Goal: Task Accomplishment & Management: Complete application form

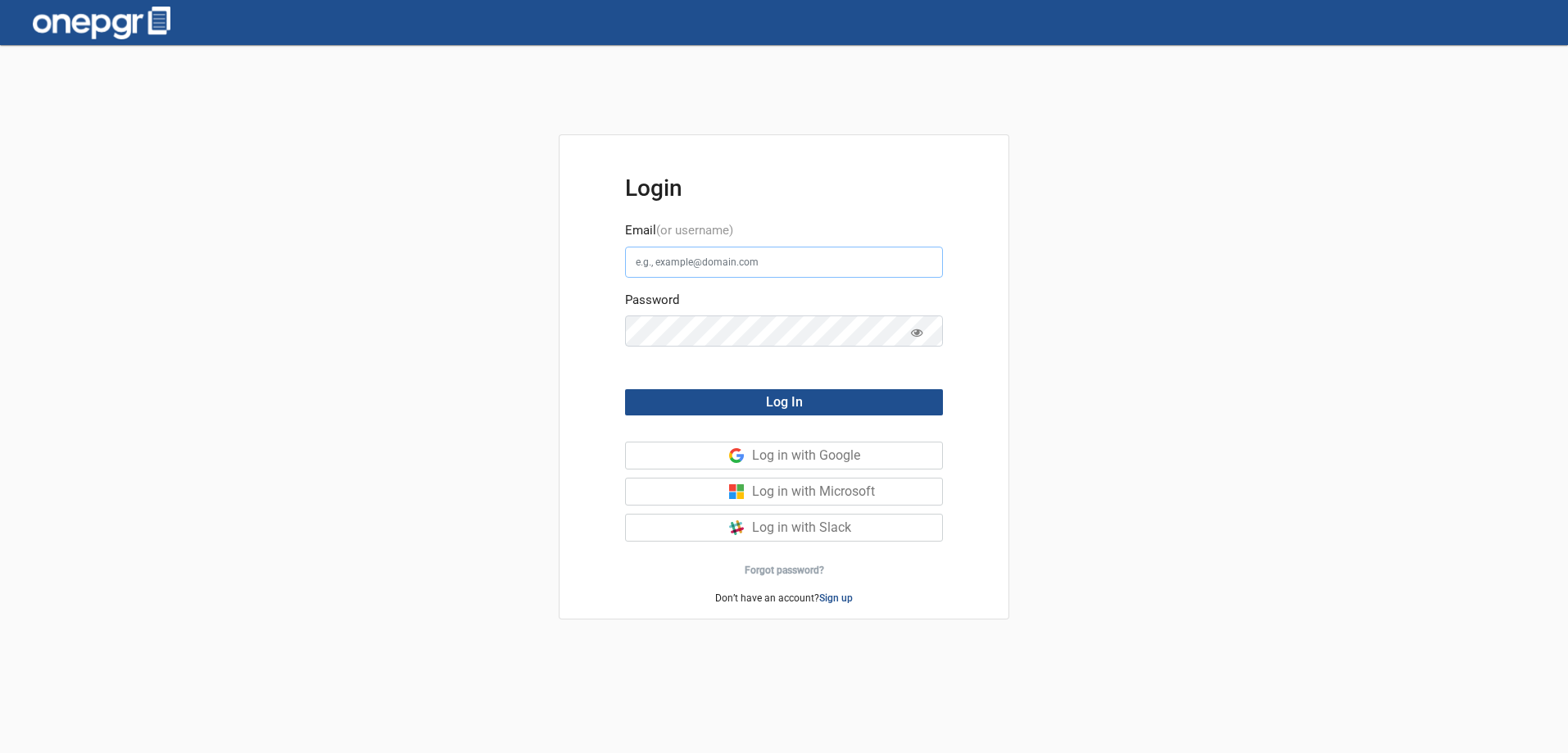
click at [681, 263] on input "Email (or username)" at bounding box center [784, 261] width 318 height 31
click at [667, 265] on input "Email (or username)" at bounding box center [784, 261] width 318 height 31
type input "[PERSON_NAME][EMAIL_ADDRESS][DOMAIN_NAME]"
click at [801, 404] on span "Log In" at bounding box center [784, 401] width 37 height 15
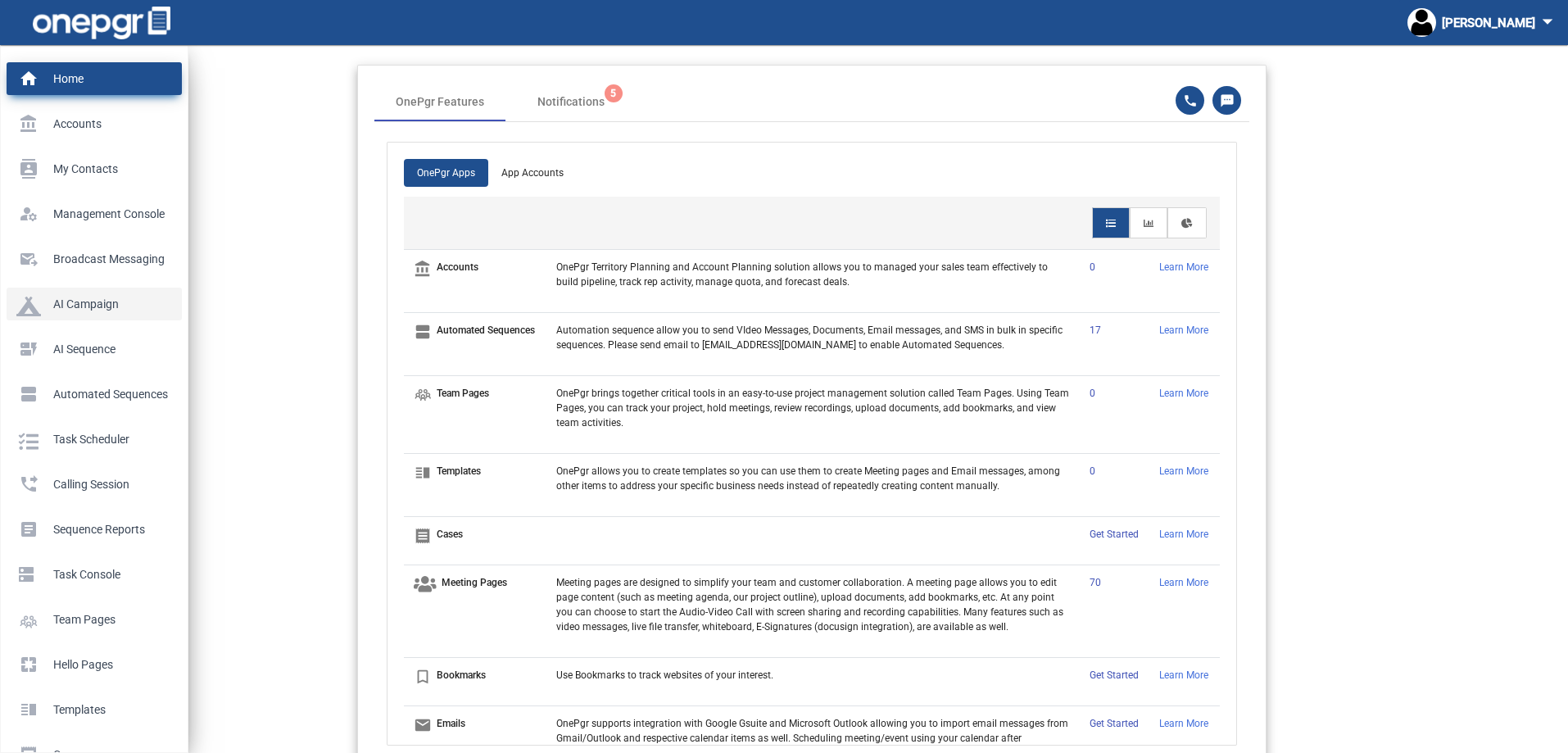
click at [57, 312] on p "AI Campaign" at bounding box center [90, 304] width 150 height 24
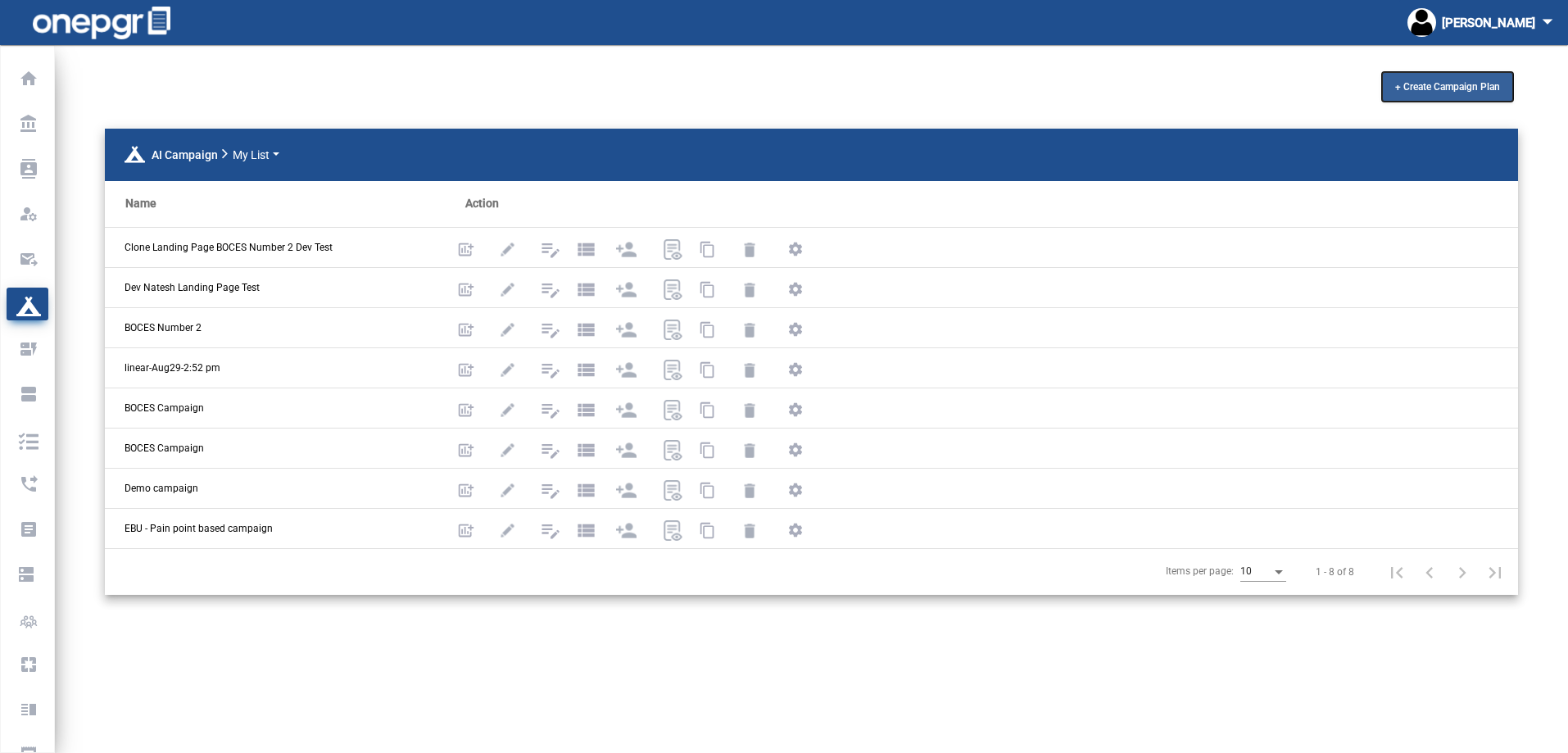
click at [1463, 91] on span "+ Create Campaign Plan" at bounding box center [1447, 87] width 105 height 12
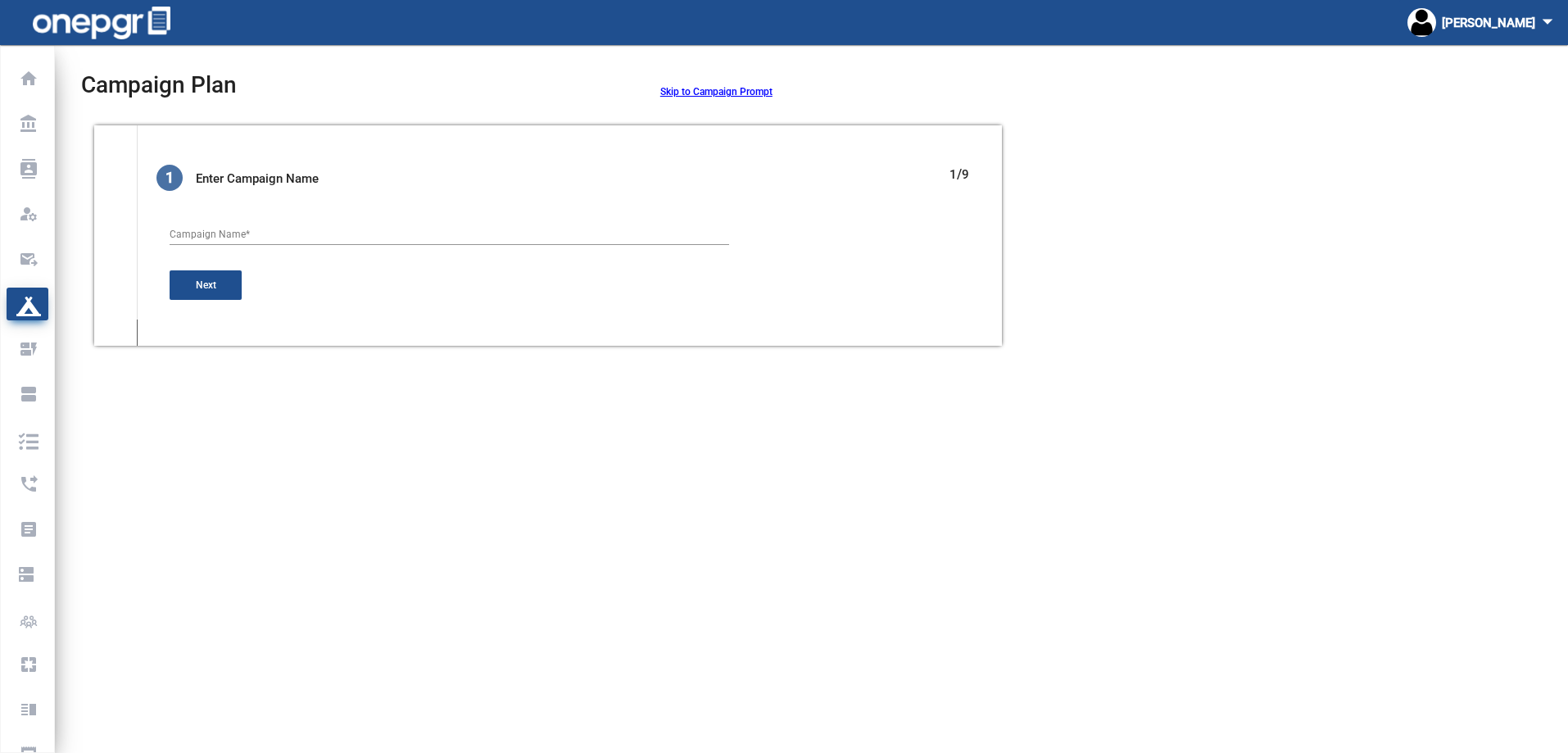
click at [418, 246] on div "Campaign Name *" at bounding box center [449, 236] width 560 height 40
click at [424, 229] on input "Campaign Name *" at bounding box center [449, 235] width 560 height 12
type input "edu Test Campaign 090825"
click at [221, 284] on button "Next" at bounding box center [205, 285] width 73 height 30
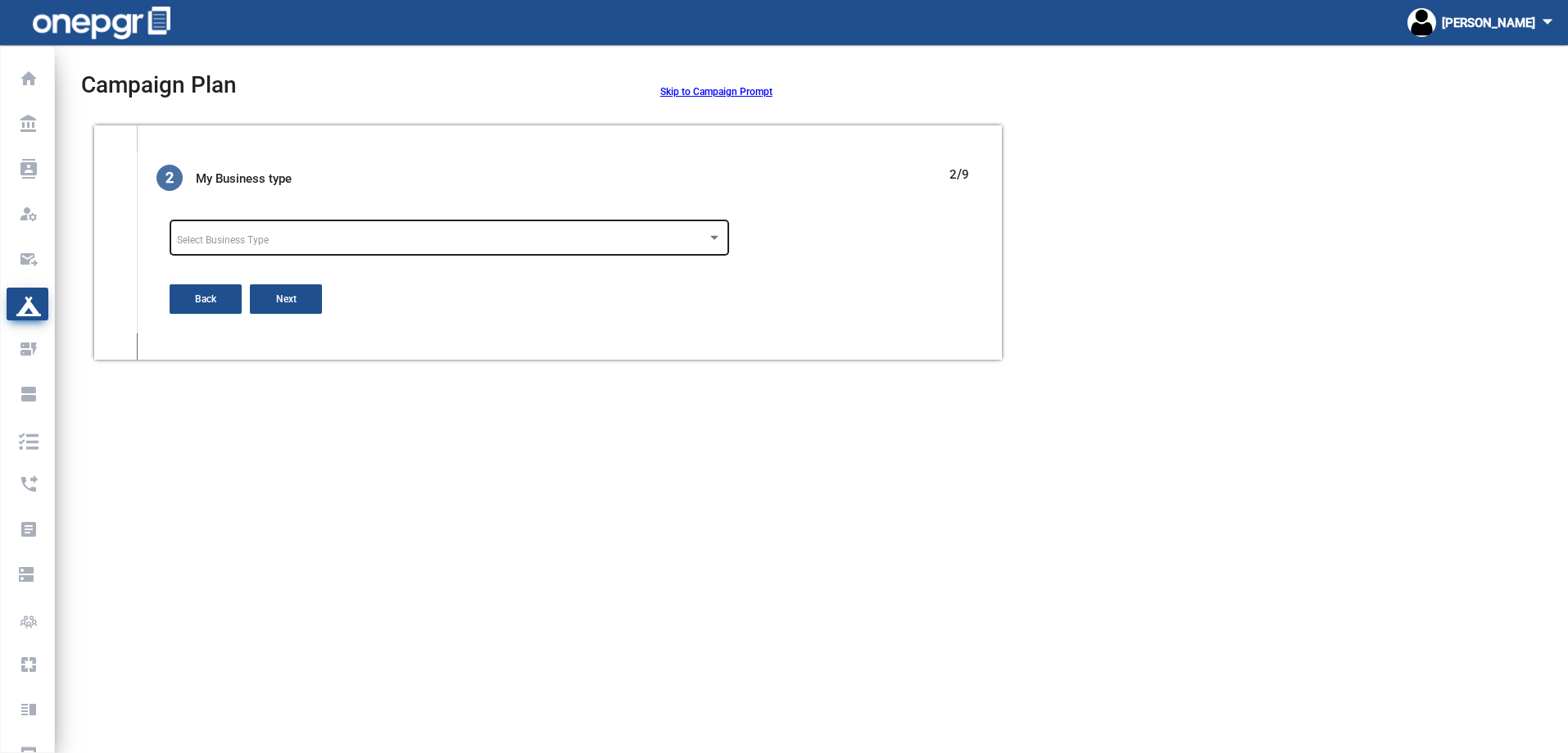
click at [255, 235] on span "Select Business Type" at bounding box center [223, 240] width 91 height 12
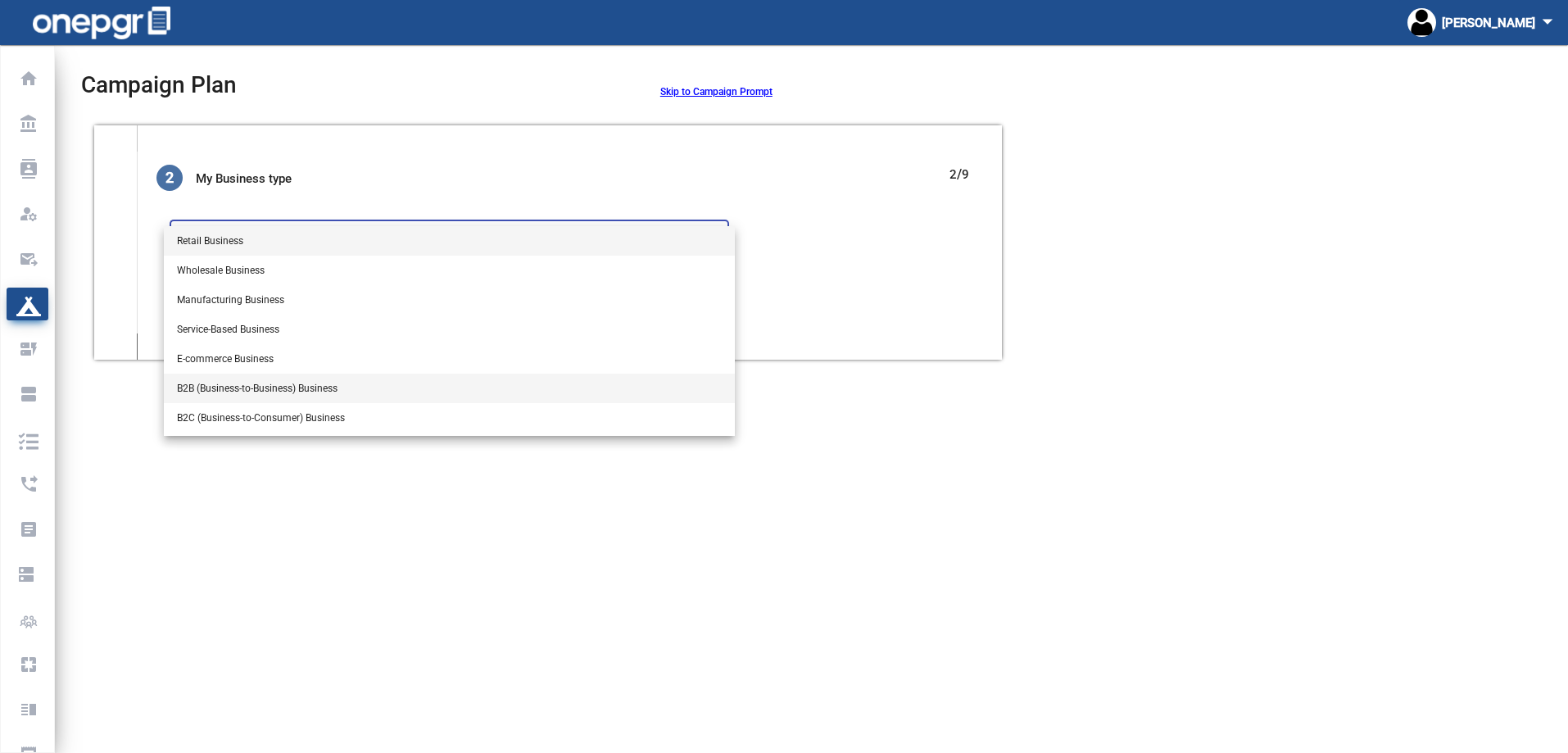
click at [210, 392] on span "B2B (Business-to-Business) Business" at bounding box center [450, 388] width 544 height 30
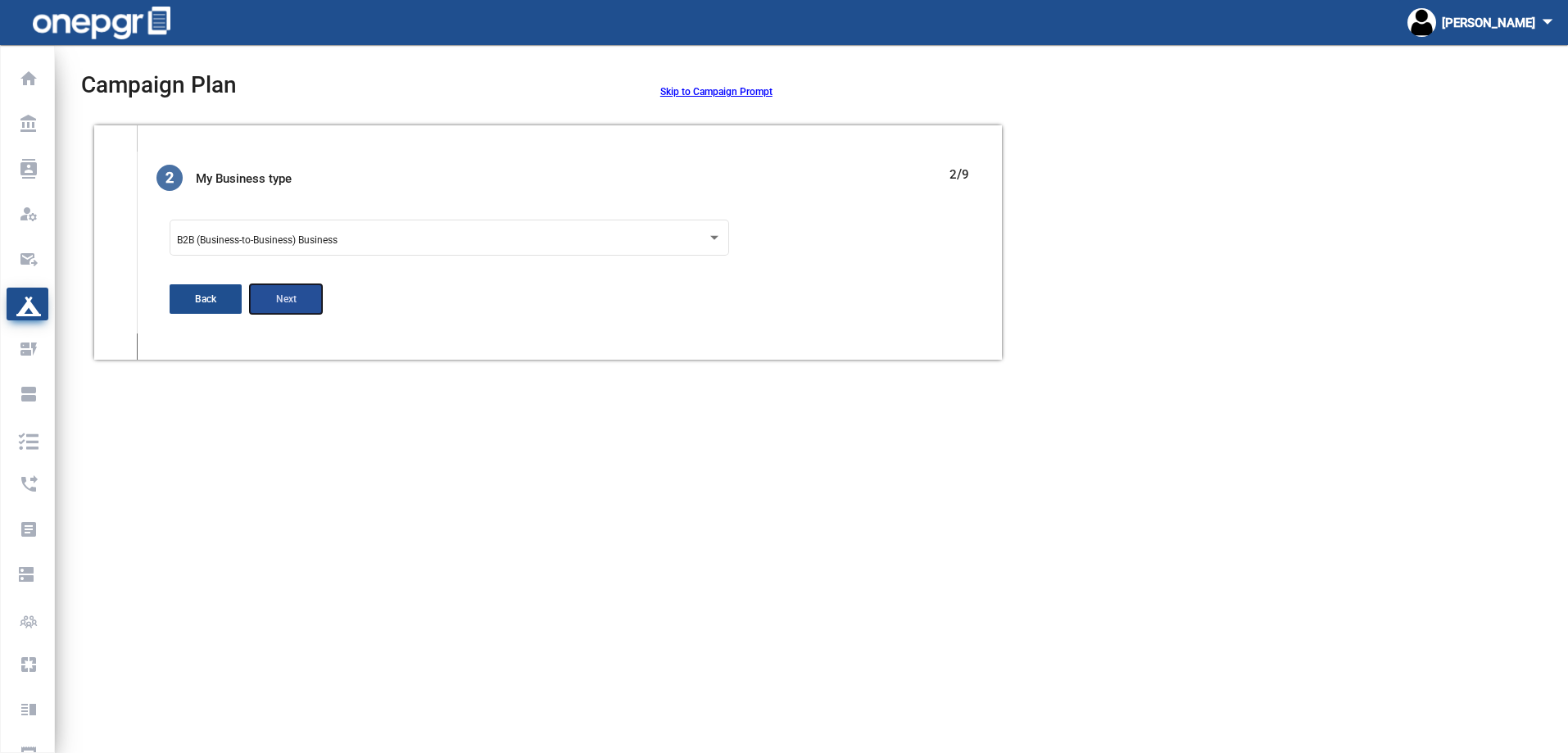
click at [264, 293] on button "Next" at bounding box center [286, 298] width 73 height 30
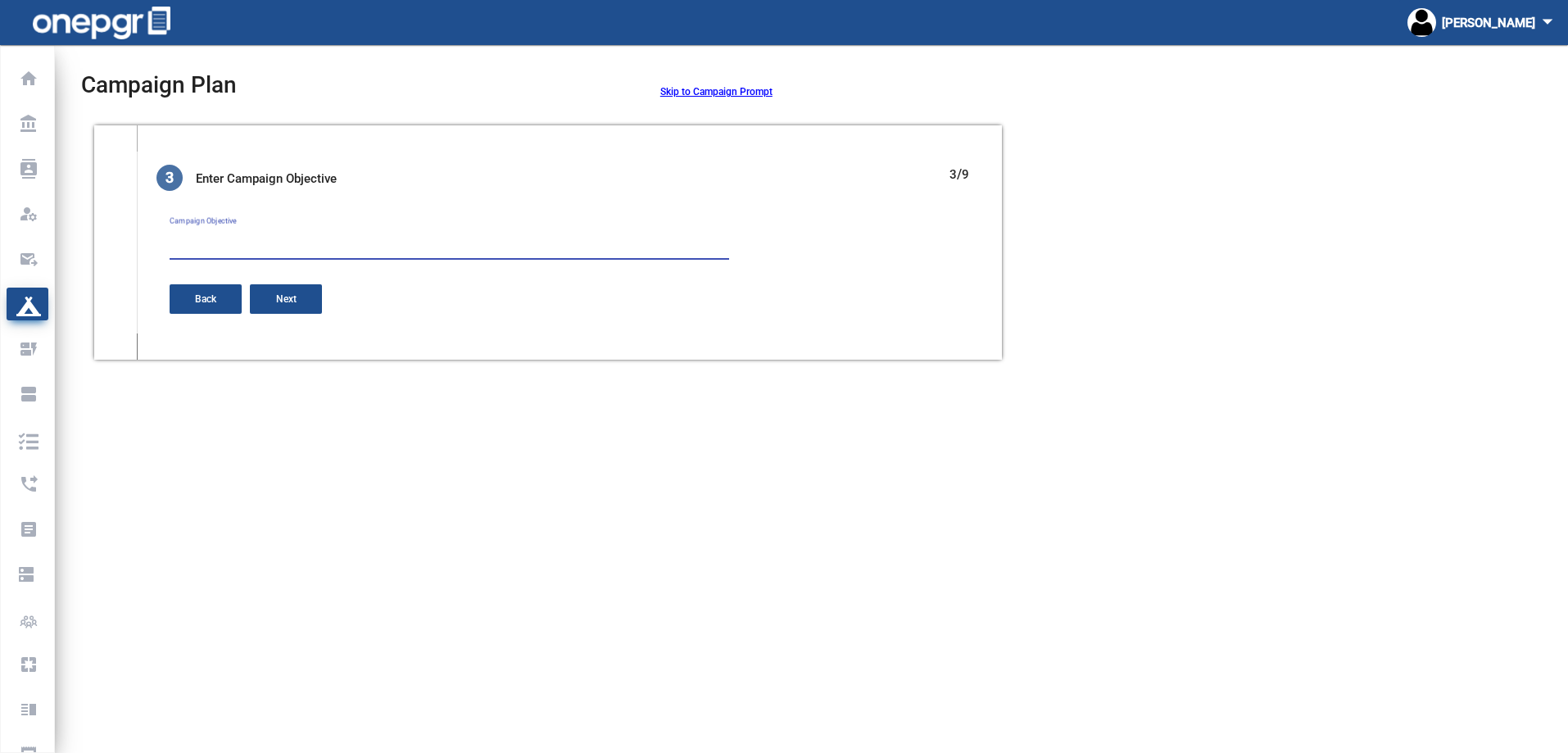
click at [254, 252] on textarea "Campaign Objective" at bounding box center [449, 242] width 560 height 29
click at [261, 241] on textarea "Campaign Objective" at bounding box center [449, 242] width 560 height 29
type textarea "Reaching IT Directors"
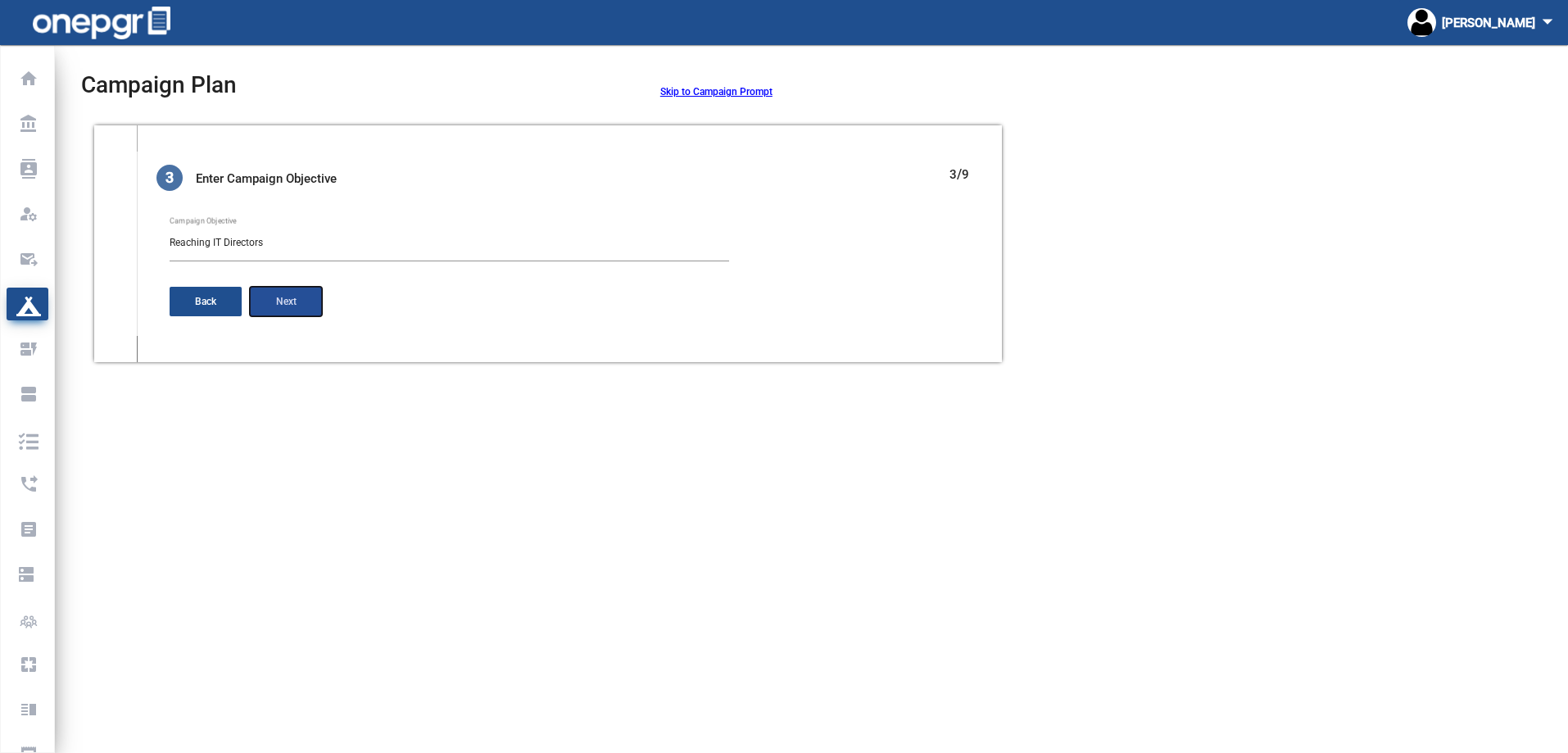
click at [312, 299] on button "Next" at bounding box center [286, 301] width 73 height 30
click at [288, 237] on input "Campaign Duration(in Weeks) *" at bounding box center [249, 235] width 159 height 12
type input "2"
click at [295, 272] on button "Next" at bounding box center [286, 285] width 73 height 30
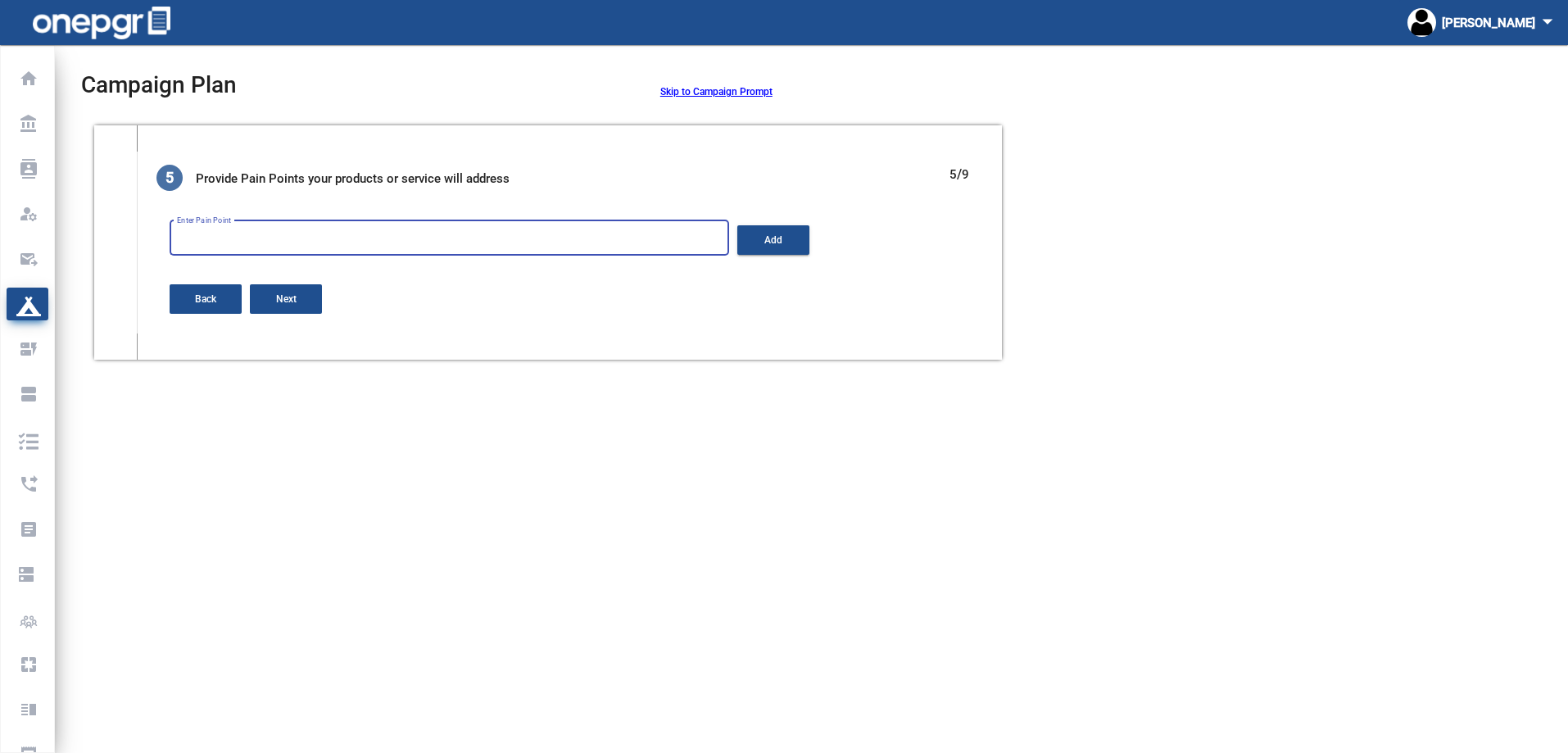
click at [304, 235] on input "Enter Pain Point" at bounding box center [450, 241] width 544 height 12
click at [325, 241] on input "Enter Pain Point" at bounding box center [450, 241] width 544 height 12
type input "Increase productivity"
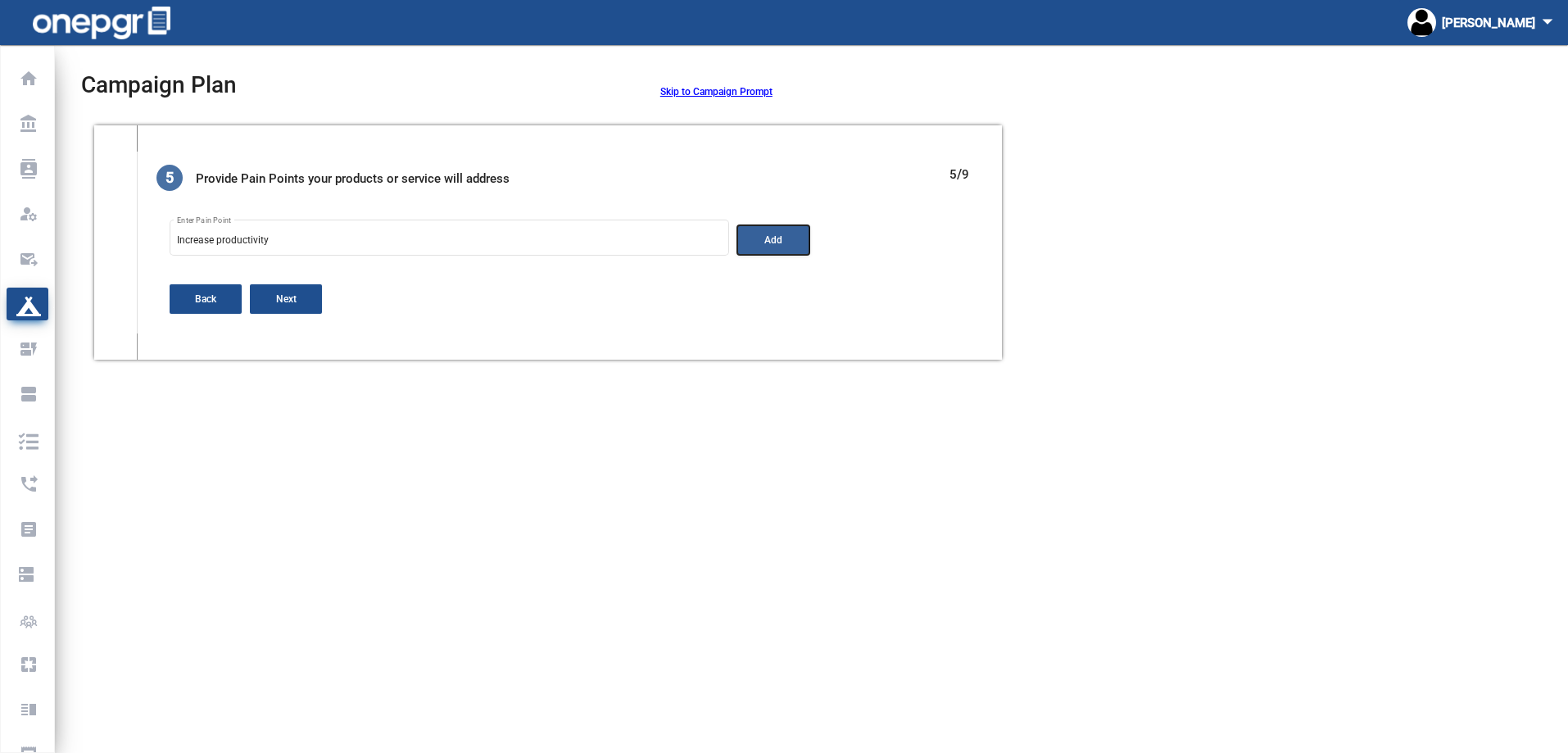
click at [778, 244] on span "Add" at bounding box center [774, 240] width 18 height 12
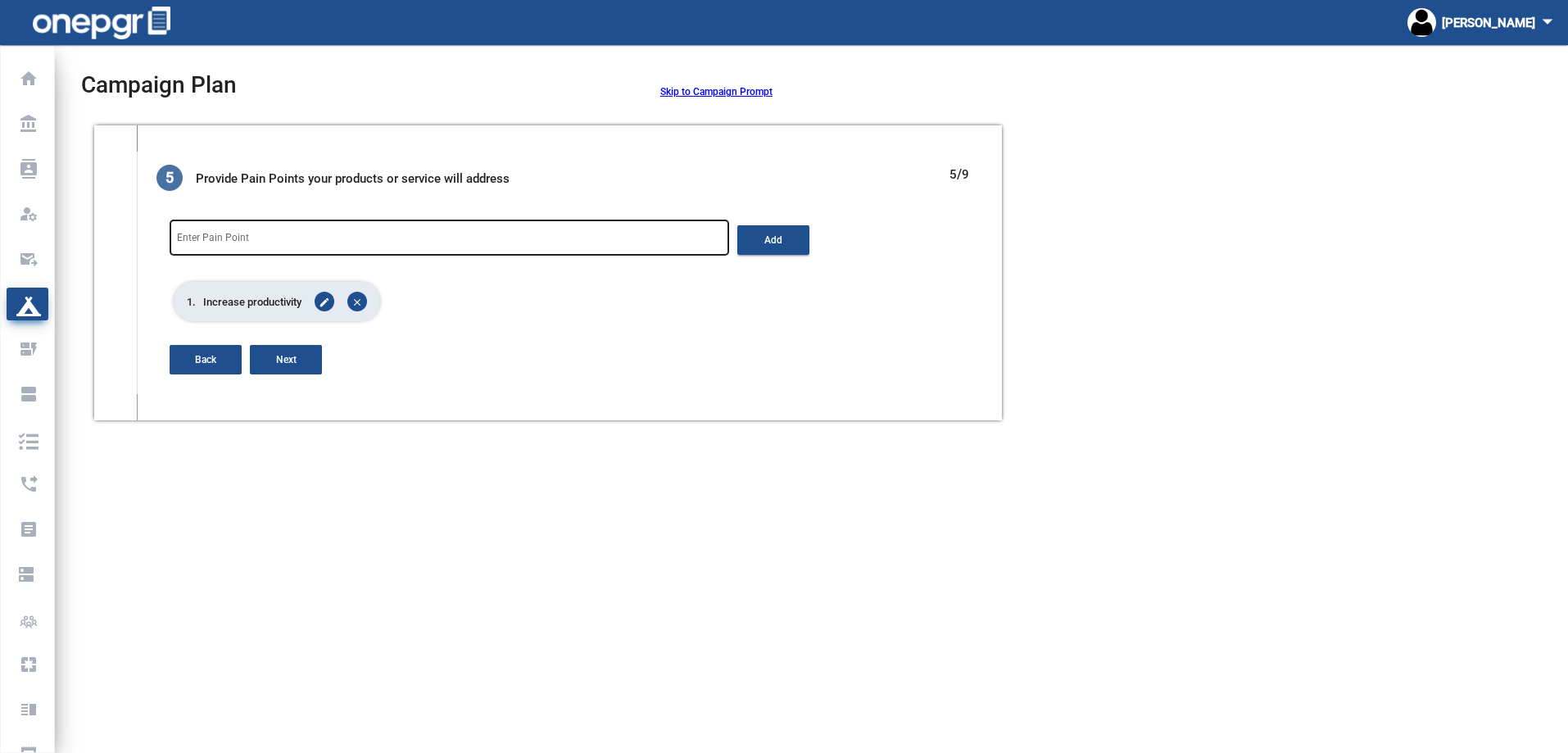
click at [426, 241] on input "Enter Pain Point" at bounding box center [450, 241] width 544 height 12
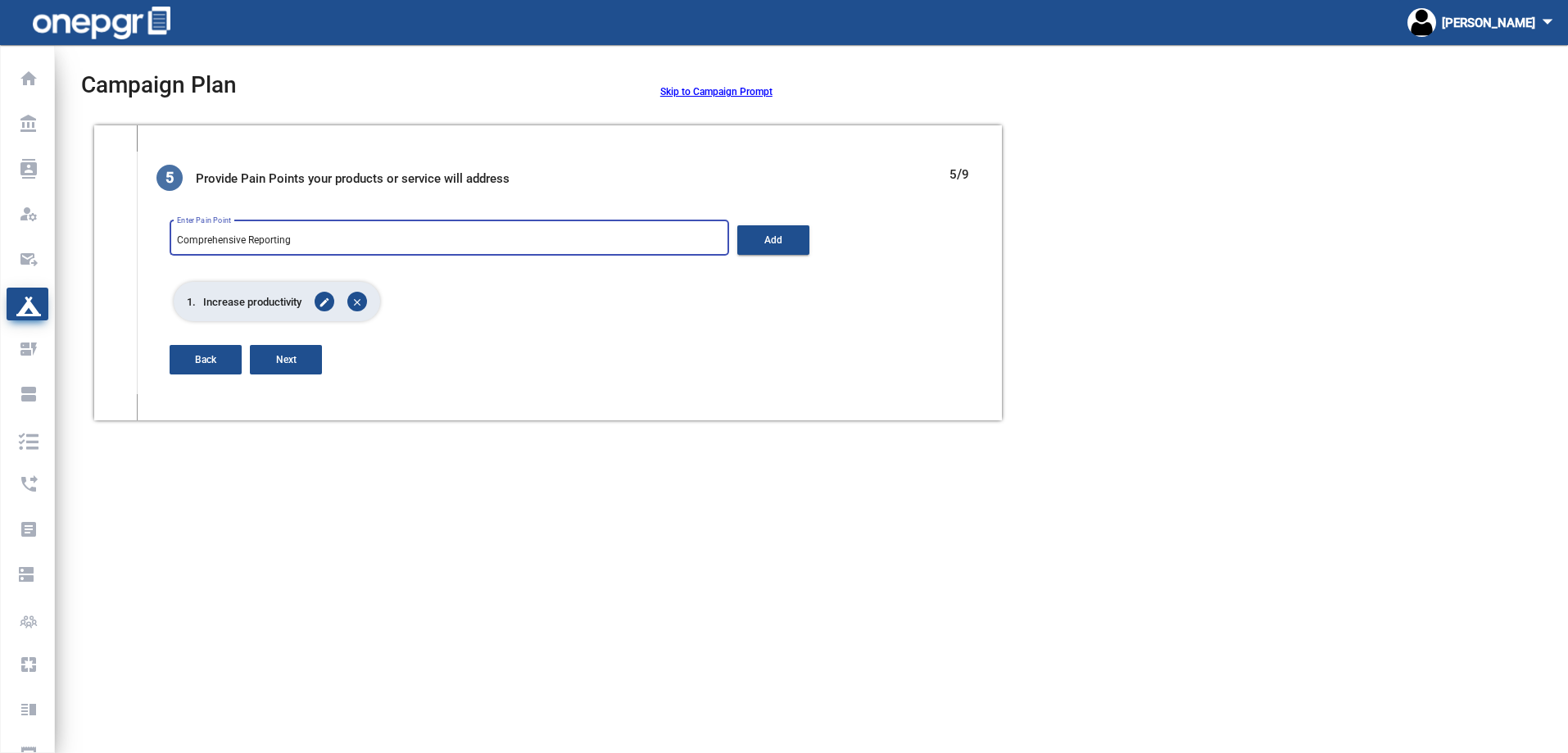
type input "Comprehensive Reporting"
click at [775, 245] on span "Add" at bounding box center [774, 240] width 18 height 12
click at [621, 238] on input "Enter Pain Point" at bounding box center [450, 241] width 544 height 12
type input "Improve communication"
click at [764, 231] on button "Add" at bounding box center [773, 240] width 73 height 30
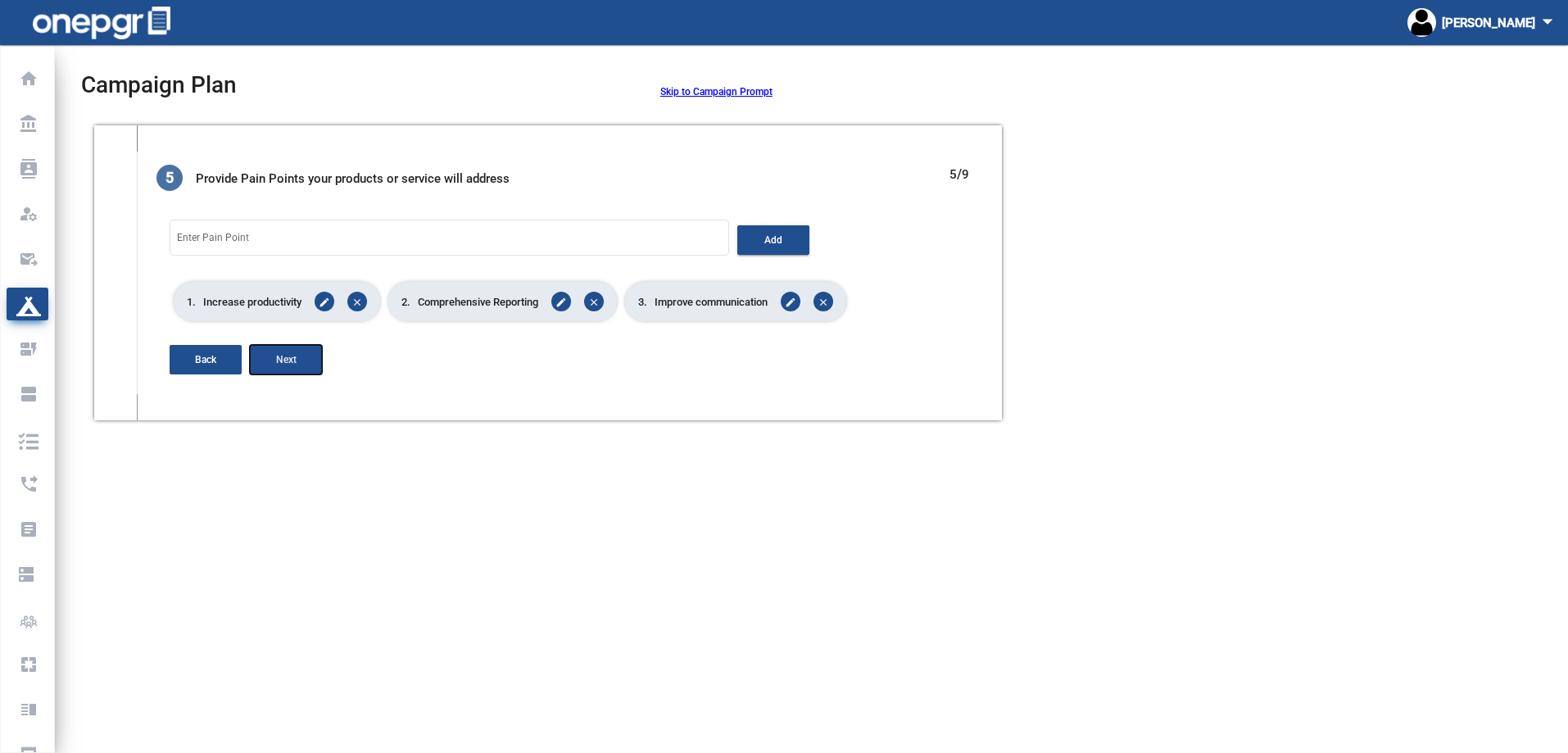
click at [287, 369] on button "Next" at bounding box center [286, 359] width 73 height 30
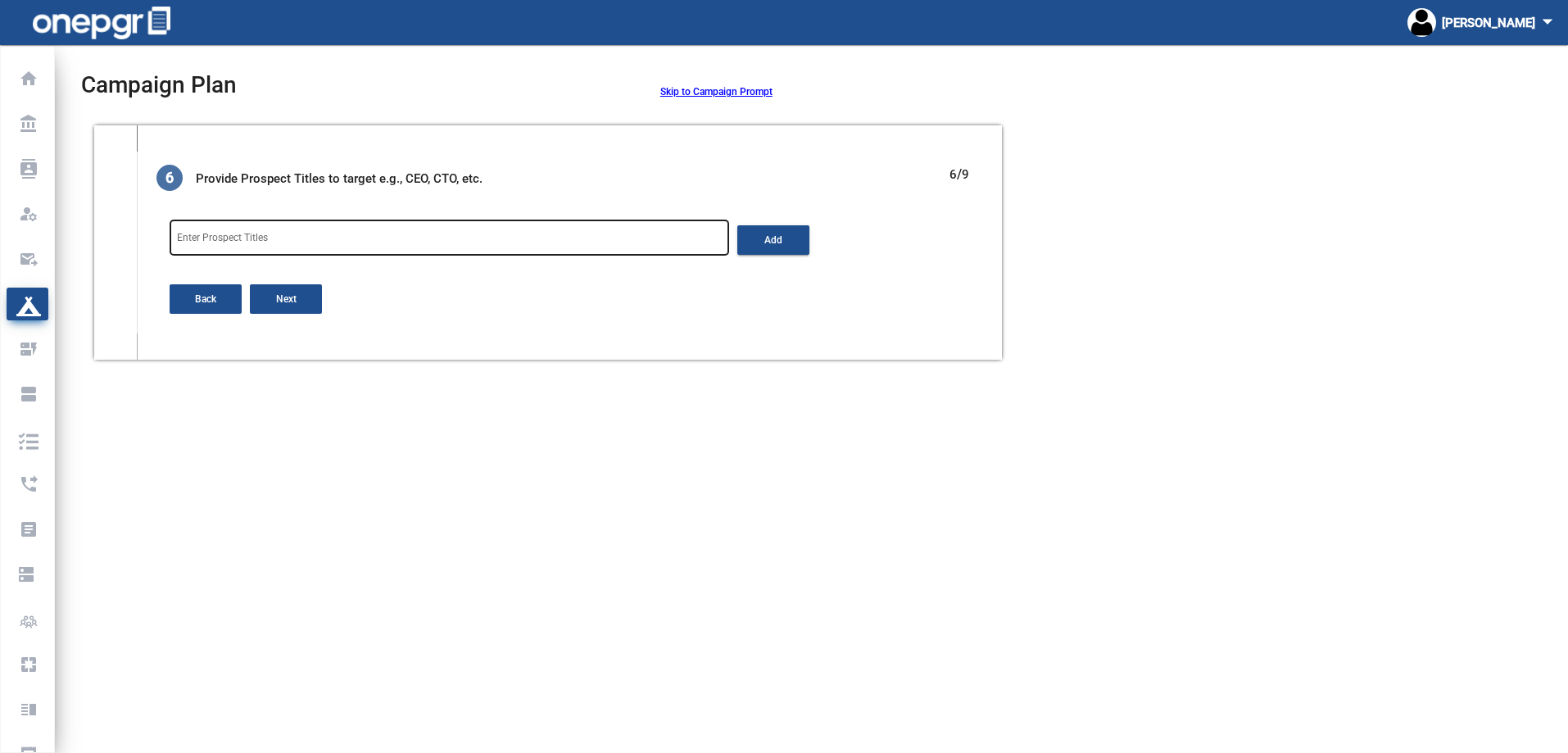
click at [309, 229] on div "Enter Prospect Titles" at bounding box center [450, 236] width 544 height 39
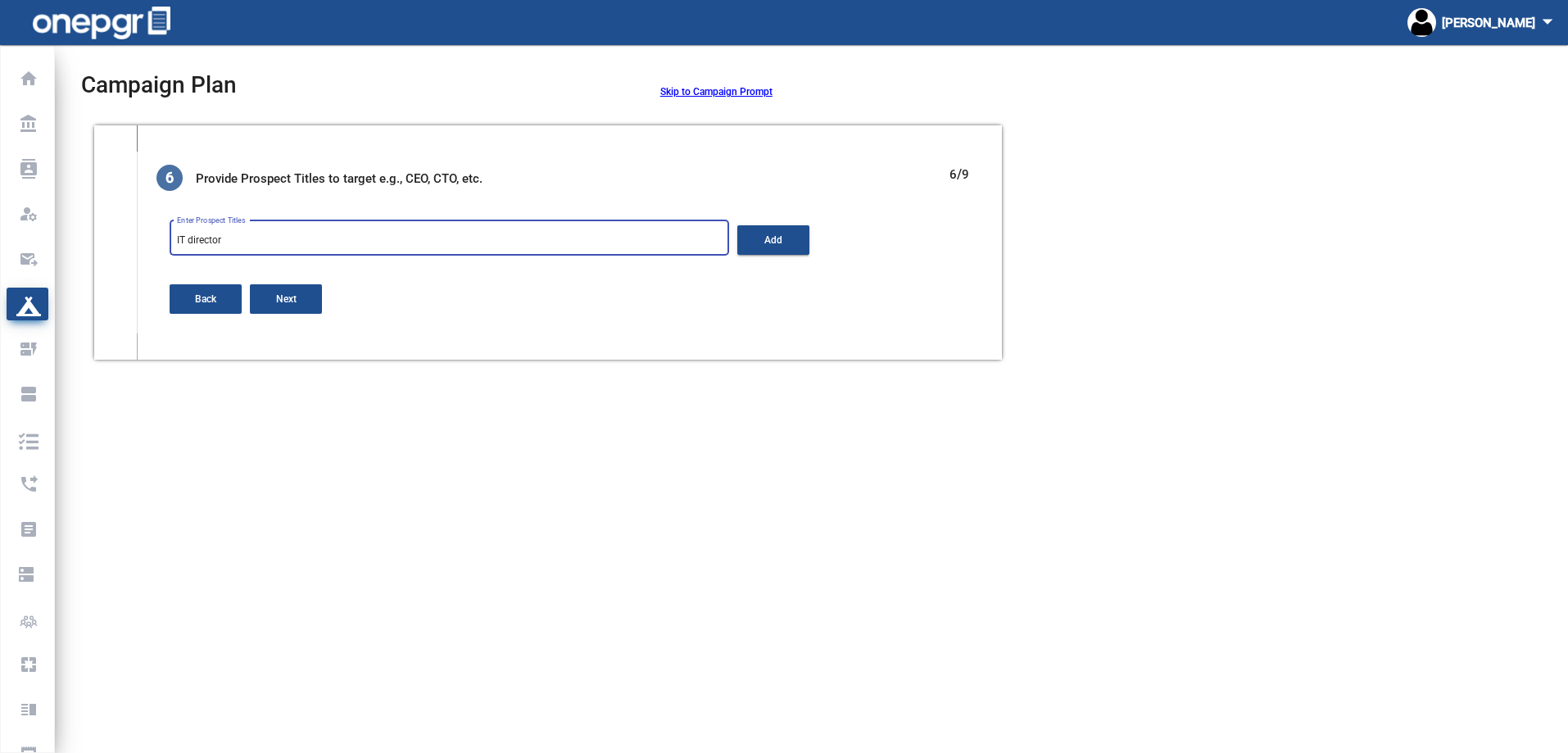
type input "IT director"
click at [772, 233] on button "Add" at bounding box center [773, 240] width 73 height 30
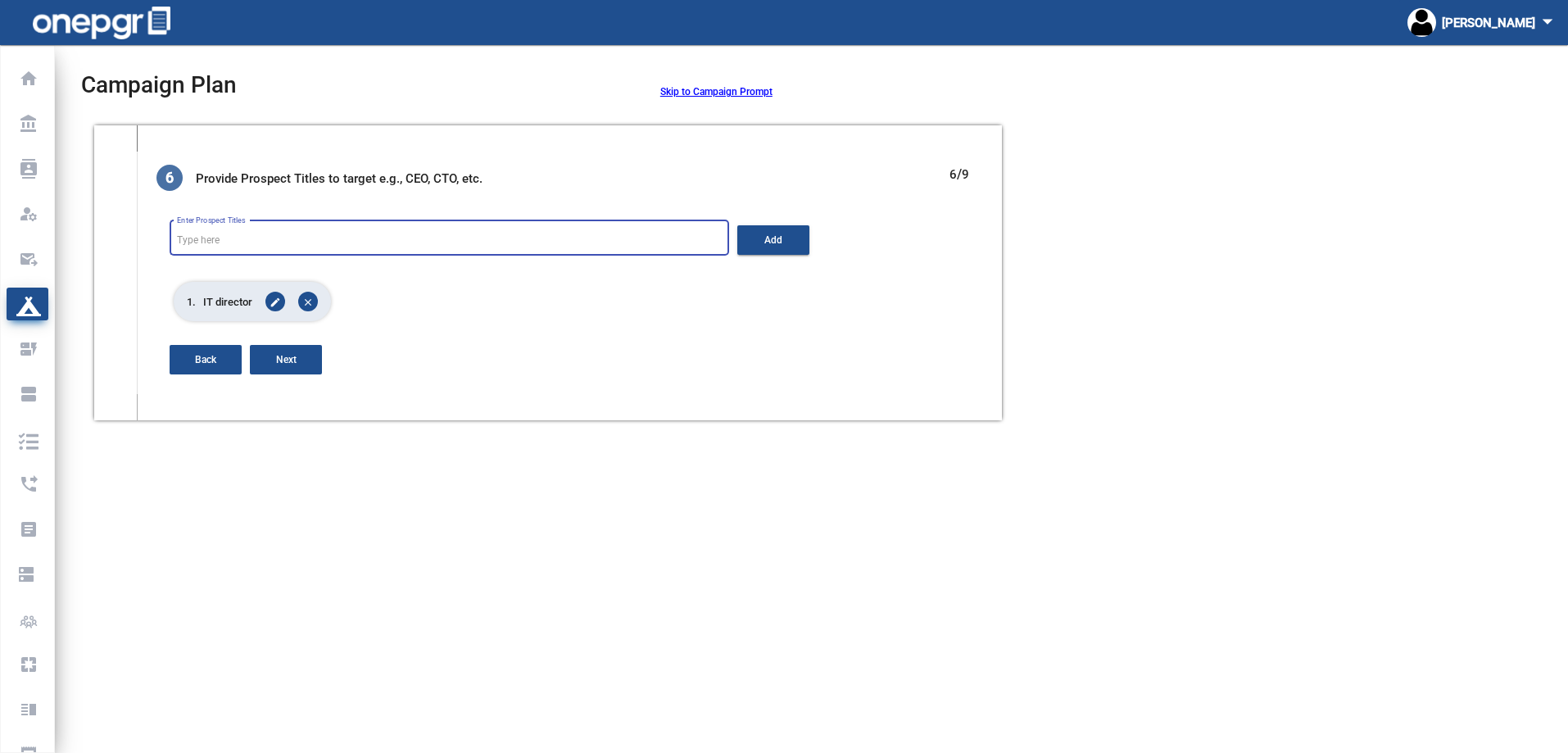
click at [431, 235] on input "Enter Prospect Titles" at bounding box center [450, 241] width 544 height 12
type input "CTO"
click at [766, 250] on button "Add" at bounding box center [773, 240] width 73 height 30
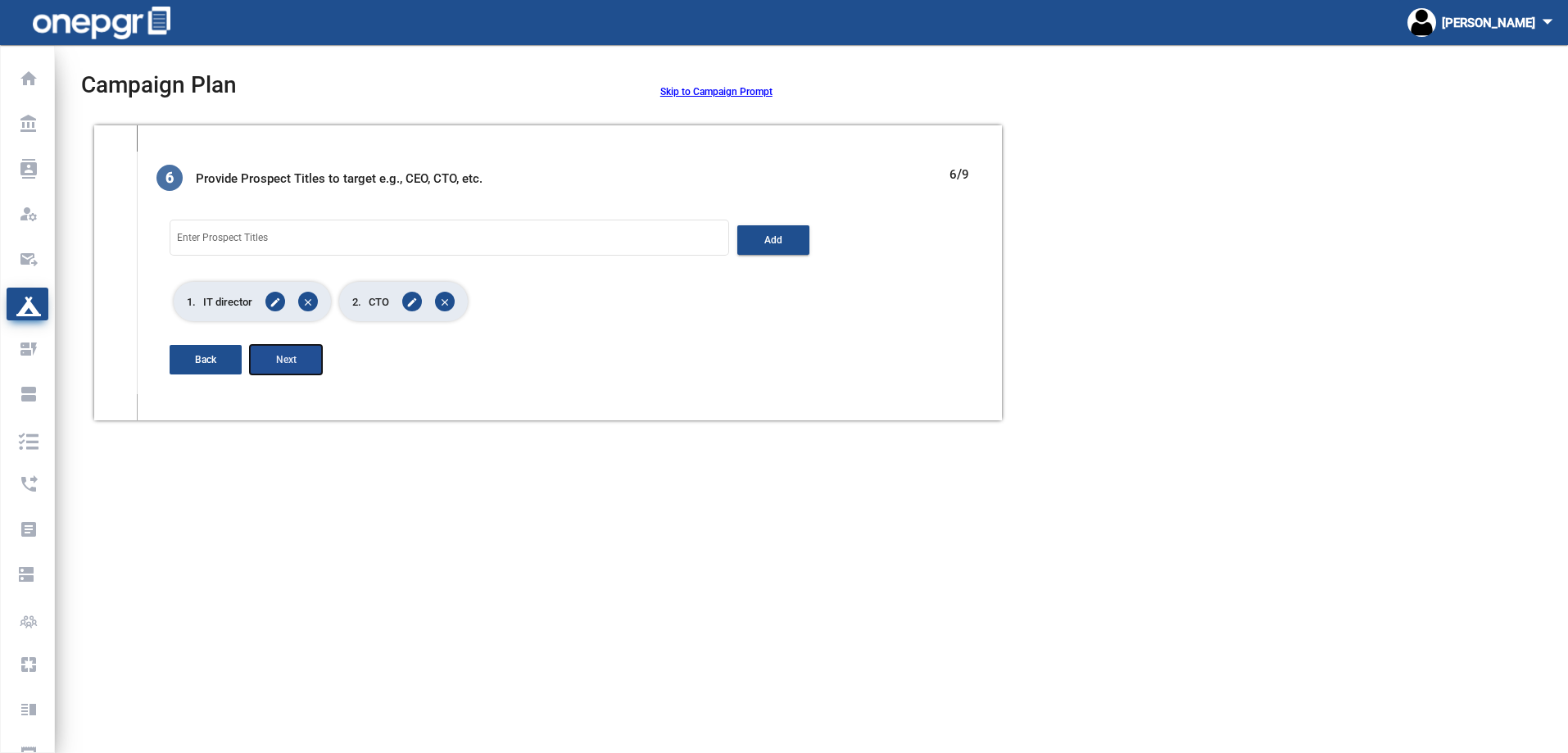
click at [289, 361] on span "Next" at bounding box center [286, 359] width 21 height 12
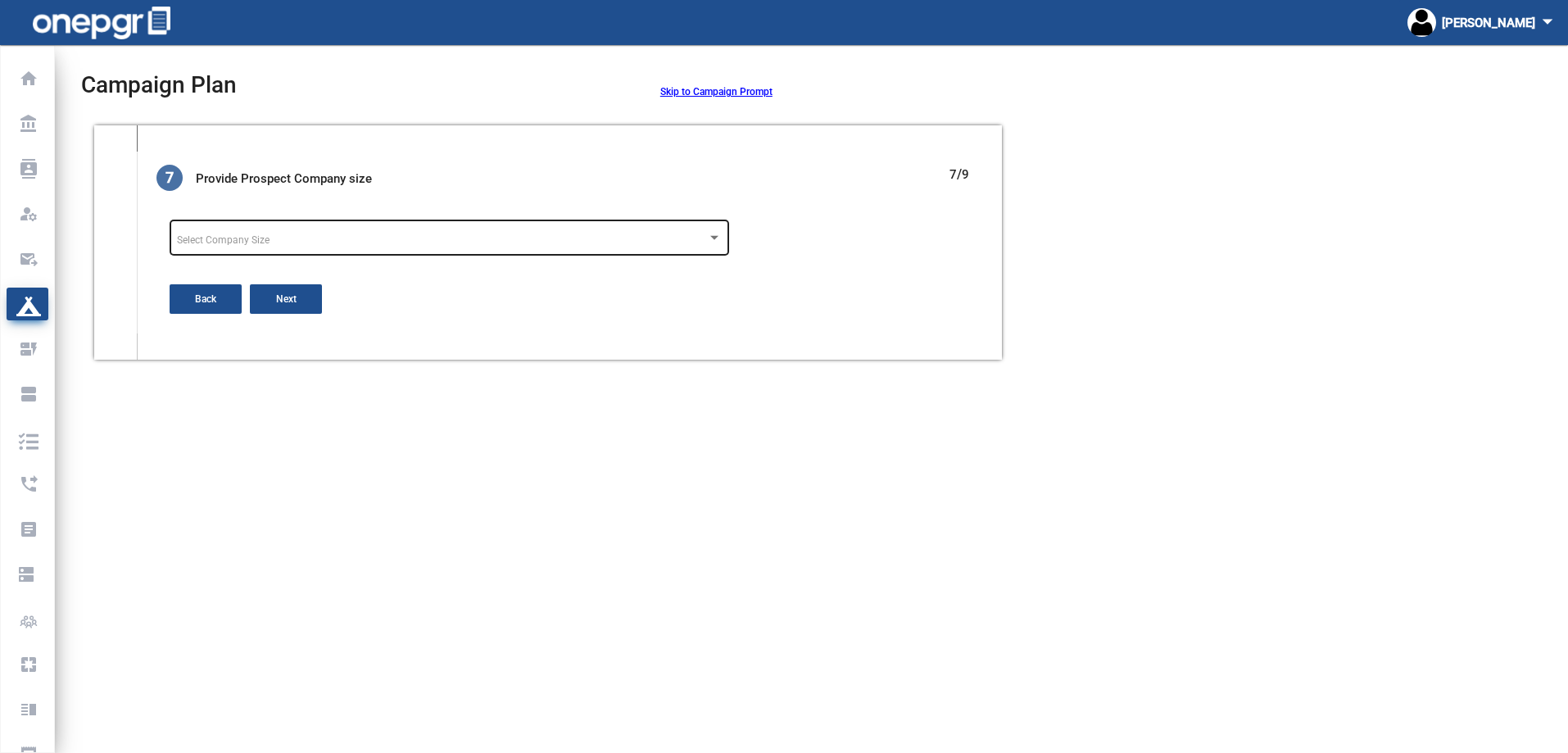
click at [283, 240] on div "Select Company Size" at bounding box center [442, 241] width 530 height 12
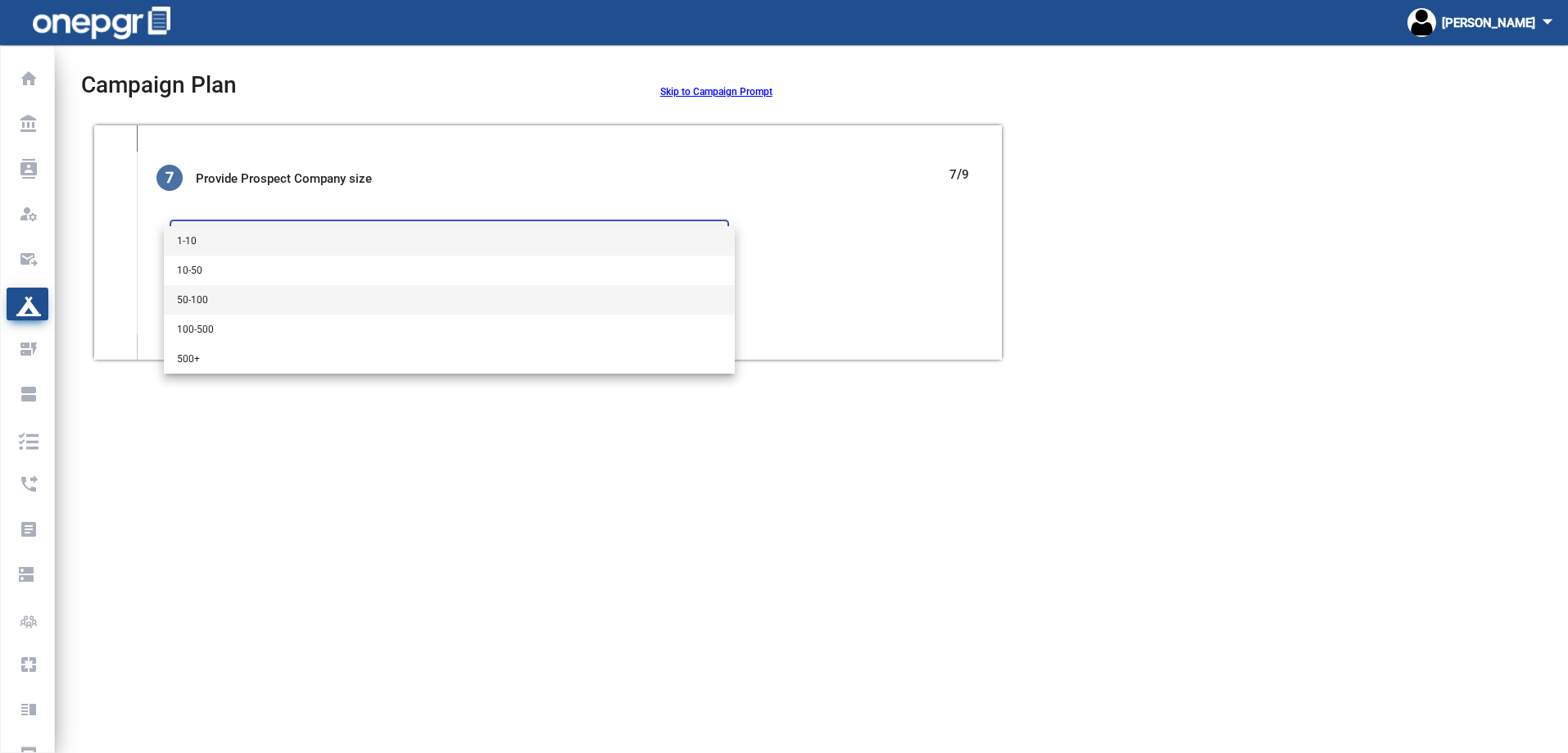
click at [236, 289] on span "50-100" at bounding box center [450, 299] width 544 height 30
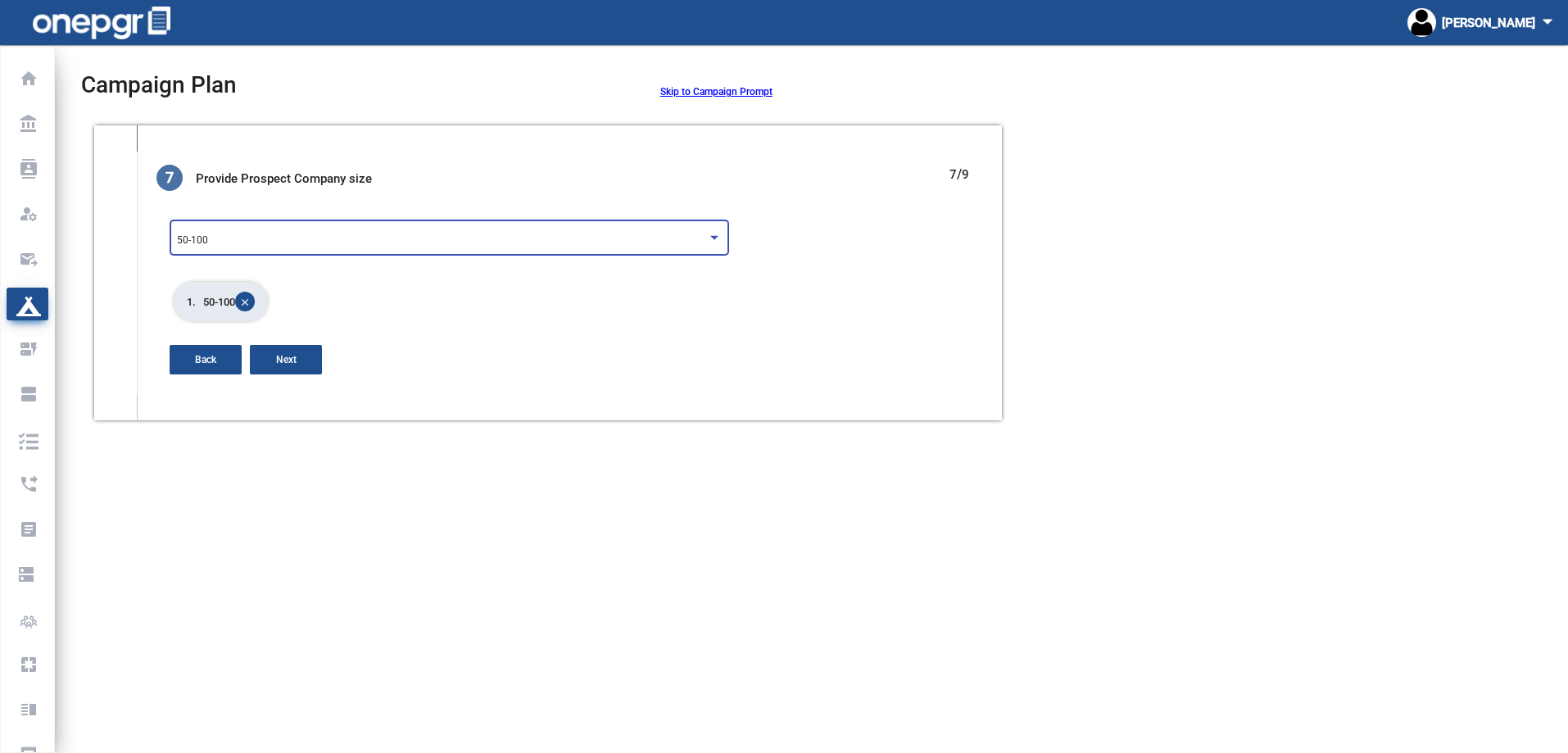
click at [364, 245] on div "50-100" at bounding box center [442, 241] width 530 height 12
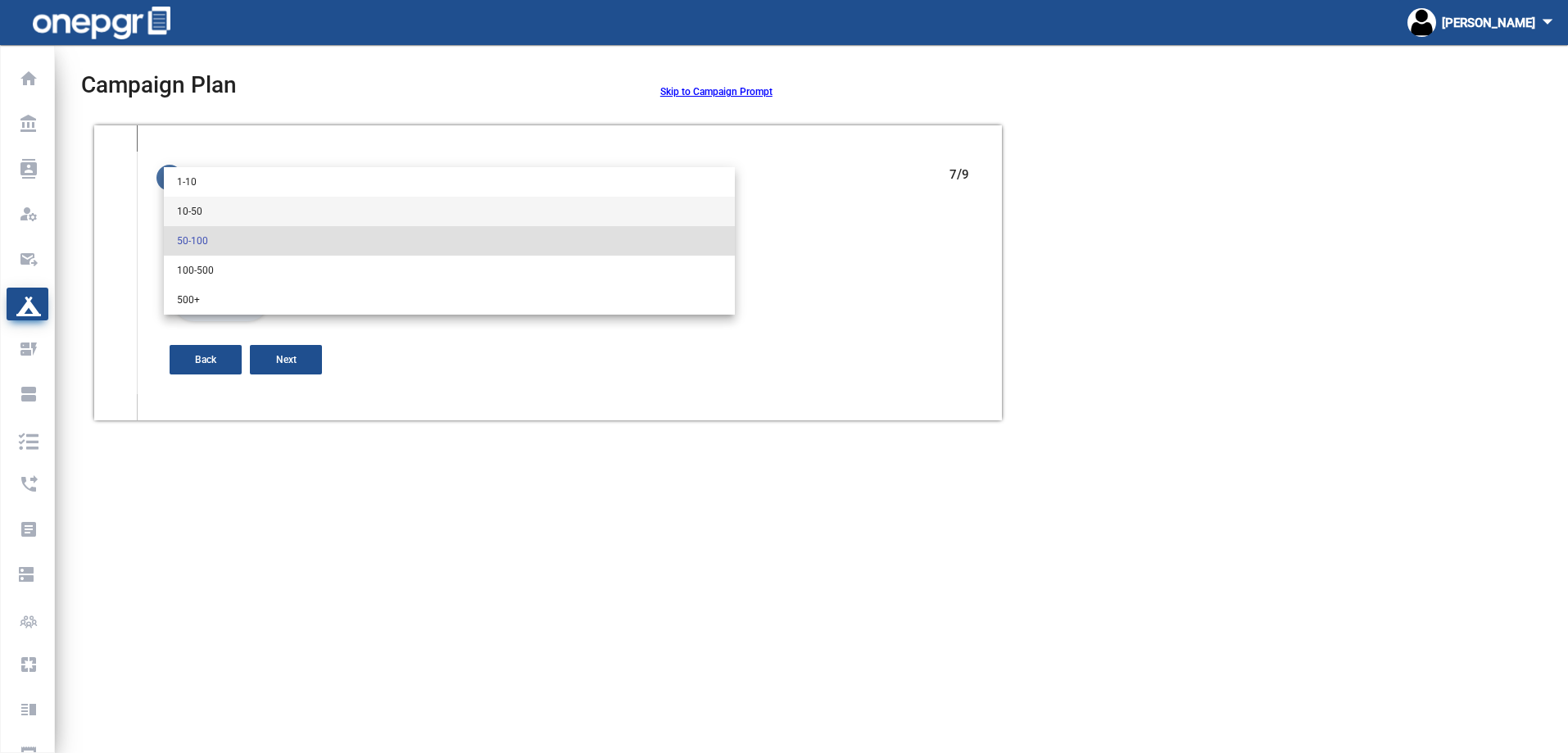
click at [257, 206] on span "10-50" at bounding box center [450, 211] width 544 height 30
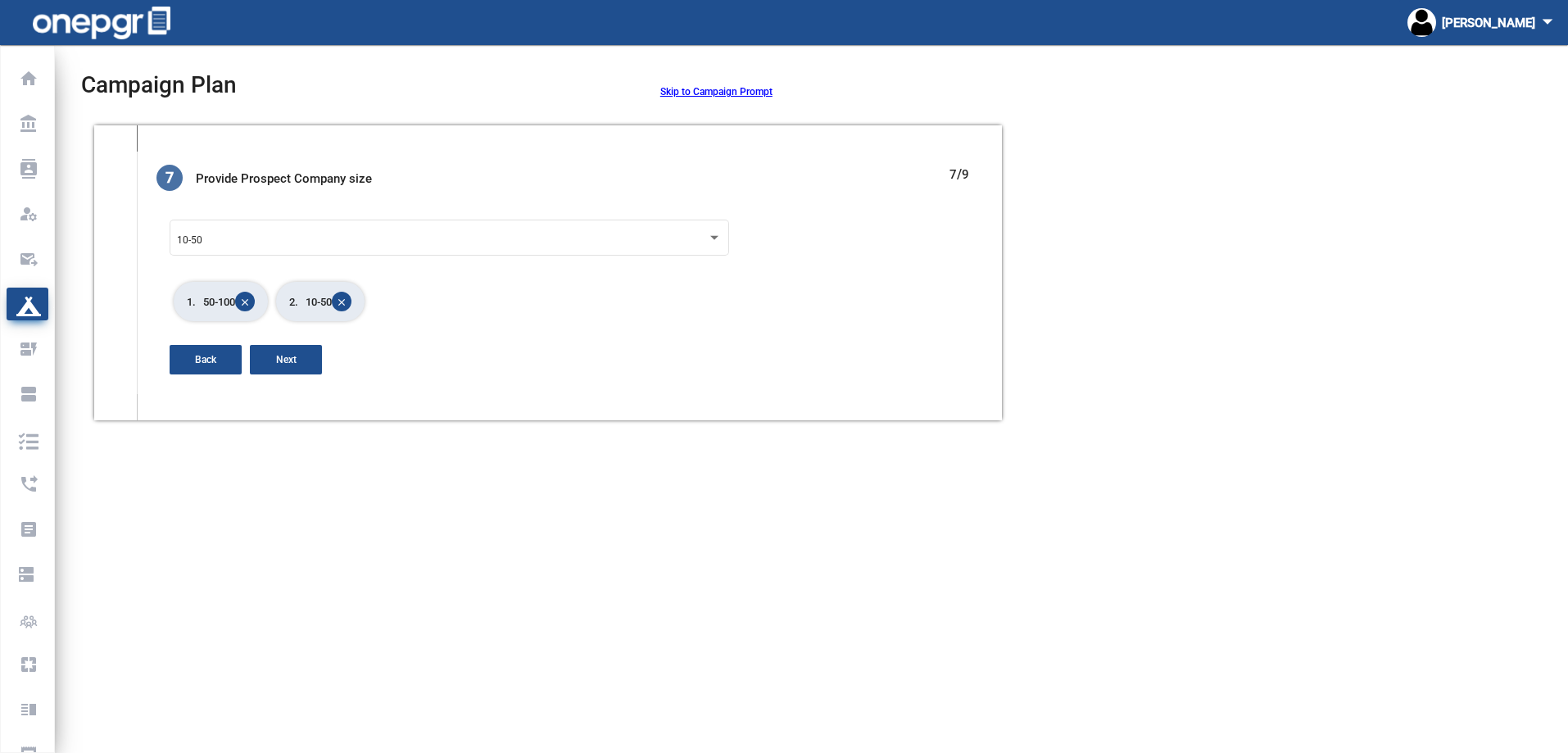
click at [286, 375] on div "7 Provide Prospect Company size 7 / 9 10-50 1. 50-100 close 2. 10-50 close Back…" at bounding box center [562, 287] width 852 height 244
click at [284, 361] on span "Next" at bounding box center [286, 359] width 21 height 12
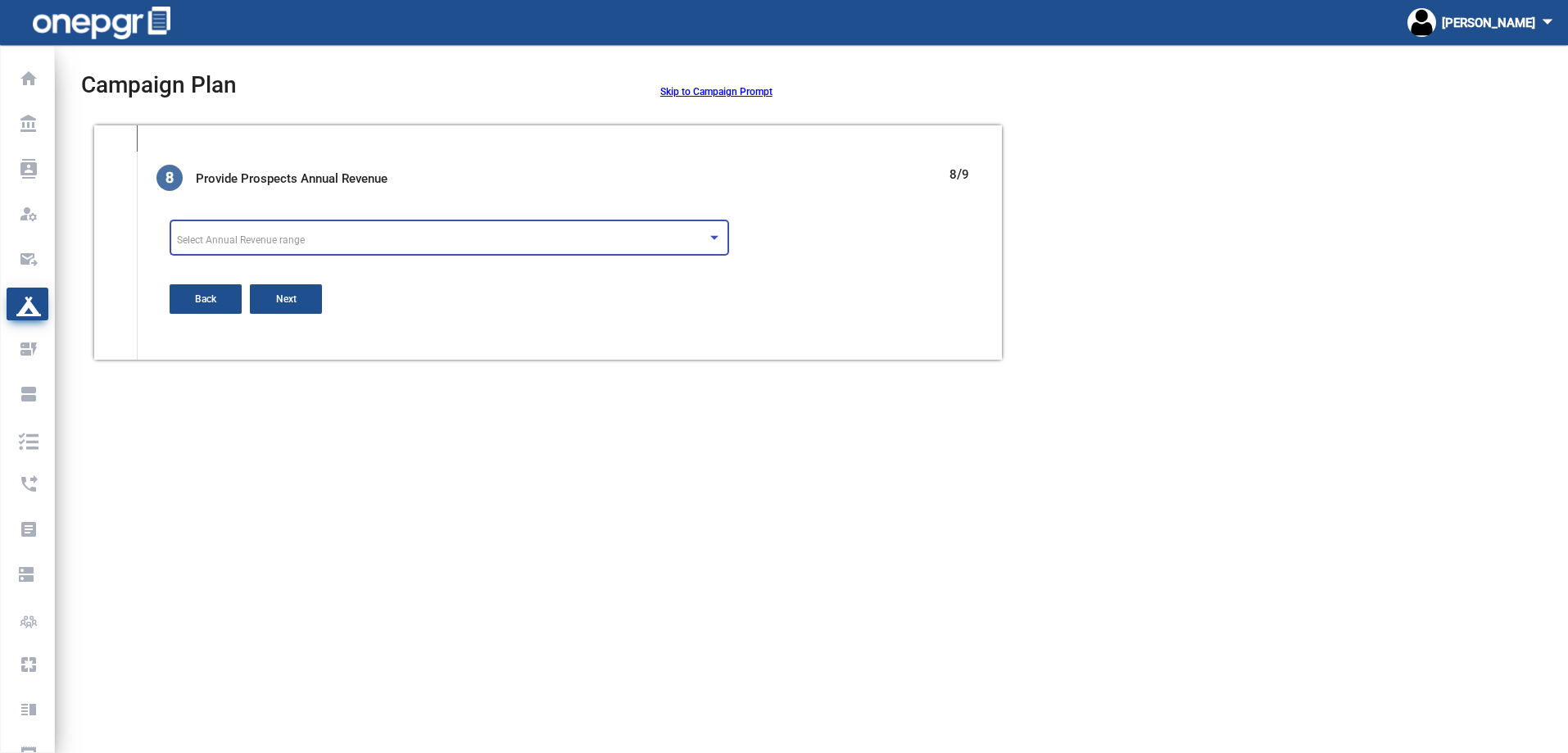
click at [296, 242] on span "Select Annual Revenue range" at bounding box center [241, 240] width 128 height 12
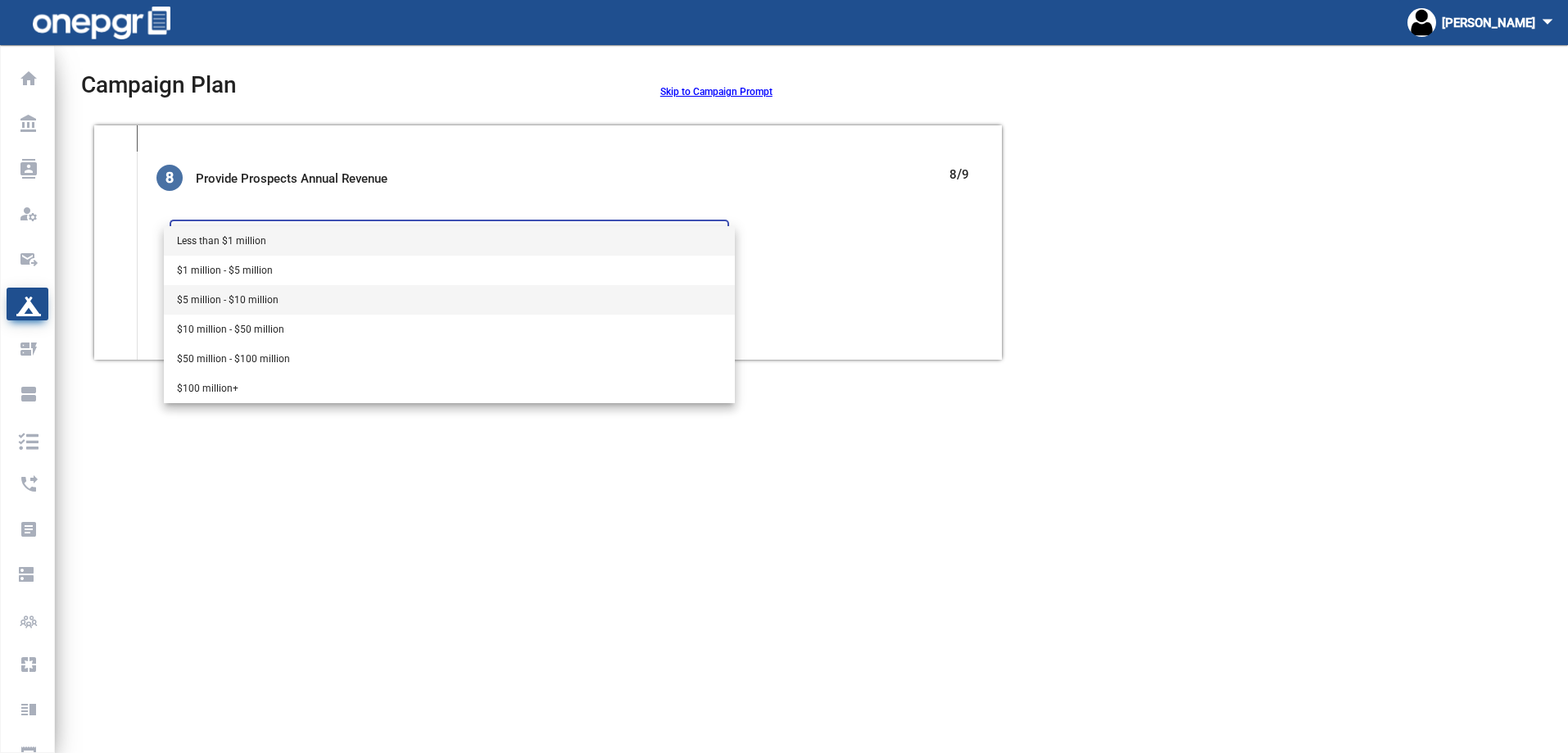
click at [281, 305] on span "$5 million - $10 million" at bounding box center [450, 299] width 544 height 30
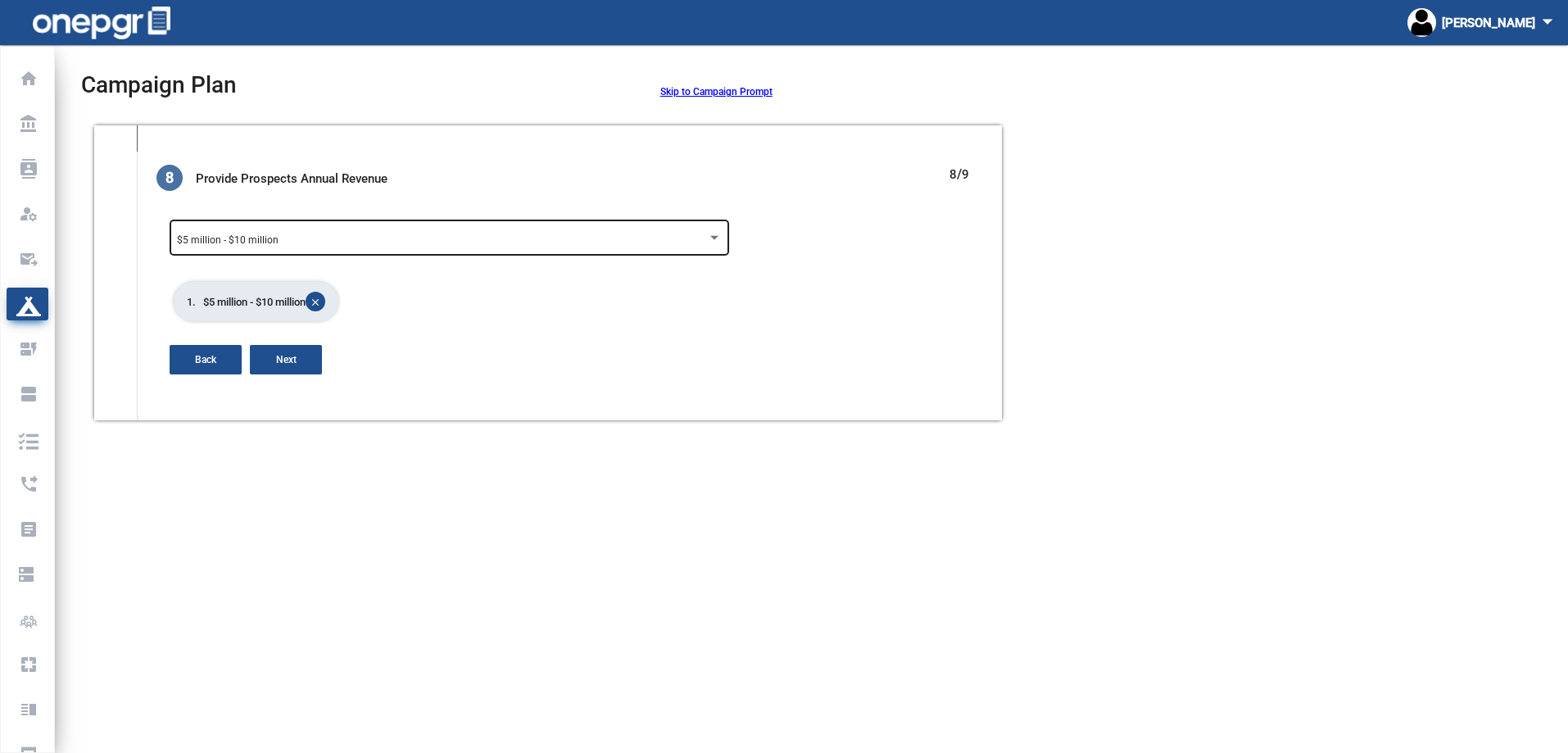
click at [373, 225] on div "$5 million - $10 million" at bounding box center [450, 236] width 544 height 39
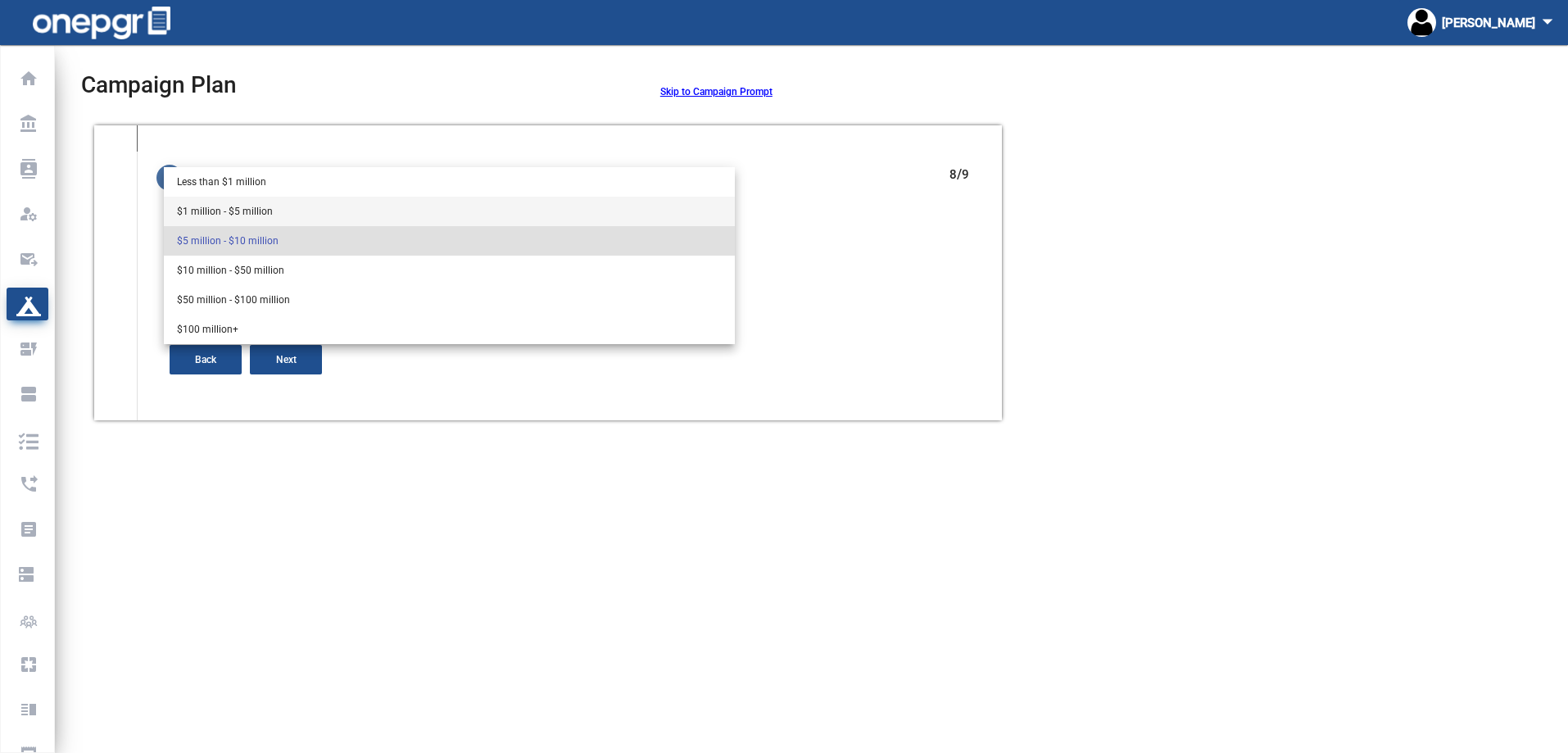
click at [303, 207] on span "$1 million - $5 million" at bounding box center [450, 211] width 544 height 30
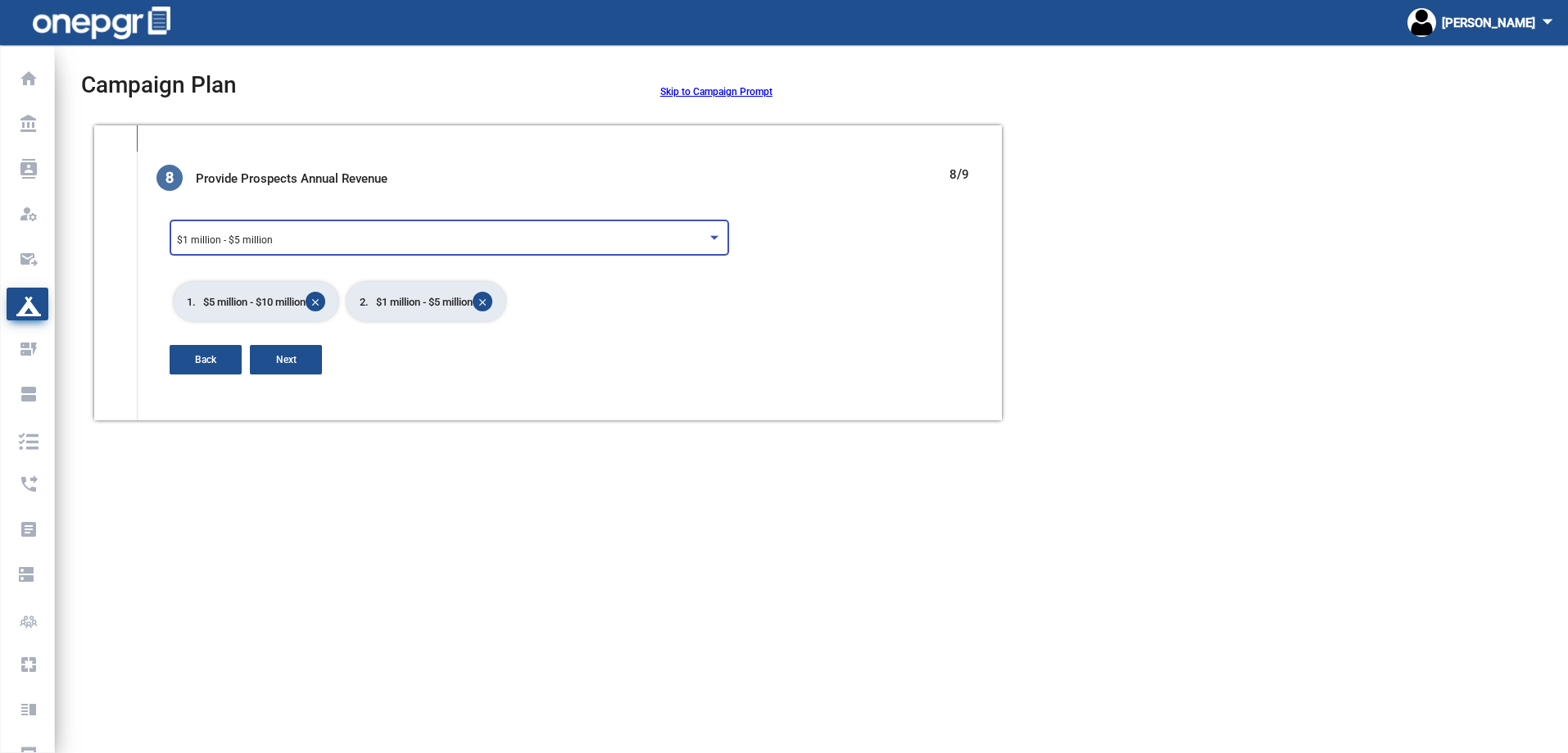
click at [304, 238] on div "$1 million - $5 million" at bounding box center [442, 241] width 530 height 12
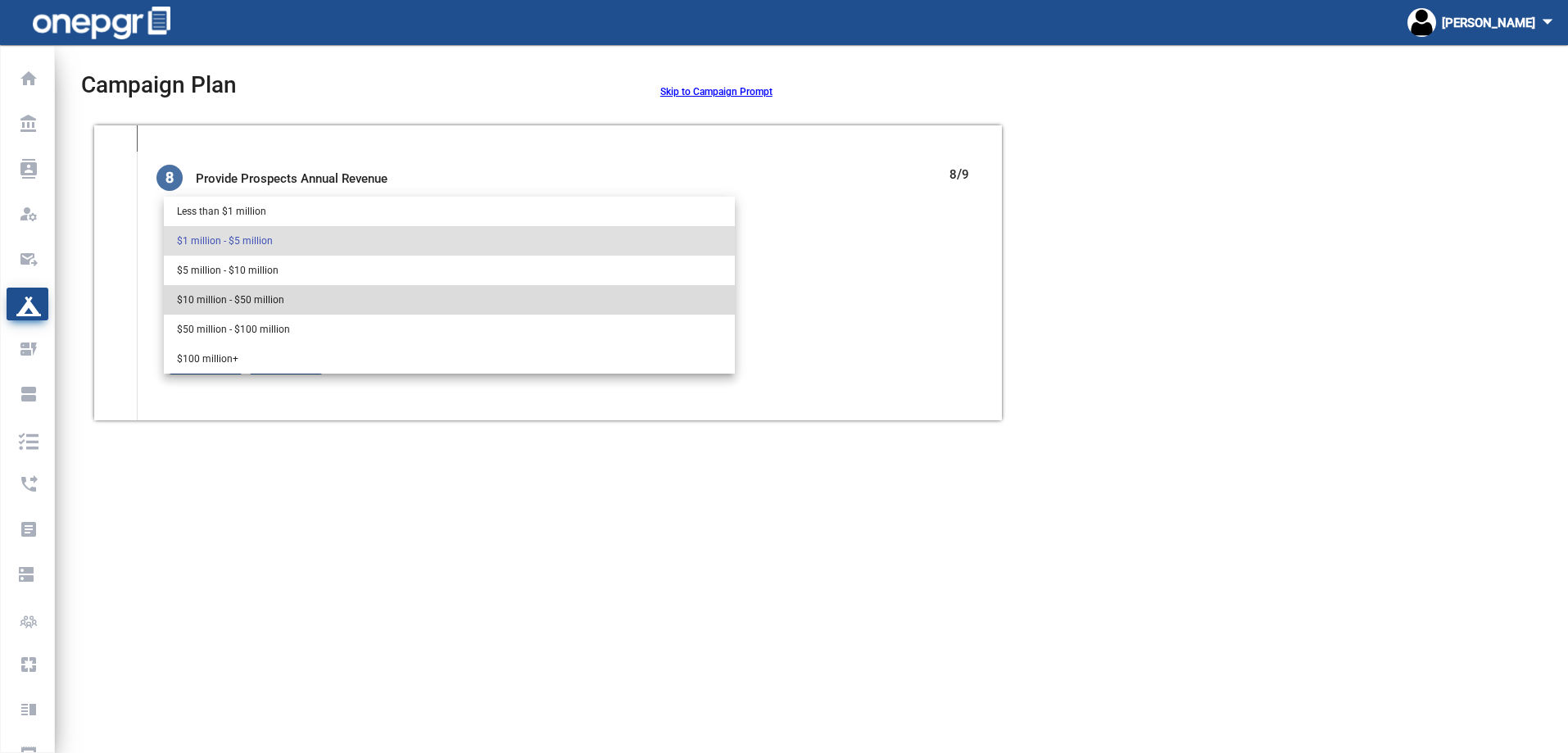
click at [284, 301] on span "$10 million - $50 million" at bounding box center [450, 299] width 544 height 30
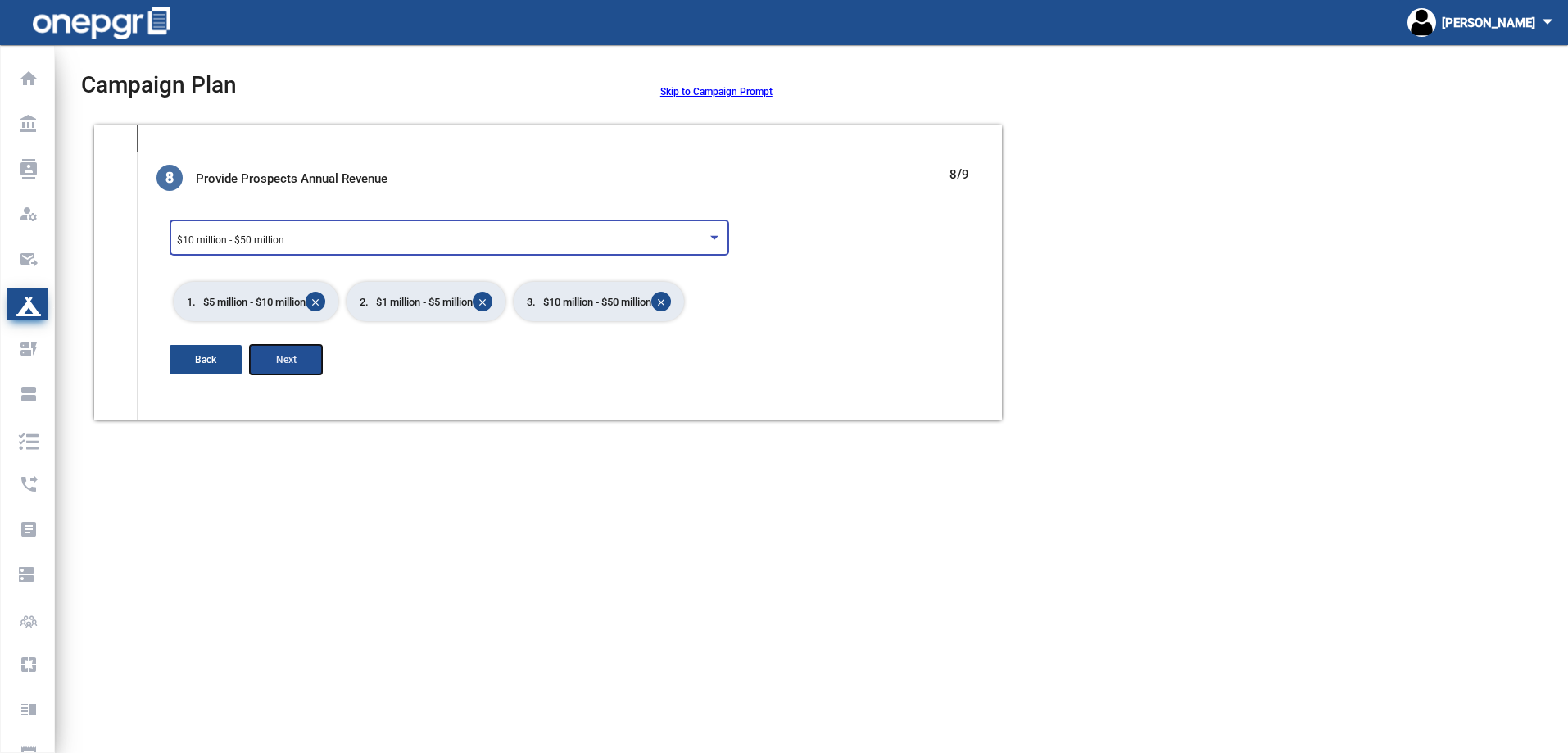
click at [299, 363] on button "Next" at bounding box center [286, 359] width 73 height 30
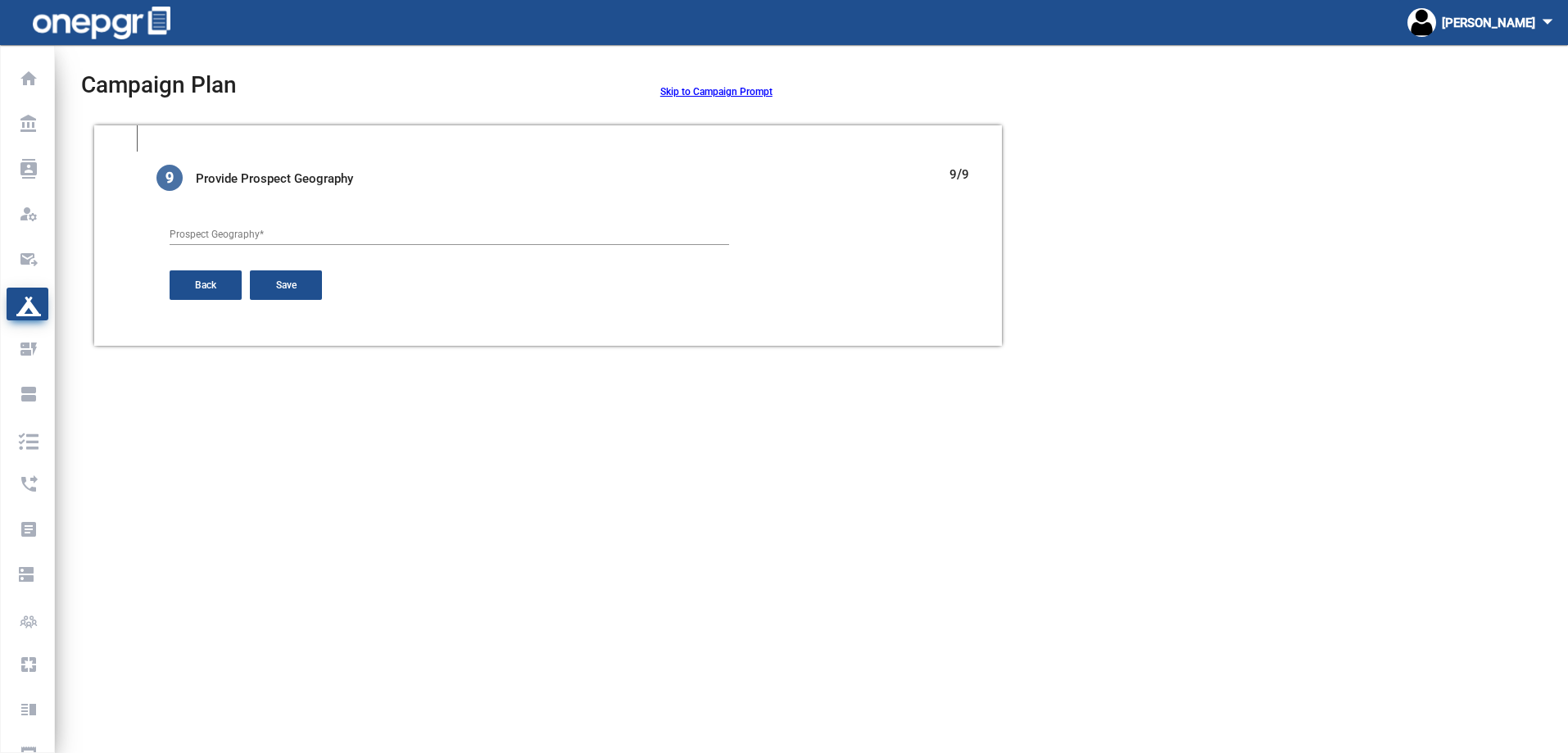
click at [273, 227] on div "Prospect Geography *" at bounding box center [449, 230] width 560 height 28
click at [271, 233] on input "Prospect Geography *" at bounding box center [449, 235] width 560 height 12
type input "[GEOGRAPHIC_DATA]"
click at [295, 289] on span "Save" at bounding box center [286, 285] width 21 height 12
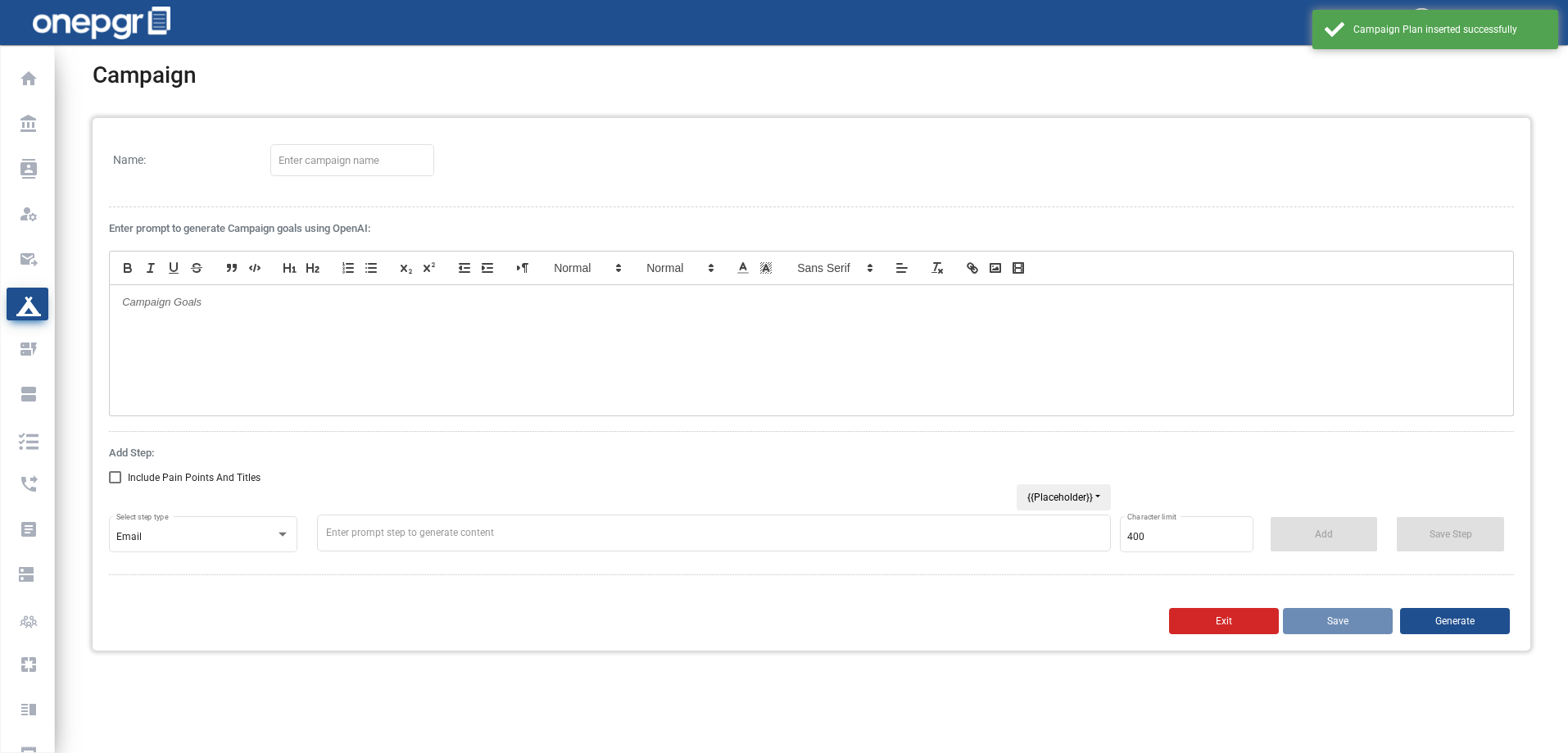
type input "edu Test Campaign 090825"
click at [236, 312] on div at bounding box center [811, 349] width 1403 height 130
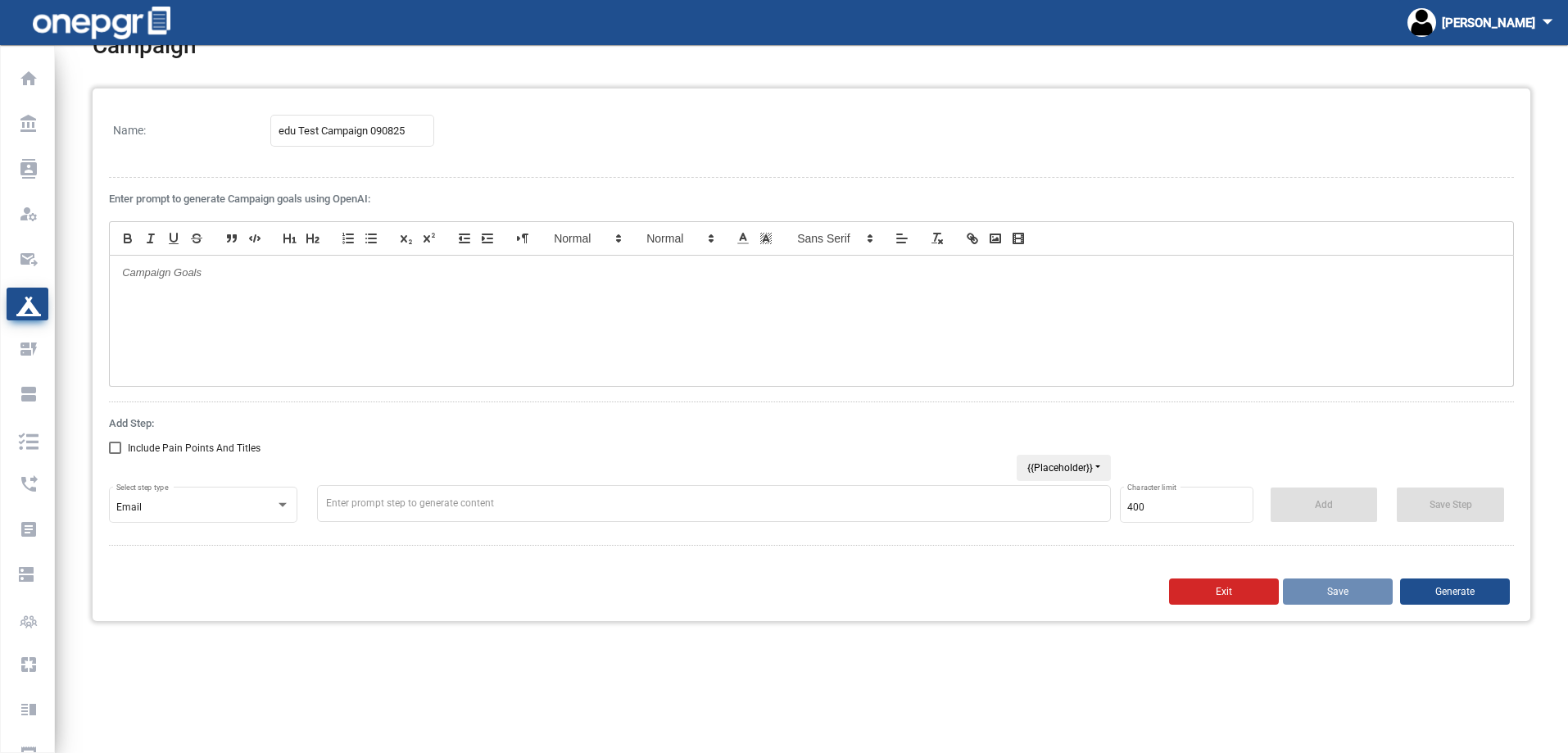
scroll to position [45, 0]
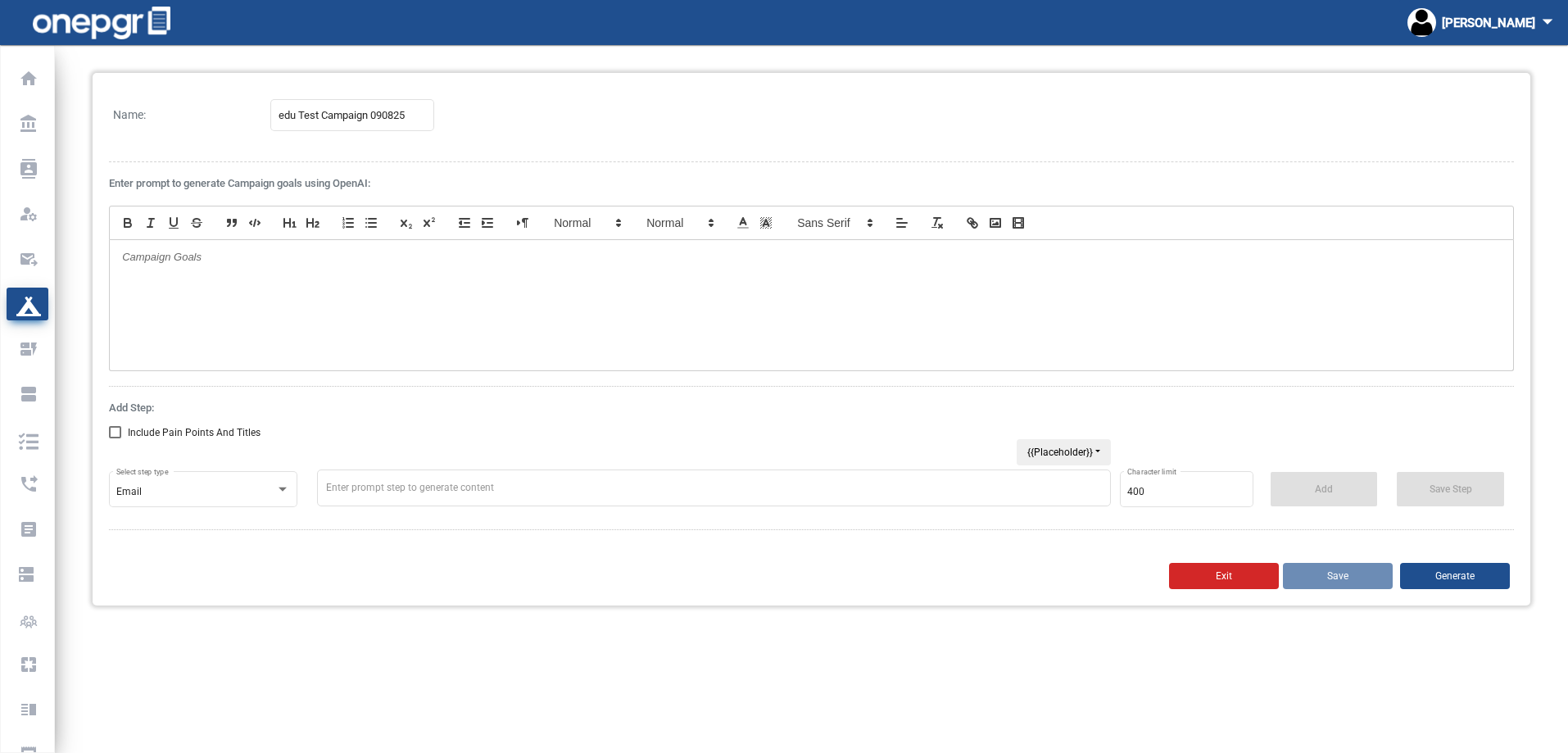
click at [505, 254] on p at bounding box center [811, 257] width 1379 height 14
click at [217, 491] on div "Email" at bounding box center [195, 492] width 159 height 12
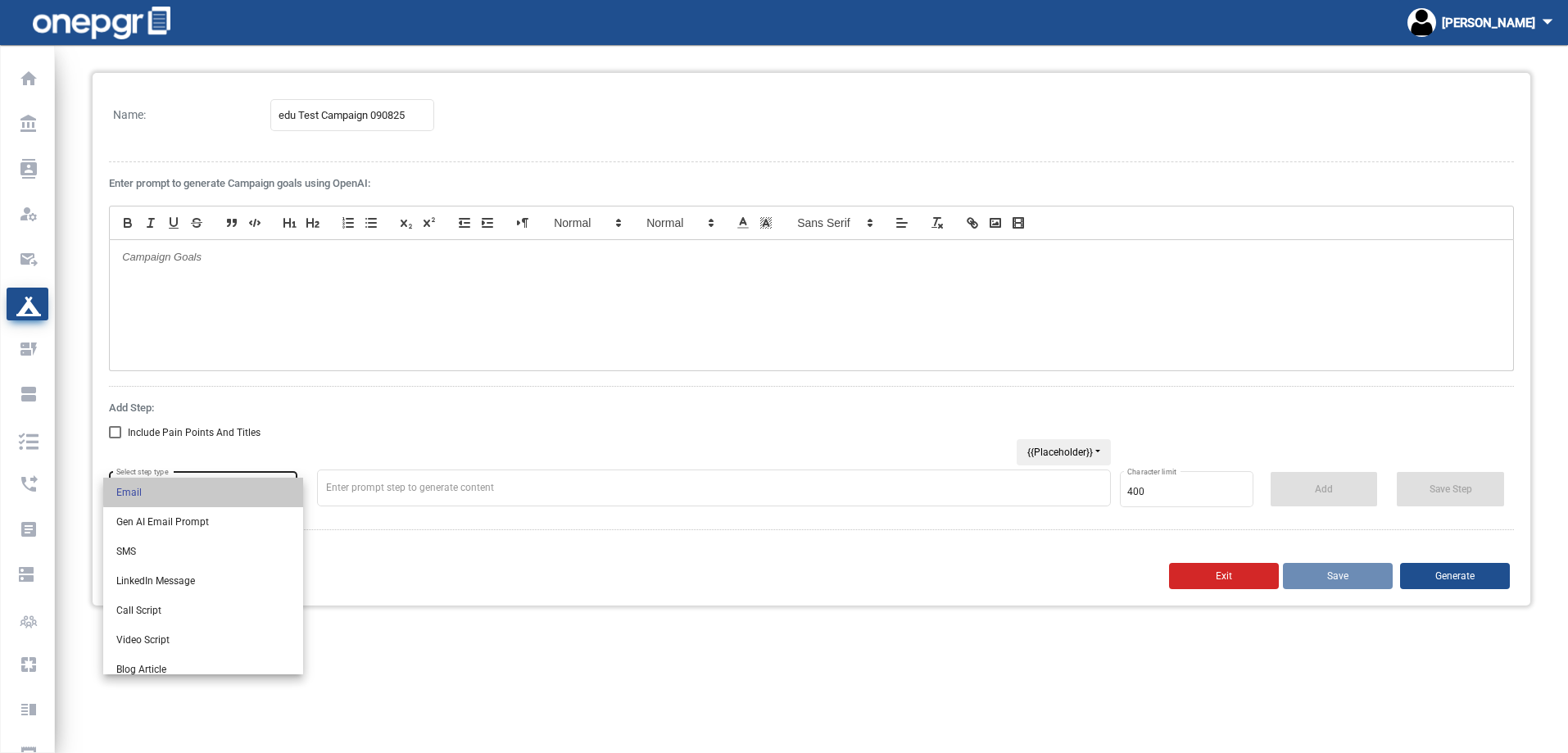
click at [217, 491] on span "Email" at bounding box center [203, 492] width 174 height 30
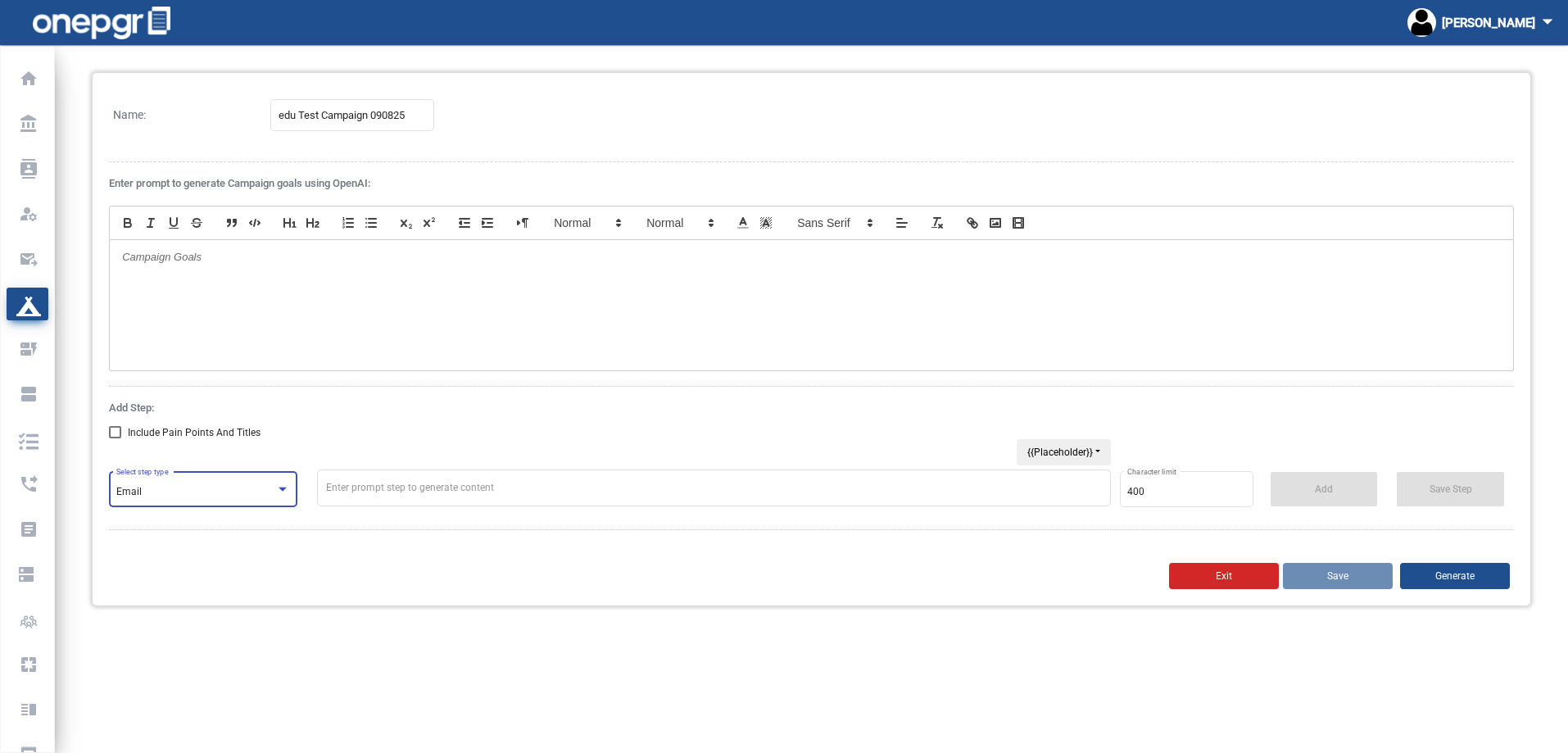
click at [311, 266] on div at bounding box center [811, 304] width 1403 height 130
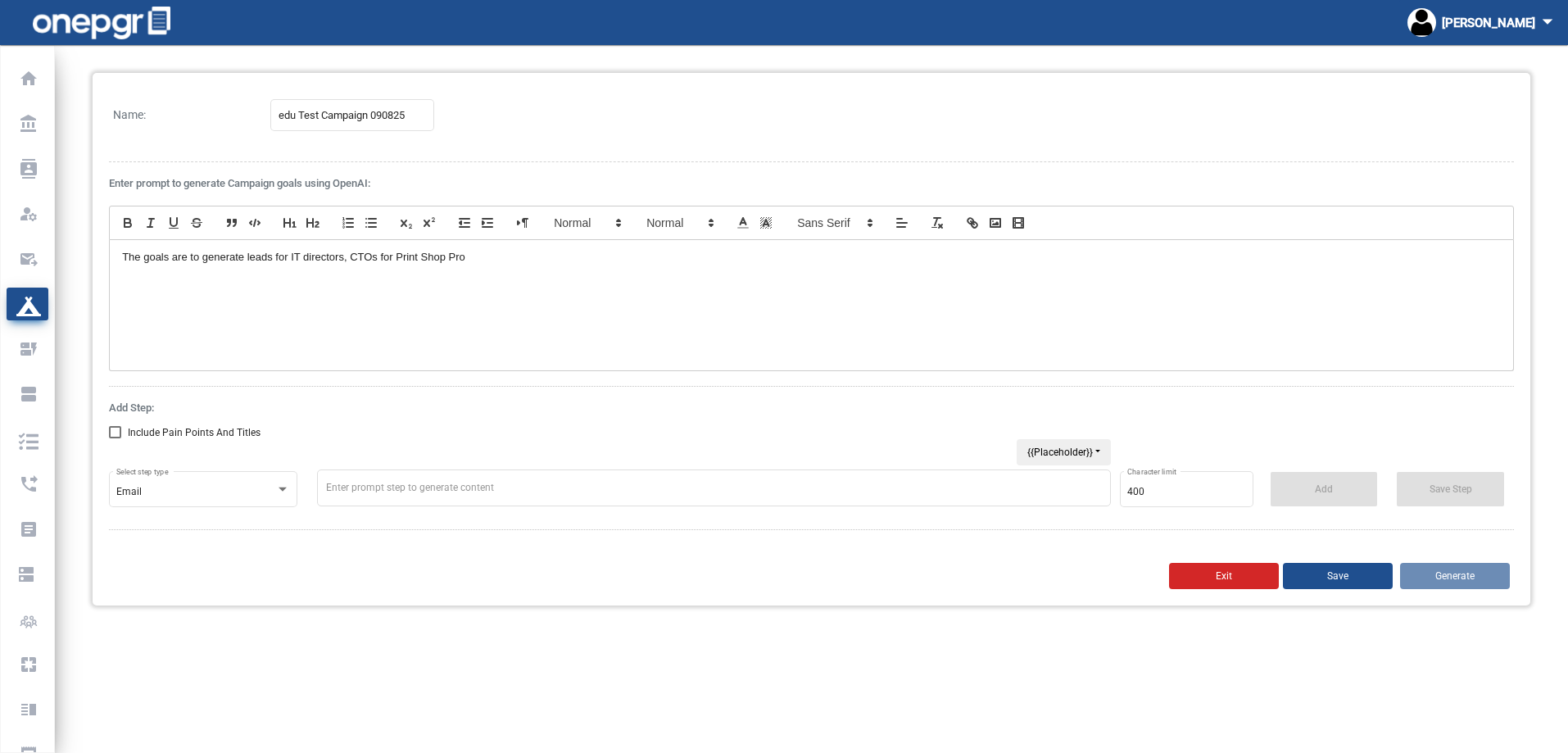
click at [346, 265] on div "The goals are to generate leads for IT directors, CTOs for Print Shop Pro" at bounding box center [811, 304] width 1403 height 130
click at [379, 492] on textarea at bounding box center [714, 487] width 794 height 37
click at [1073, 449] on button "{{Placeholder}}" at bounding box center [1063, 451] width 94 height 26
click at [848, 394] on div "Add Step: Include Pain Points And Titles Email Select step type {{Placeholder}}…" at bounding box center [811, 458] width 1405 height 142
click at [1301, 570] on button "Save" at bounding box center [1338, 576] width 110 height 26
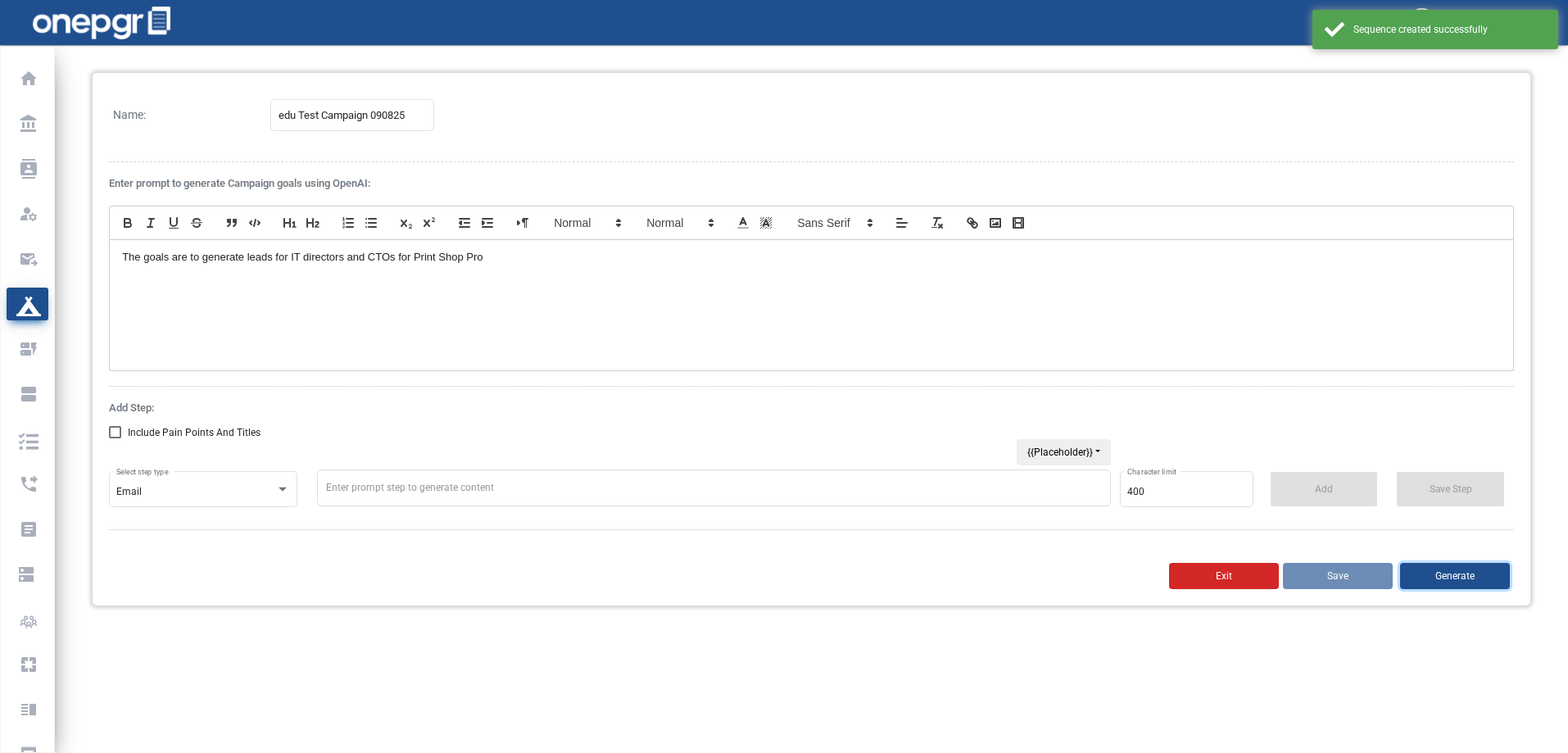
click at [1451, 577] on button "Generate" at bounding box center [1455, 576] width 110 height 26
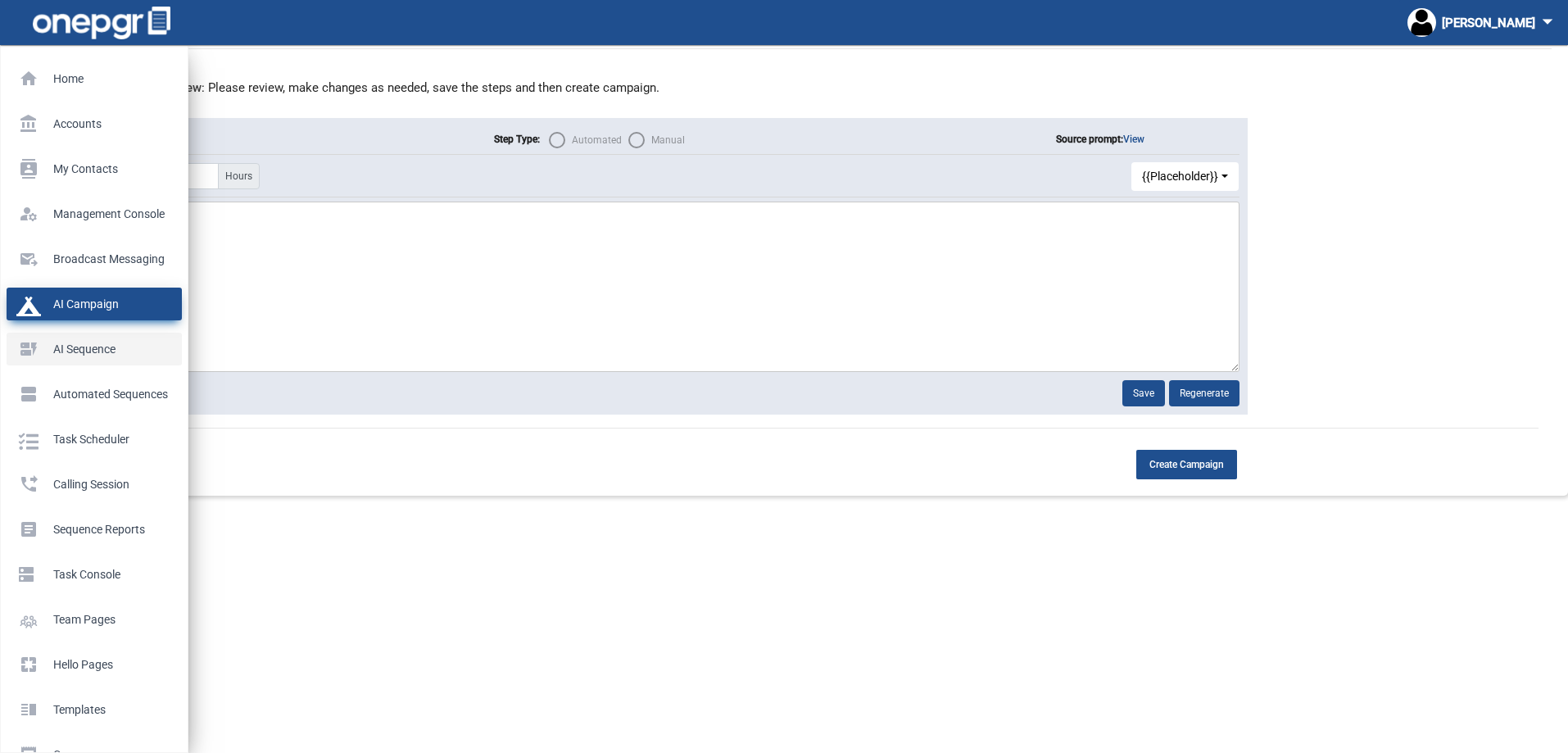
click at [71, 353] on p "AI Sequence" at bounding box center [90, 348] width 150 height 24
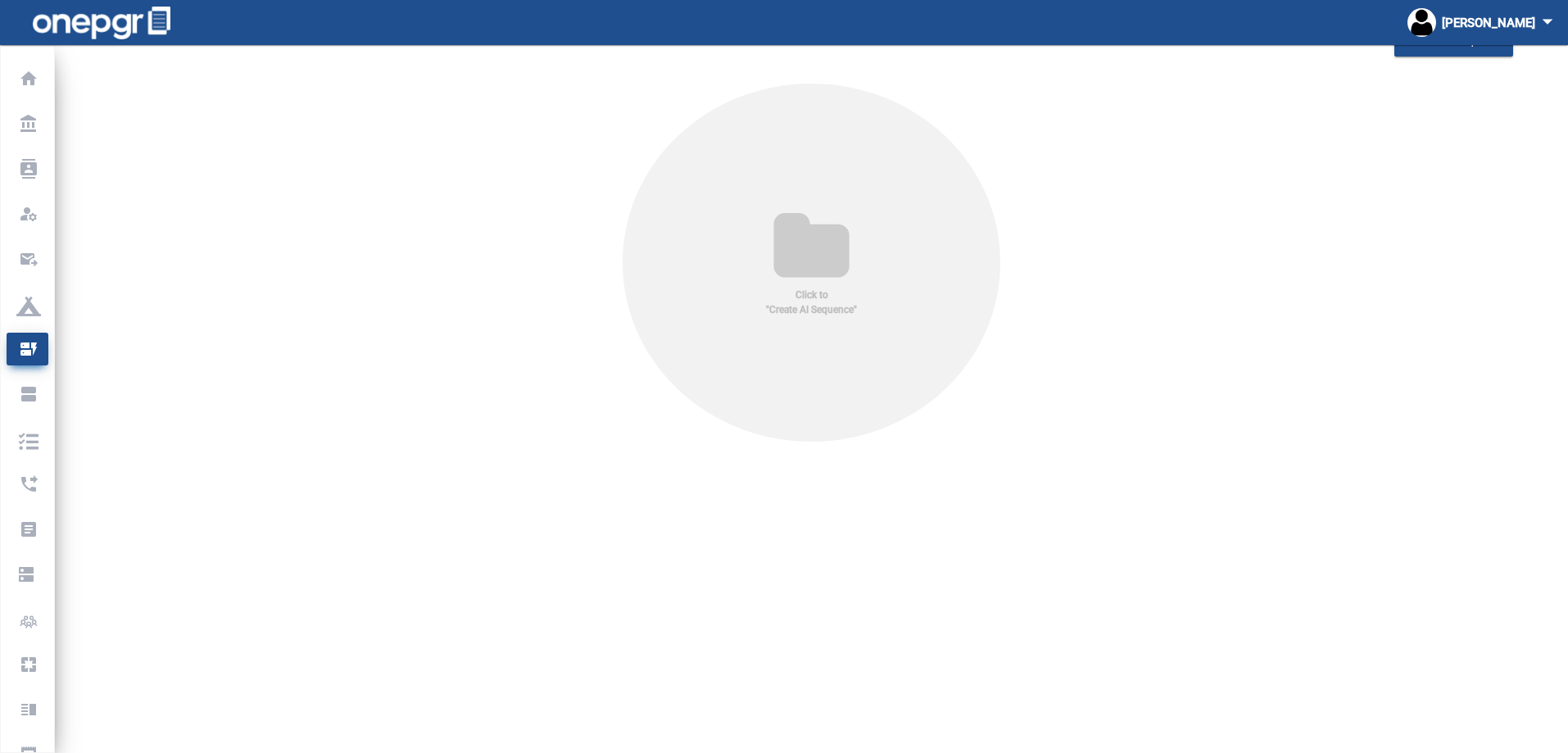
click at [816, 248] on icon at bounding box center [811, 248] width 129 height 79
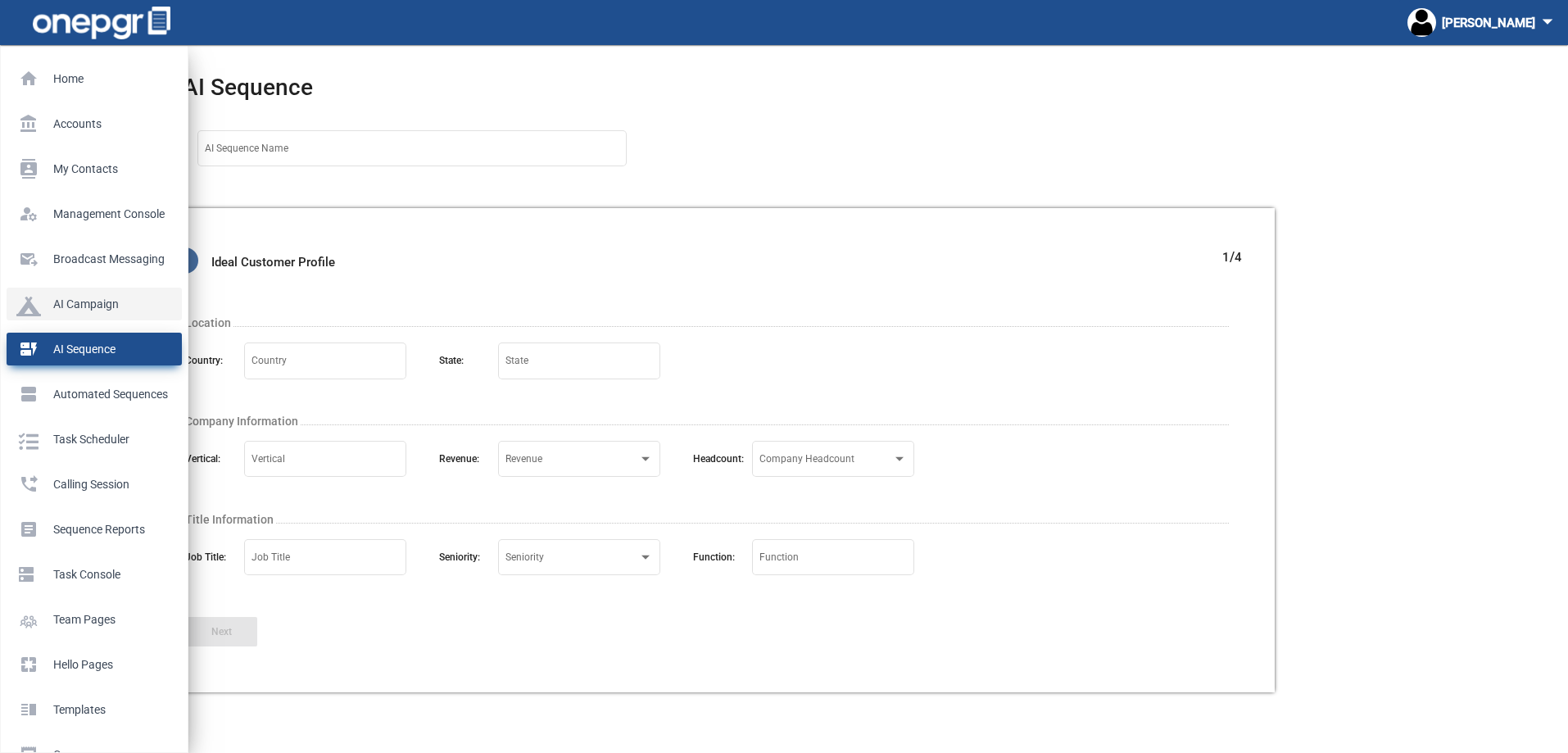
click at [41, 315] on p "AI Campaign" at bounding box center [90, 304] width 150 height 24
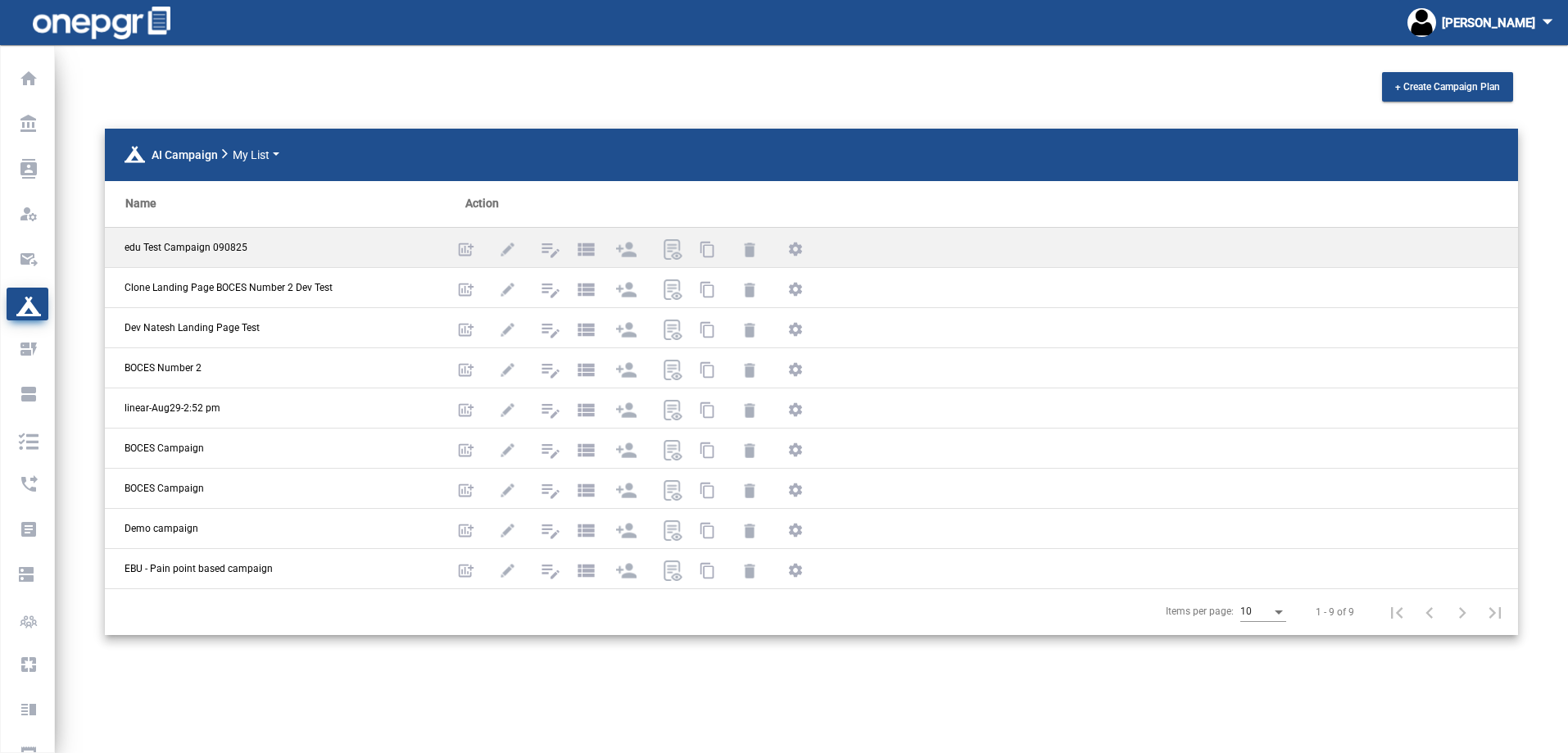
click at [266, 252] on div "edu Test Campaign 090825" at bounding box center [255, 247] width 261 height 14
click at [227, 248] on span "edu Test Campaign 090825" at bounding box center [185, 247] width 123 height 14
click at [508, 247] on img at bounding box center [507, 249] width 21 height 21
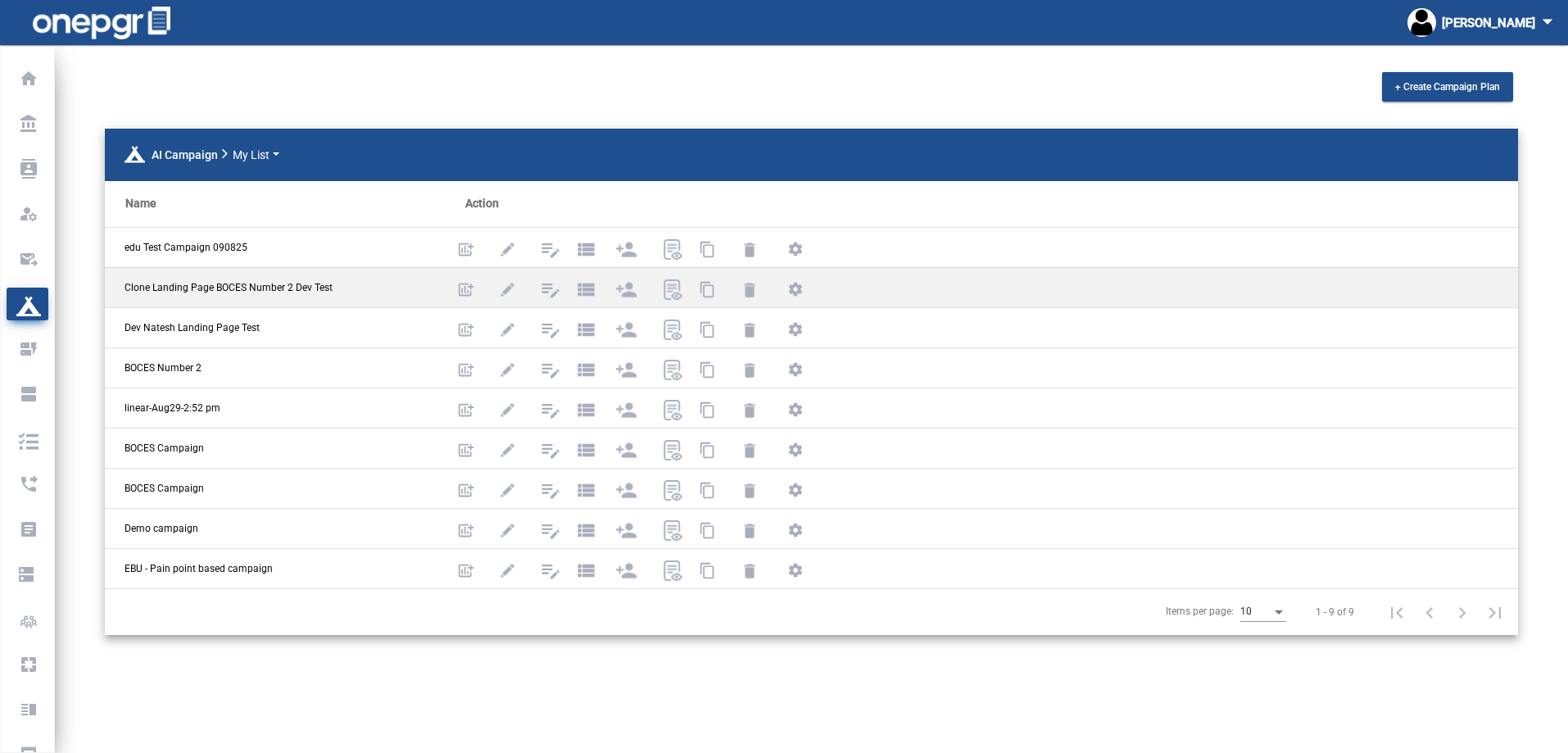
click at [164, 287] on span "Clone Landing Page BOCES Number 2 Dev Test" at bounding box center [228, 287] width 208 height 14
click at [511, 295] on img at bounding box center [507, 289] width 21 height 21
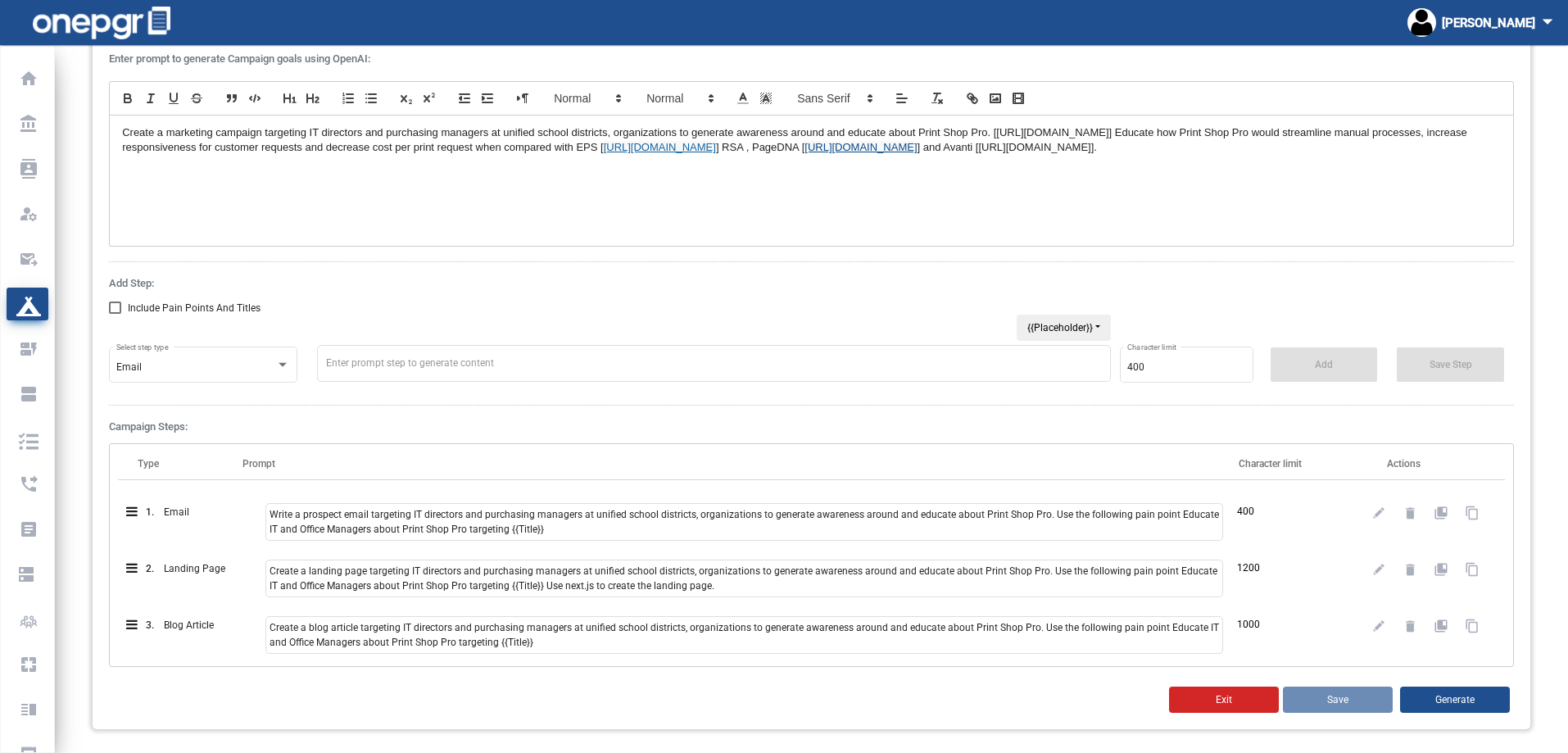
scroll to position [172, 0]
click at [1445, 696] on button "Generate" at bounding box center [1455, 697] width 110 height 26
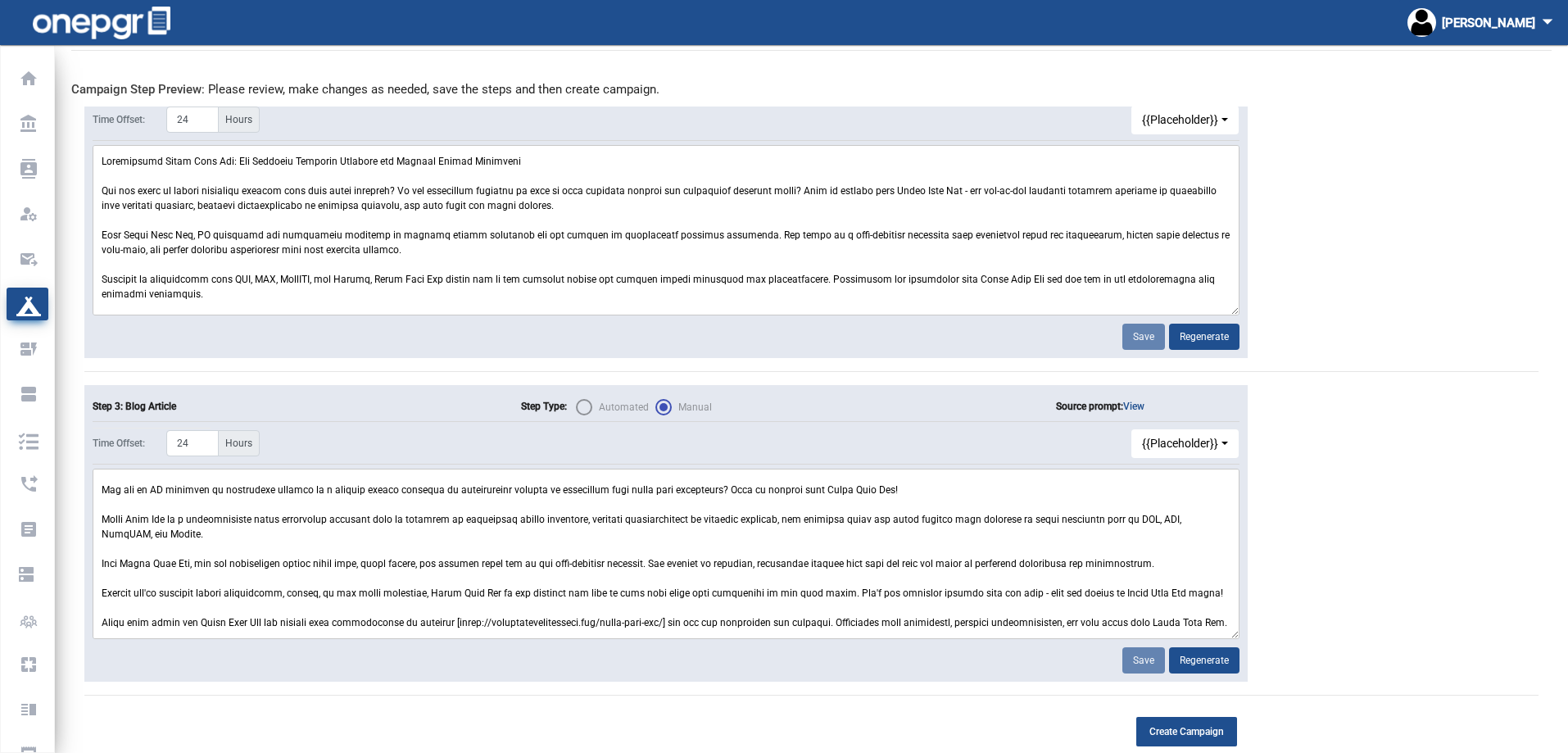
scroll to position [80, 0]
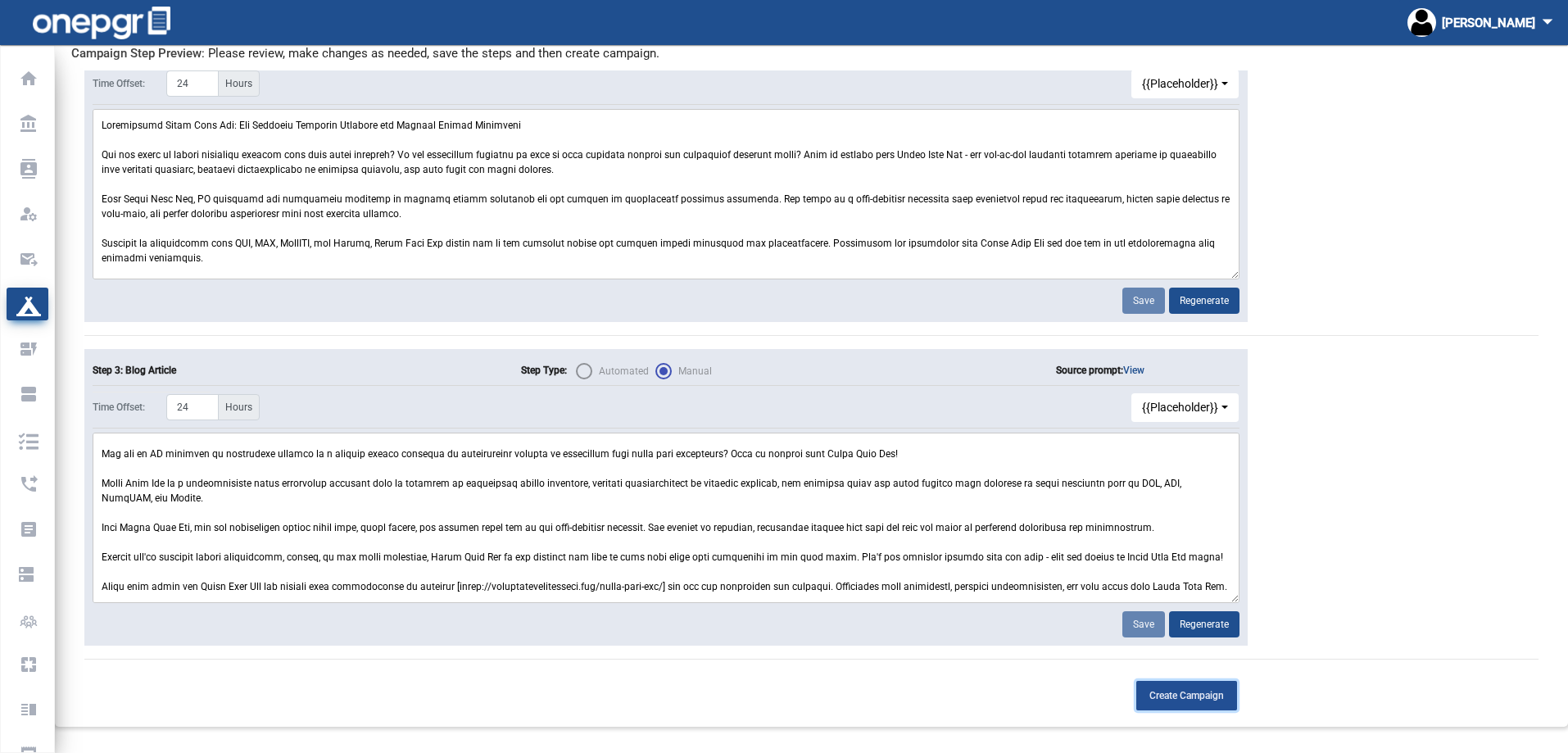
click at [1162, 689] on span "Create Campaign" at bounding box center [1187, 695] width 74 height 12
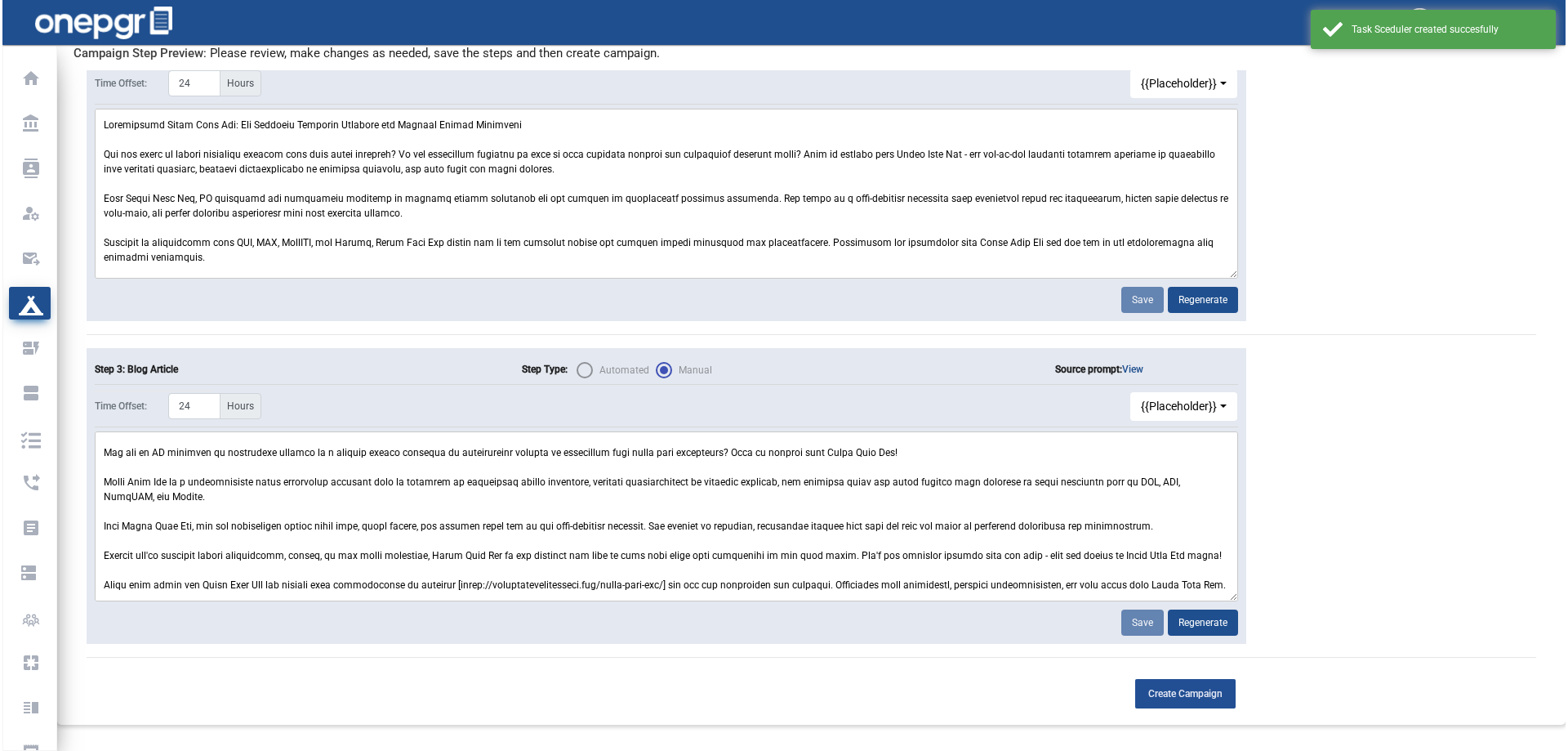
scroll to position [45, 0]
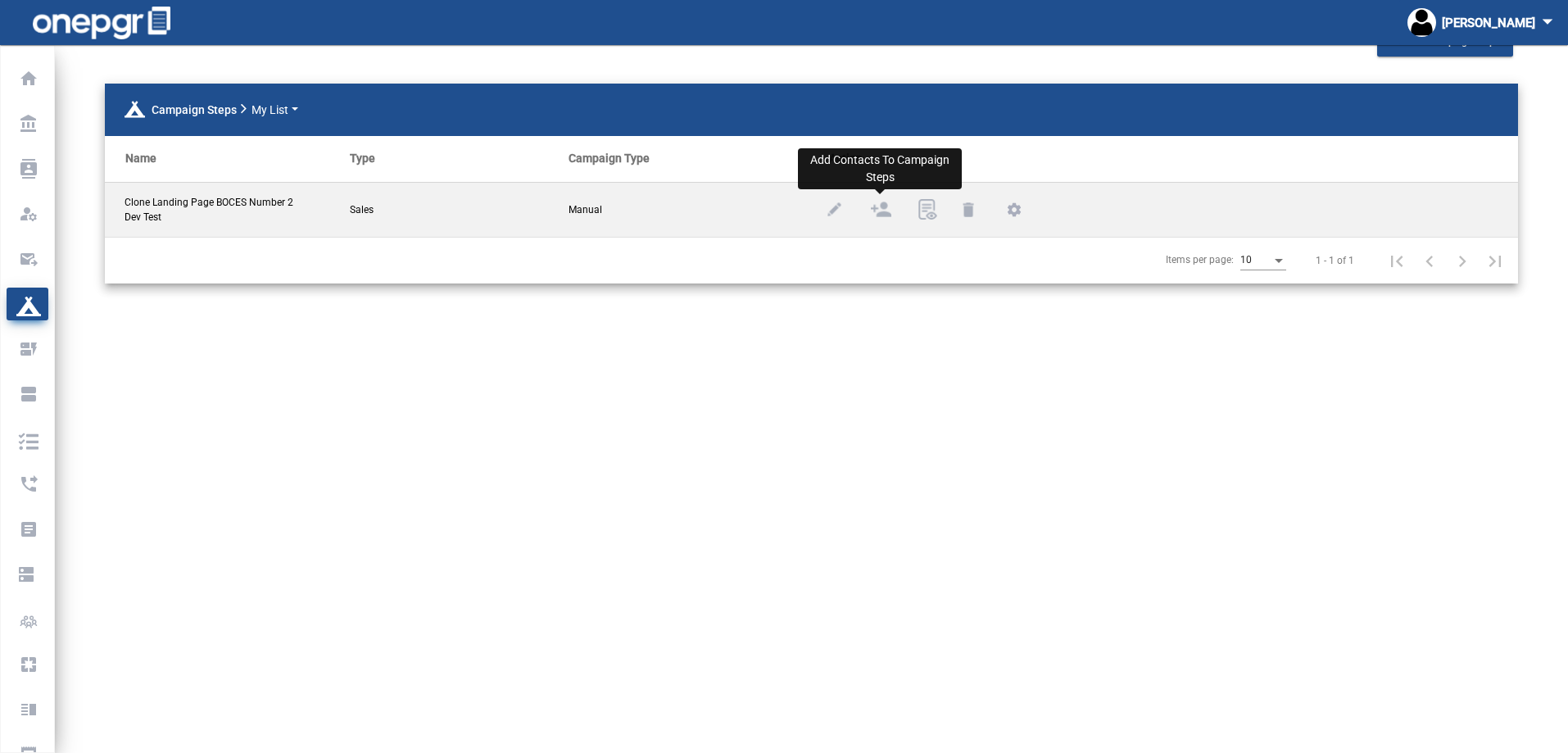
click at [876, 210] on img at bounding box center [881, 209] width 21 height 21
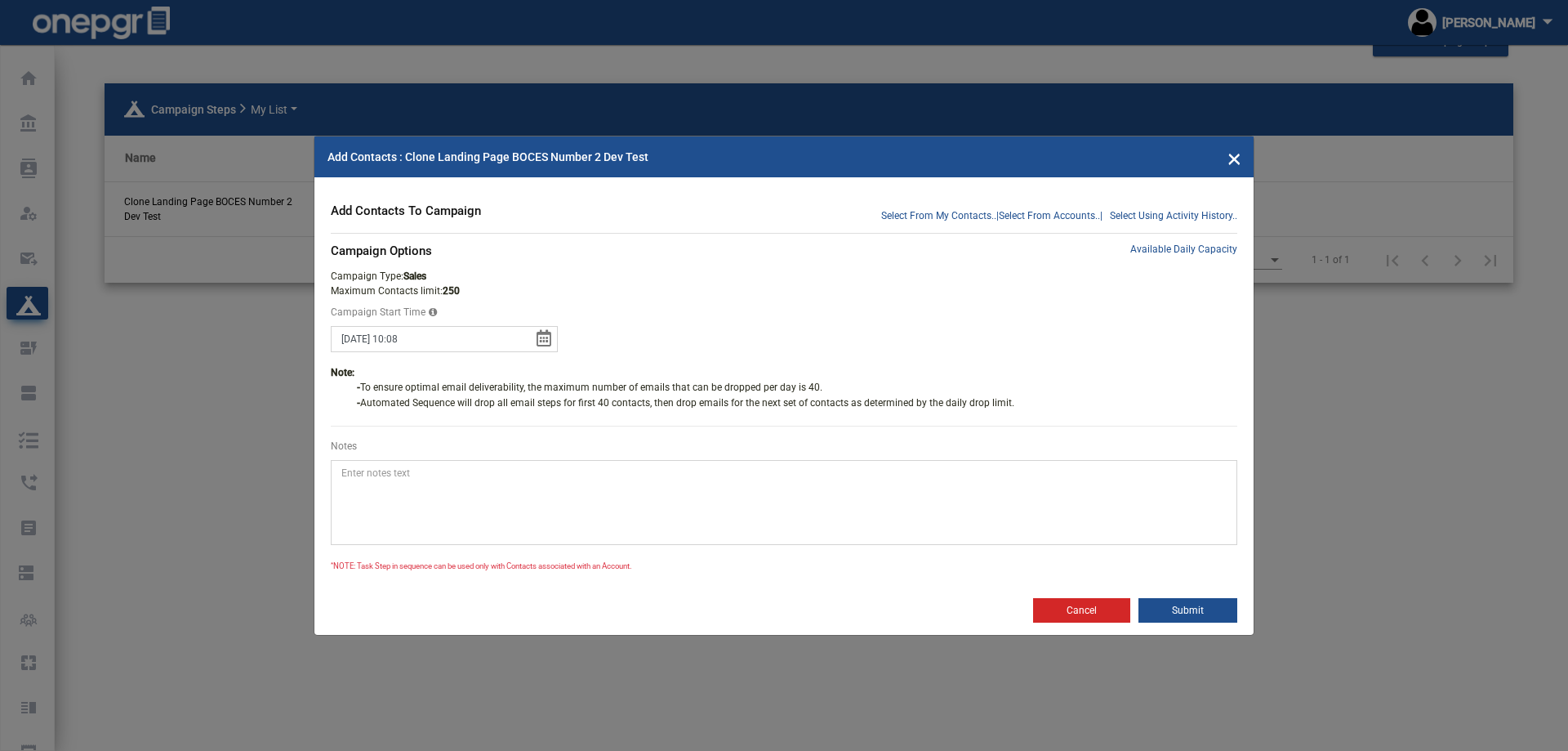
click at [888, 225] on form "Select From My Contacts.. | Select From Accounts.. | Select Using Activity Hist…" at bounding box center [784, 387] width 907 height 371
click at [942, 212] on span "Select From My Contacts.." at bounding box center [938, 215] width 115 height 14
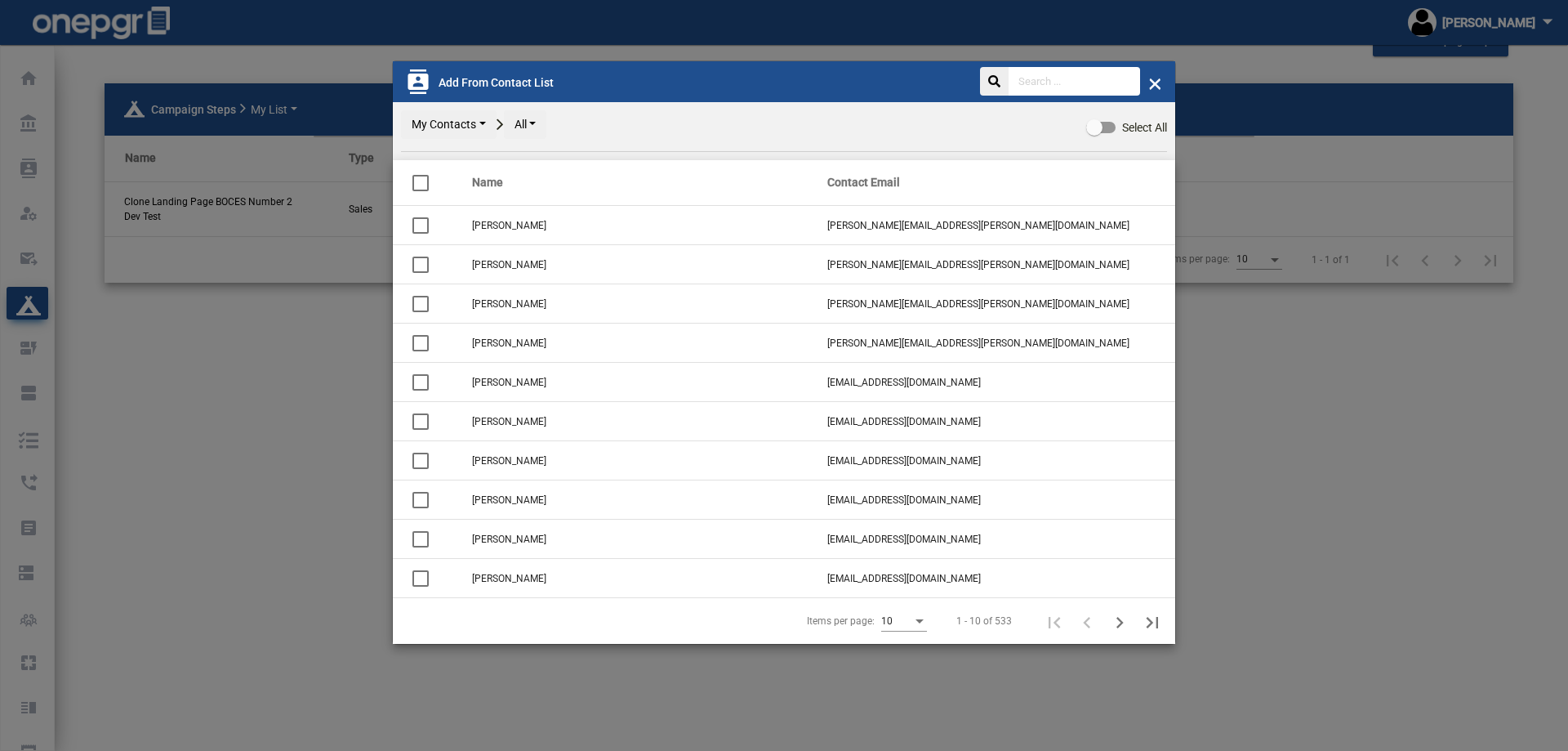
click at [535, 120] on button "All" at bounding box center [525, 125] width 43 height 29
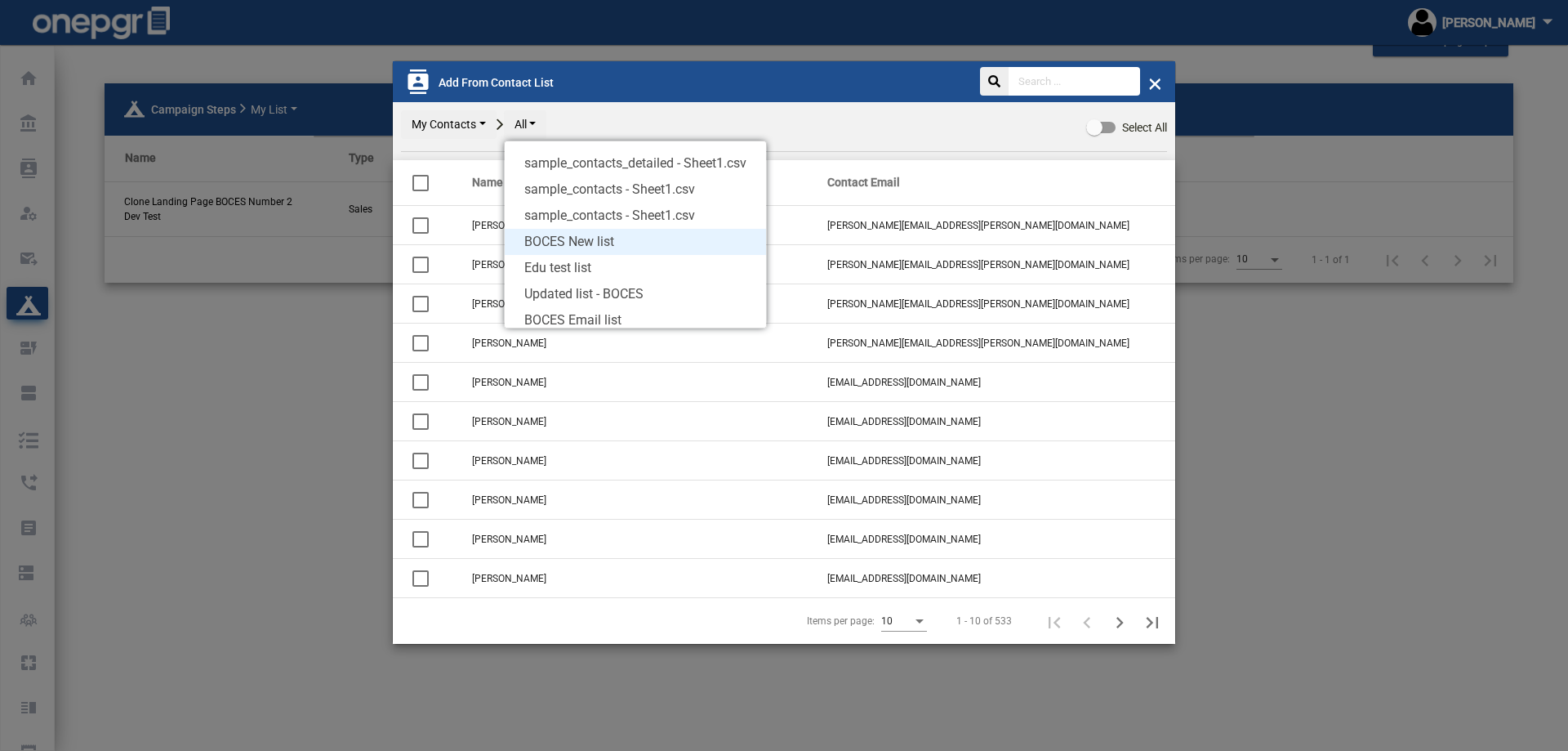
scroll to position [36, 0]
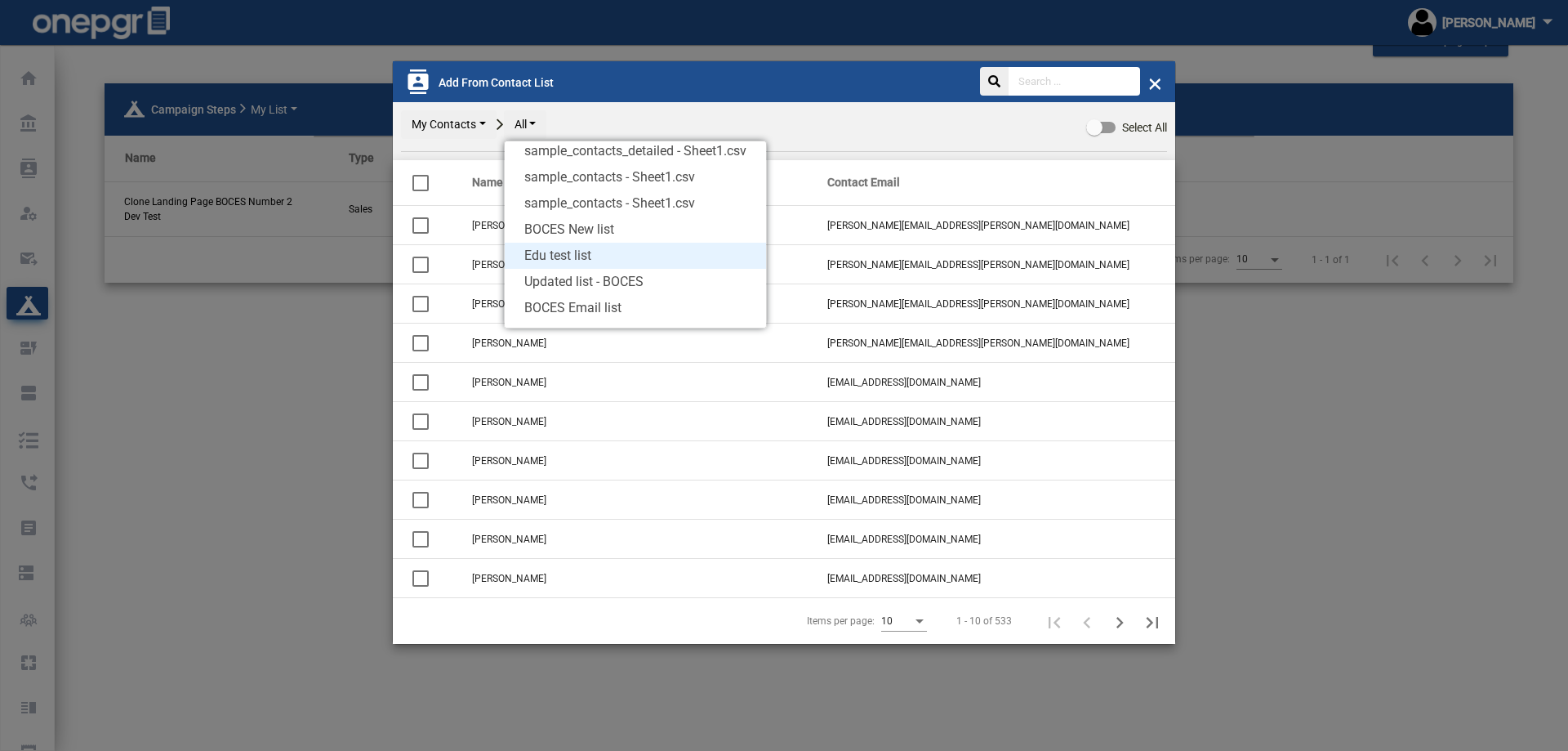
click at [579, 255] on span "Edu test list" at bounding box center [635, 255] width 261 height 26
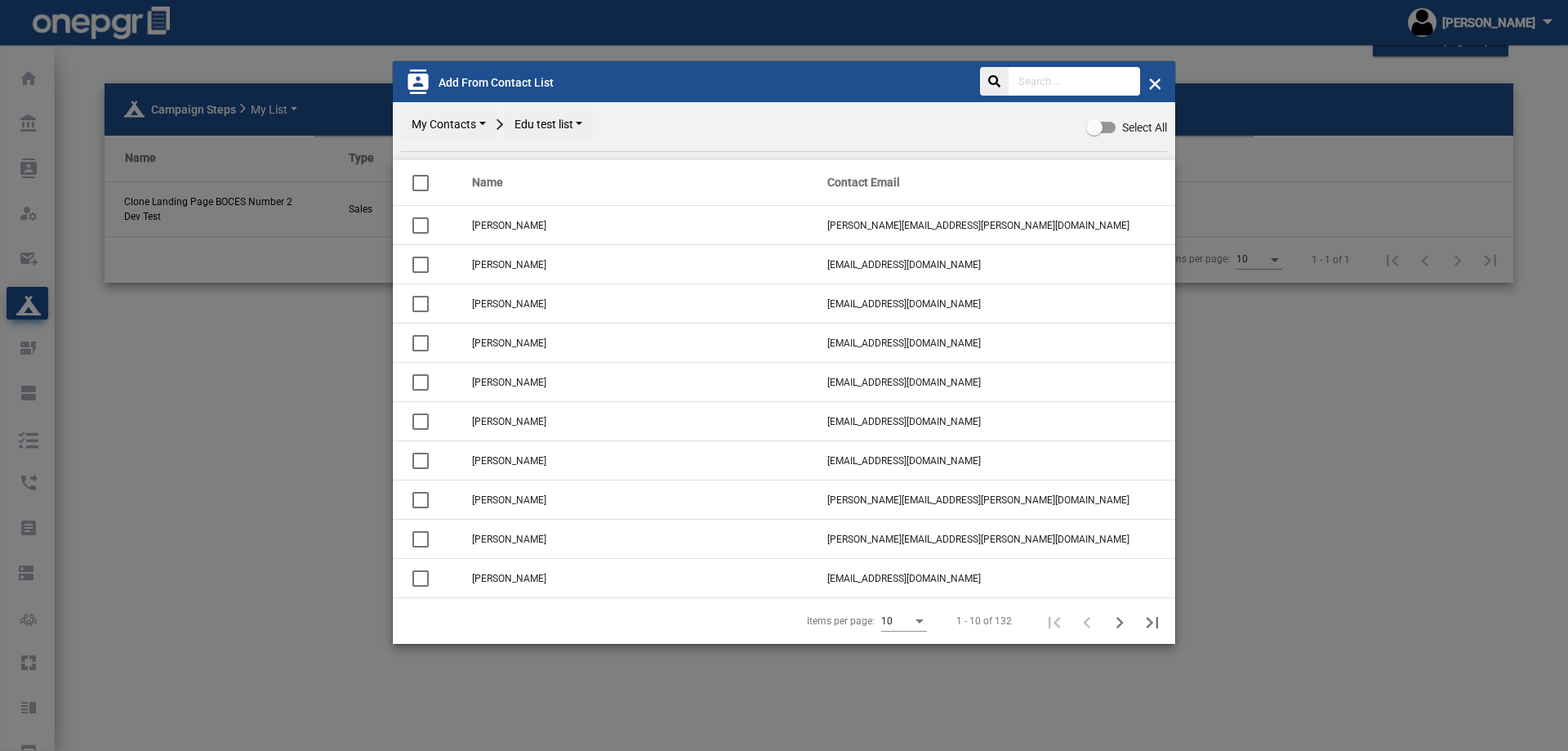
click at [574, 123] on button "Edu test list" at bounding box center [548, 125] width 90 height 29
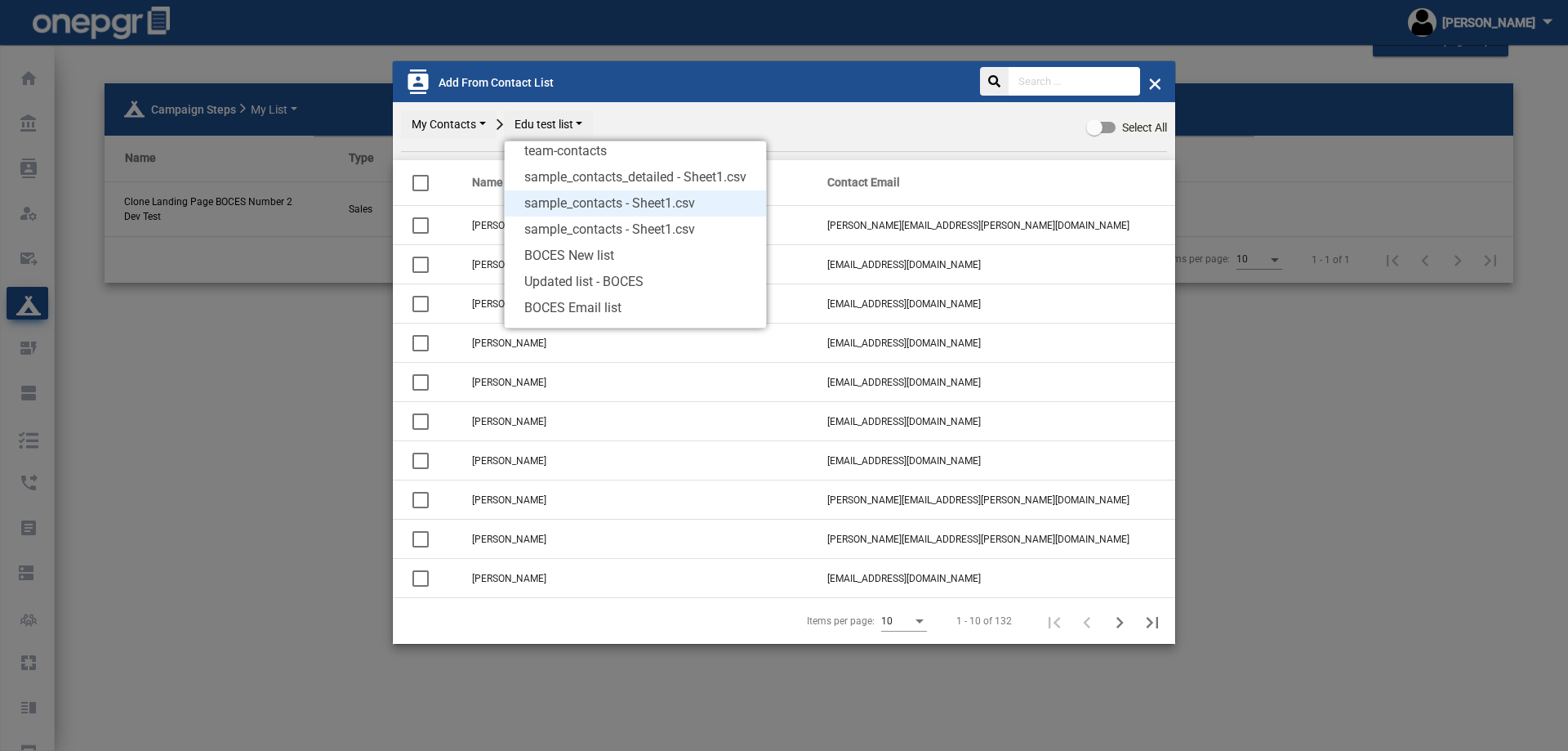
click at [580, 206] on span "sample_contacts - Sheet1.csv" at bounding box center [635, 203] width 261 height 26
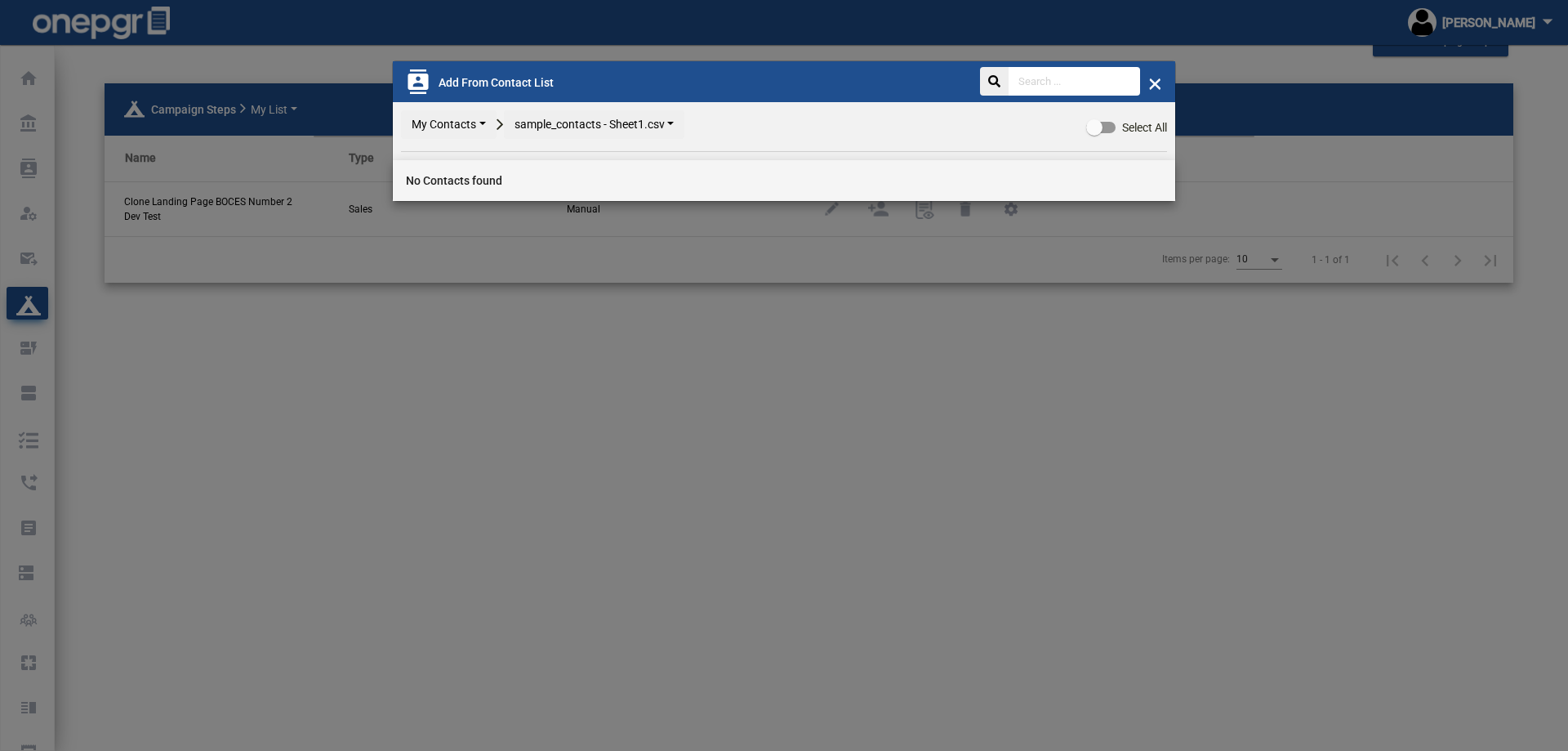
click at [600, 124] on button "sample_contacts - Sheet1.csv" at bounding box center [593, 125] width 181 height 29
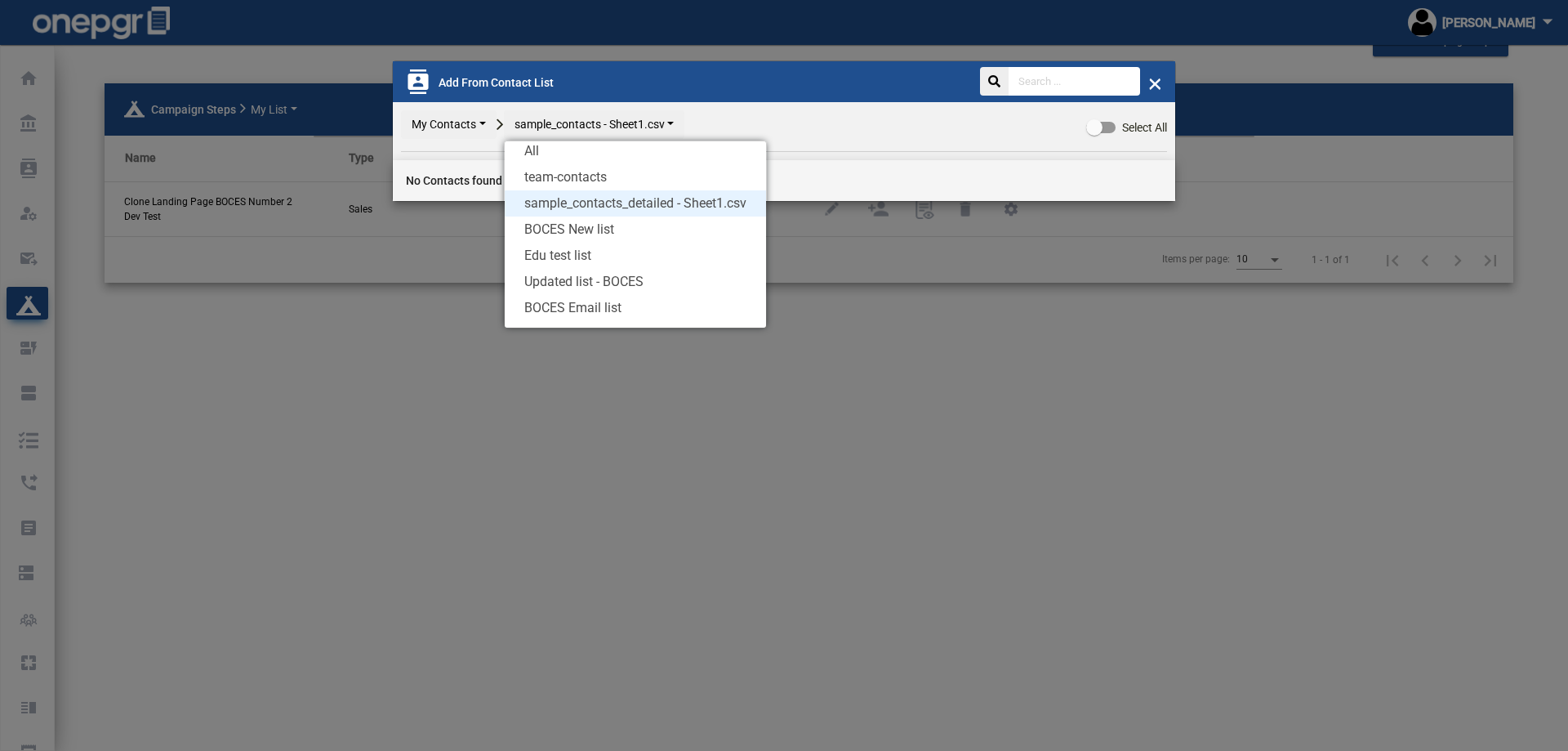
click at [593, 204] on span "sample_contacts_detailed - Sheet1.csv" at bounding box center [635, 203] width 261 height 26
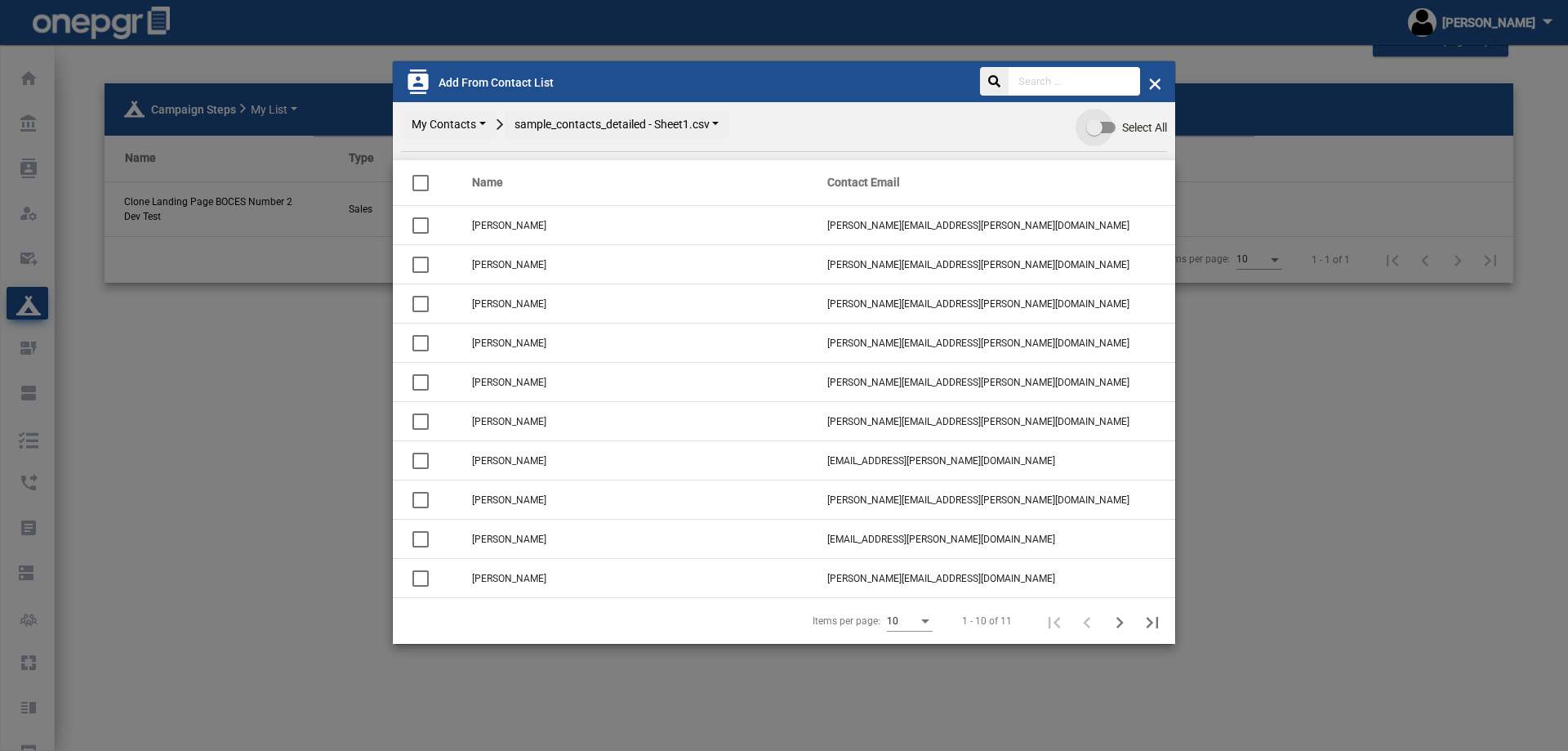
click at [1089, 135] on div at bounding box center [1094, 128] width 16 height 16
click at [1093, 134] on input "Select All" at bounding box center [1093, 133] width 1 height 1
checkbox input "true"
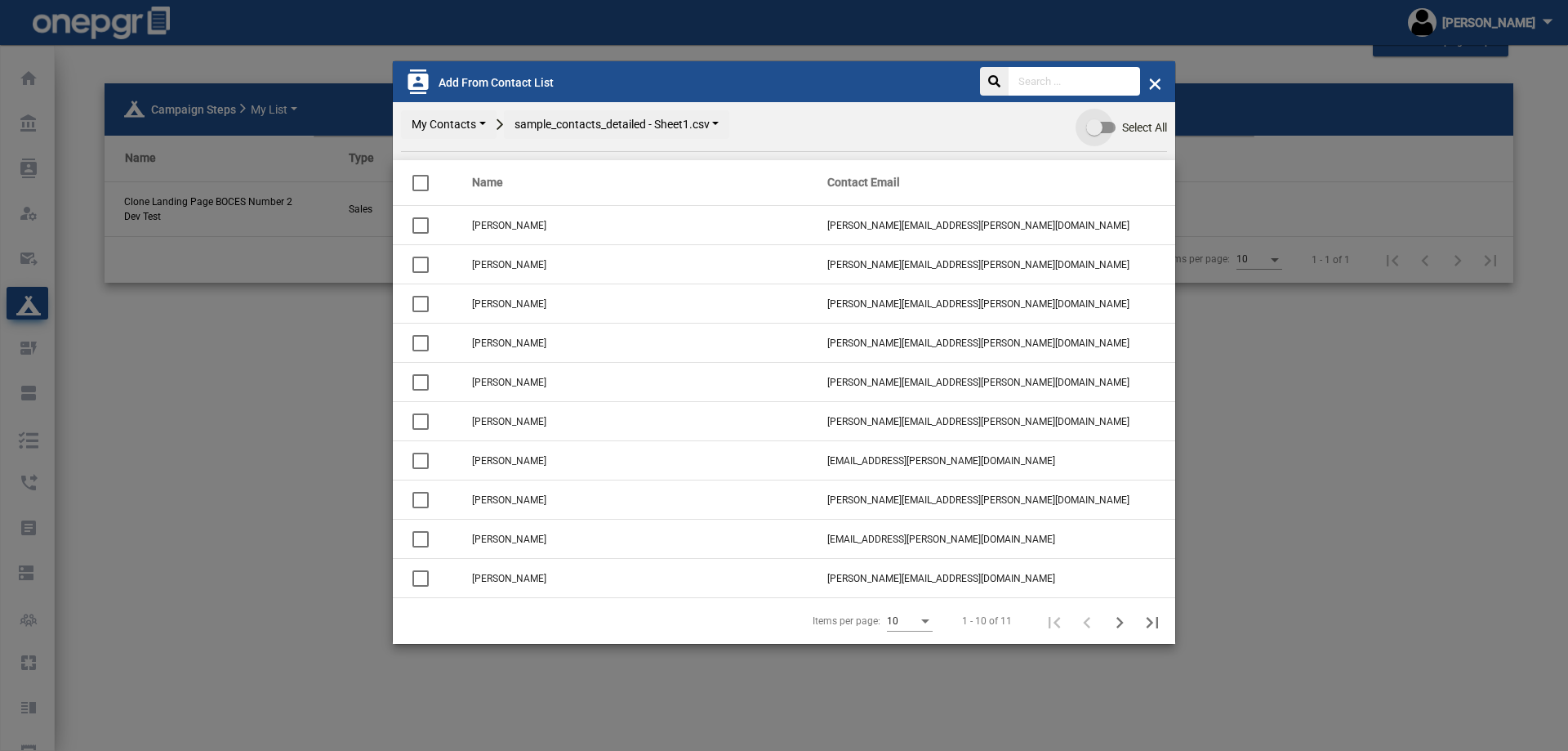
checkbox input "true"
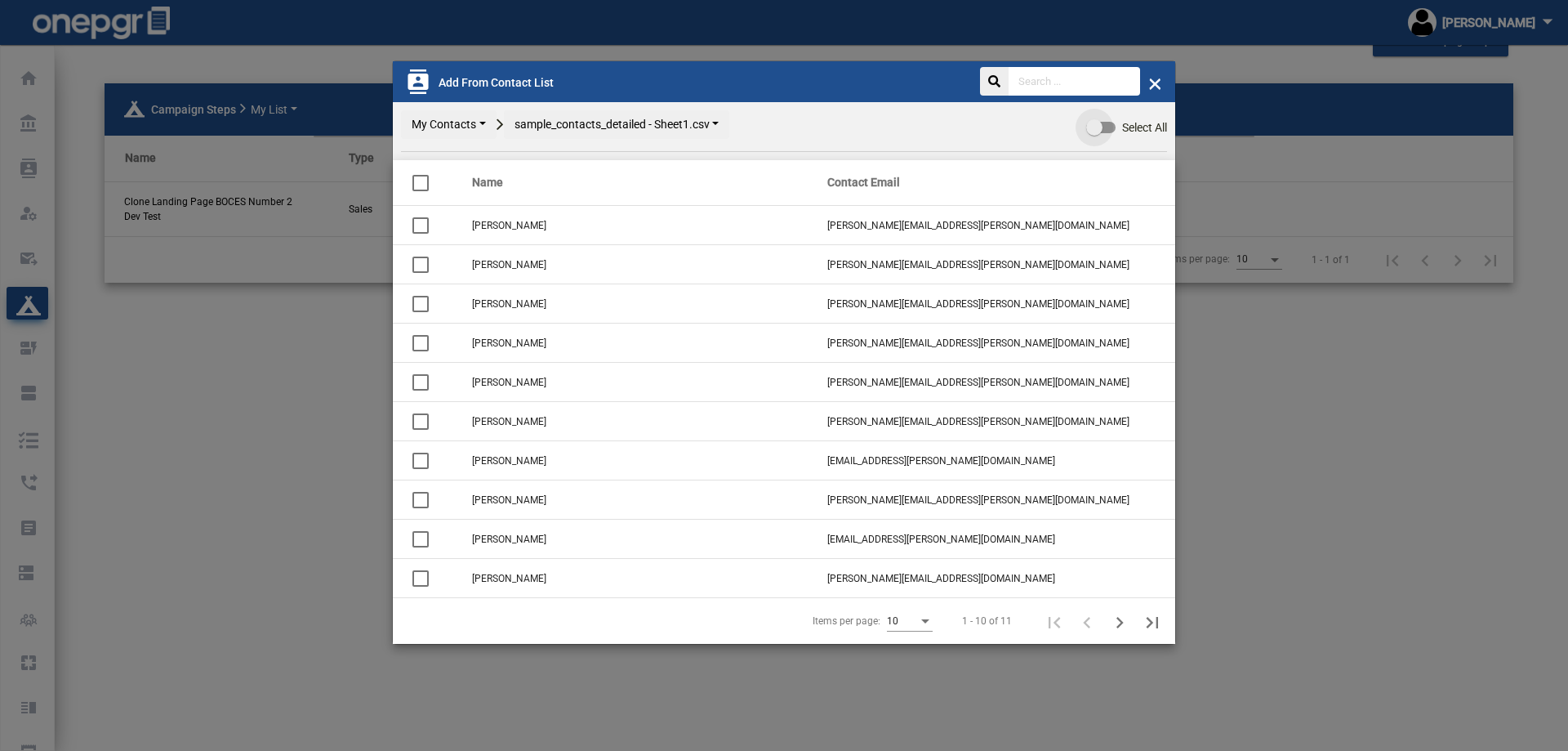
checkbox input "true"
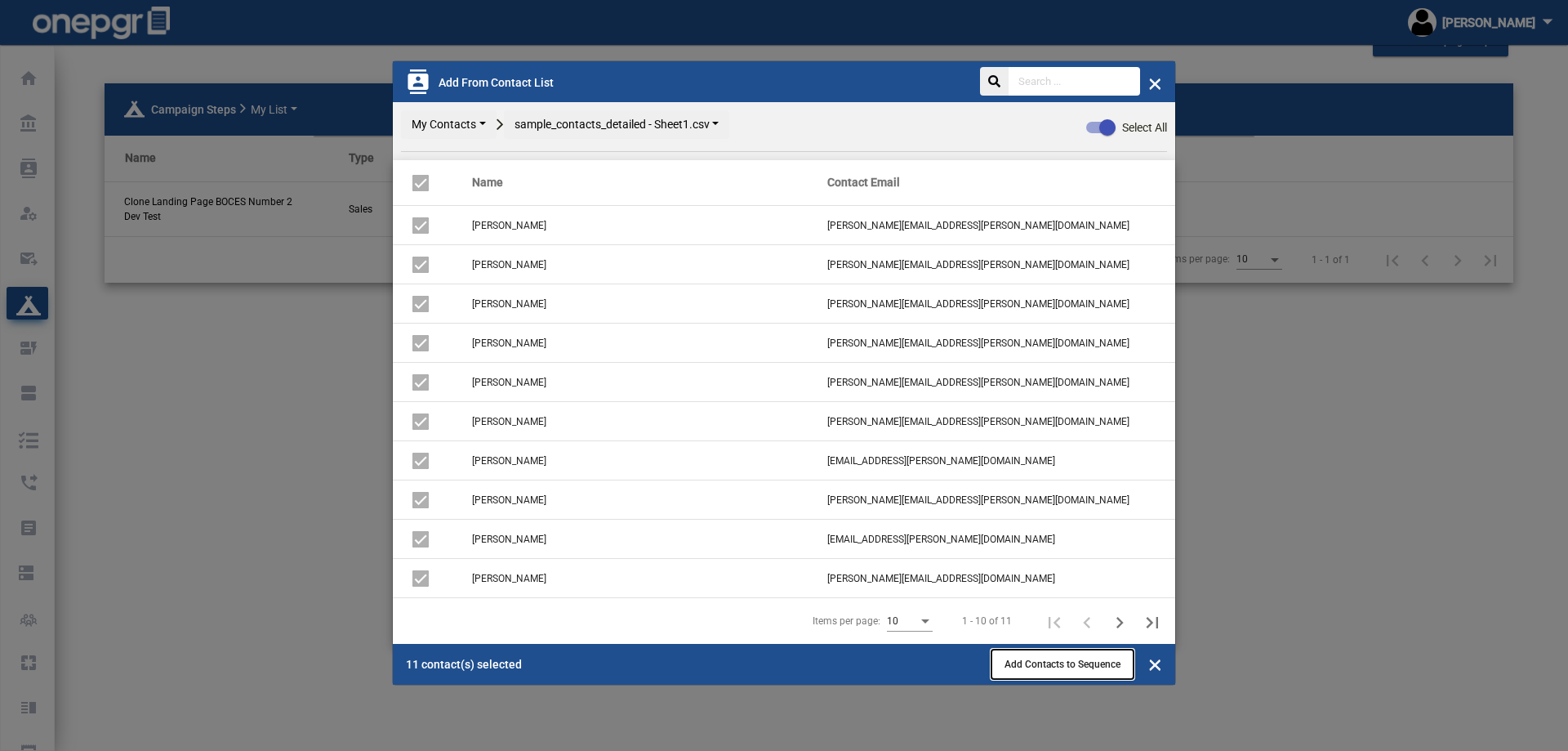
click at [1101, 665] on span "Add Contacts to Sequence" at bounding box center [1062, 663] width 116 height 12
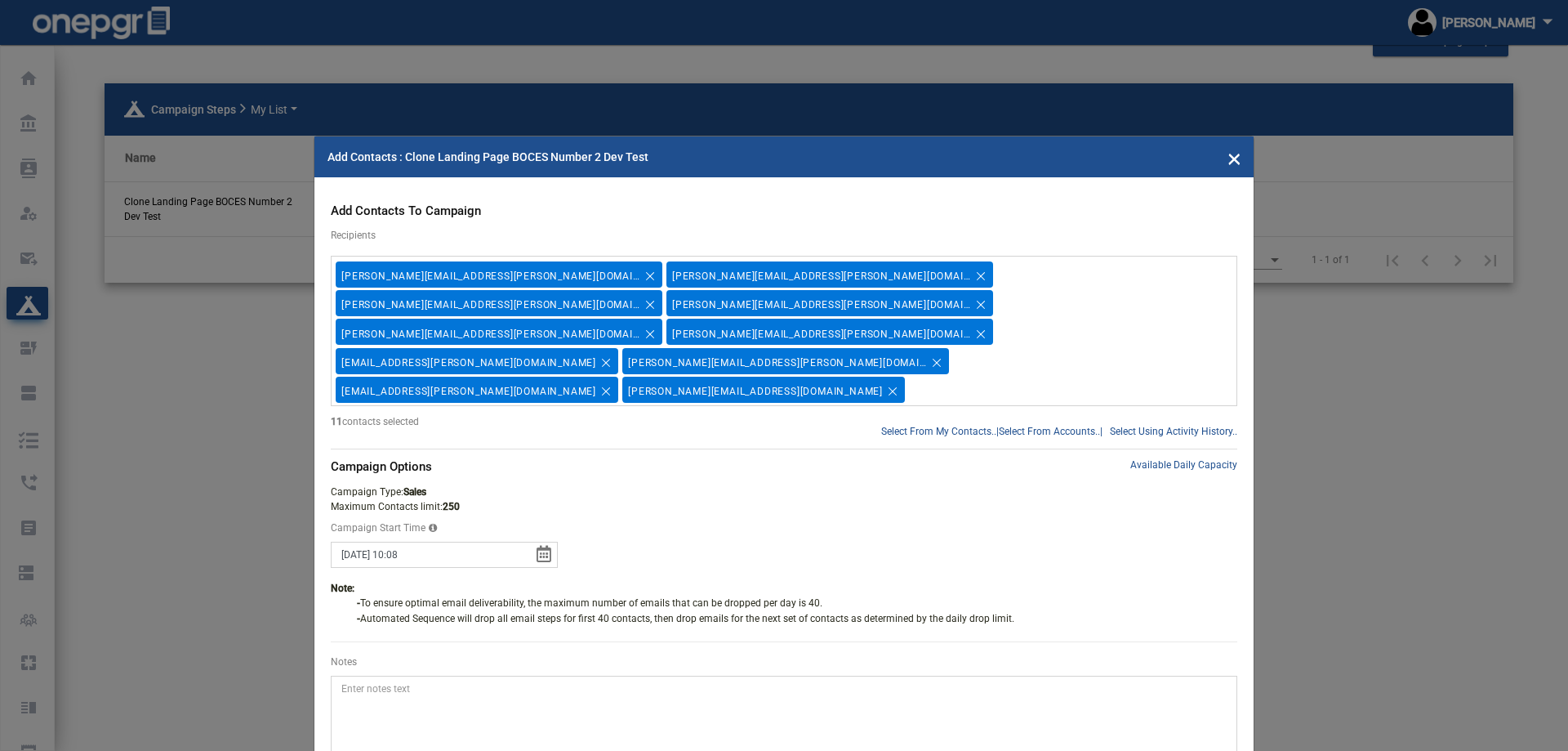
scroll to position [76, 0]
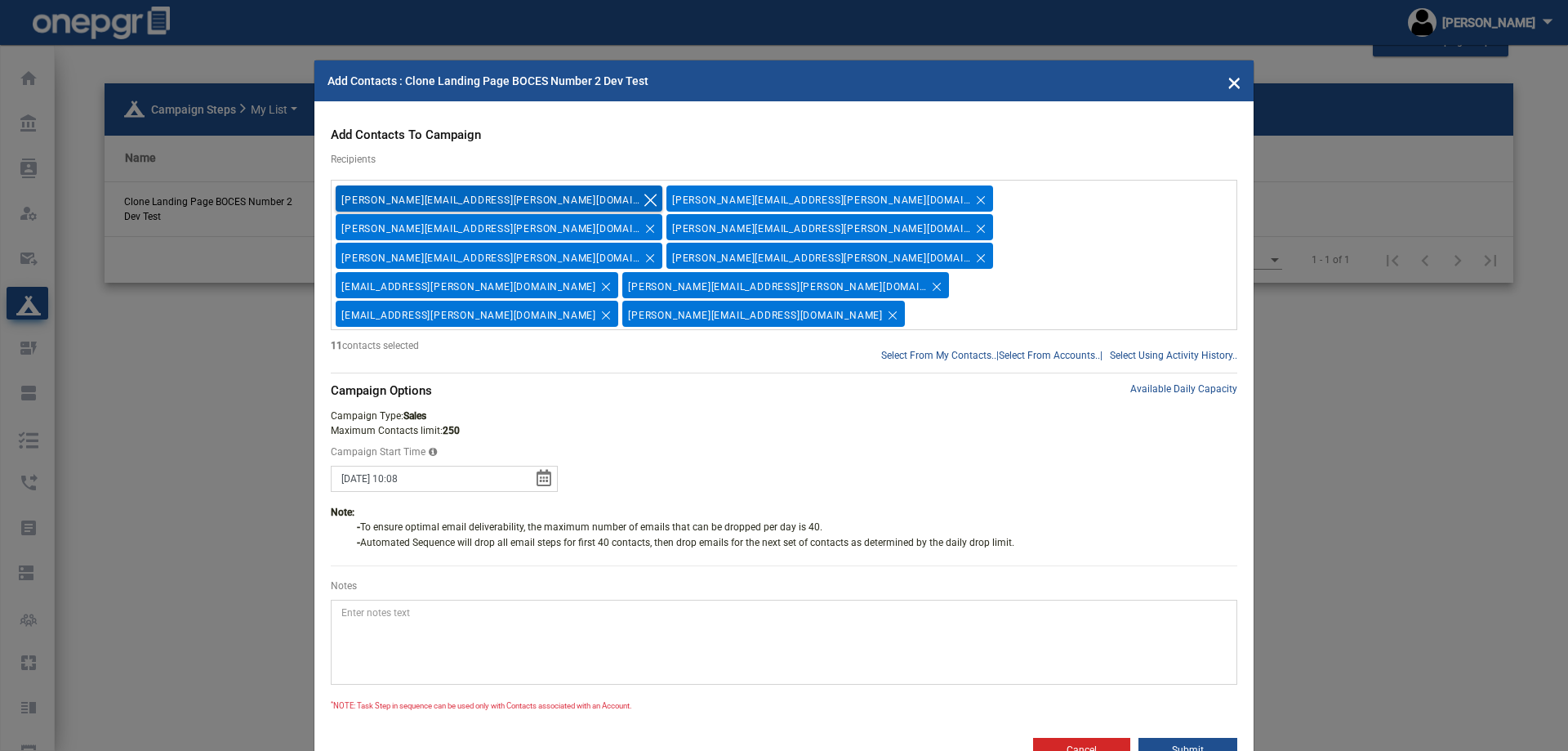
click at [640, 196] on icon "Remove tag" at bounding box center [650, 200] width 20 height 42
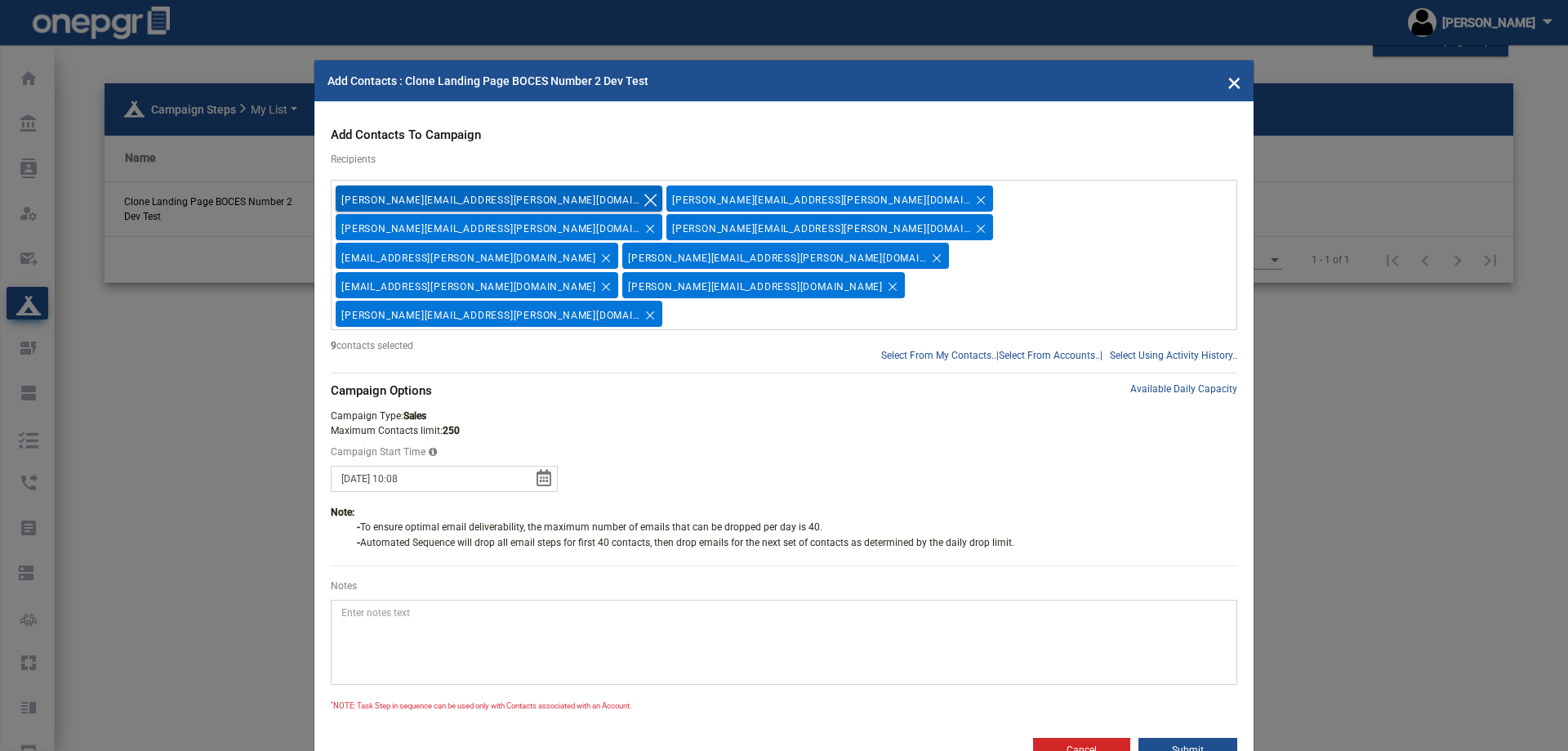
click at [640, 196] on icon "Remove tag" at bounding box center [650, 200] width 20 height 42
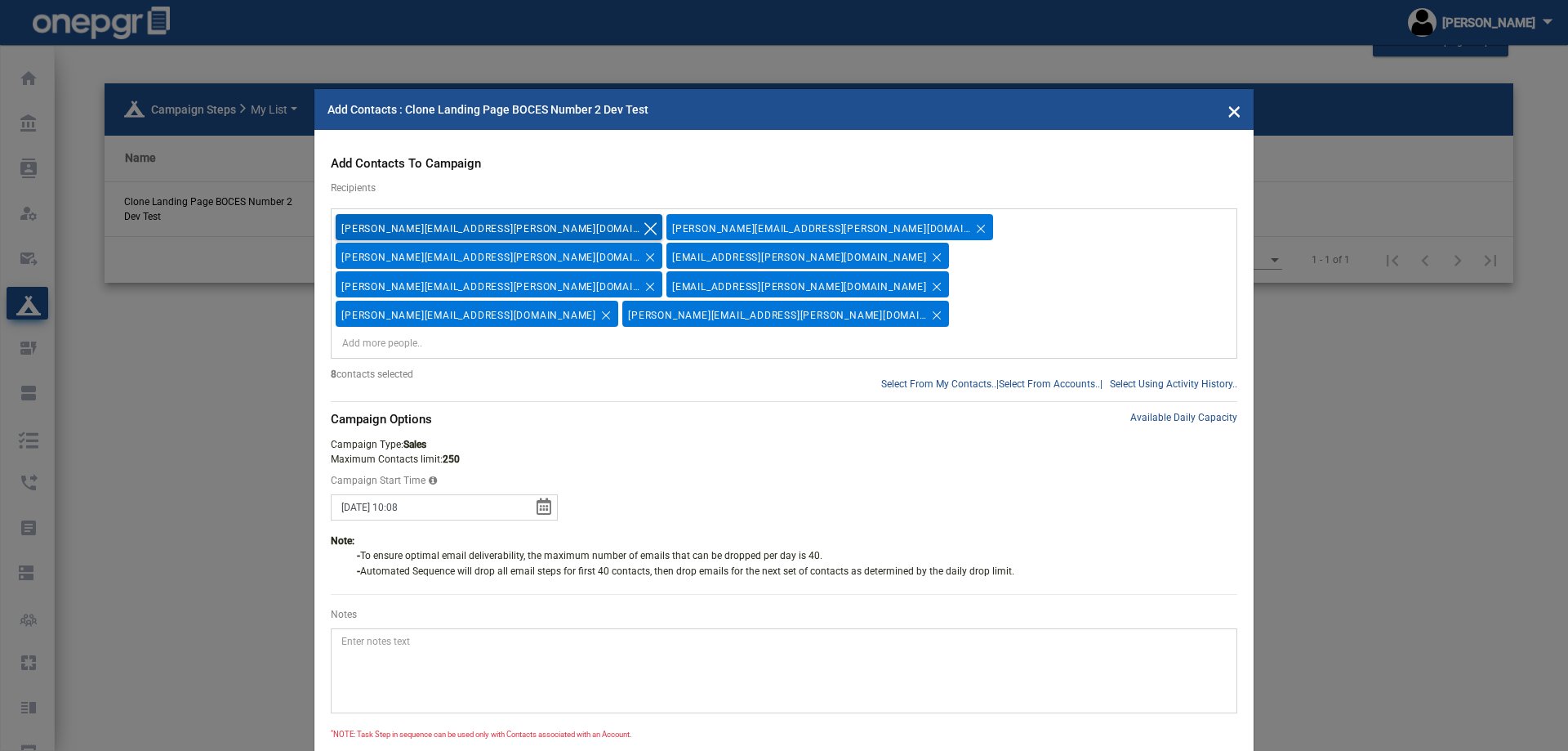
click at [644, 230] on icon "Remove tag" at bounding box center [651, 229] width 12 height 13
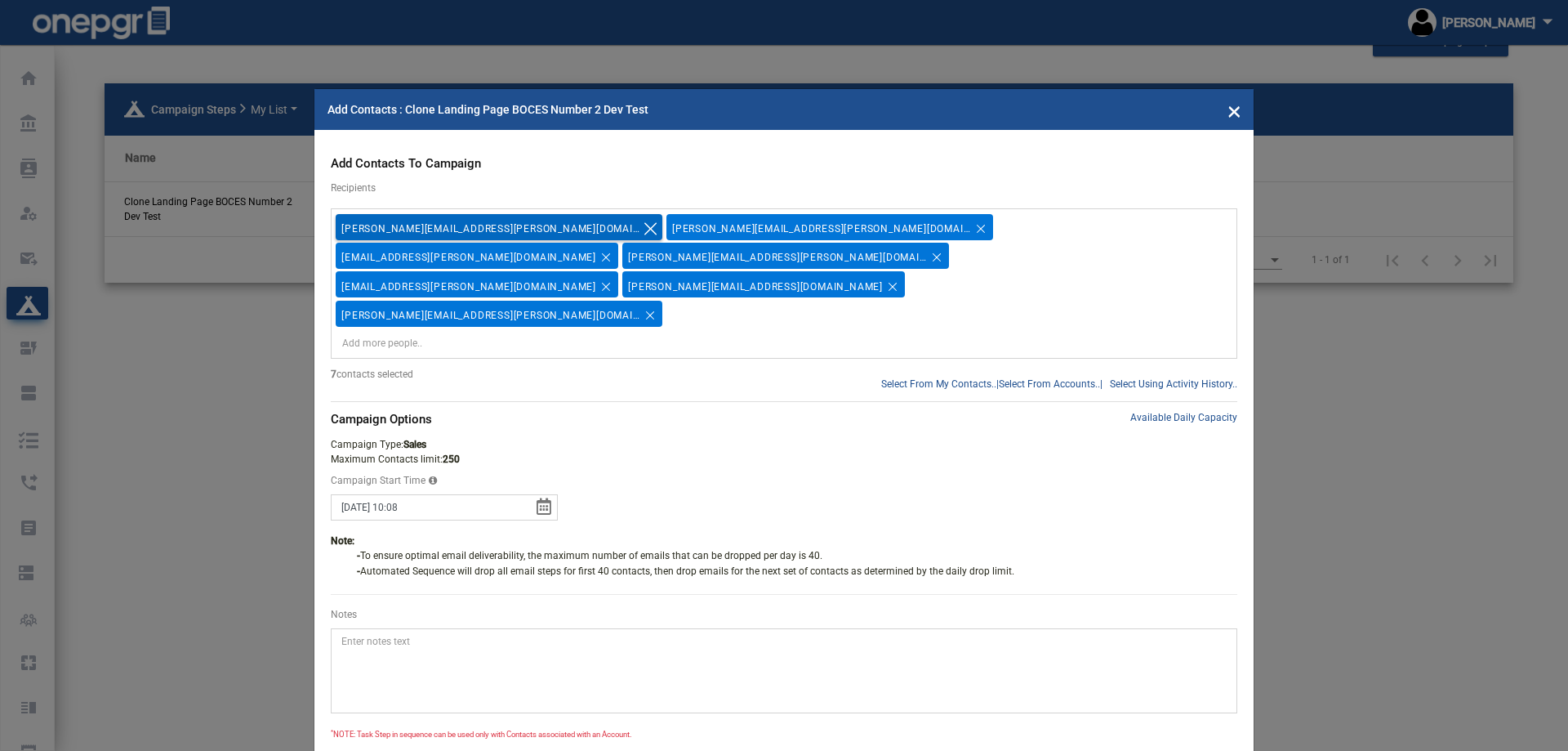
click at [644, 230] on icon "Remove tag" at bounding box center [651, 229] width 12 height 13
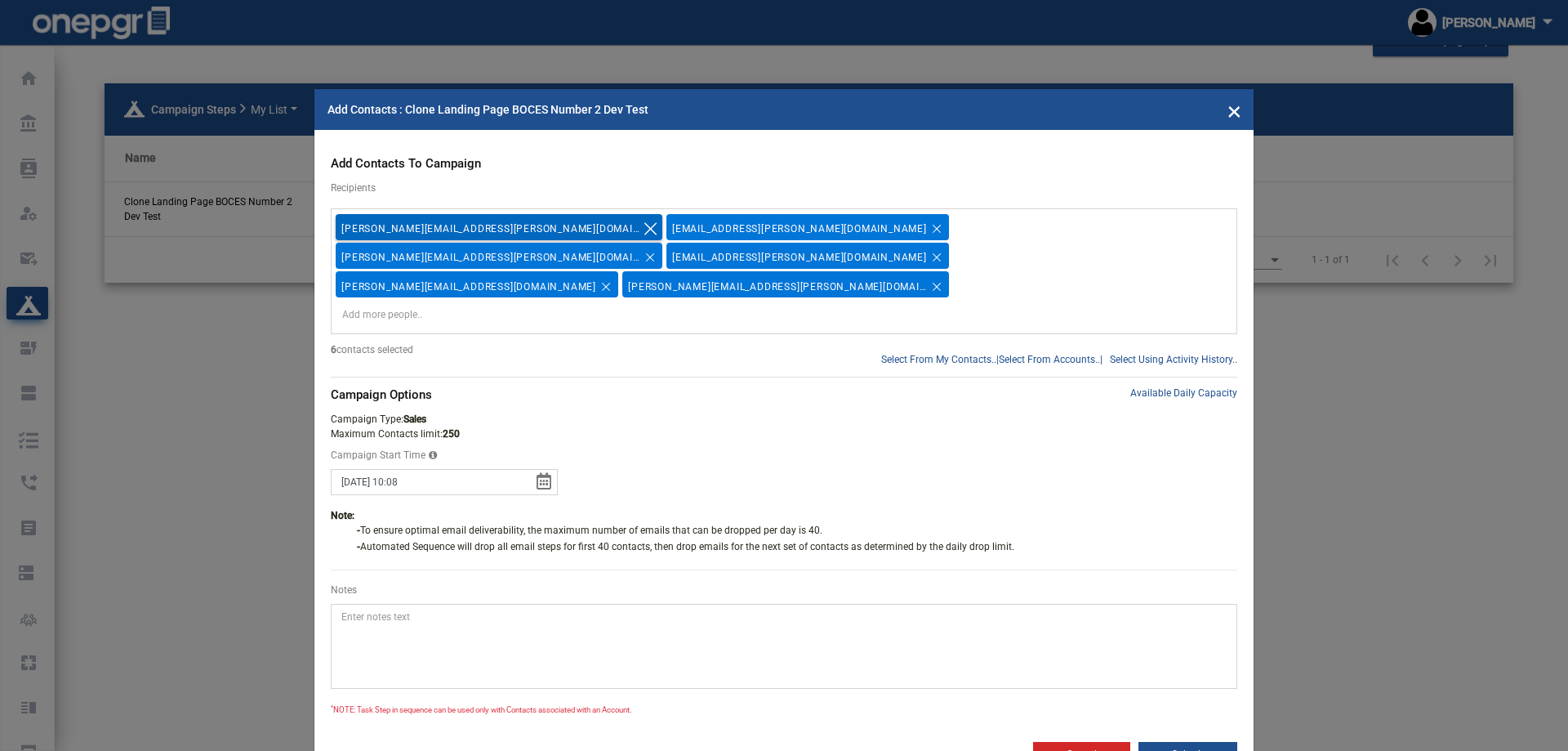
click at [640, 226] on icon "Remove tag" at bounding box center [650, 229] width 20 height 42
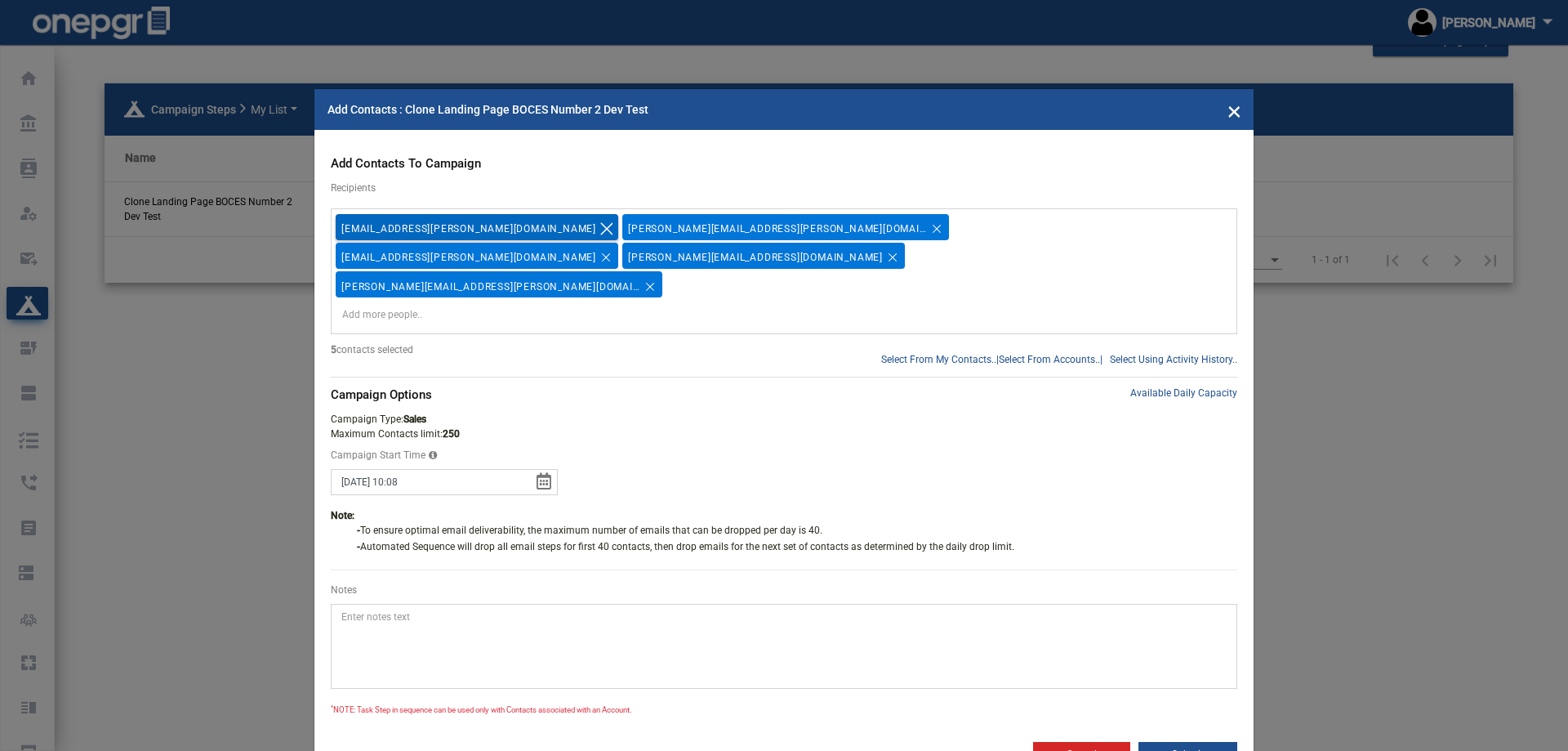
click at [481, 226] on div "[EMAIL_ADDRESS][PERSON_NAME][DOMAIN_NAME]" at bounding box center [468, 229] width 254 height 28
click at [507, 226] on tag-ripple at bounding box center [477, 228] width 283 height 26
click at [597, 226] on icon "Remove tag" at bounding box center [607, 229] width 20 height 42
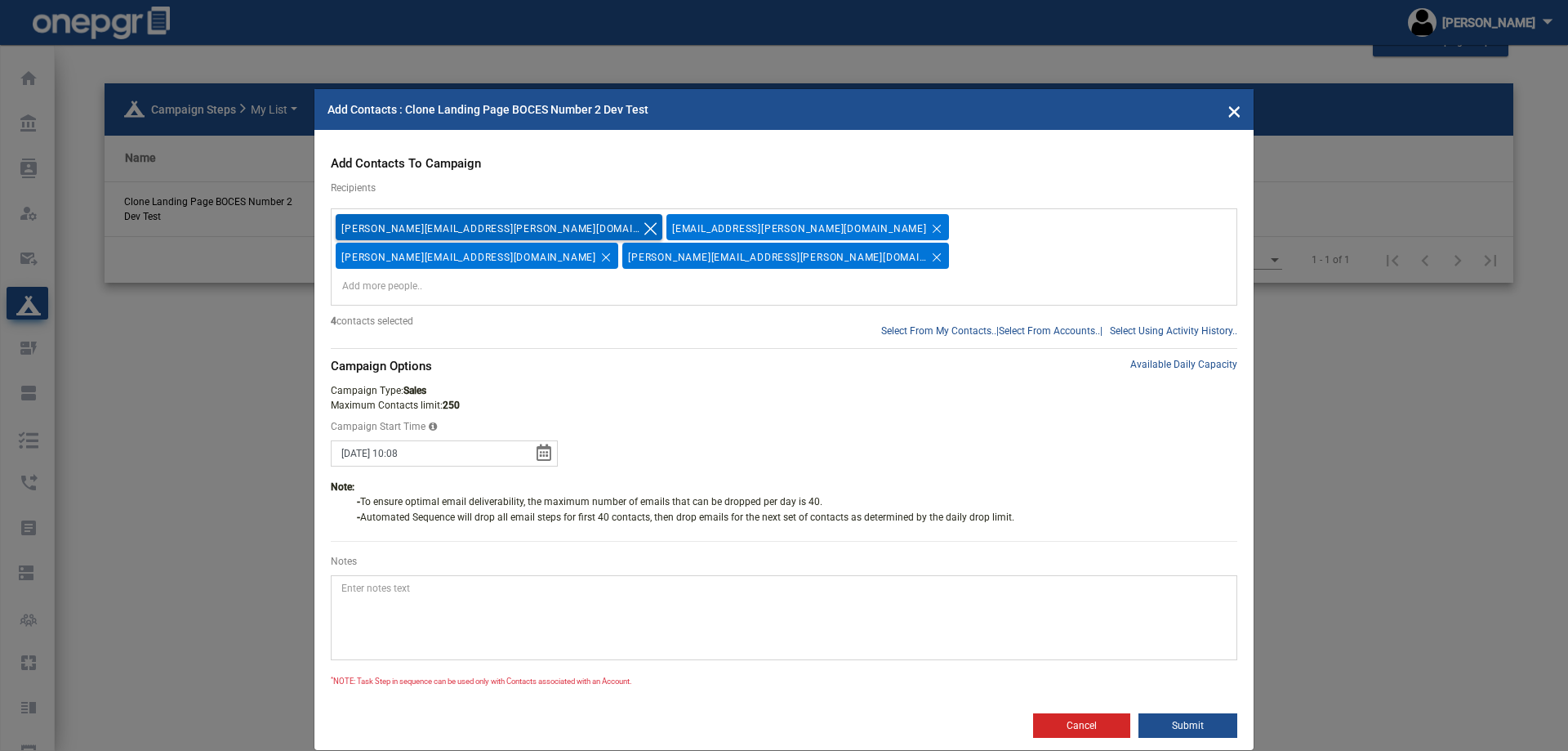
scroll to position [18, 0]
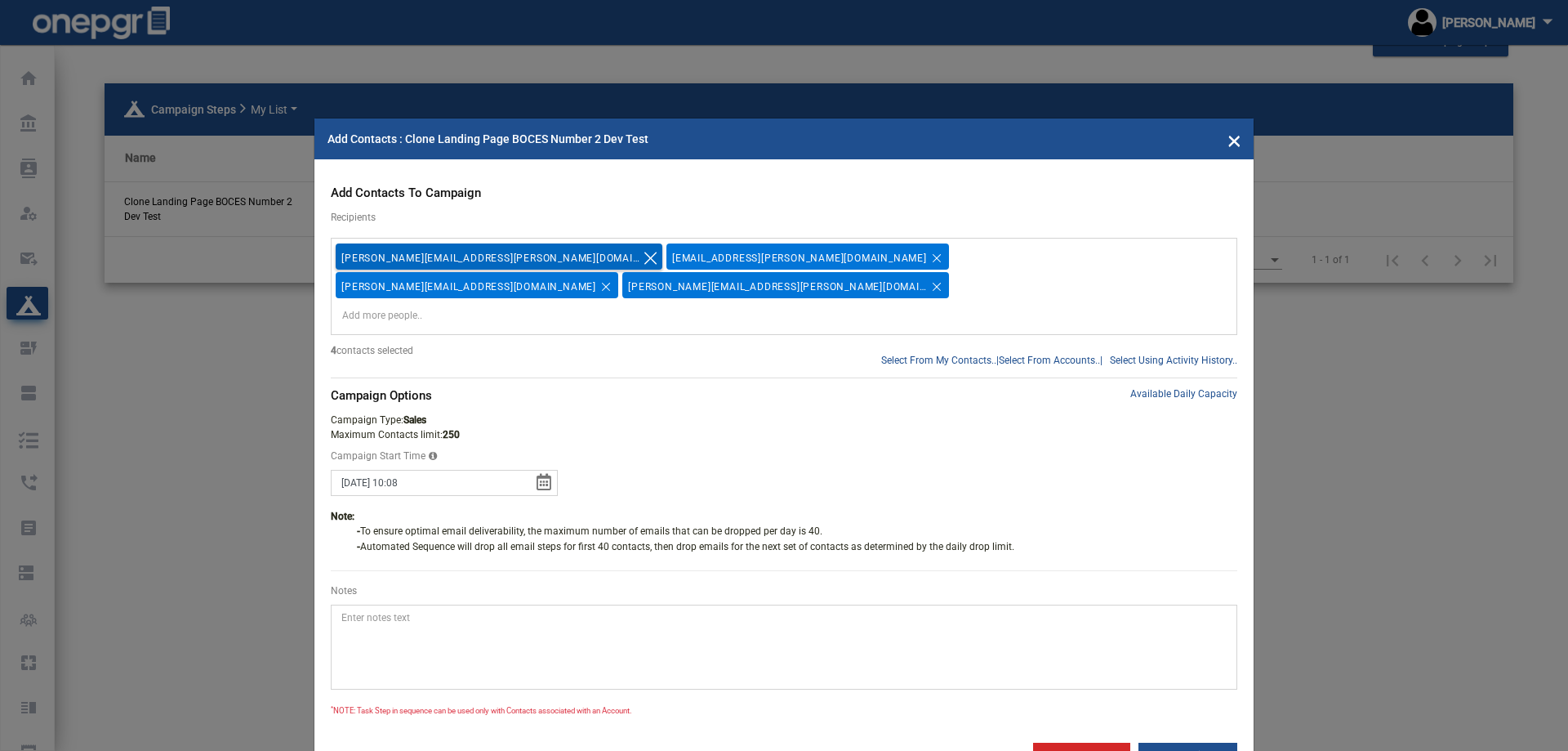
click at [640, 256] on icon "Remove tag" at bounding box center [650, 258] width 20 height 42
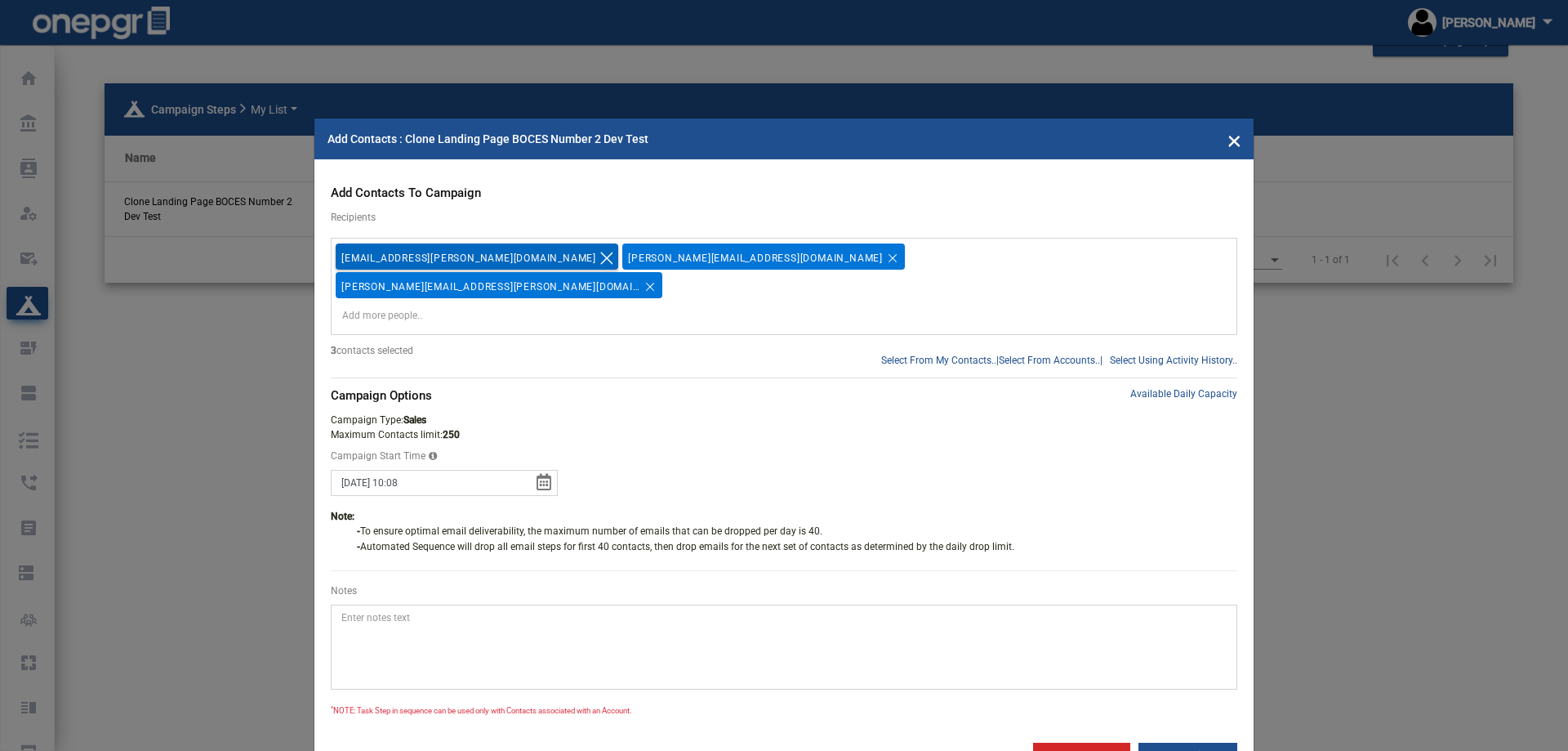
click at [600, 255] on icon "Remove tag" at bounding box center [606, 259] width 12 height 13
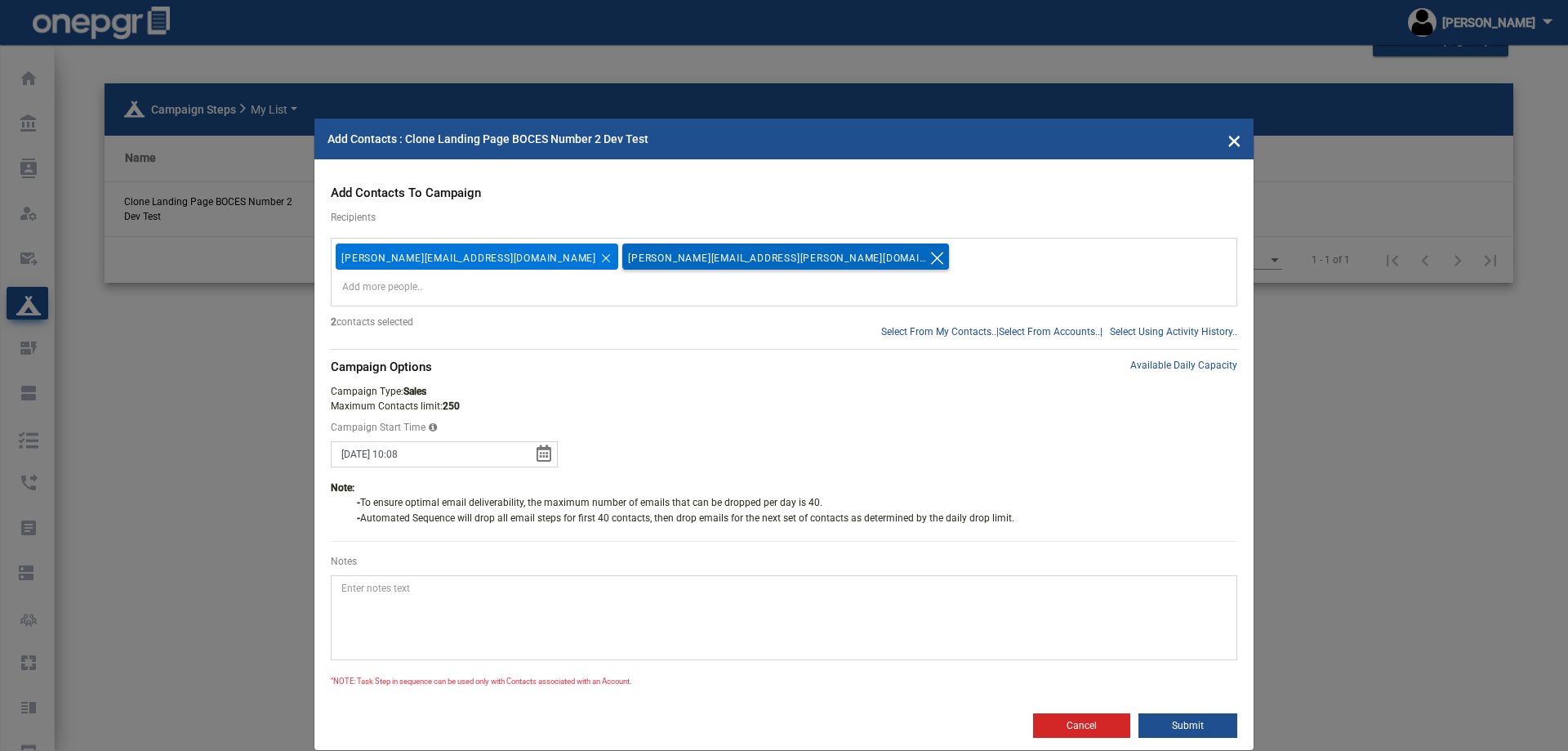
click at [926, 255] on icon "Remove tag" at bounding box center [936, 258] width 20 height 42
click at [1157, 719] on button "Submit" at bounding box center [1187, 725] width 99 height 24
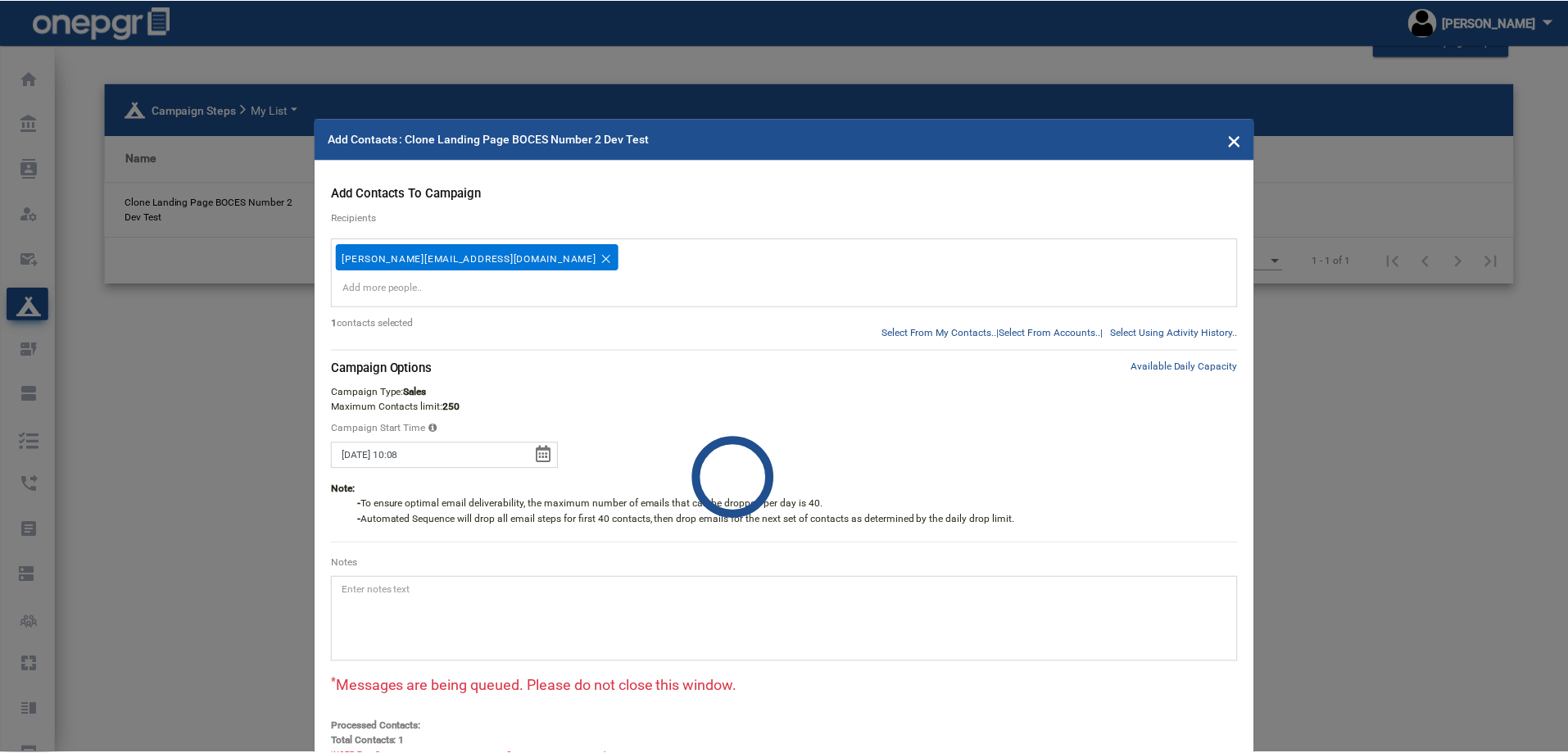
scroll to position [0, 0]
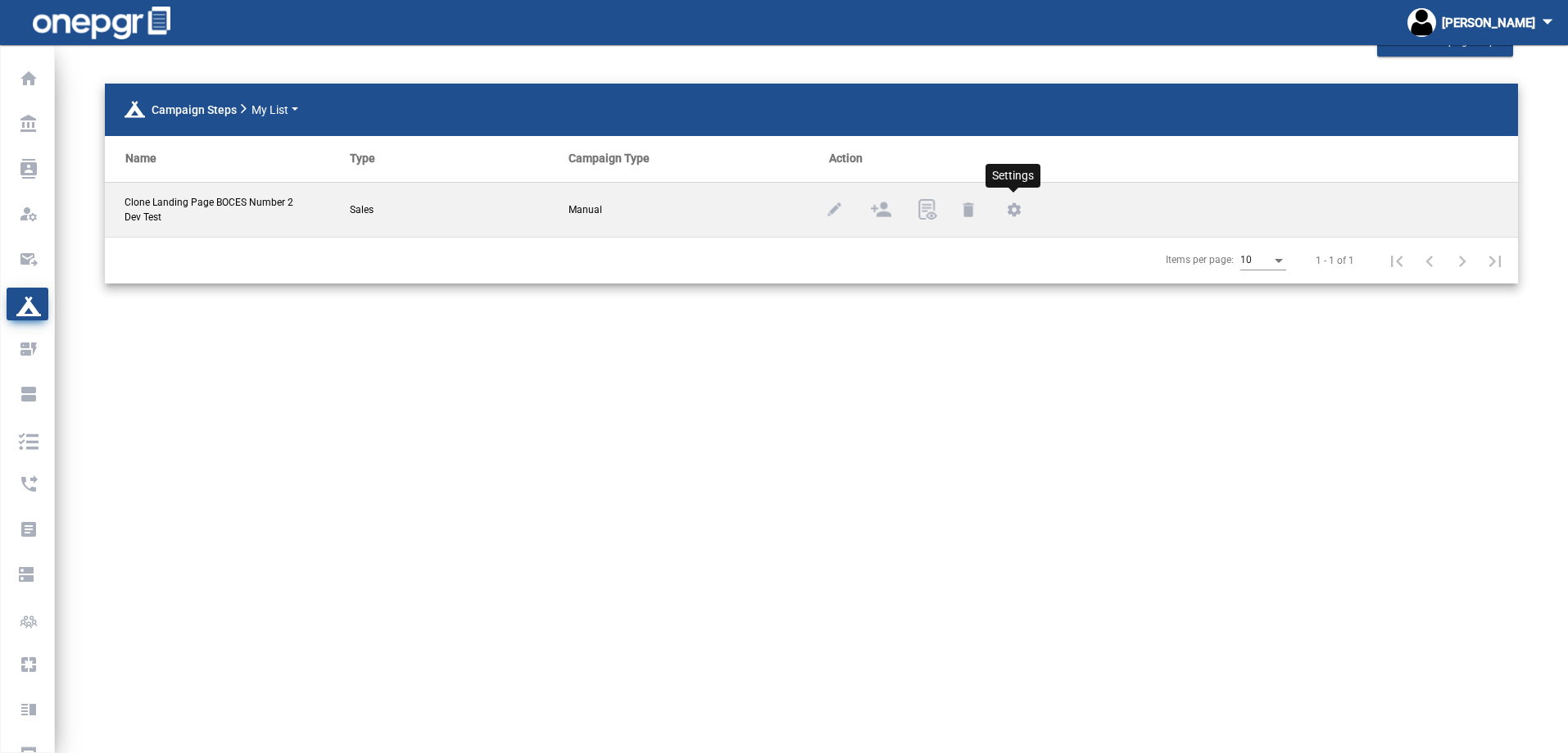
click at [1005, 207] on mat-icon "settings" at bounding box center [1015, 211] width 20 height 20
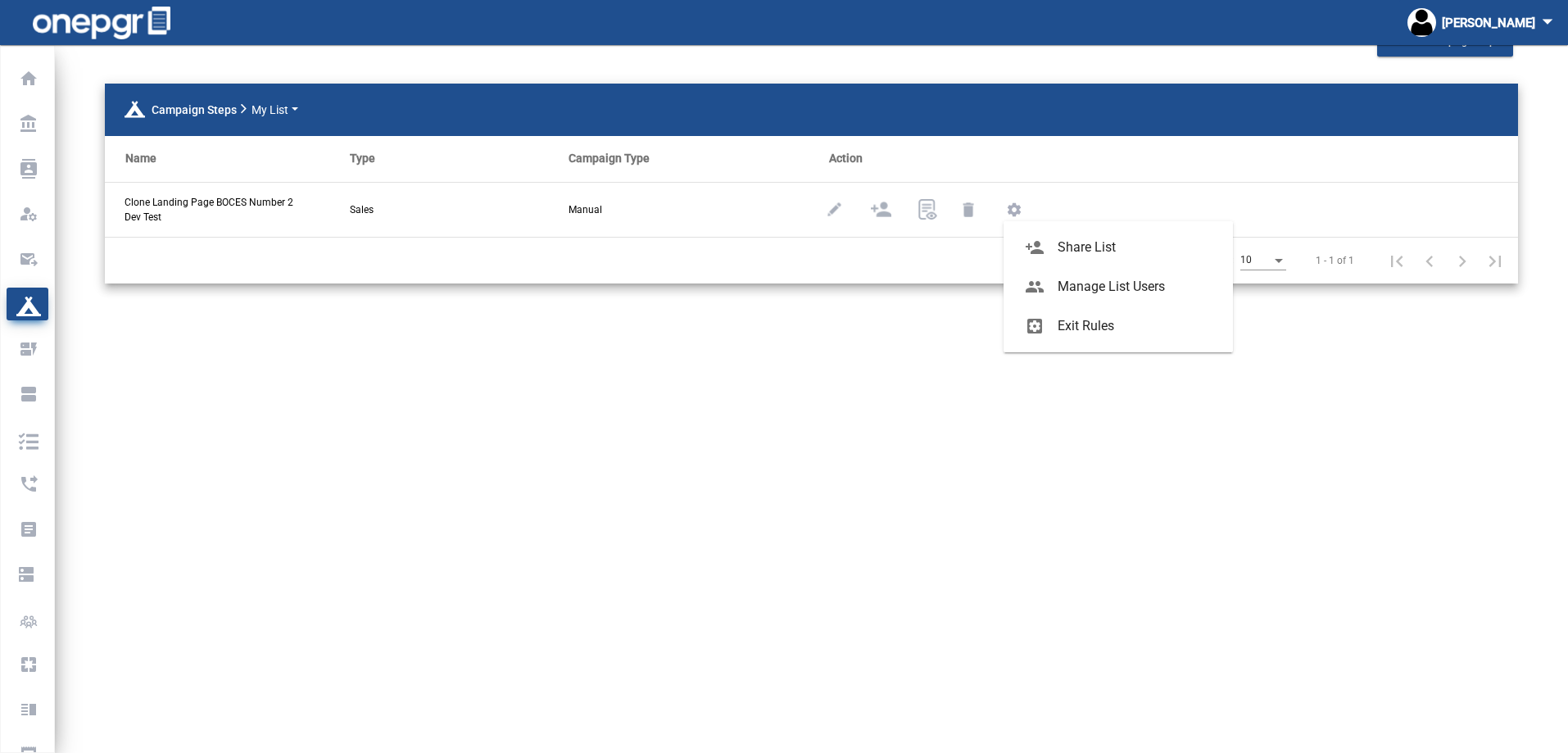
click at [875, 330] on div at bounding box center [784, 376] width 1568 height 753
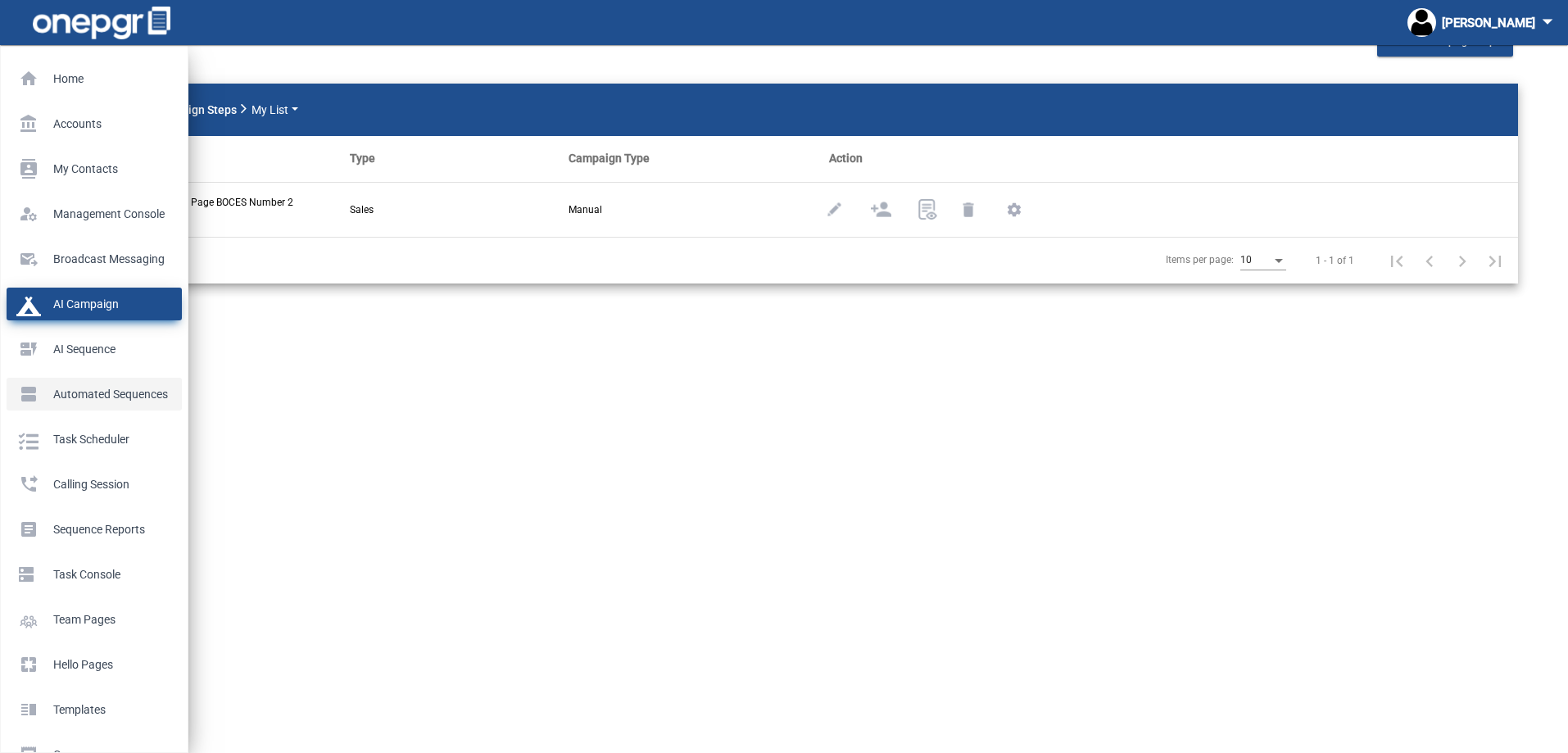
click at [56, 396] on p "Automated Sequences" at bounding box center [90, 393] width 150 height 24
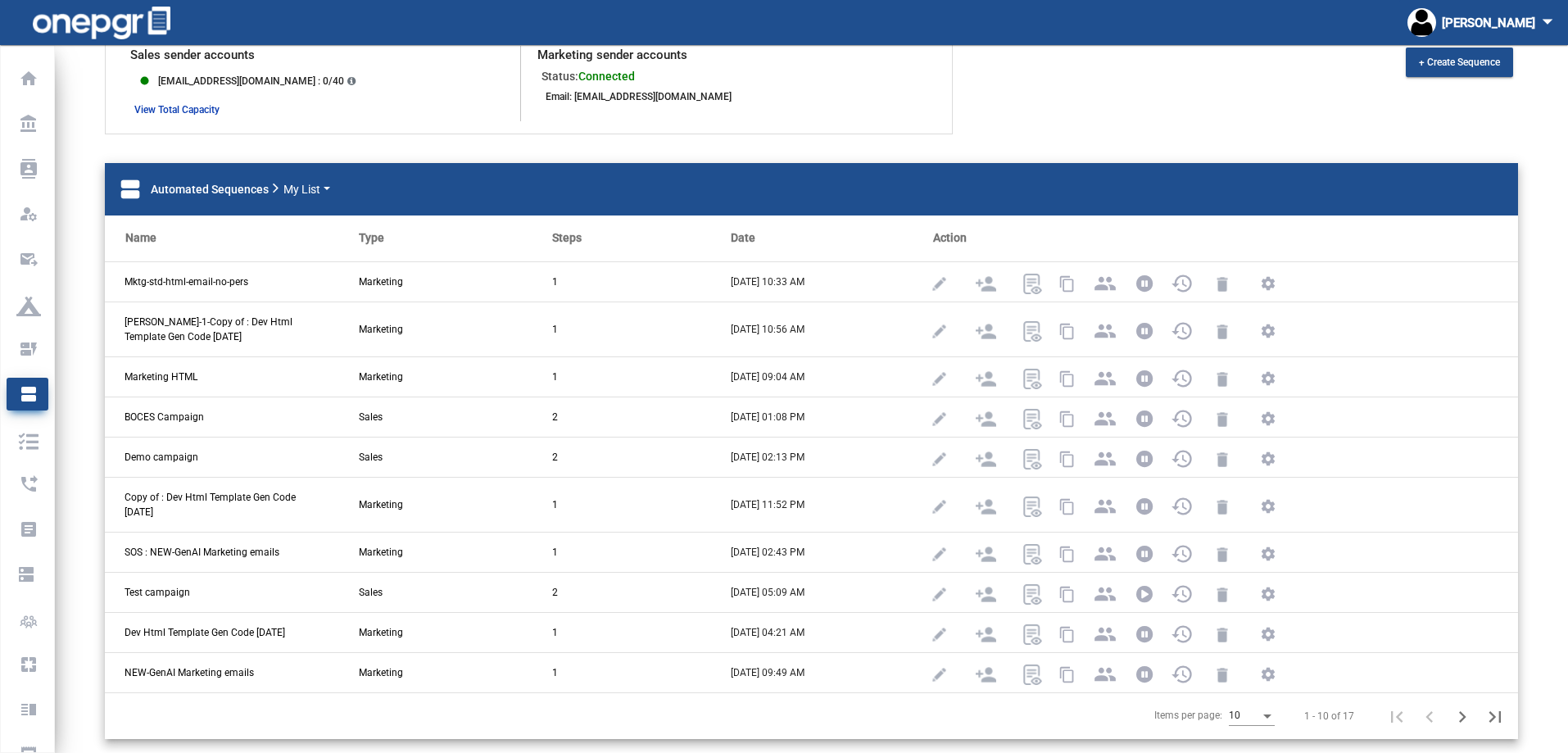
scroll to position [124, 0]
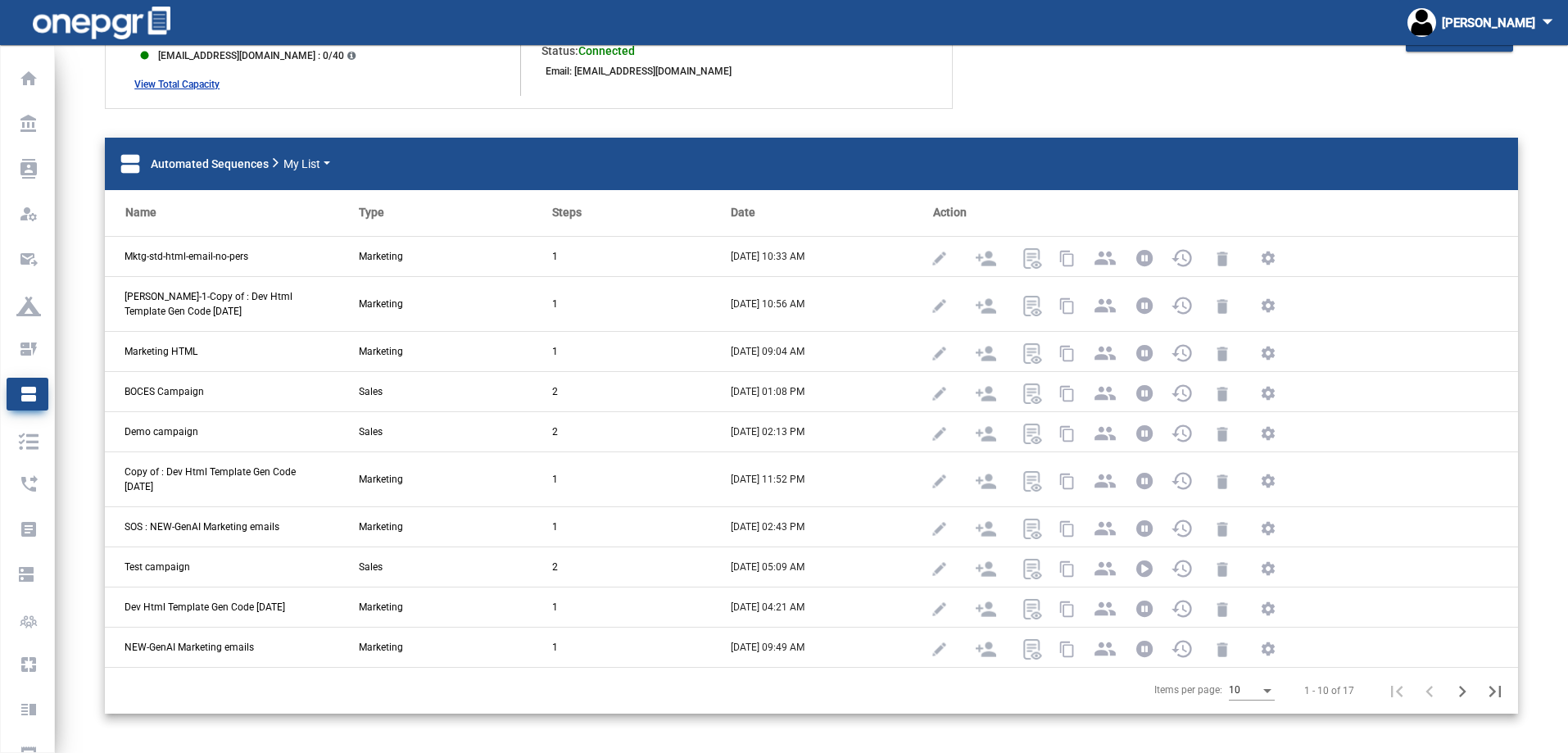
click at [504, 95] on div "Sender Accounts Sales sender accounts fiber_manual_record [EMAIL_ADDRESS][DOMAI…" at bounding box center [811, 358] width 1513 height 789
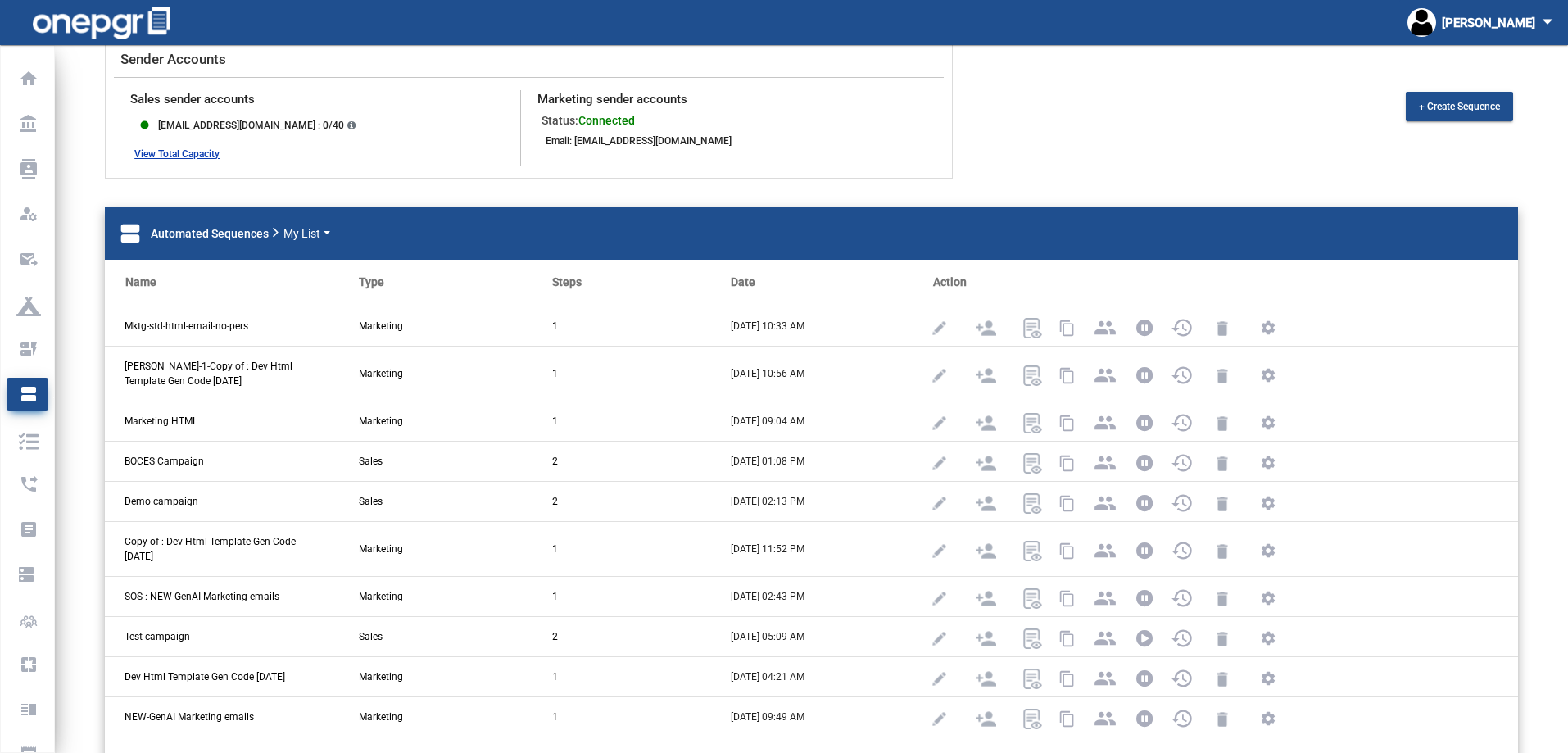
scroll to position [0, 0]
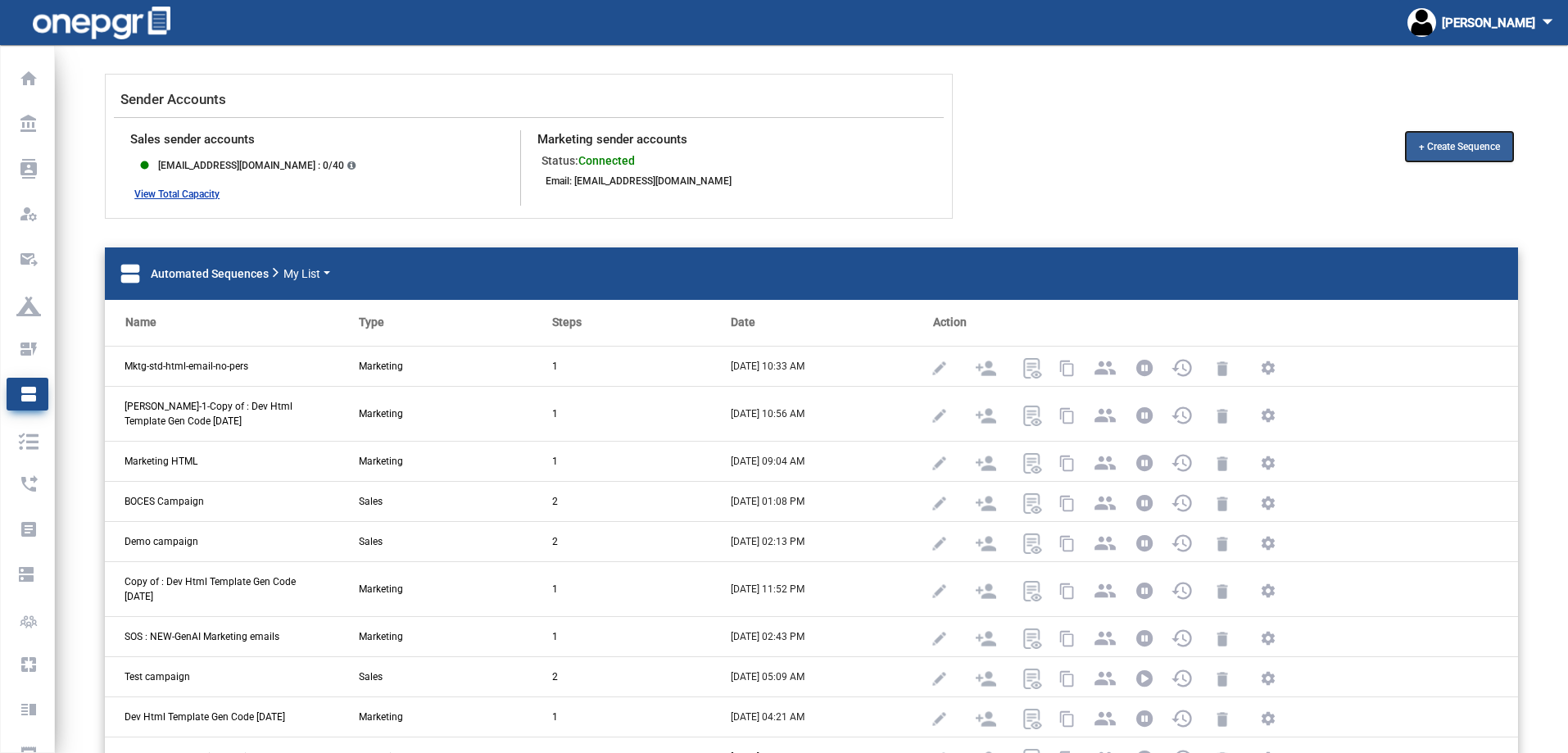
click at [1460, 148] on span "+ Create Sequence" at bounding box center [1460, 146] width 81 height 12
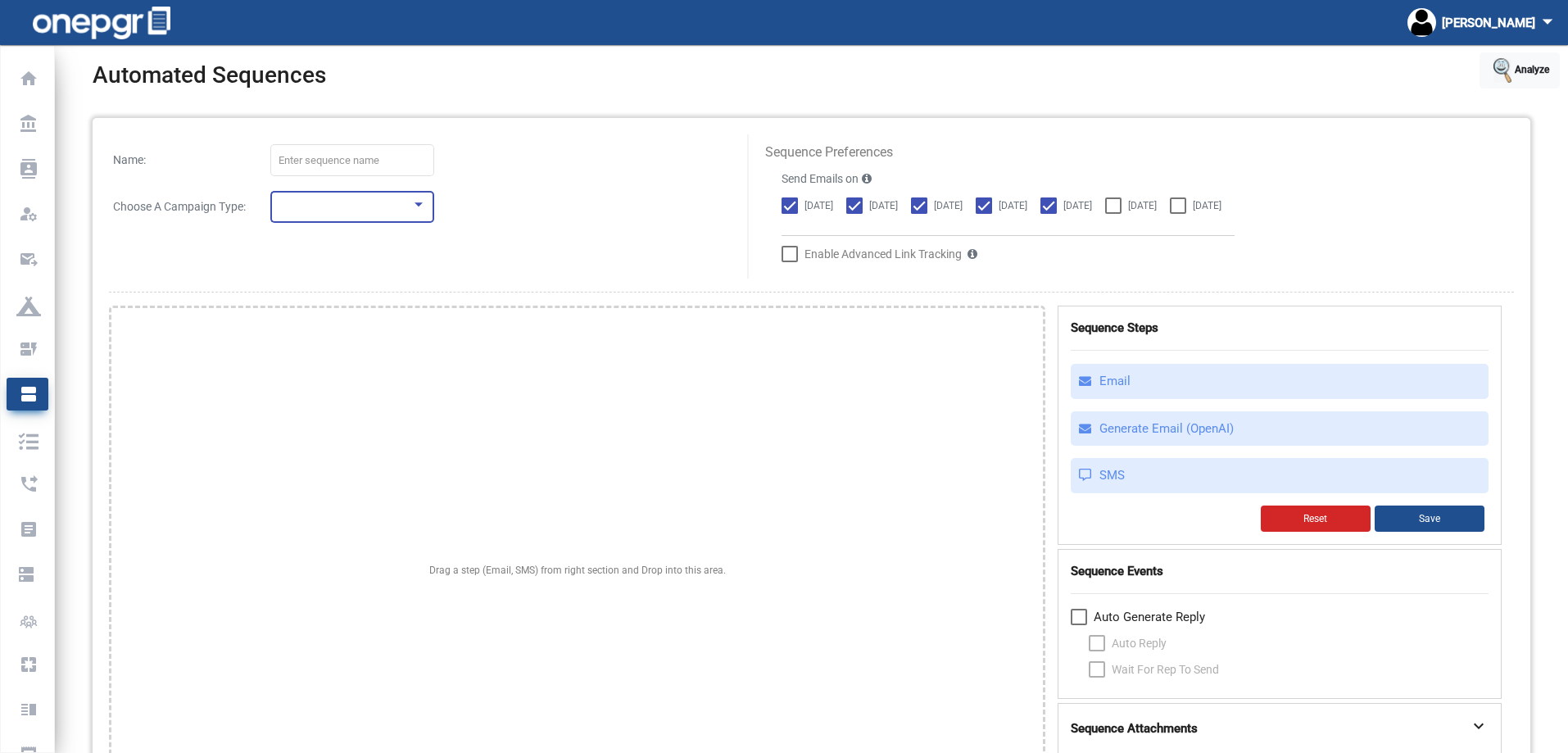
click at [383, 210] on div at bounding box center [345, 208] width 133 height 13
click at [340, 242] on span "Marketing" at bounding box center [352, 240] width 148 height 32
click at [365, 157] on input at bounding box center [352, 161] width 148 height 13
drag, startPoint x: 864, startPoint y: 204, endPoint x: 904, endPoint y: 204, distance: 40.0
click at [862, 204] on div at bounding box center [854, 205] width 16 height 16
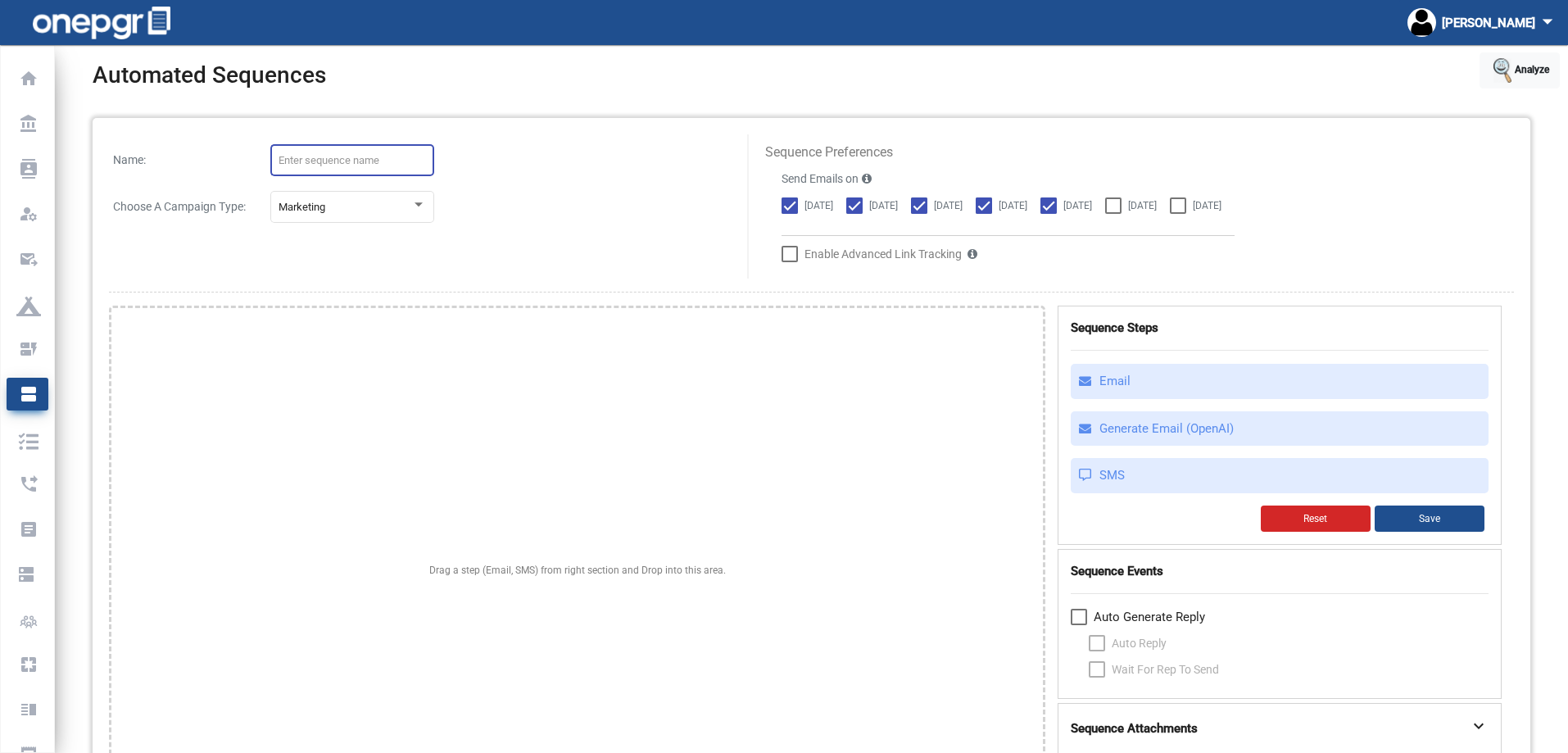
click at [854, 214] on input "[DATE]" at bounding box center [853, 214] width 1 height 1
checkbox input "false"
drag, startPoint x: 938, startPoint y: 210, endPoint x: 1006, endPoint y: 207, distance: 68.1
click at [943, 210] on label "[DATE]" at bounding box center [937, 206] width 52 height 20
click at [920, 214] on input "[DATE]" at bounding box center [919, 214] width 1 height 1
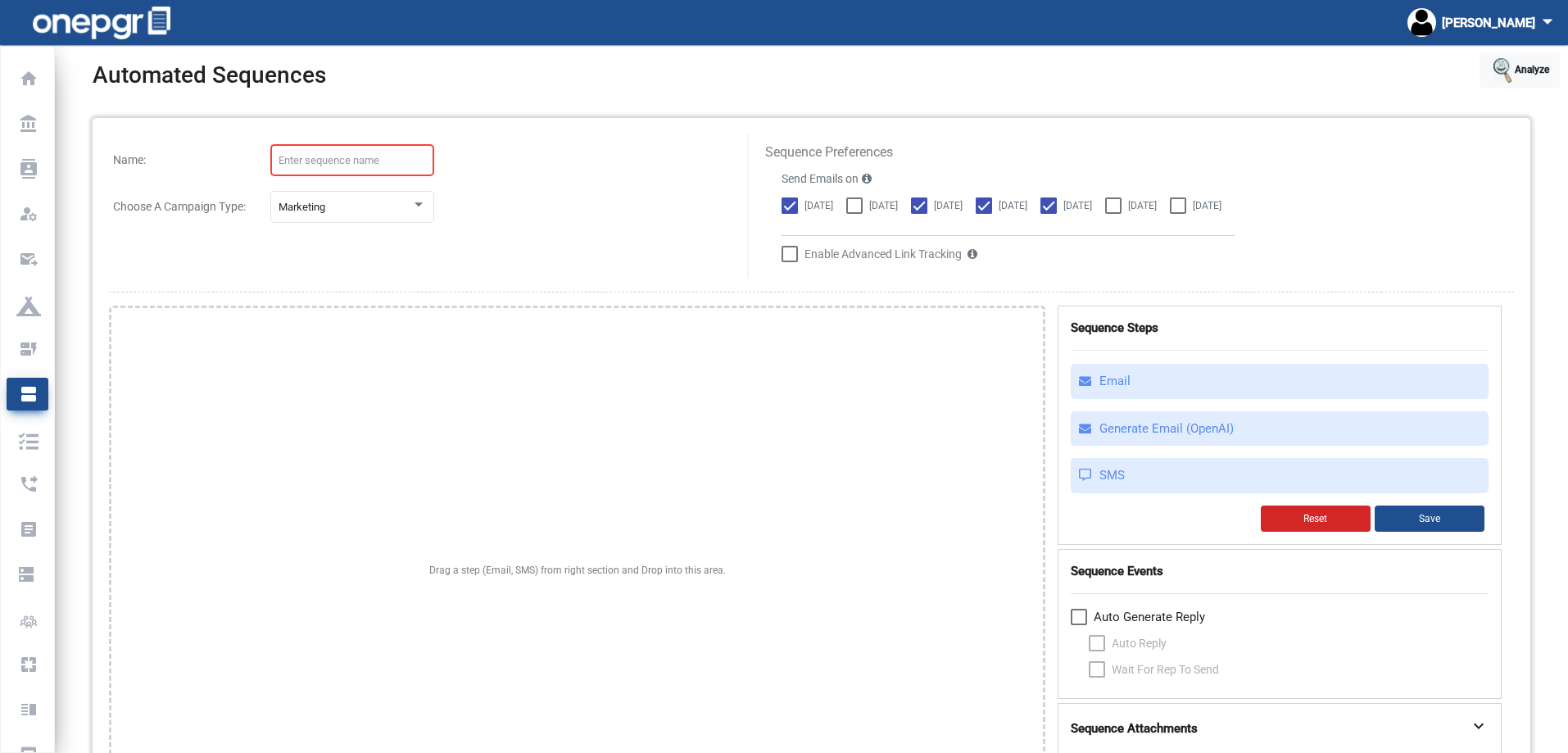
checkbox input "false"
click at [992, 207] on div at bounding box center [984, 205] width 16 height 16
click at [984, 214] on input "[DATE]" at bounding box center [983, 214] width 1 height 1
checkbox input "false"
click at [1057, 212] on div at bounding box center [1049, 205] width 16 height 16
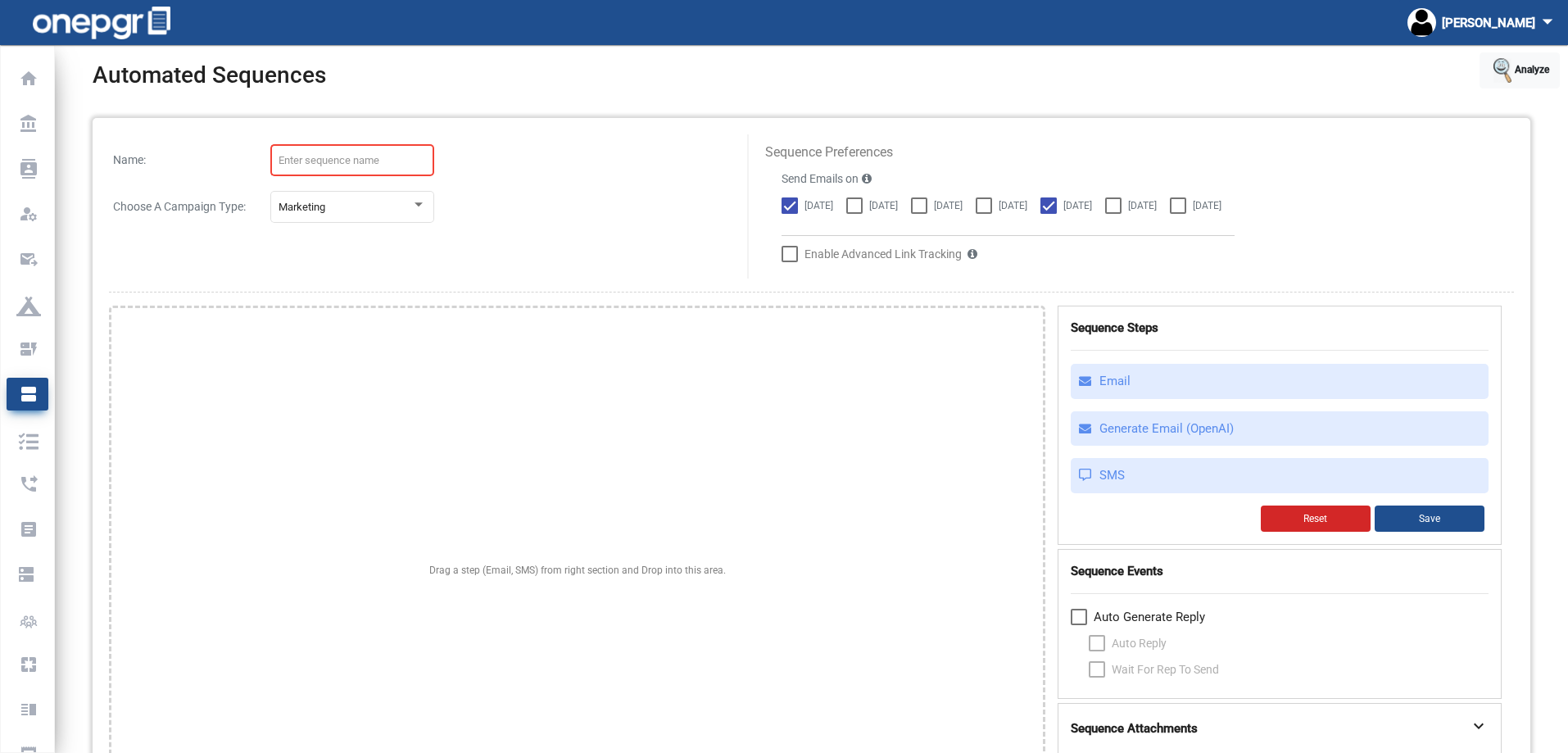
click at [1049, 214] on input "[DATE]" at bounding box center [1048, 214] width 1 height 1
checkbox input "false"
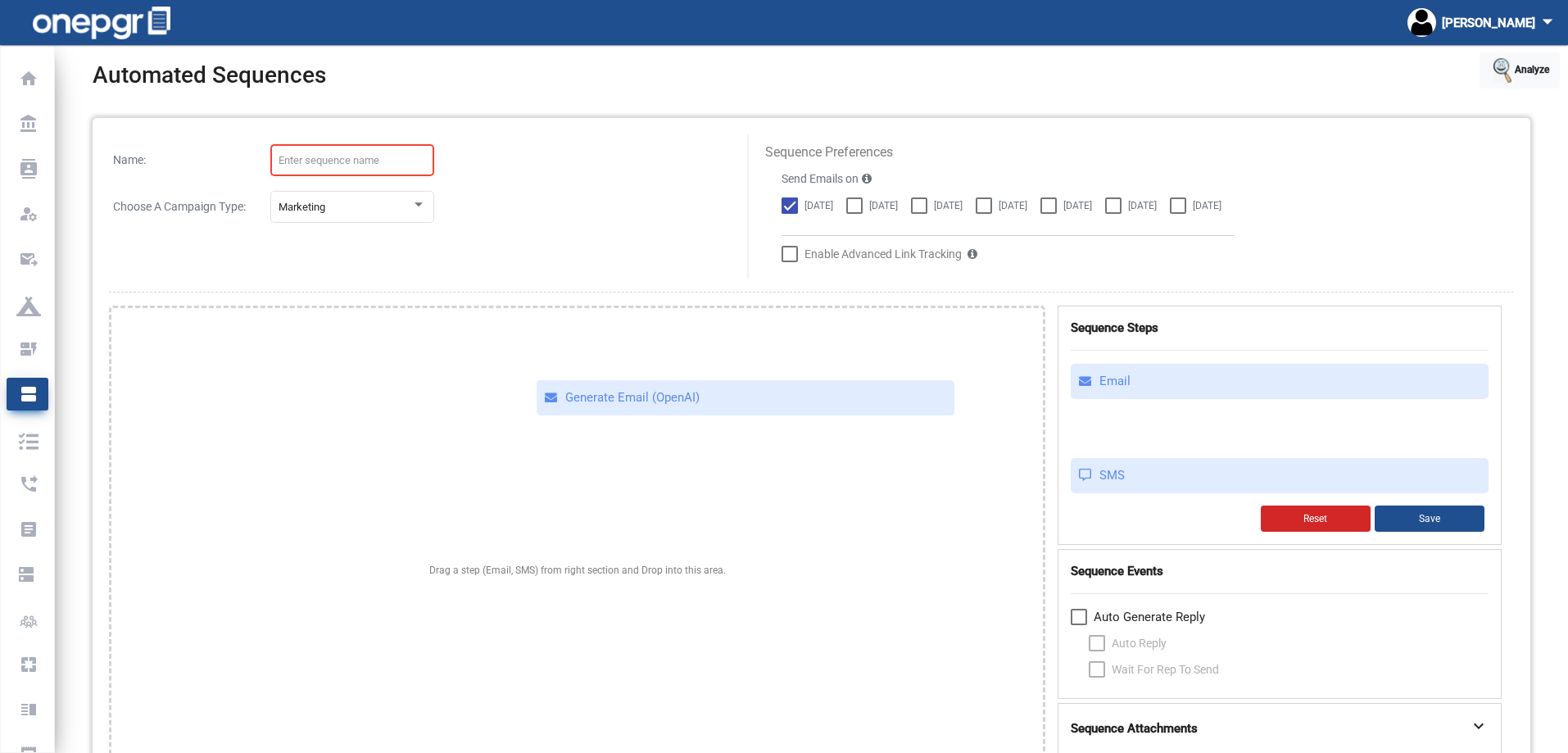
drag, startPoint x: 1146, startPoint y: 444, endPoint x: 612, endPoint y: 413, distance: 534.9
click at [612, 413] on div "Drag a step (Email, SMS) from right section and Drop into this area. Sequence S…" at bounding box center [811, 569] width 1405 height 529
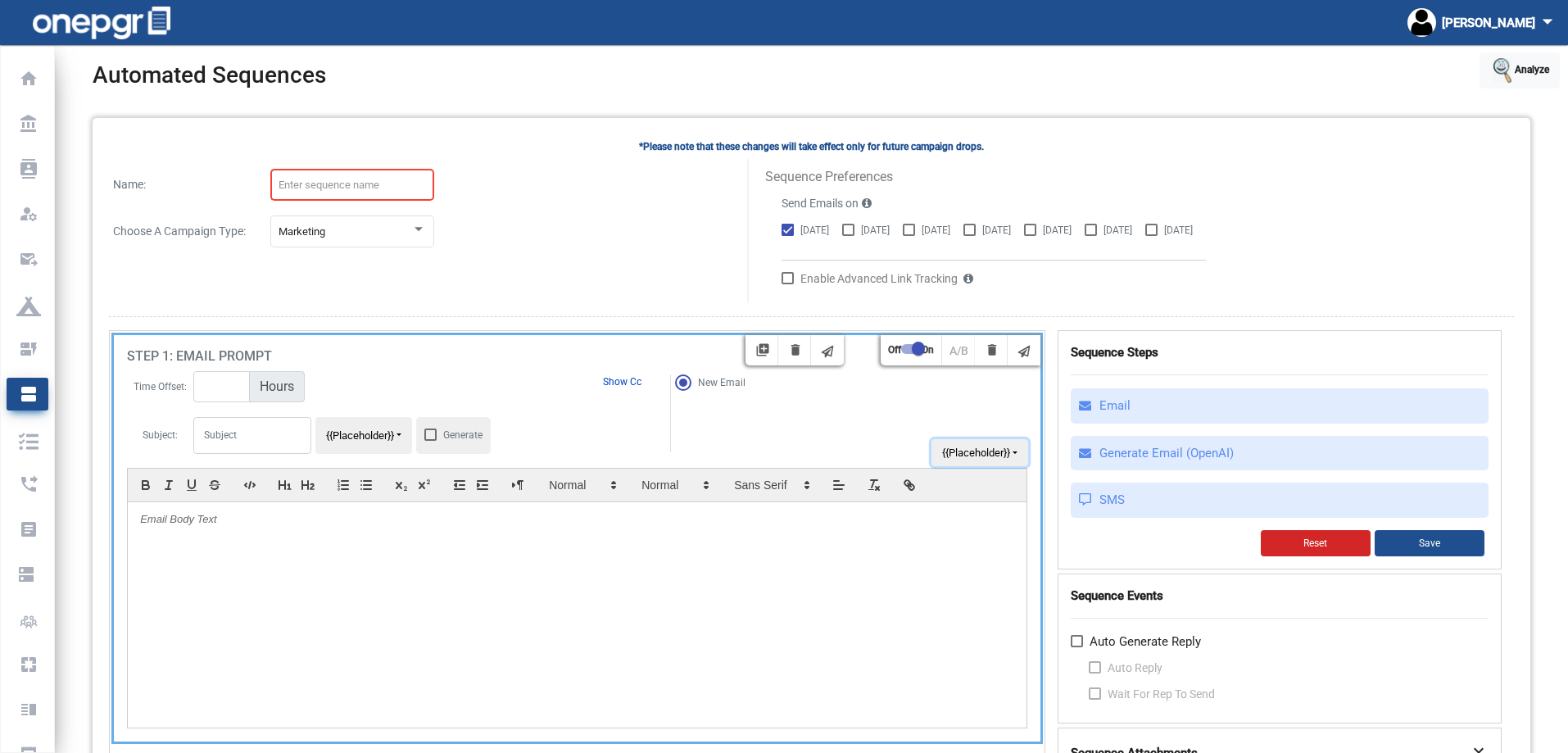
click at [985, 449] on button "{{Placeholder}}" at bounding box center [980, 452] width 97 height 28
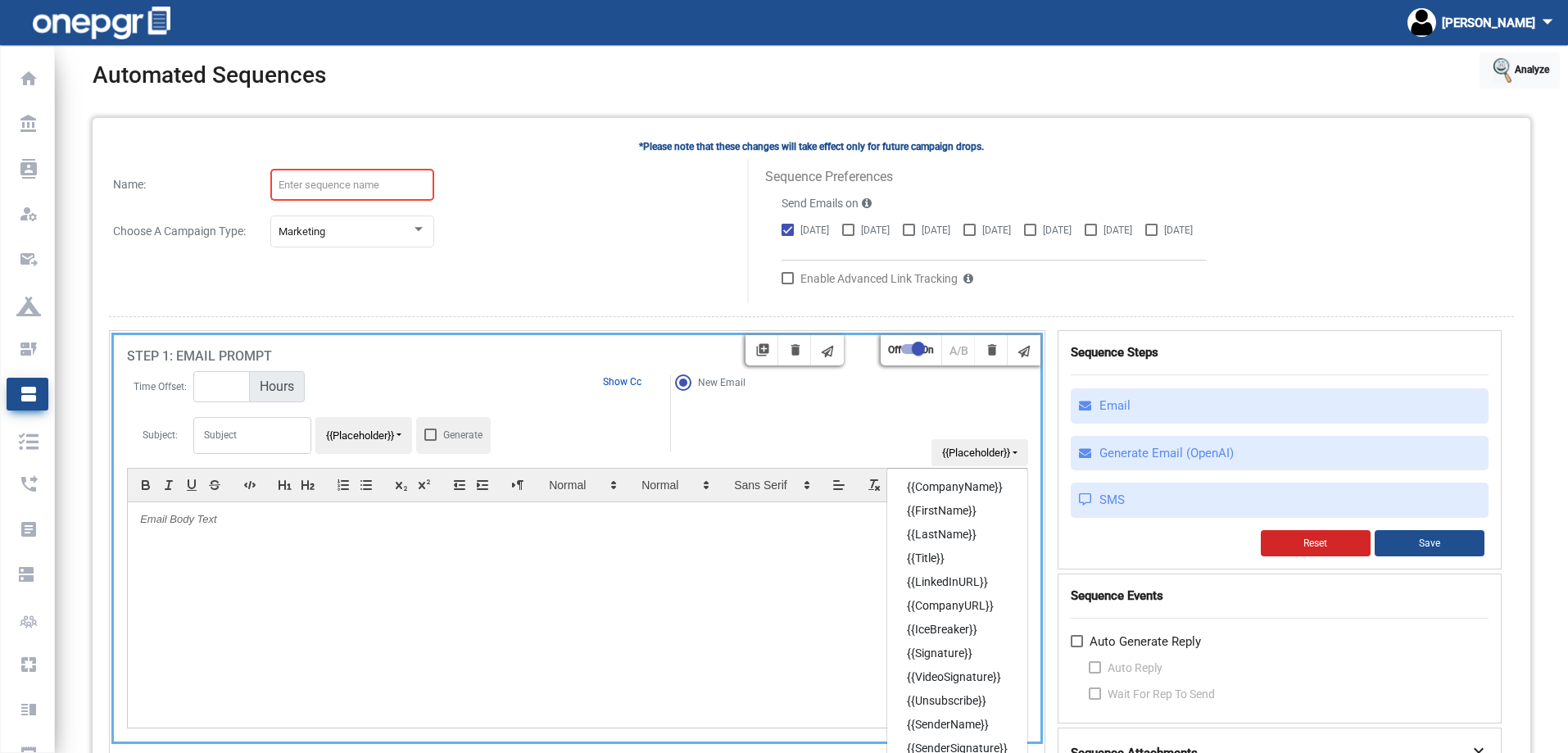
click at [894, 416] on div "New Email Follow-up to previous email step" at bounding box center [845, 413] width 352 height 78
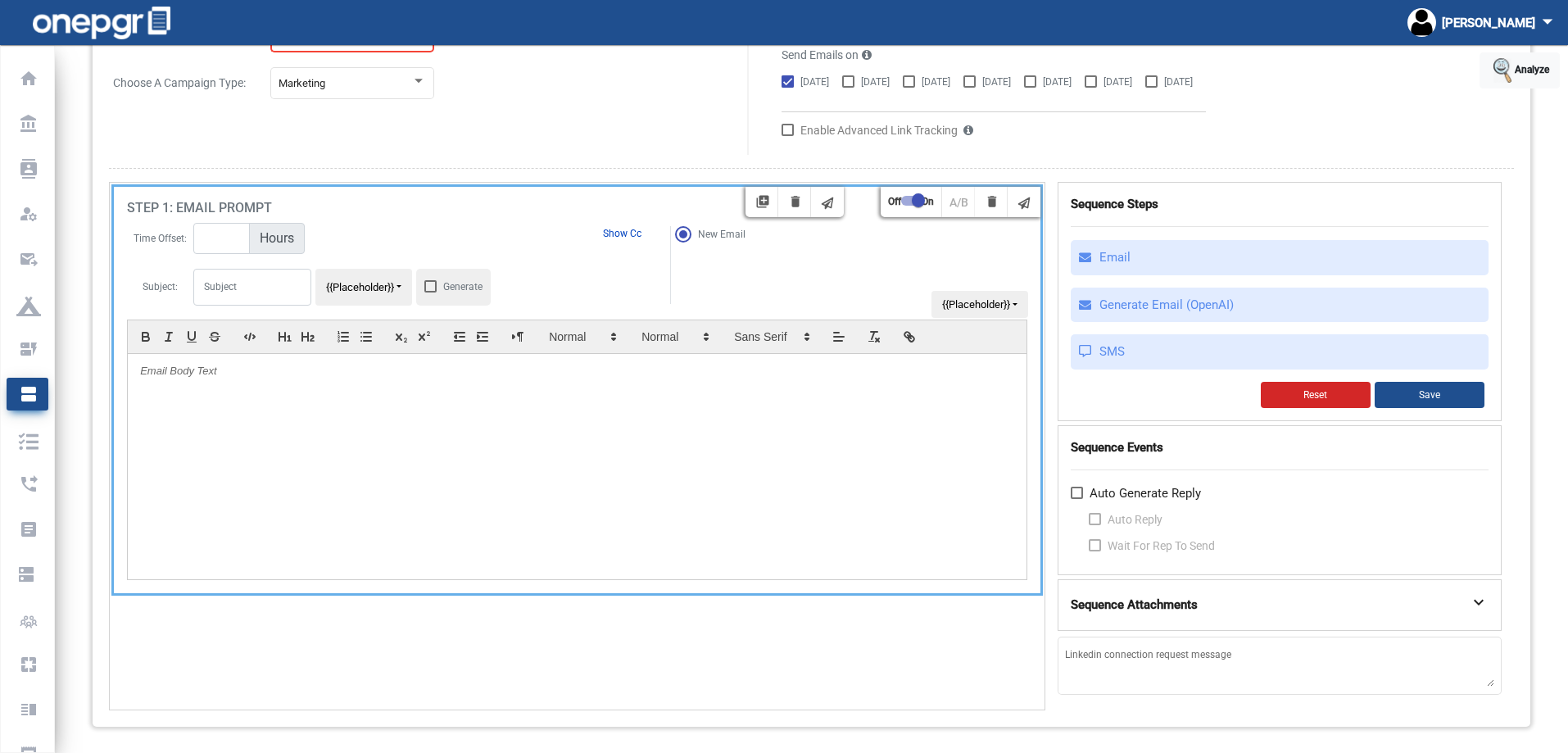
scroll to position [66, 0]
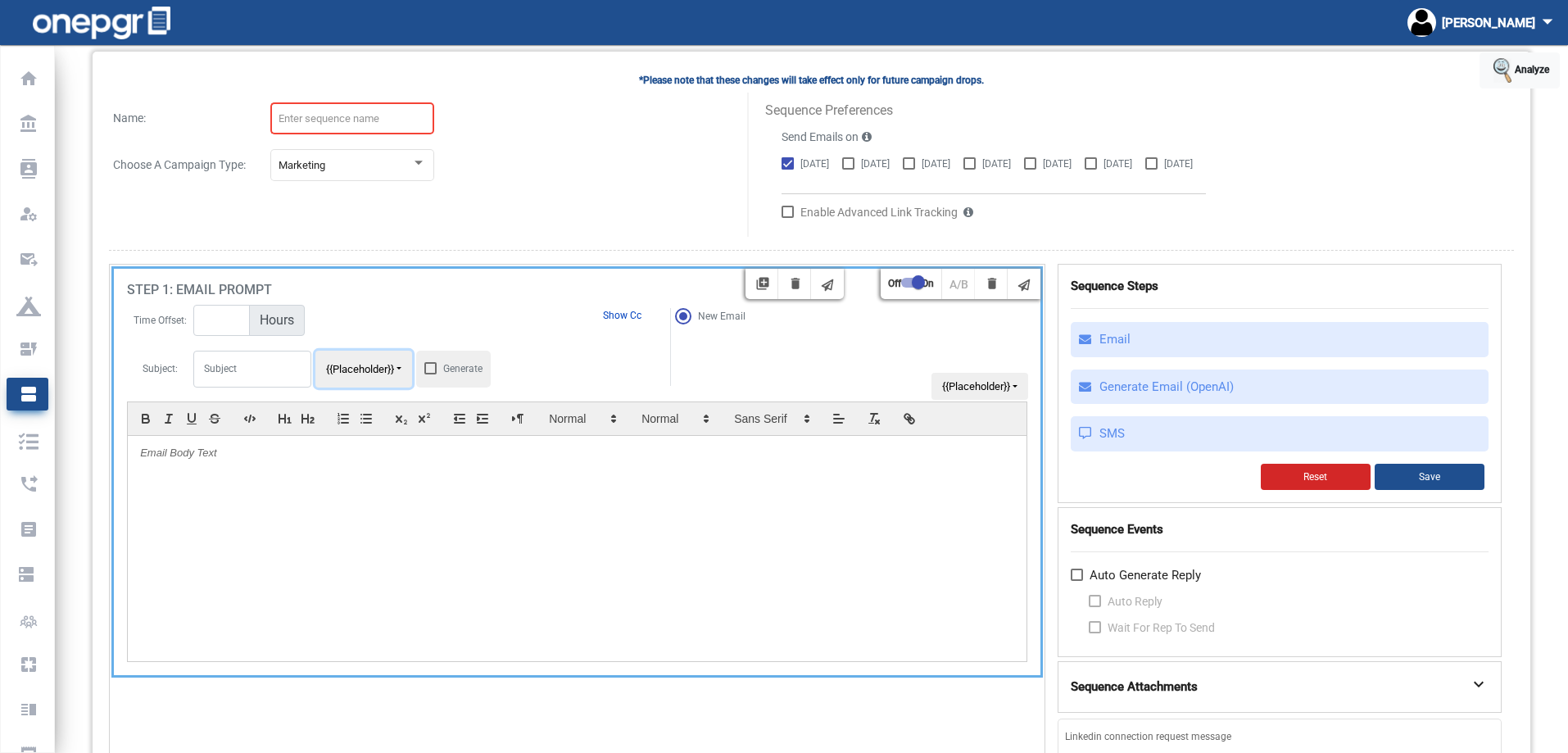
click at [370, 373] on button "{{Placeholder}}" at bounding box center [364, 369] width 97 height 37
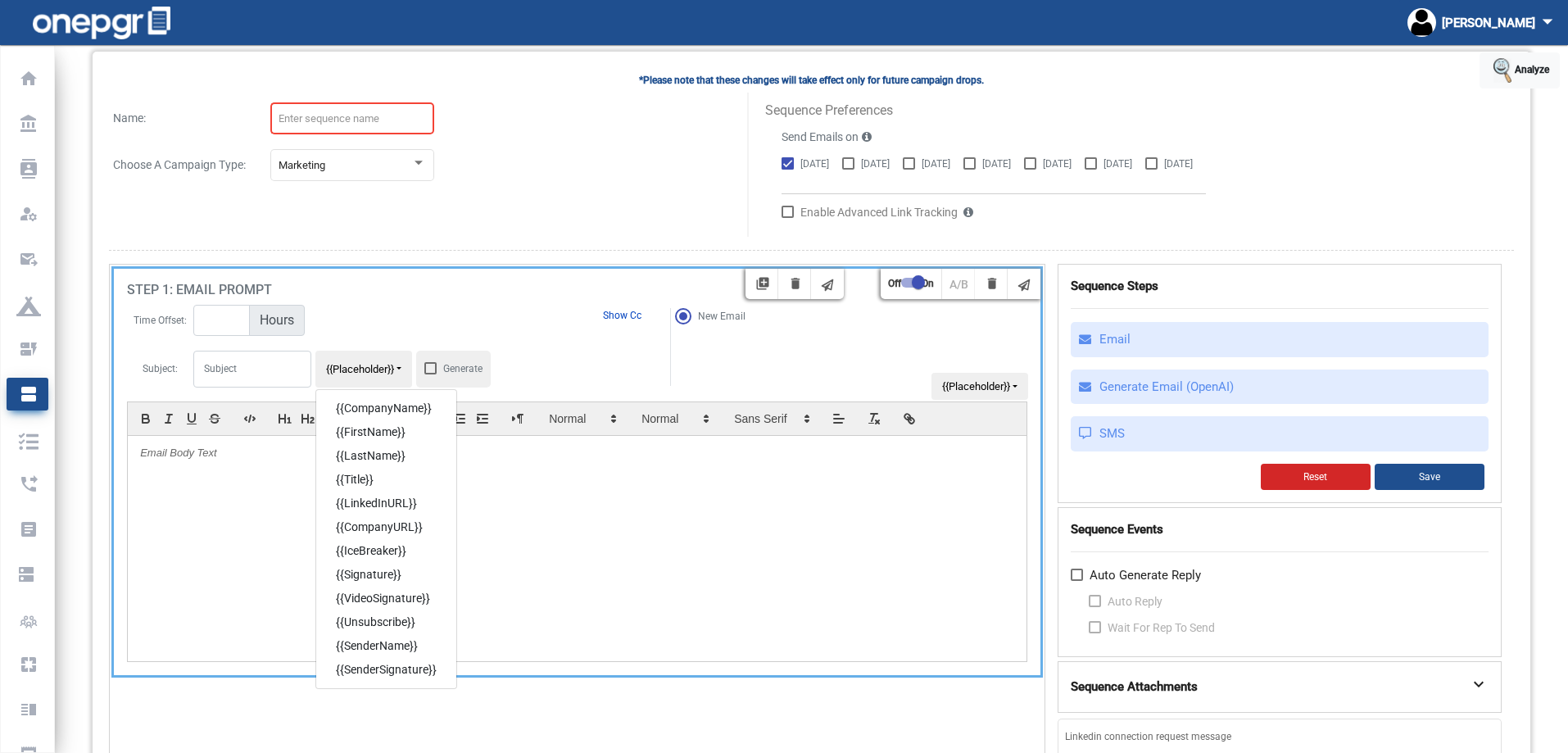
click at [461, 307] on tr "Time Offset: Hours Show Cc" at bounding box center [397, 320] width 540 height 33
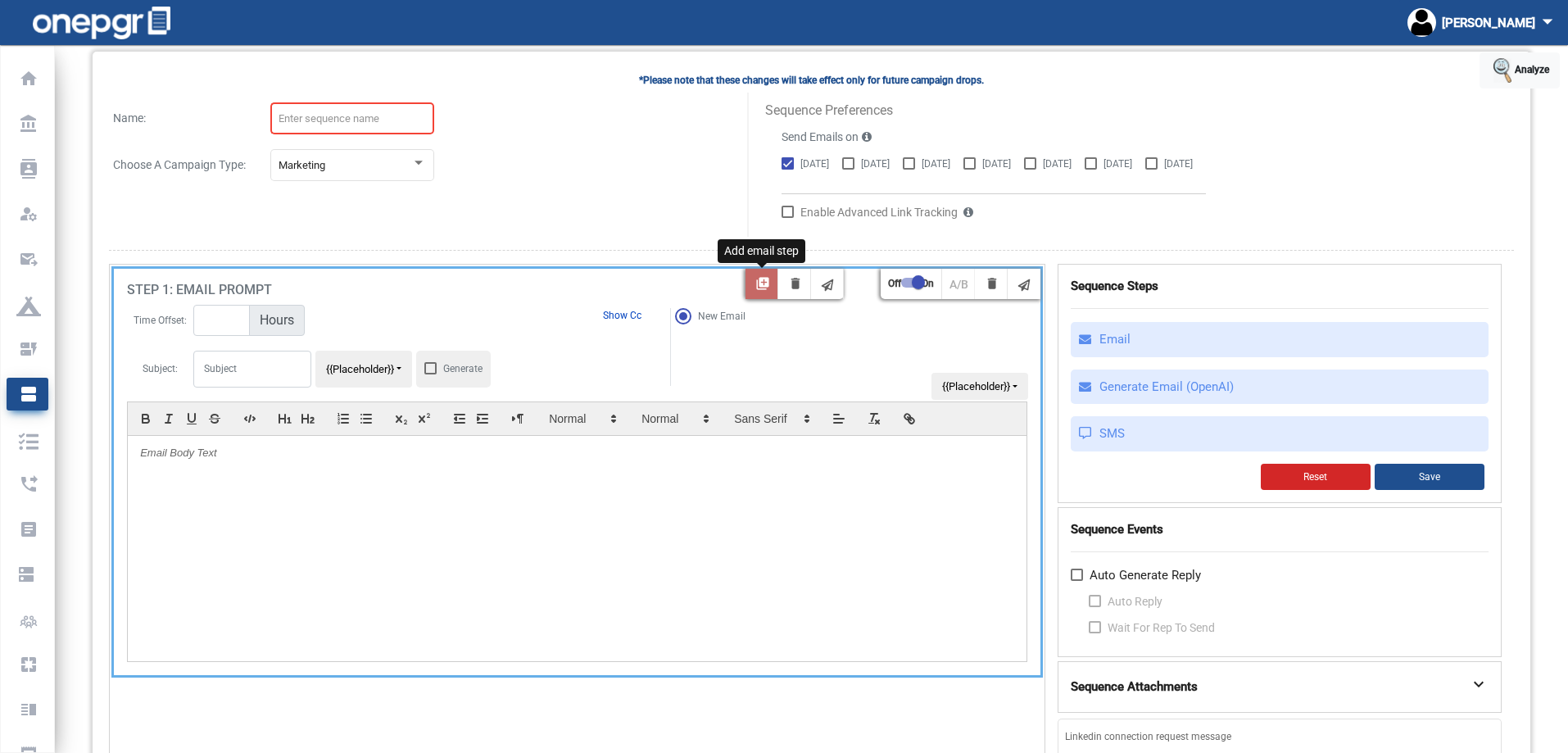
click at [772, 290] on mat-icon "library_add" at bounding box center [763, 286] width 20 height 20
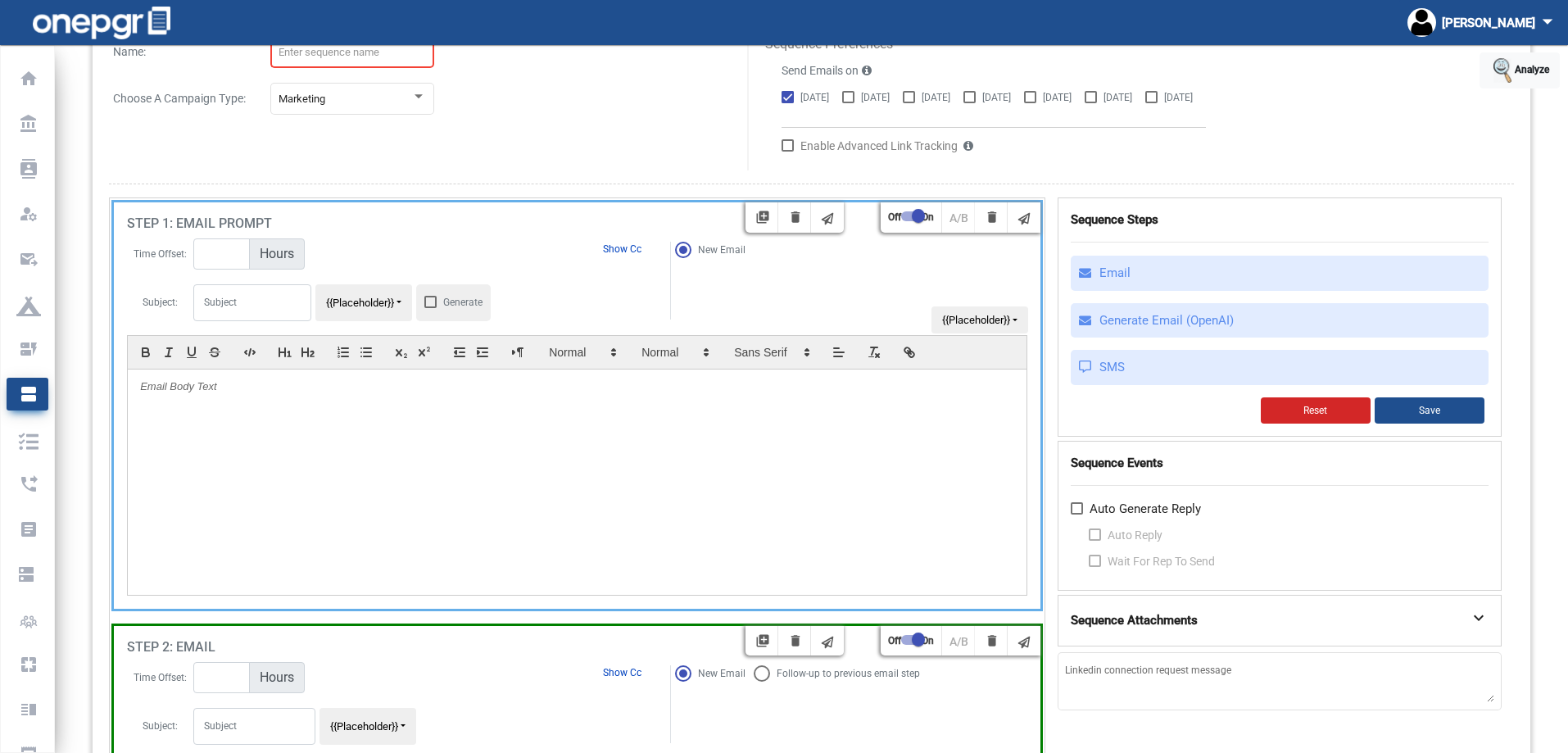
scroll to position [130, 0]
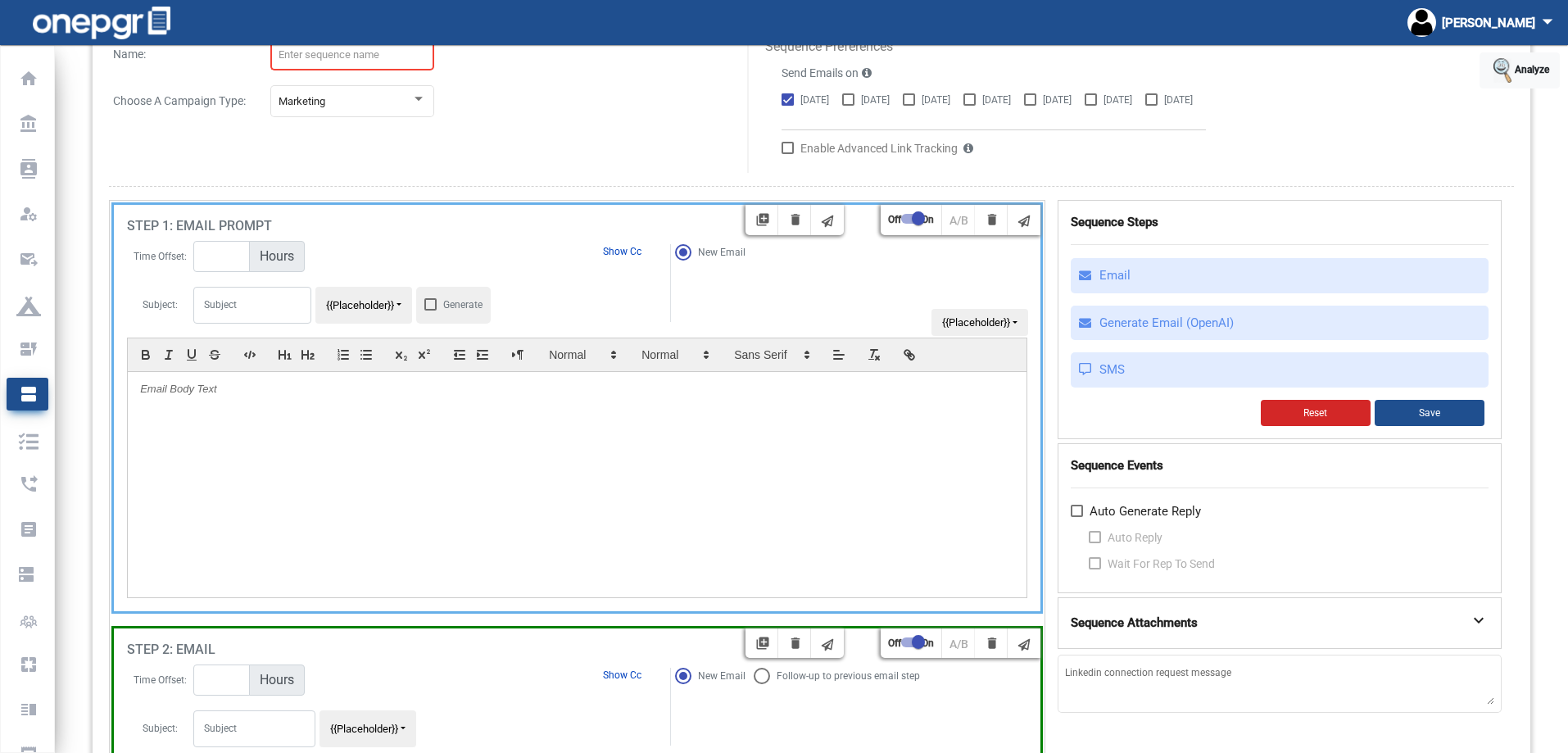
click at [784, 407] on div at bounding box center [578, 484] width 899 height 226
click at [416, 304] on div "Generate" at bounding box center [453, 304] width 74 height 37
click at [427, 301] on div at bounding box center [431, 304] width 13 height 13
click at [430, 311] on input "Generate" at bounding box center [430, 311] width 1 height 1
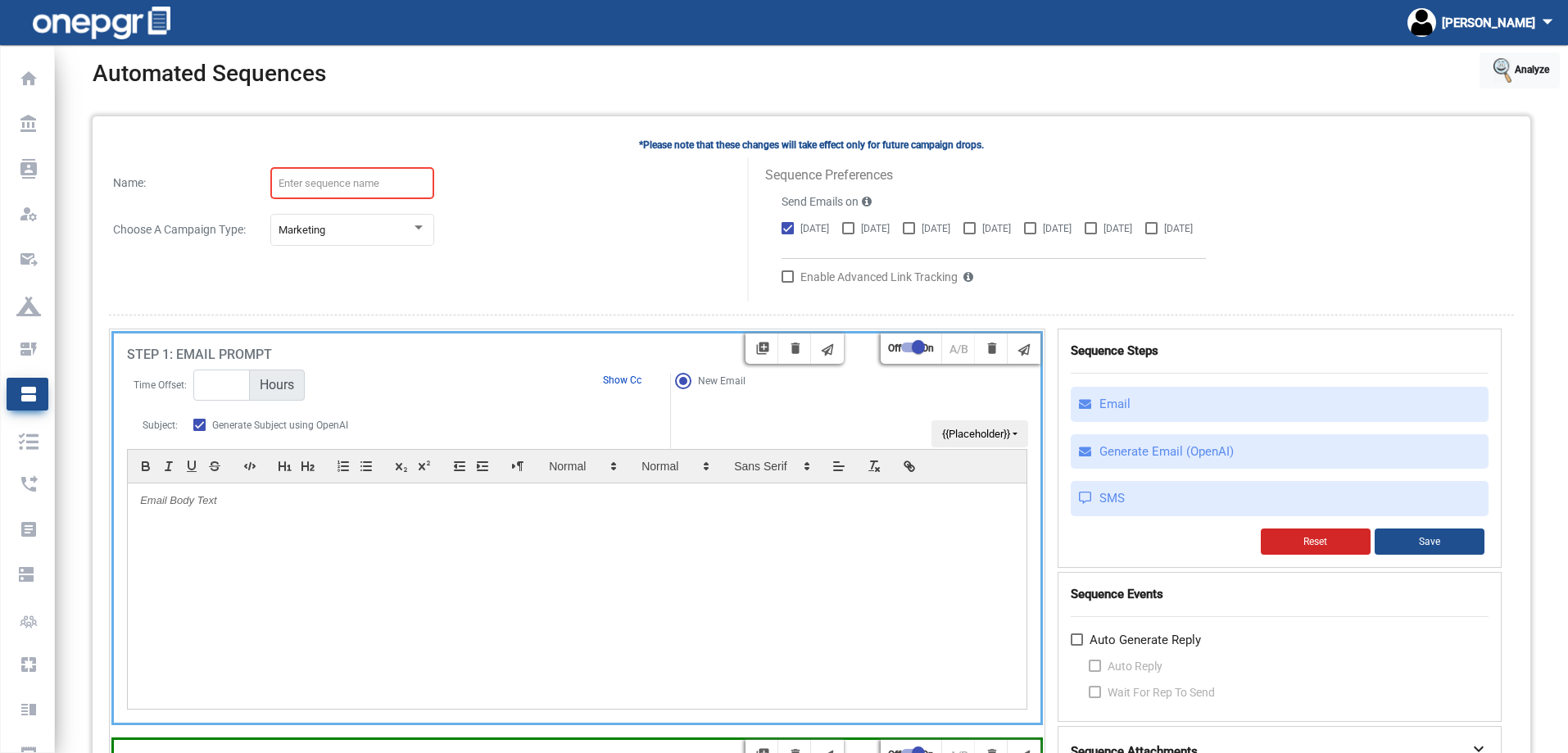
scroll to position [0, 0]
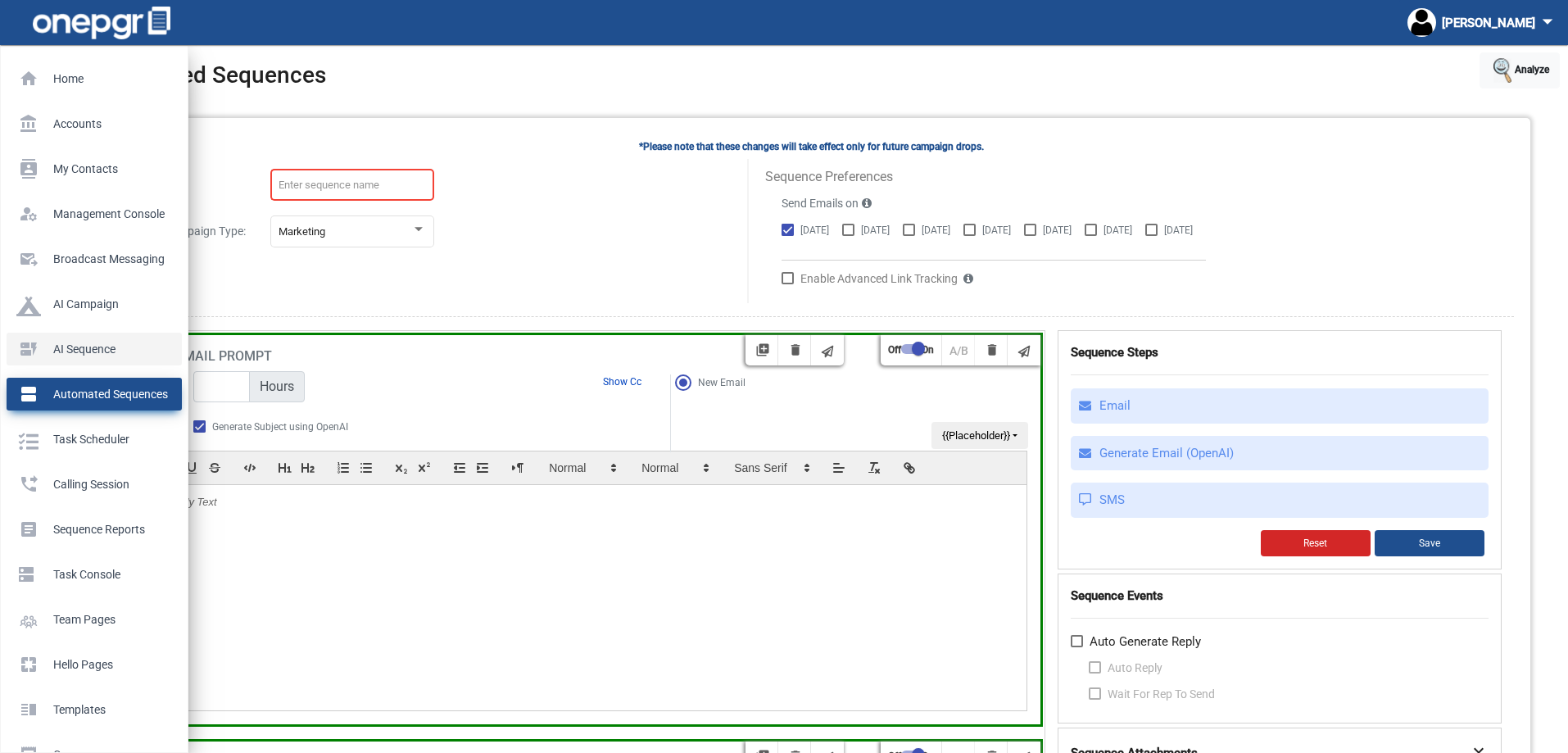
click at [44, 352] on p "AI Sequence" at bounding box center [90, 348] width 150 height 24
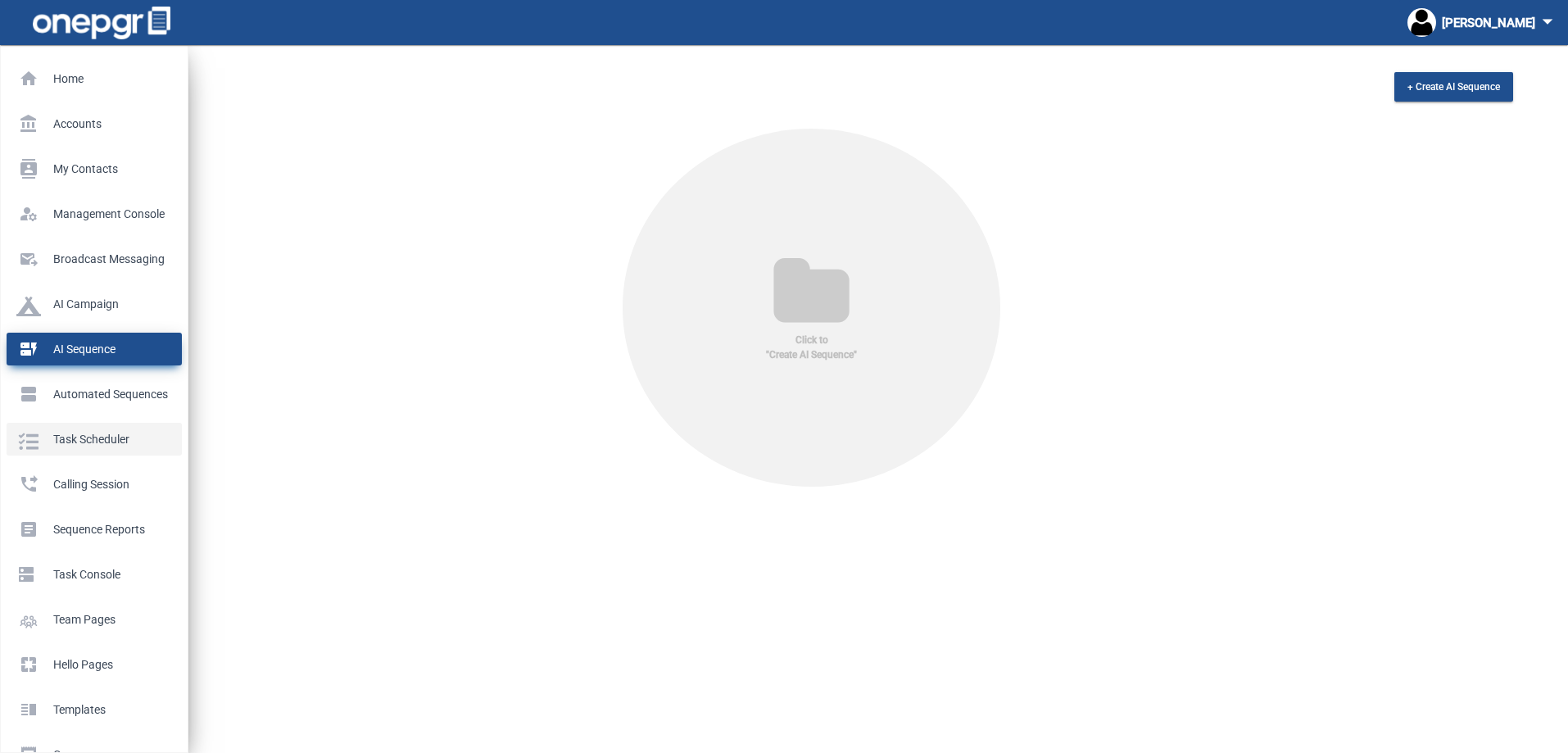
click at [61, 438] on p "Task Scheduler" at bounding box center [90, 439] width 150 height 24
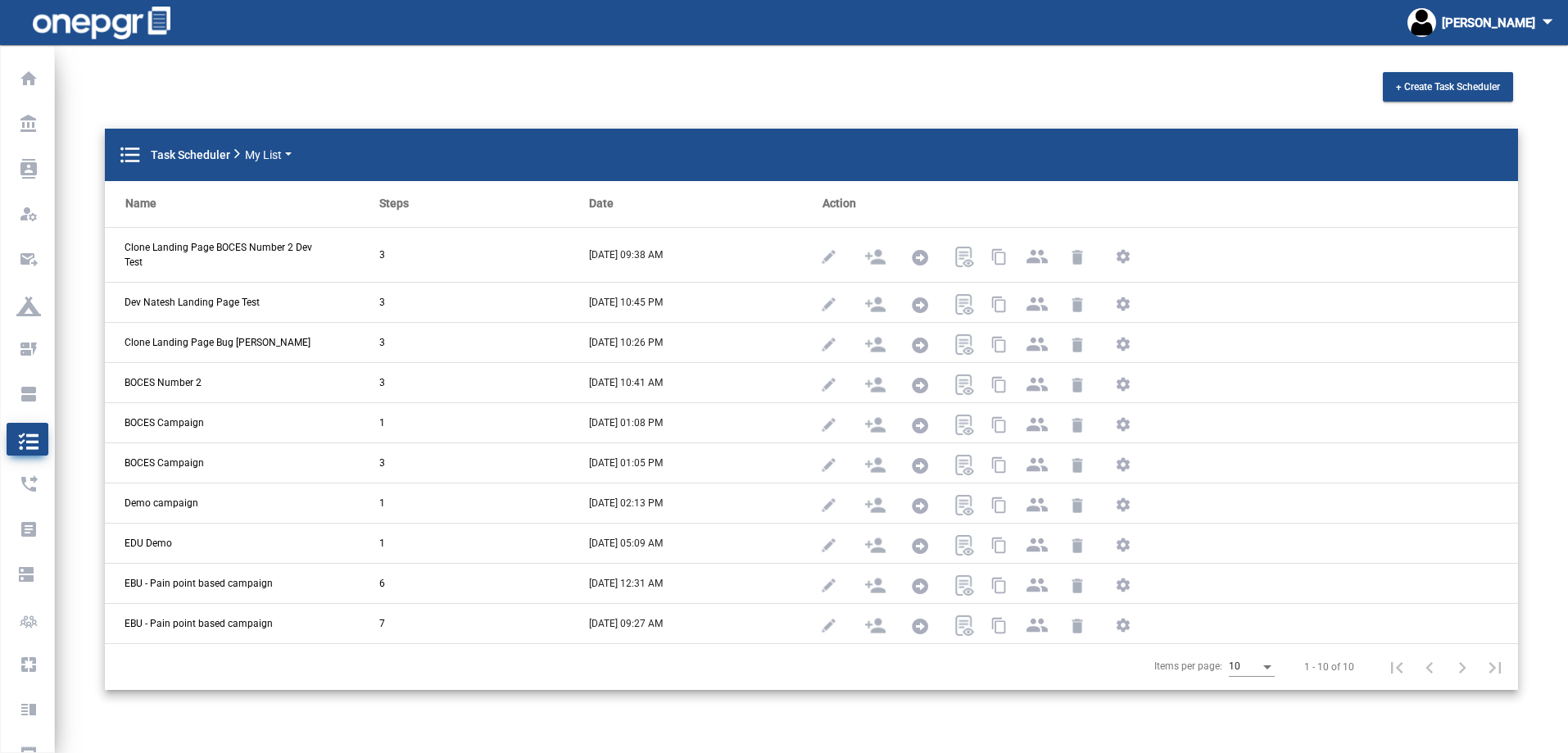
click at [474, 79] on div "+ Create Task Scheduler" at bounding box center [811, 86] width 1438 height 26
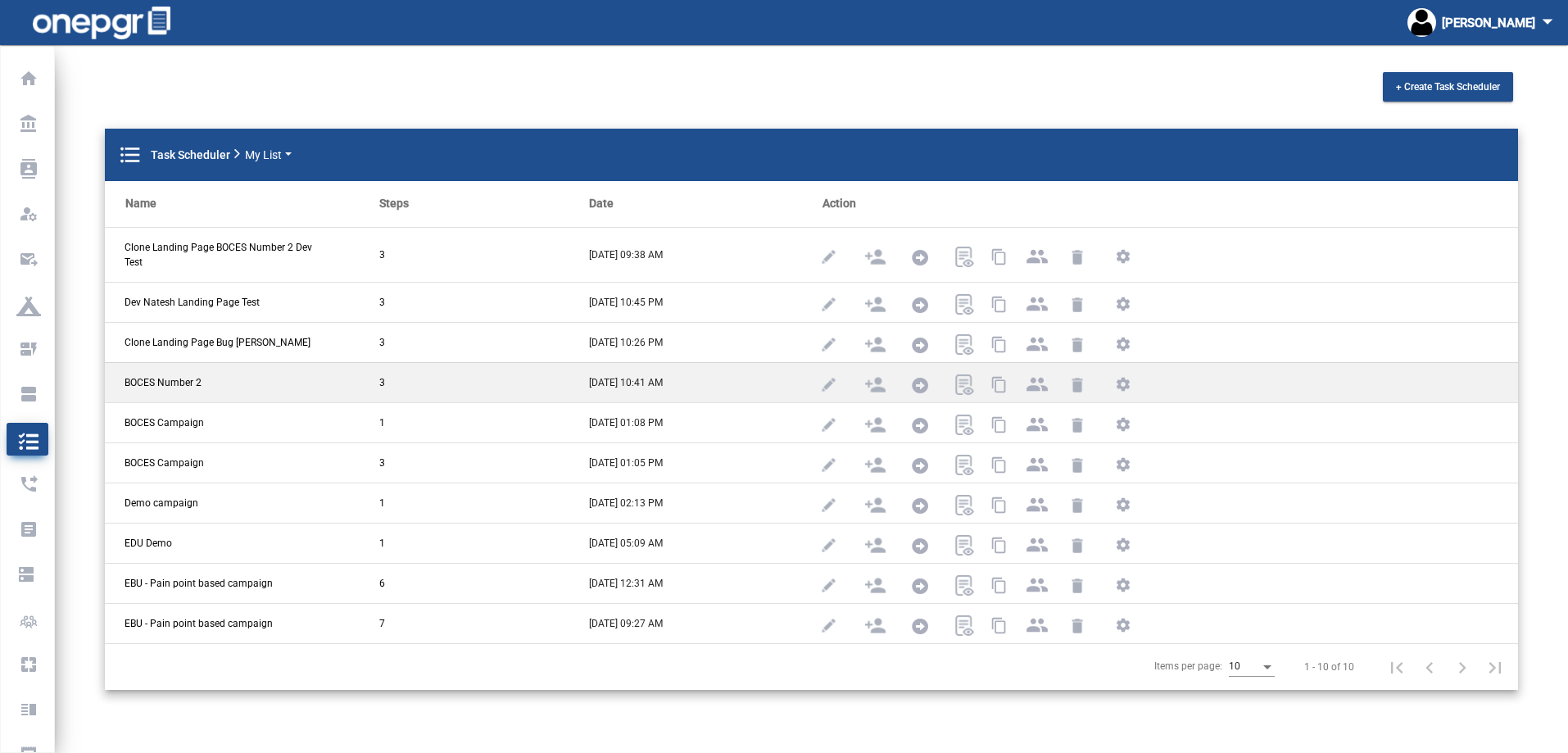
click at [183, 379] on span "BOCES Number 2" at bounding box center [163, 382] width 77 height 14
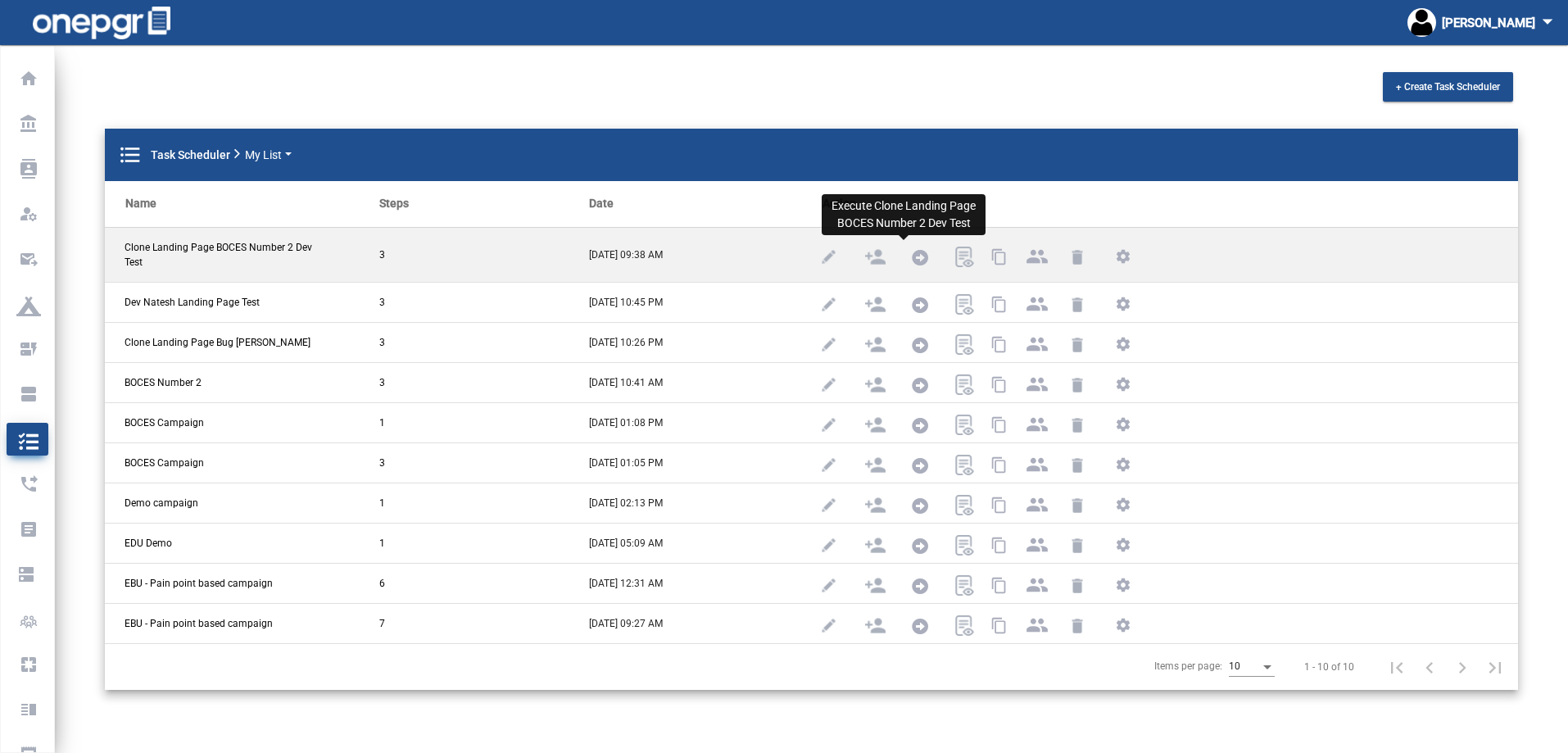
click at [912, 253] on icon at bounding box center [920, 258] width 16 height 16
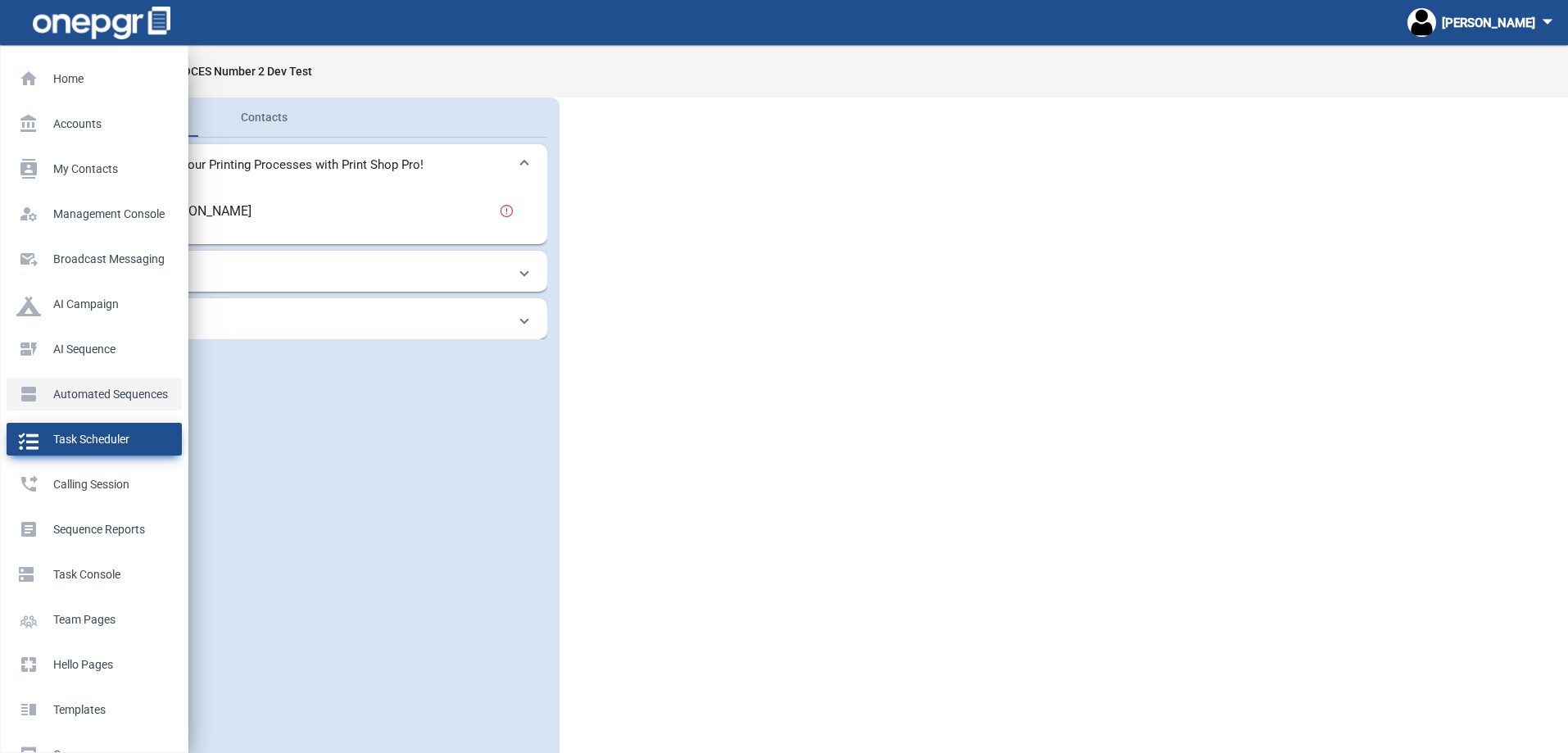
click at [27, 397] on p "Automated Sequences" at bounding box center [90, 393] width 150 height 24
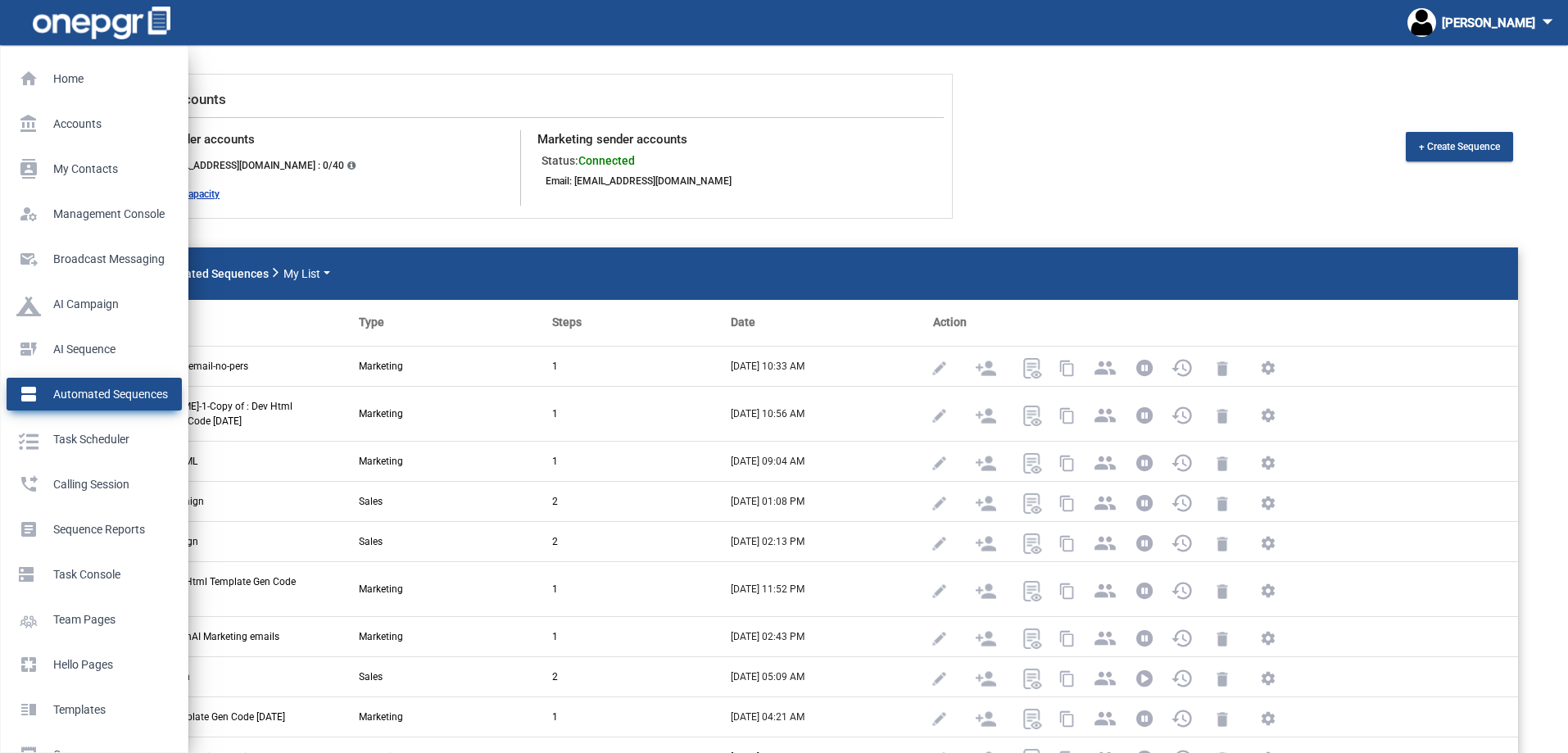
click at [68, 402] on p "Automated Sequences" at bounding box center [90, 393] width 150 height 24
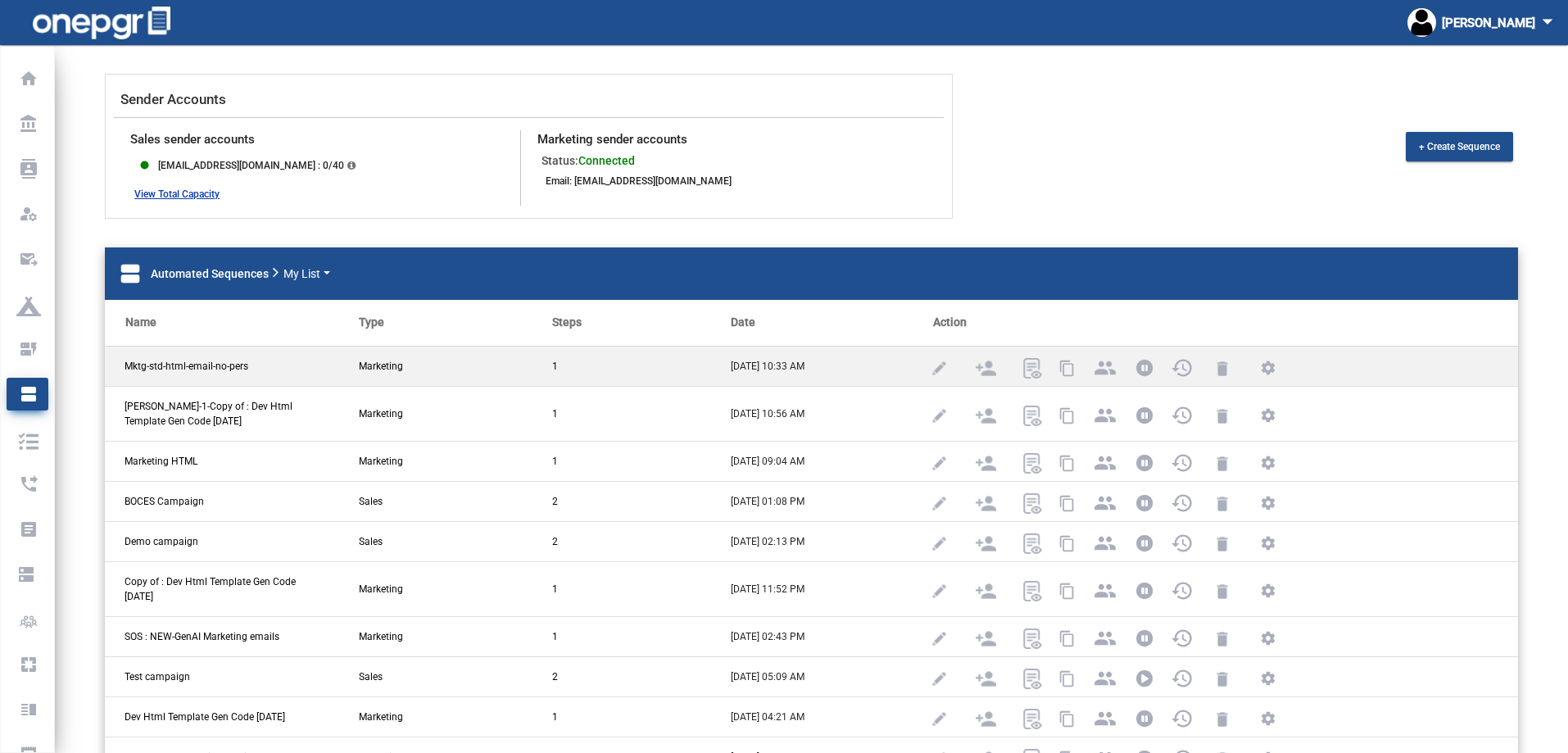
click at [226, 366] on span "Mktg-std-html-email-no-pers" at bounding box center [186, 366] width 124 height 14
click at [359, 363] on span "Marketing" at bounding box center [381, 366] width 44 height 14
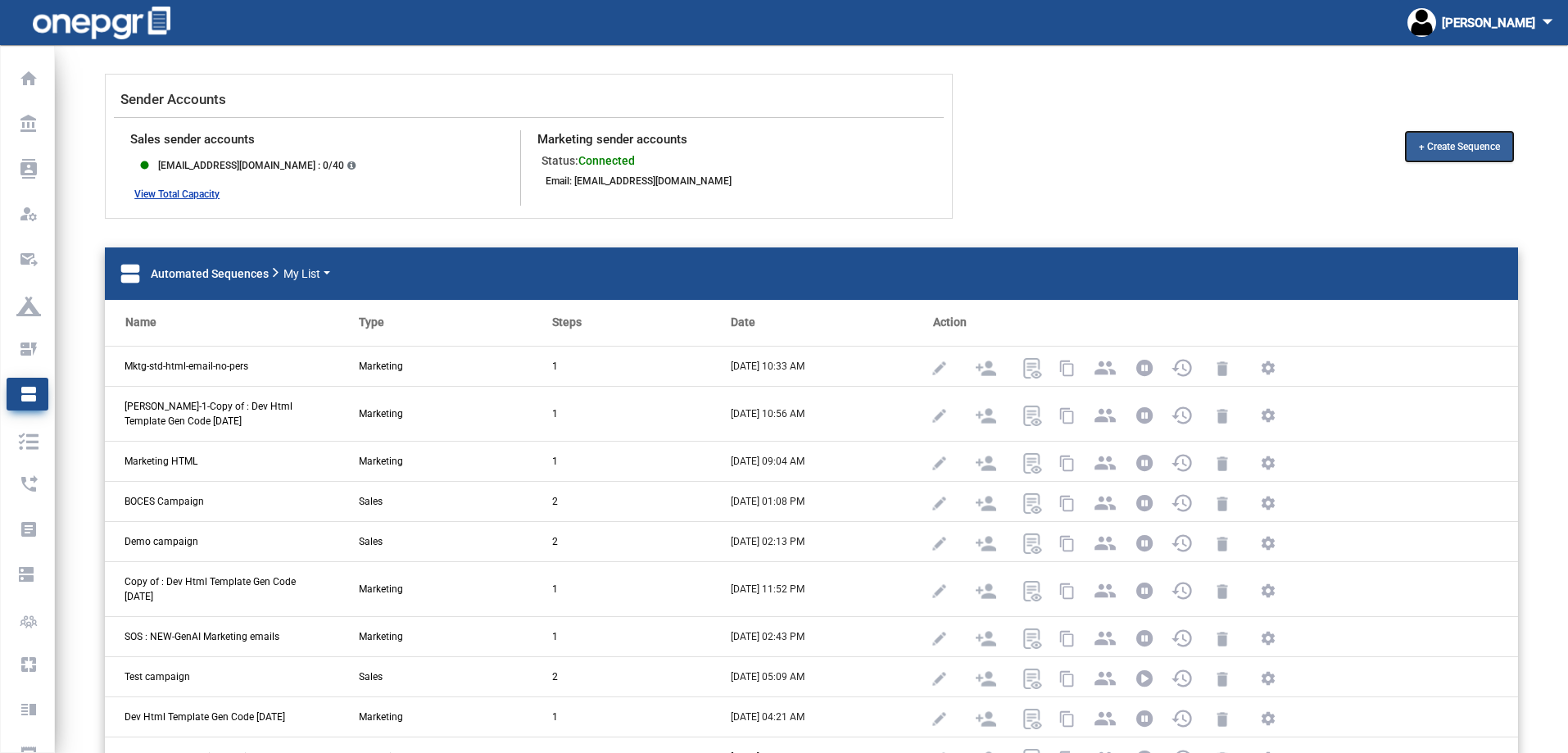
click at [1457, 143] on span "+ Create Sequence" at bounding box center [1460, 146] width 81 height 12
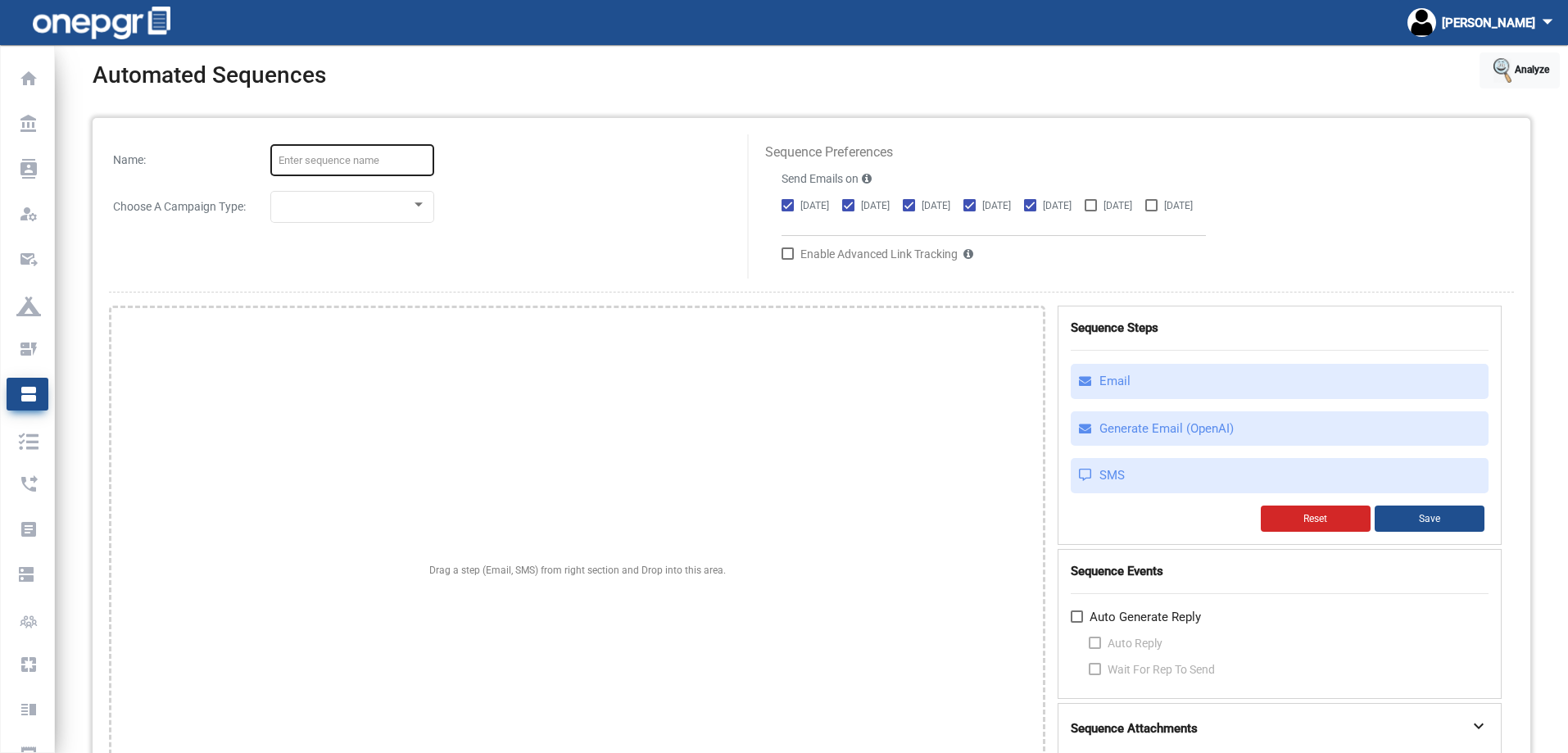
click at [390, 147] on div at bounding box center [352, 159] width 148 height 36
click at [367, 211] on div at bounding box center [345, 208] width 133 height 13
click at [595, 217] on div at bounding box center [784, 376] width 1568 height 753
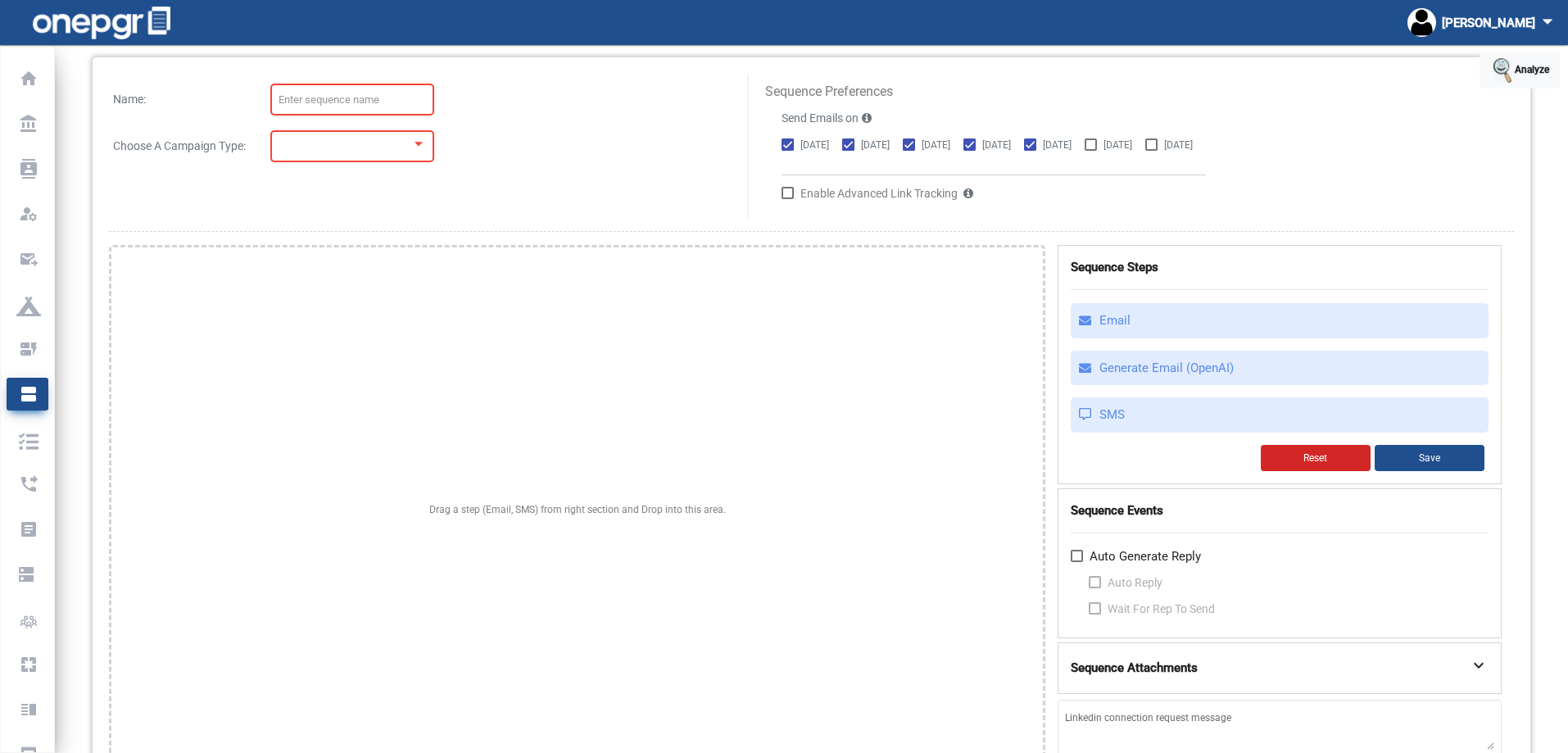
scroll to position [124, 0]
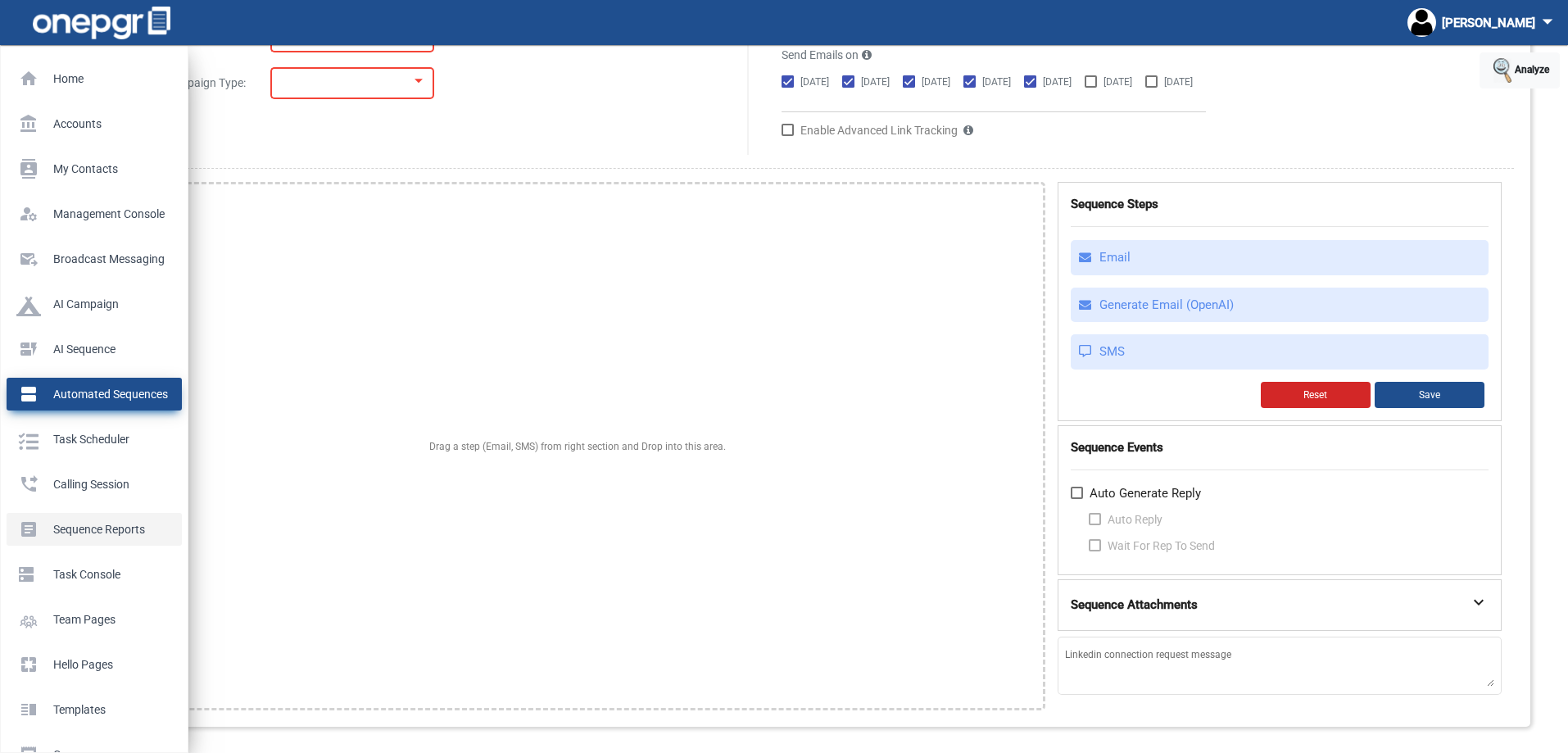
click at [87, 525] on p "Sequence Reports" at bounding box center [90, 528] width 150 height 24
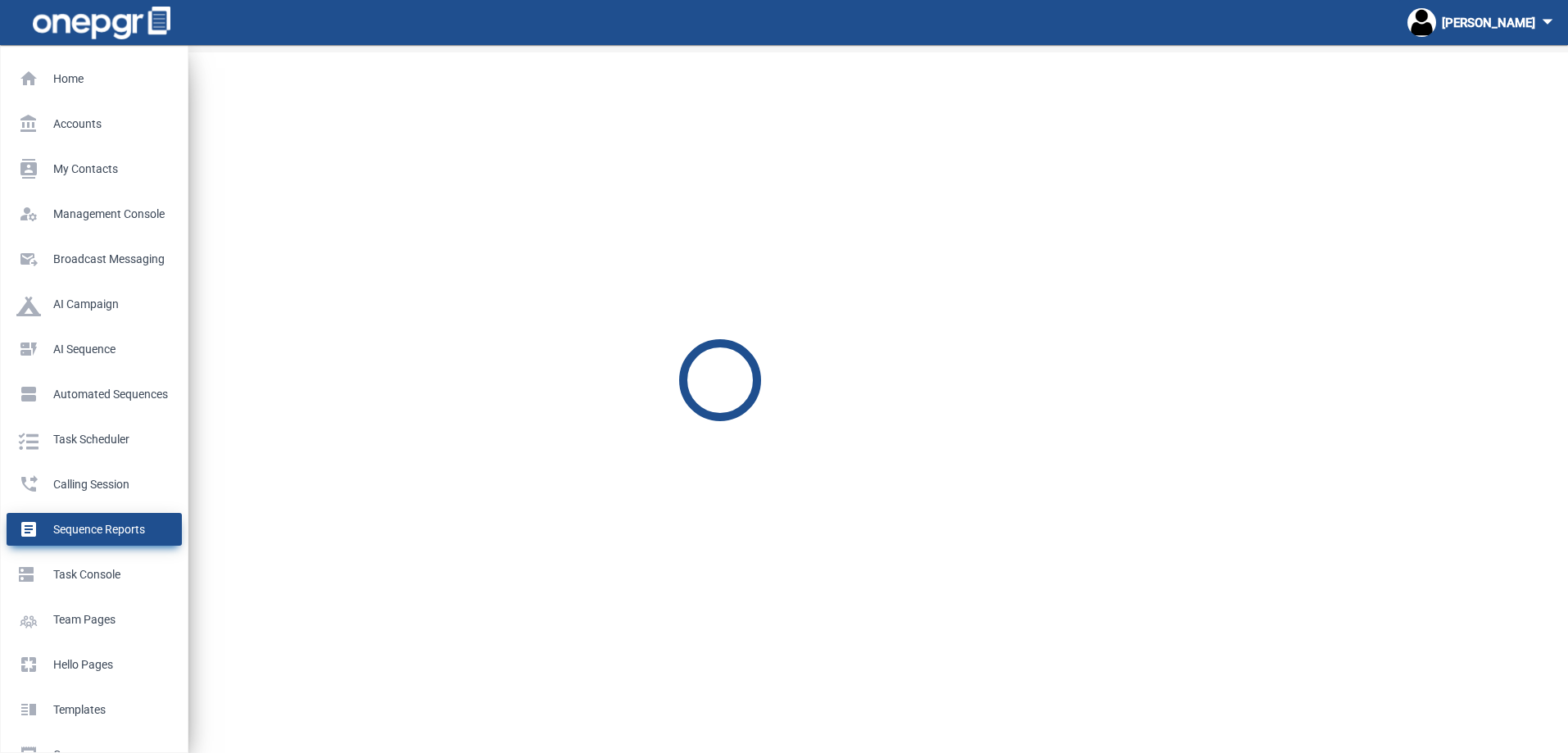
scroll to position [45, 0]
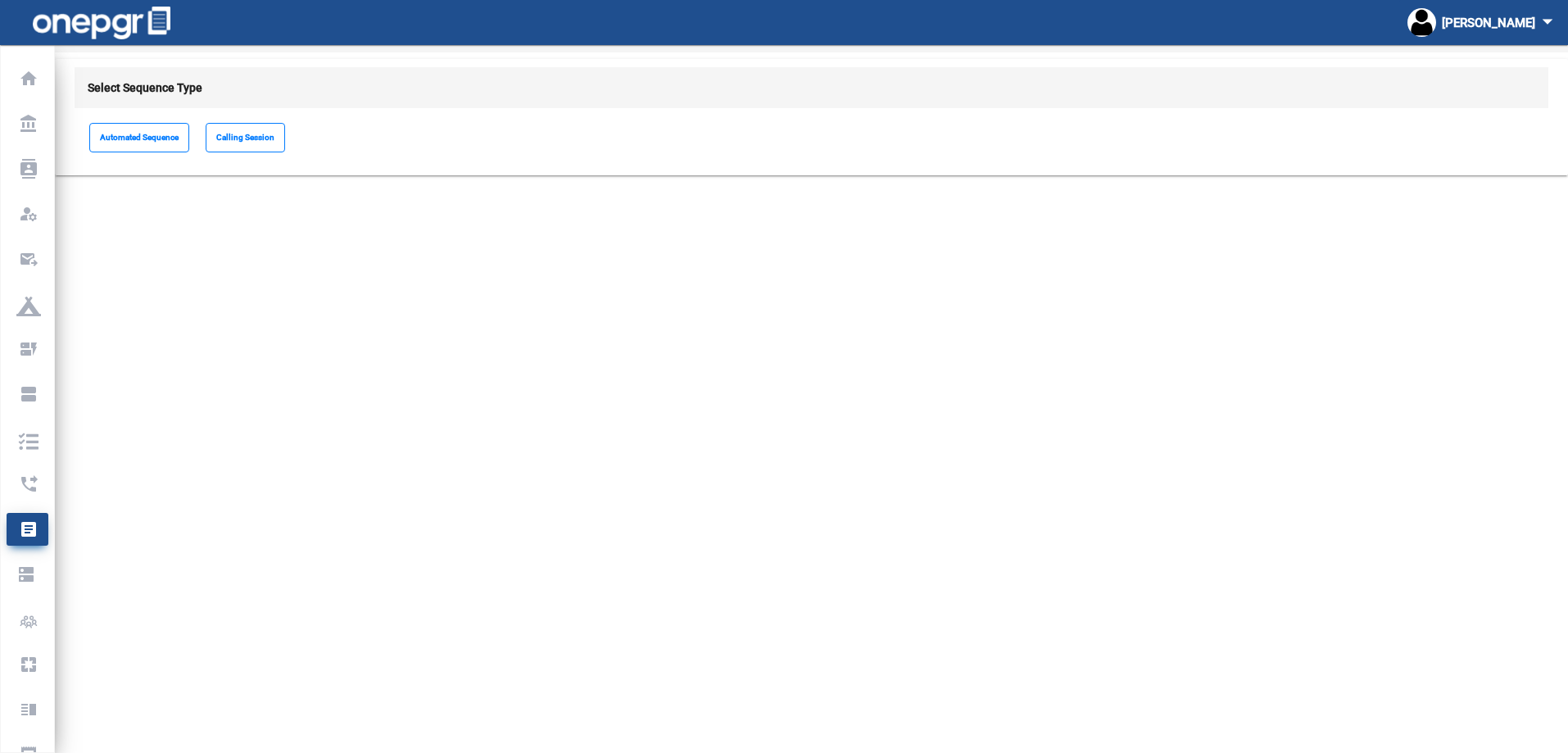
click at [229, 338] on mat-sidenav-content "Sequence Reports Select Sequence Type Automated Sequence Calling Session" at bounding box center [811, 354] width 1513 height 707
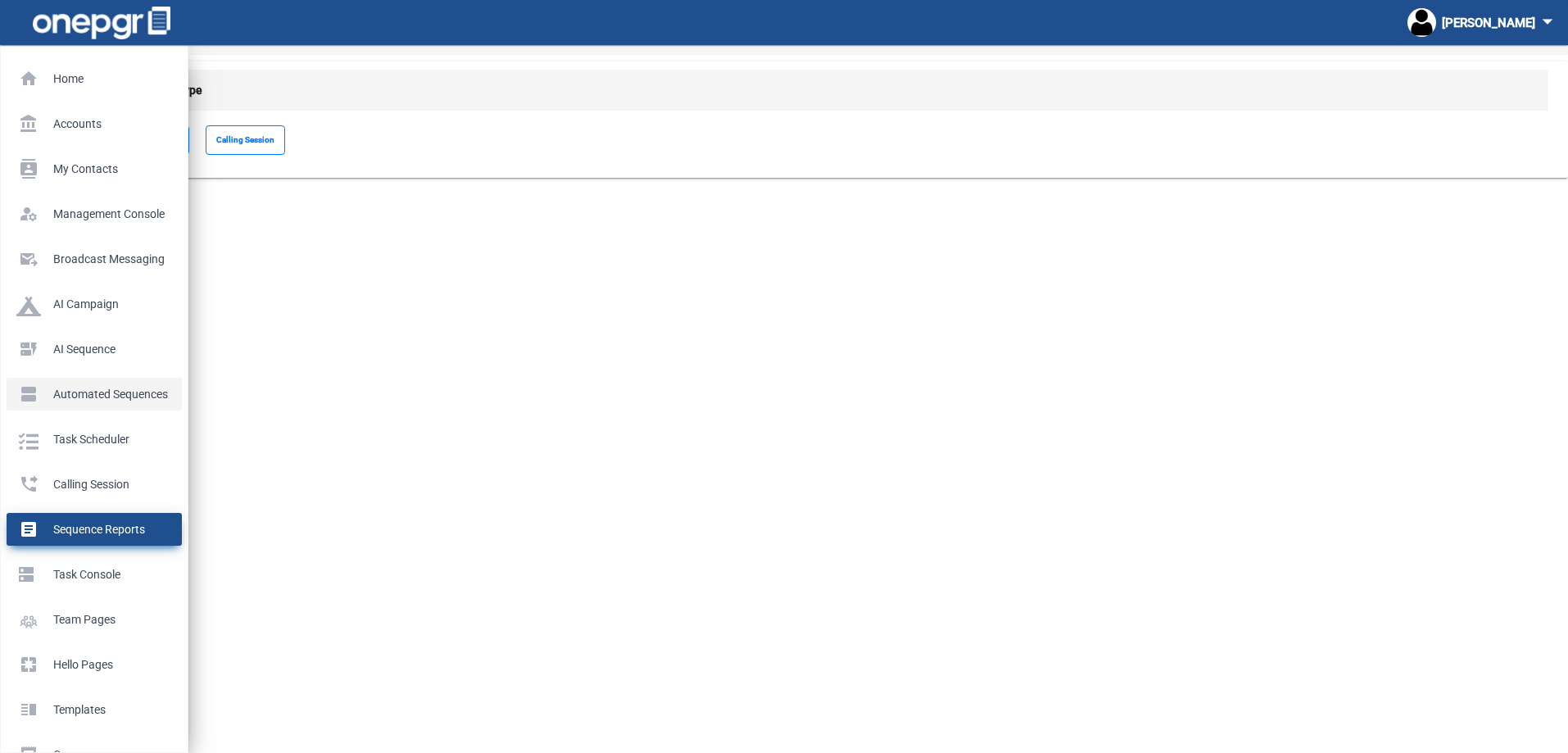
scroll to position [0, 0]
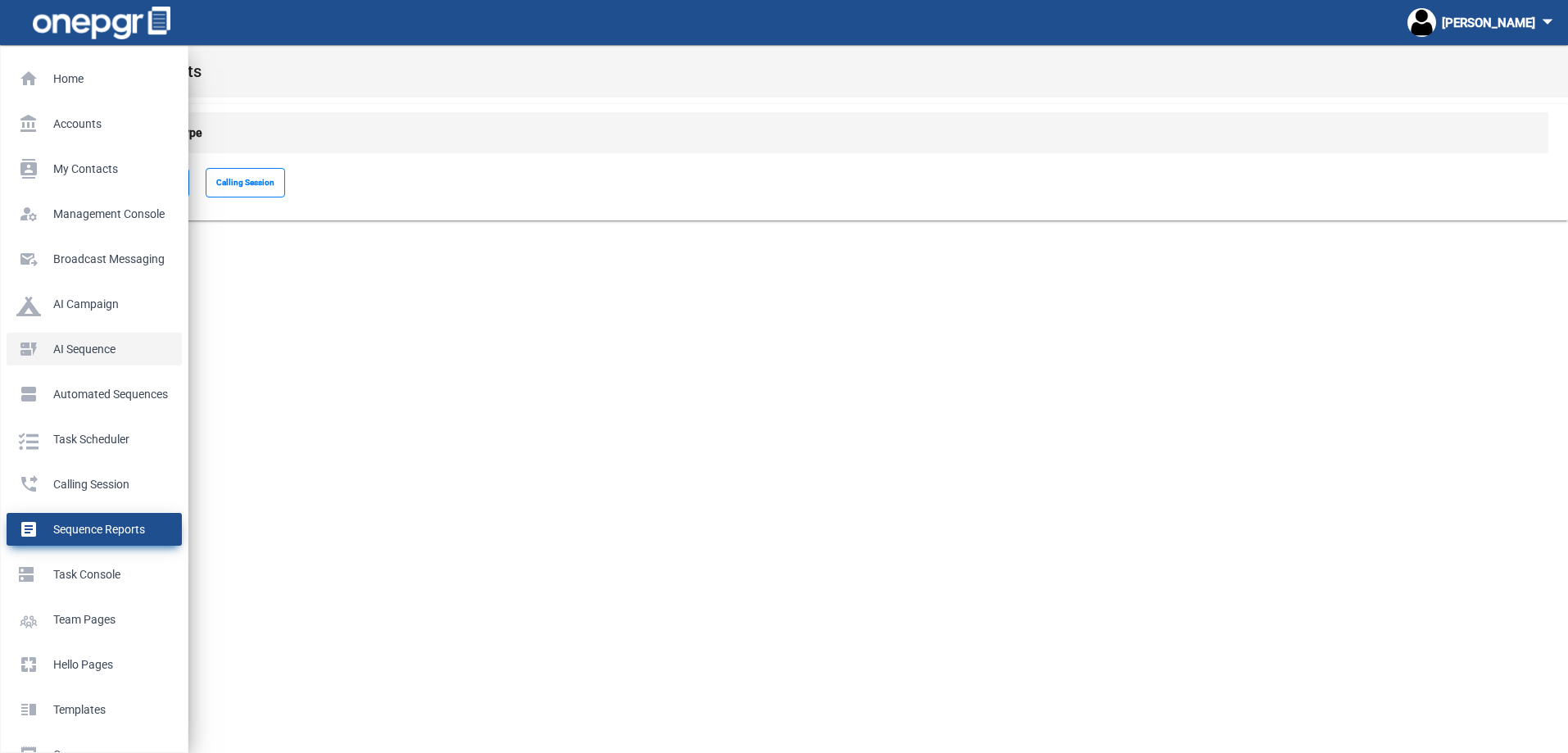
click at [65, 345] on p "AI Sequence" at bounding box center [90, 348] width 150 height 24
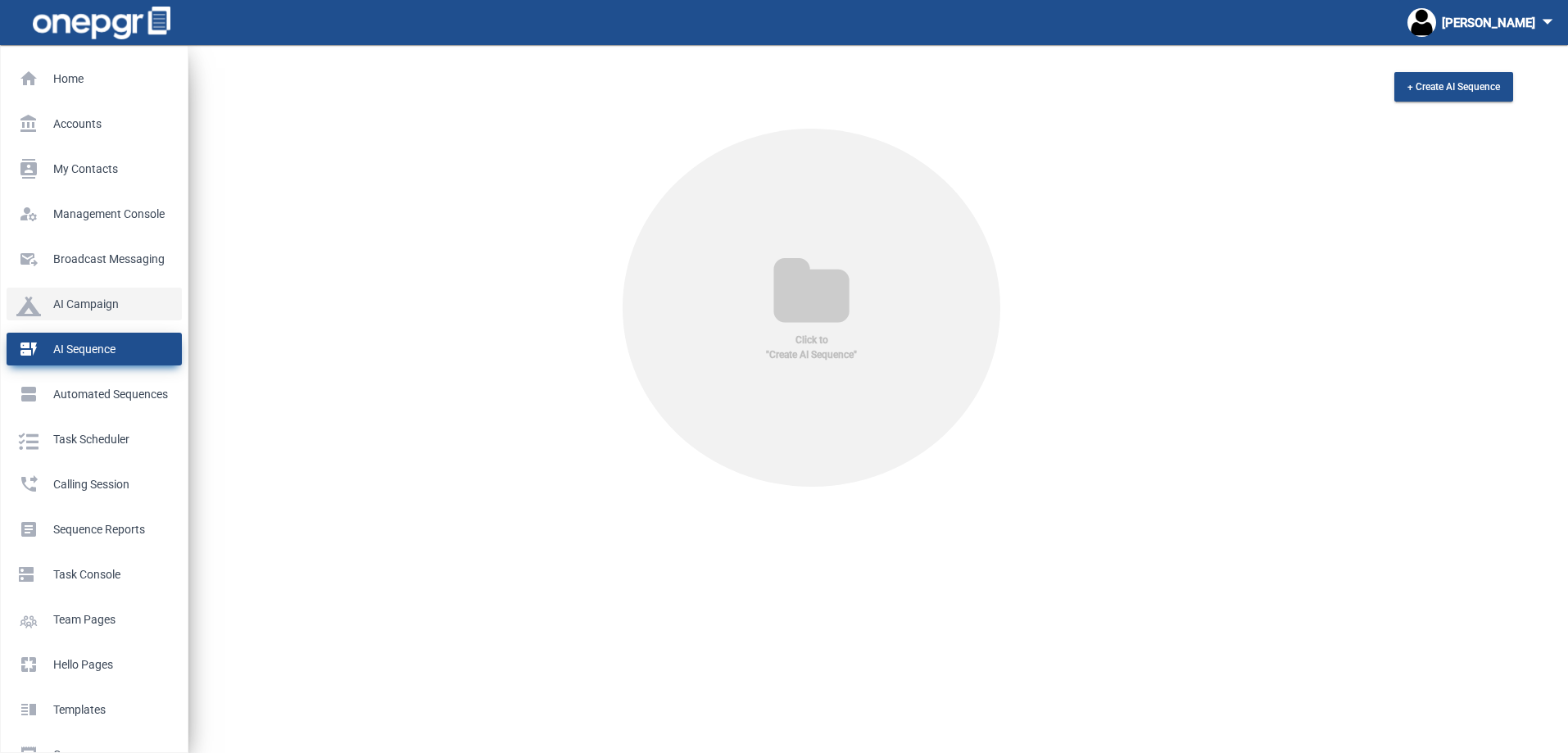
click at [73, 301] on p "AI Campaign" at bounding box center [90, 304] width 150 height 24
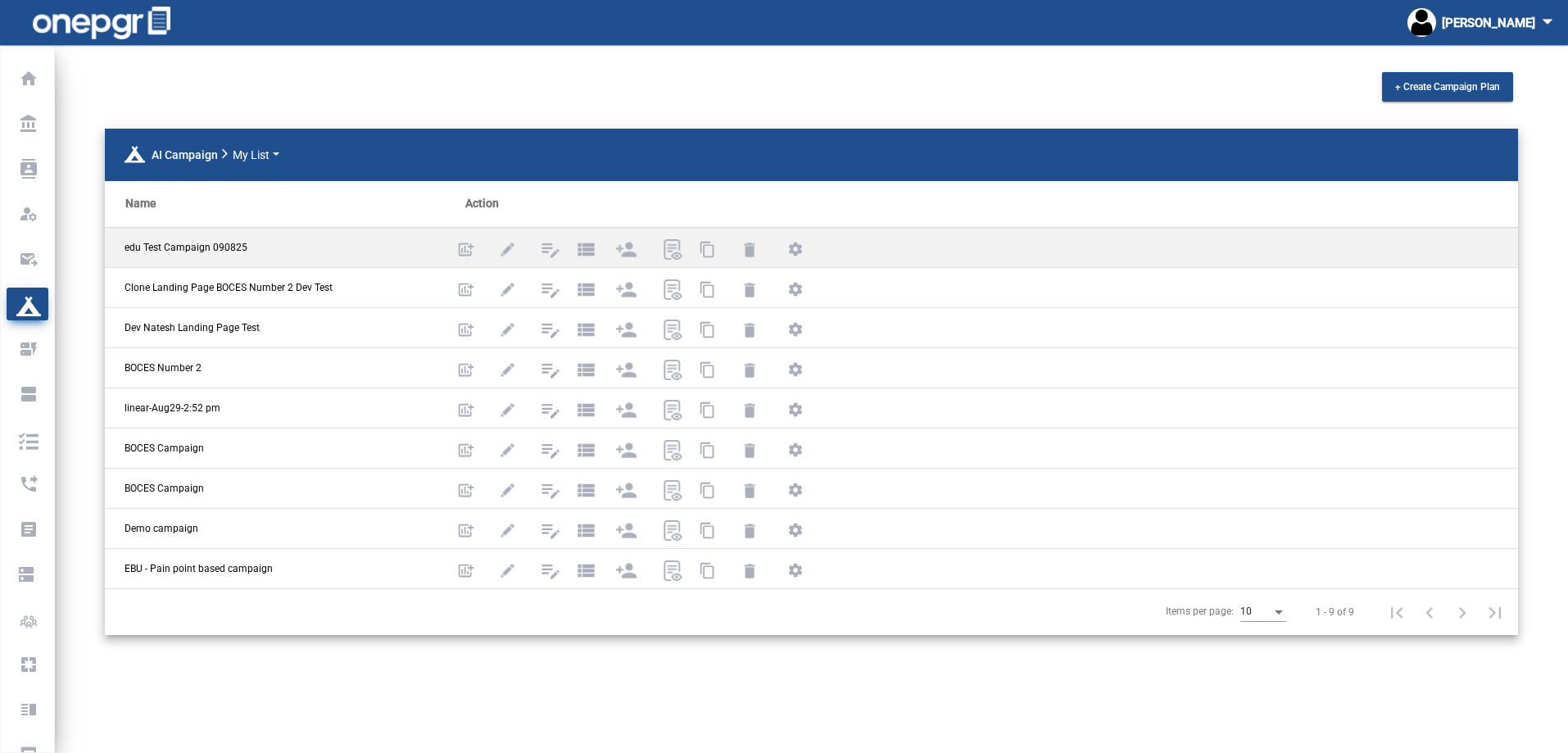
click at [223, 242] on span "edu Test Campaign 090825" at bounding box center [185, 247] width 123 height 14
click at [201, 241] on span "edu Test Campaign 090825" at bounding box center [185, 247] width 123 height 14
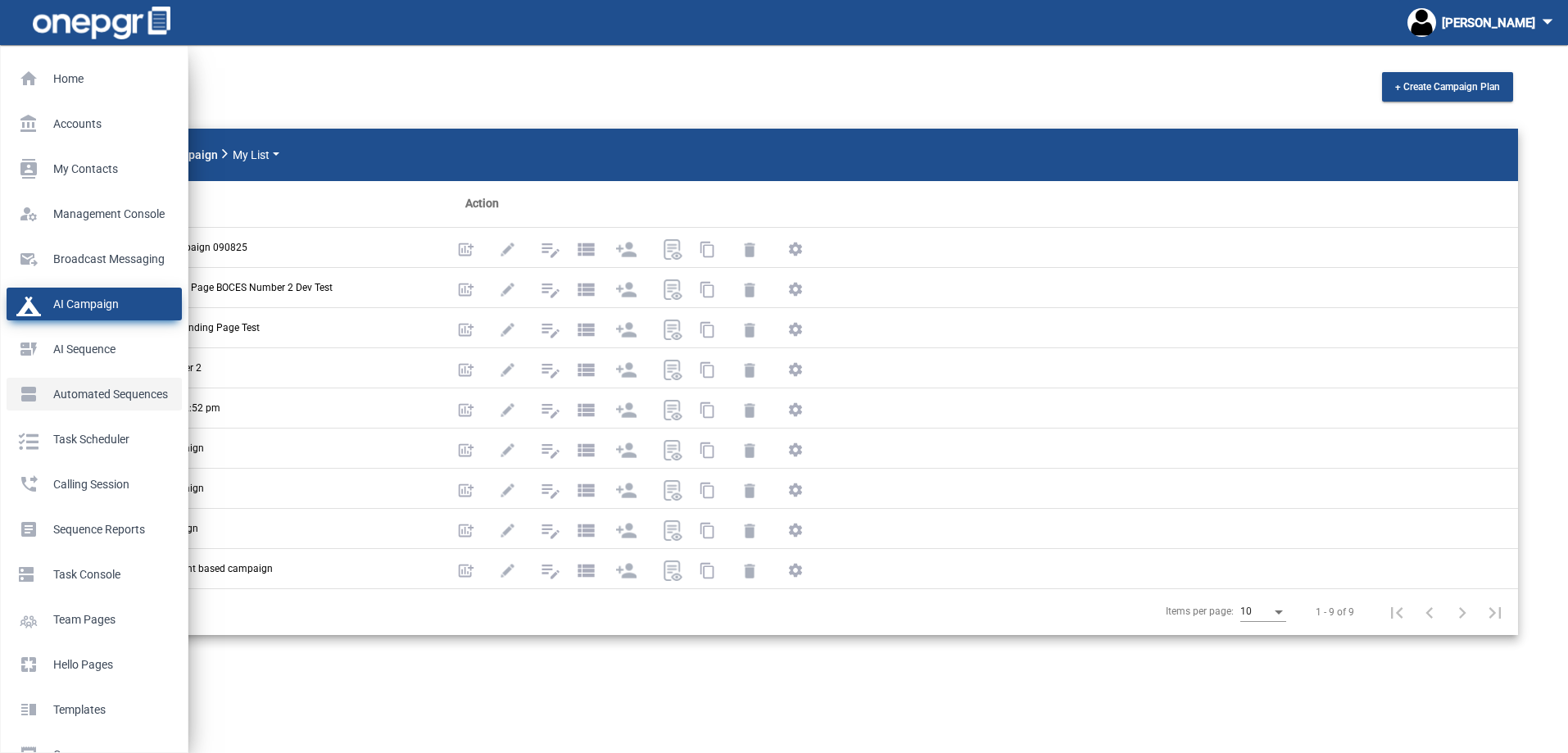
click at [46, 393] on p "Automated Sequences" at bounding box center [90, 393] width 150 height 24
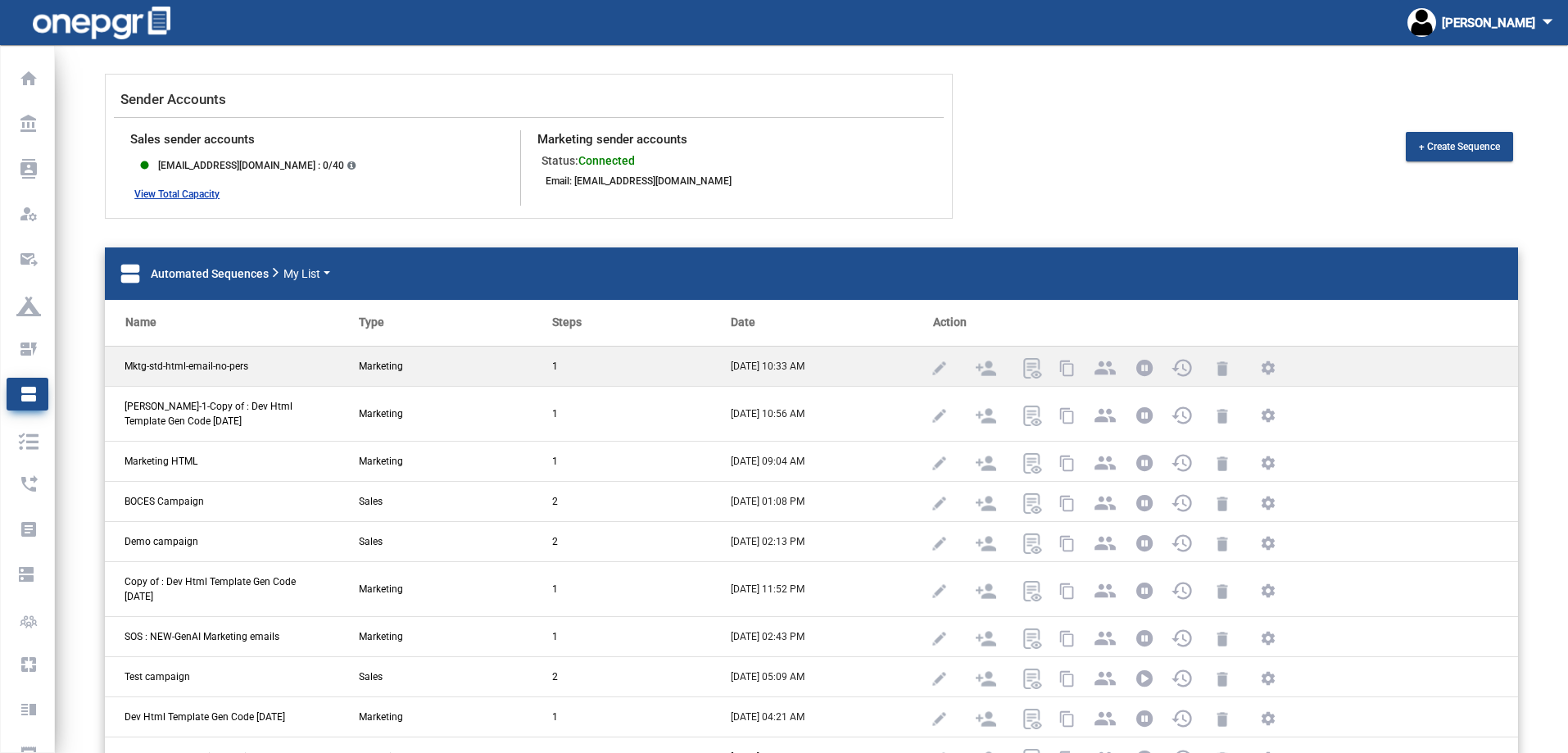
click at [197, 371] on span "Mktg-std-html-email-no-pers" at bounding box center [186, 366] width 124 height 14
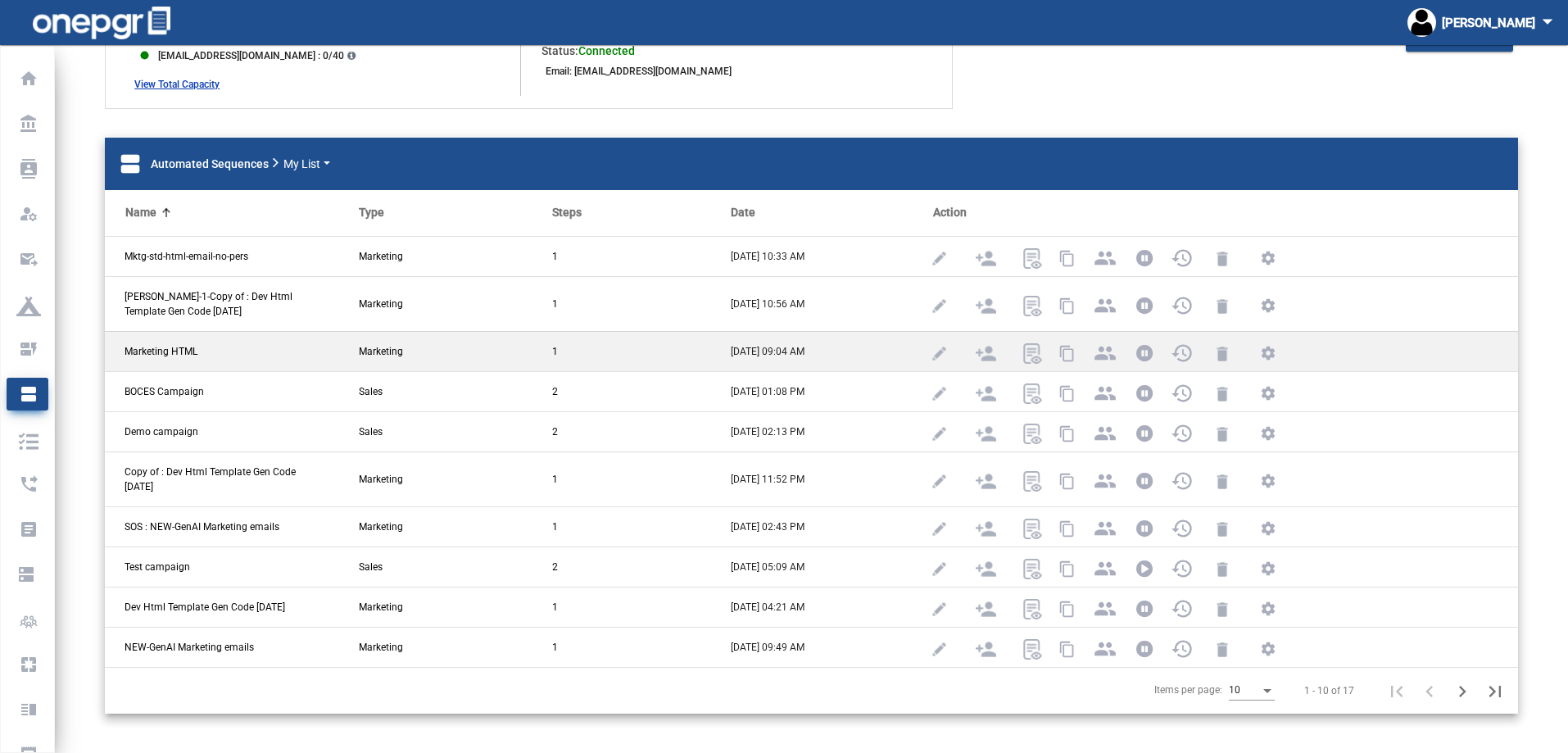
scroll to position [124, 0]
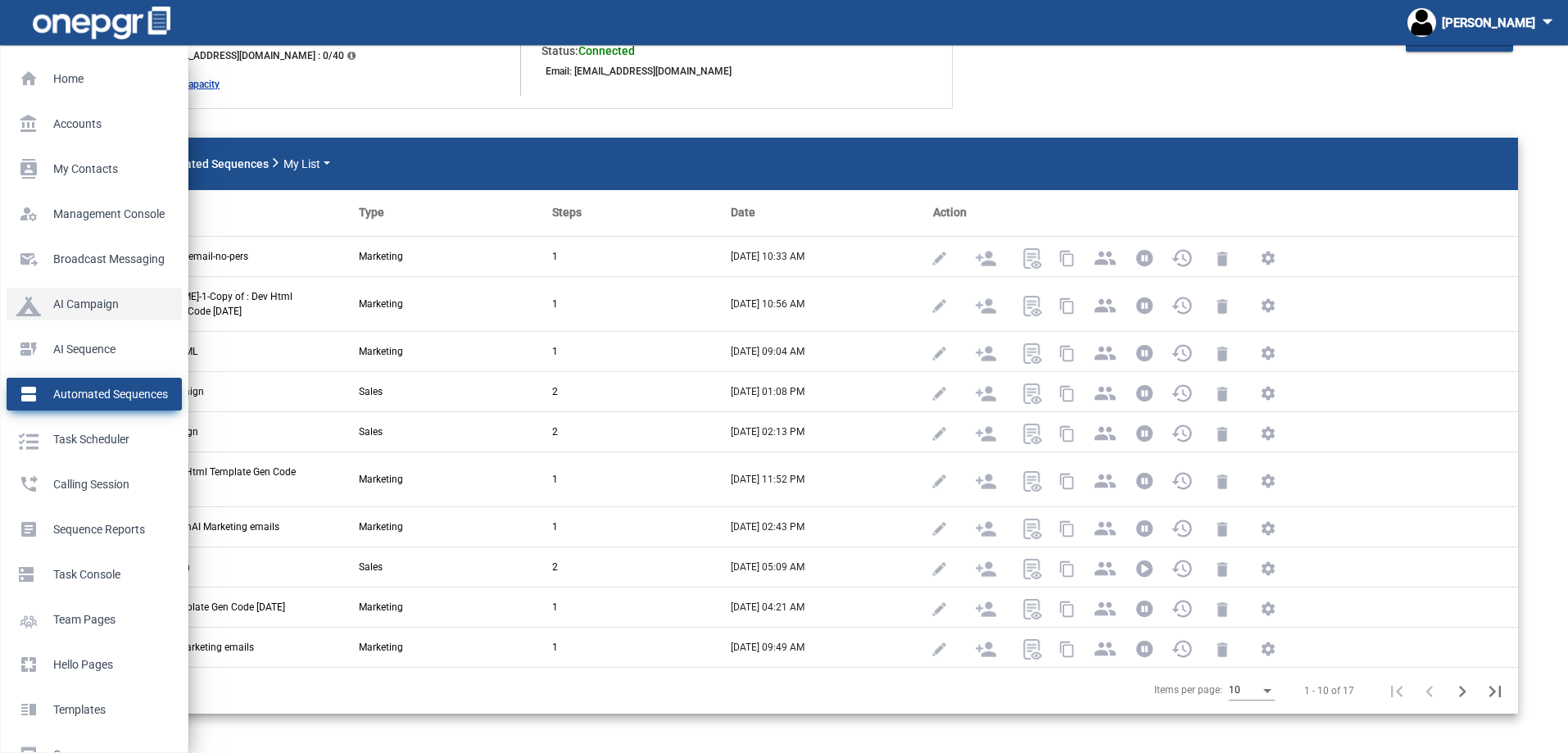
click at [66, 299] on p "AI Campaign" at bounding box center [90, 304] width 150 height 24
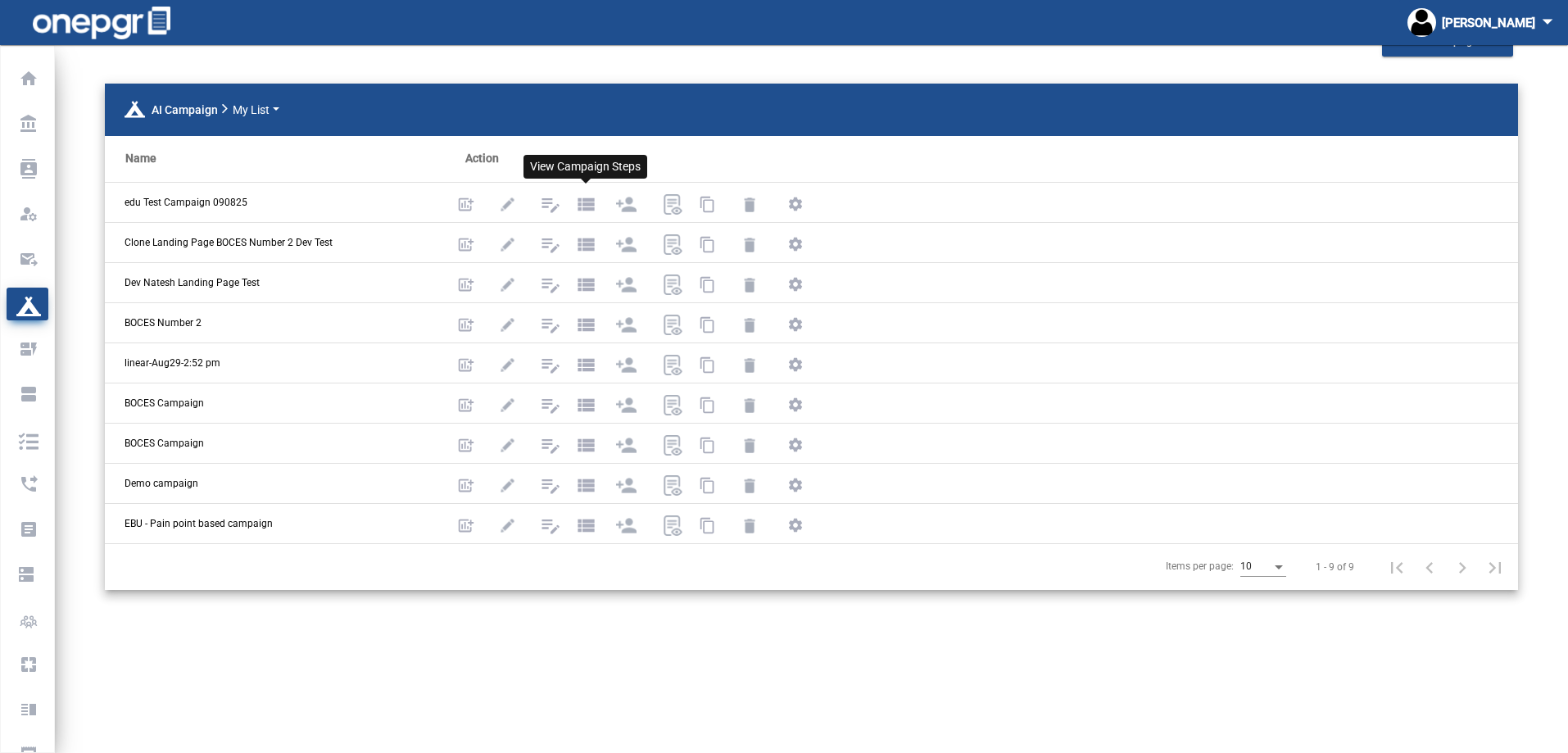
click at [590, 204] on mat-icon "view_list" at bounding box center [585, 203] width 20 height 20
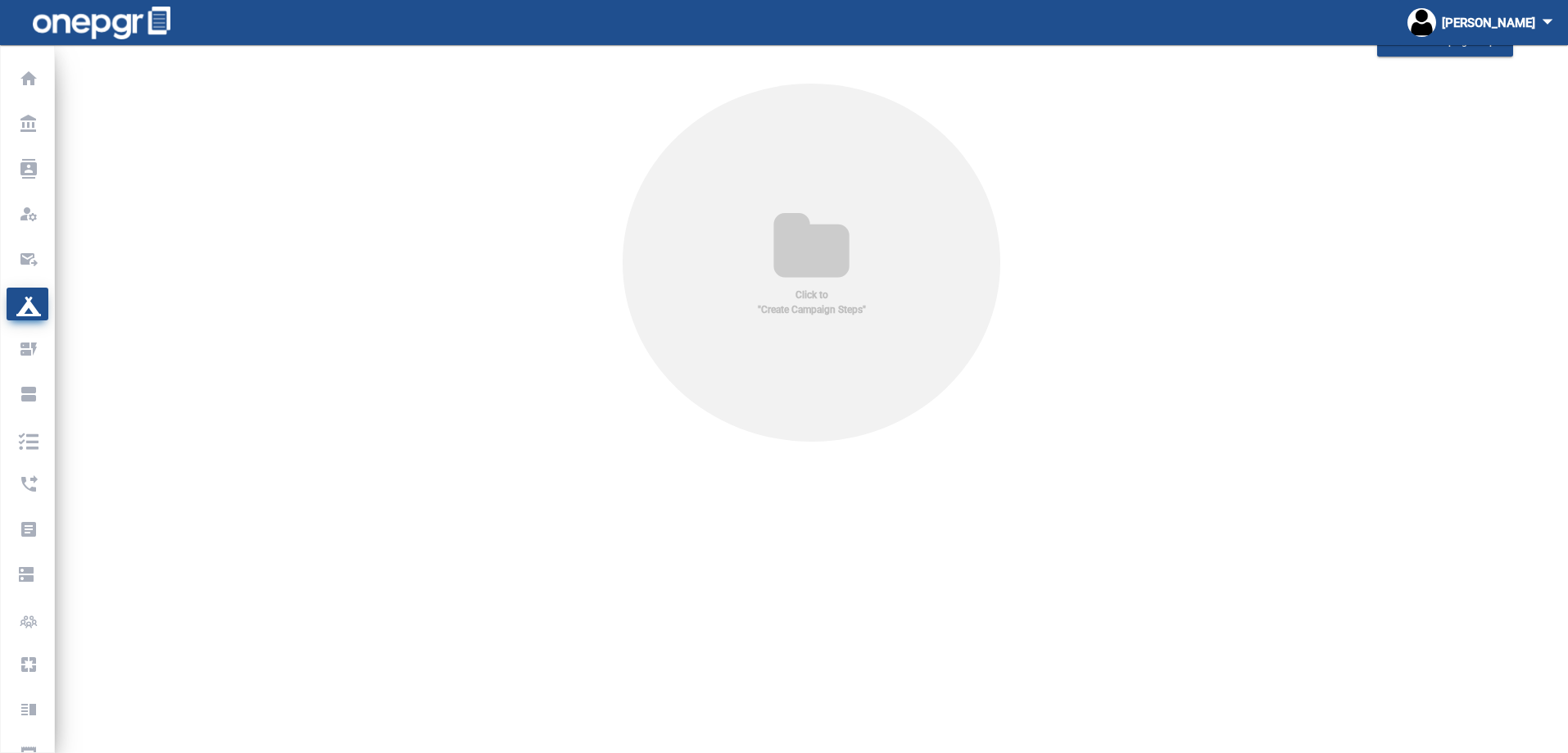
click at [791, 246] on icon at bounding box center [811, 248] width 129 height 79
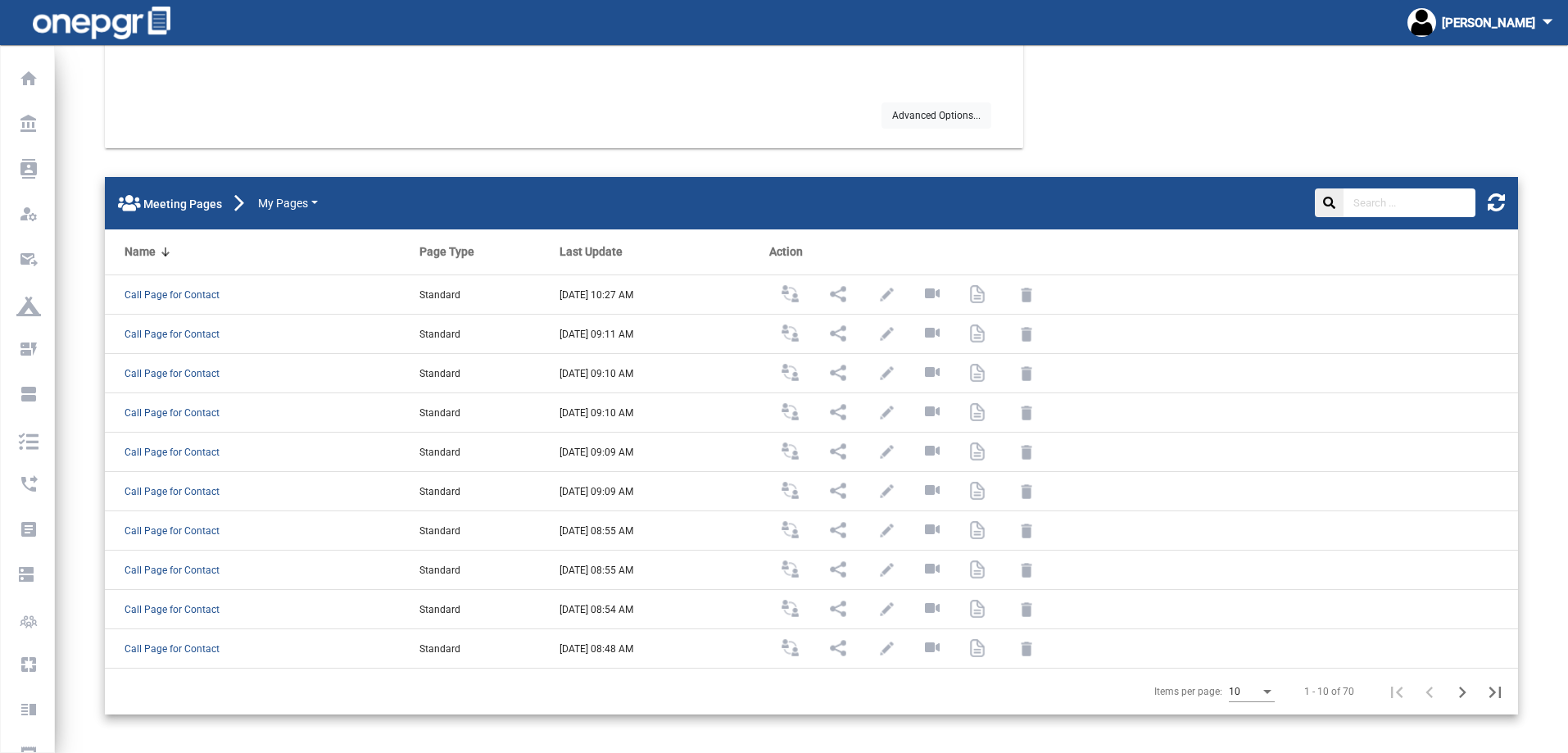
scroll to position [159, 0]
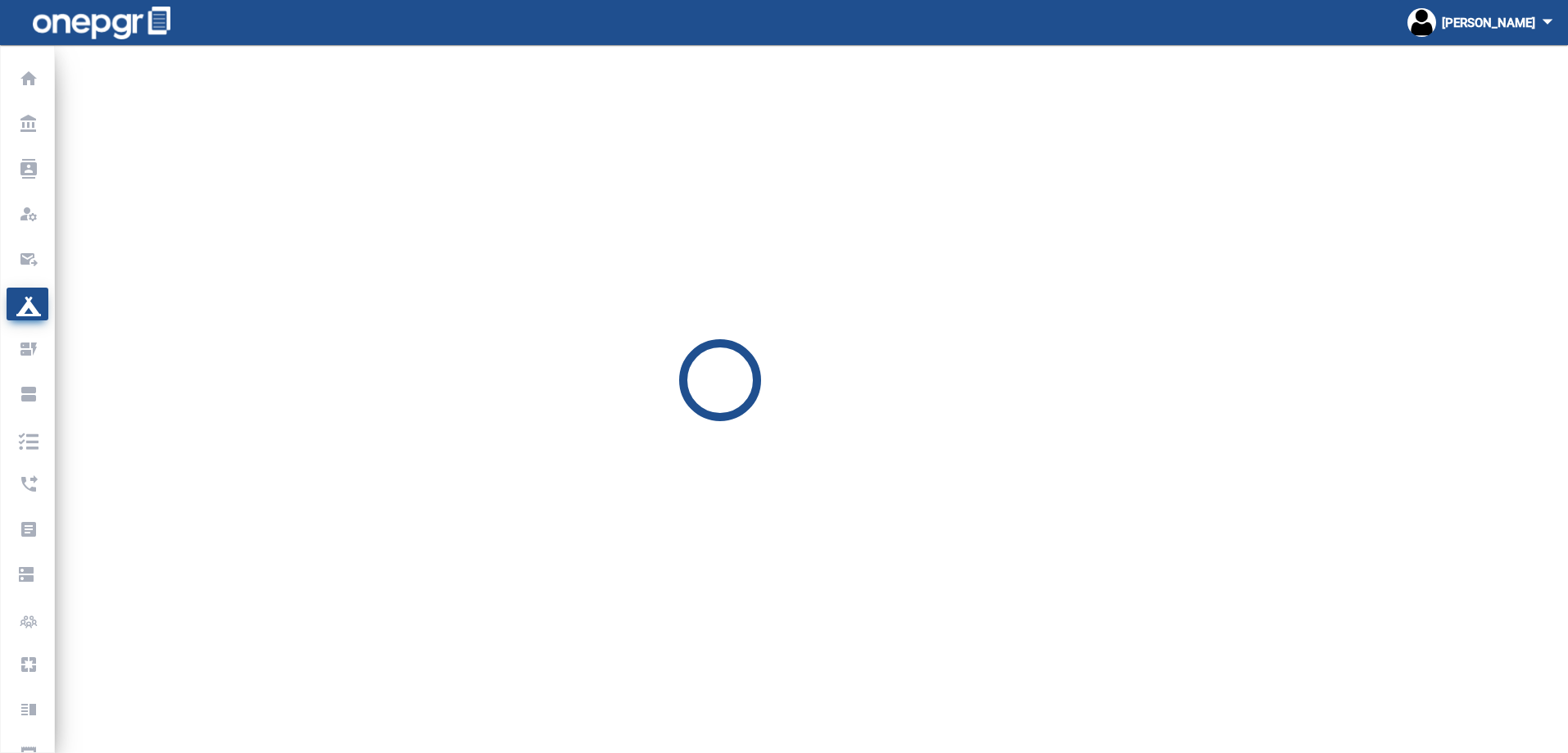
scroll to position [45, 0]
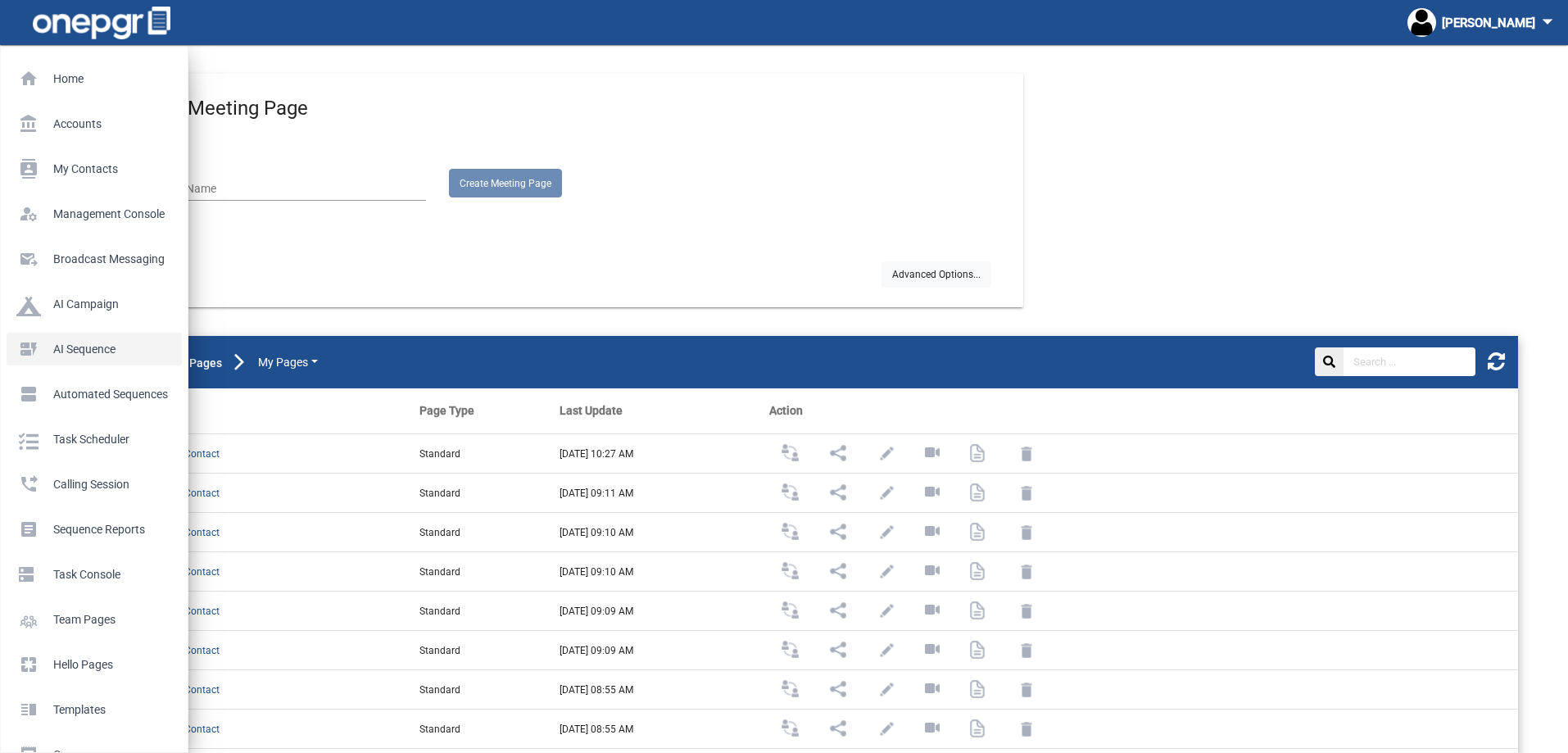
click at [72, 351] on p "AI Sequence" at bounding box center [90, 348] width 150 height 24
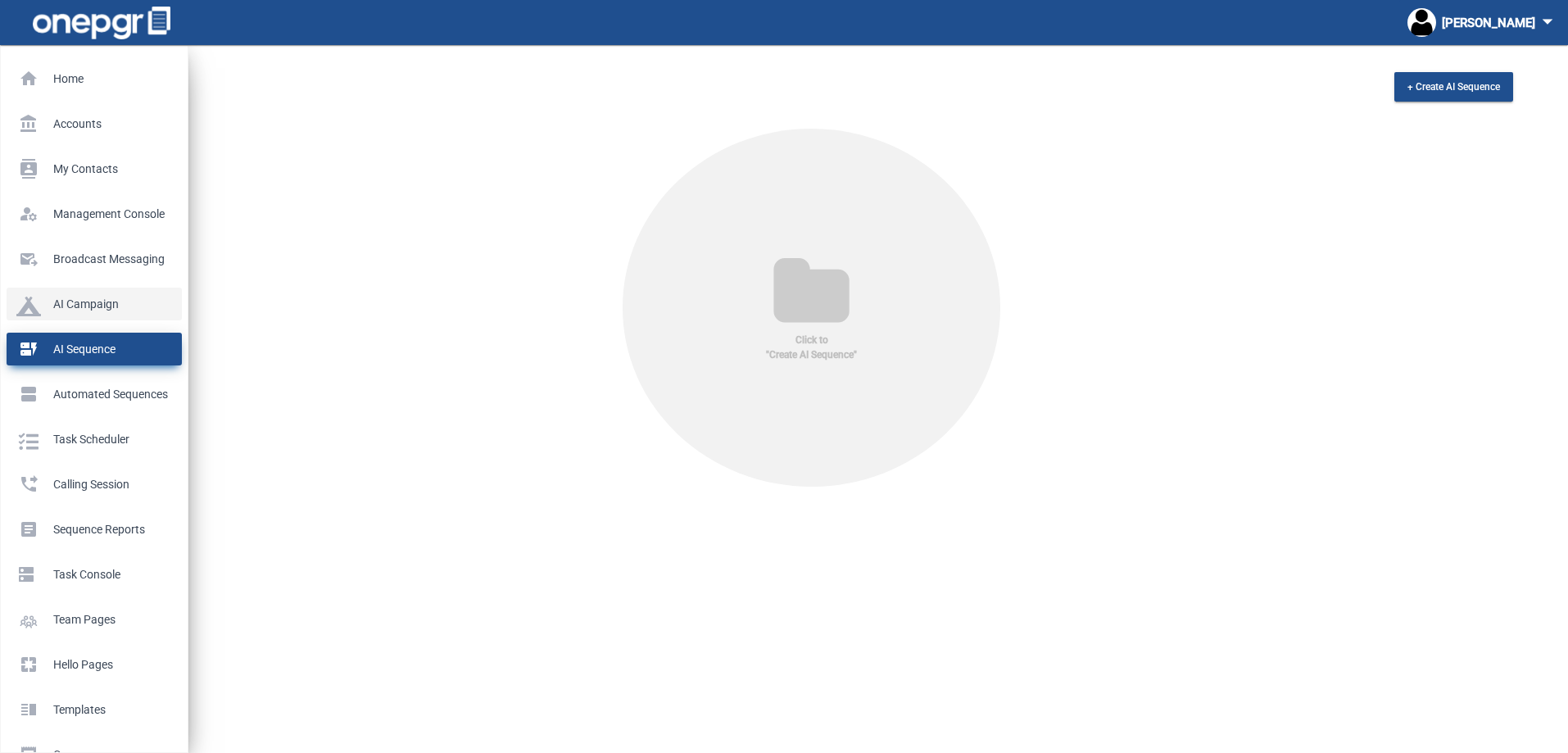
click at [62, 310] on p "AI Campaign" at bounding box center [90, 304] width 150 height 24
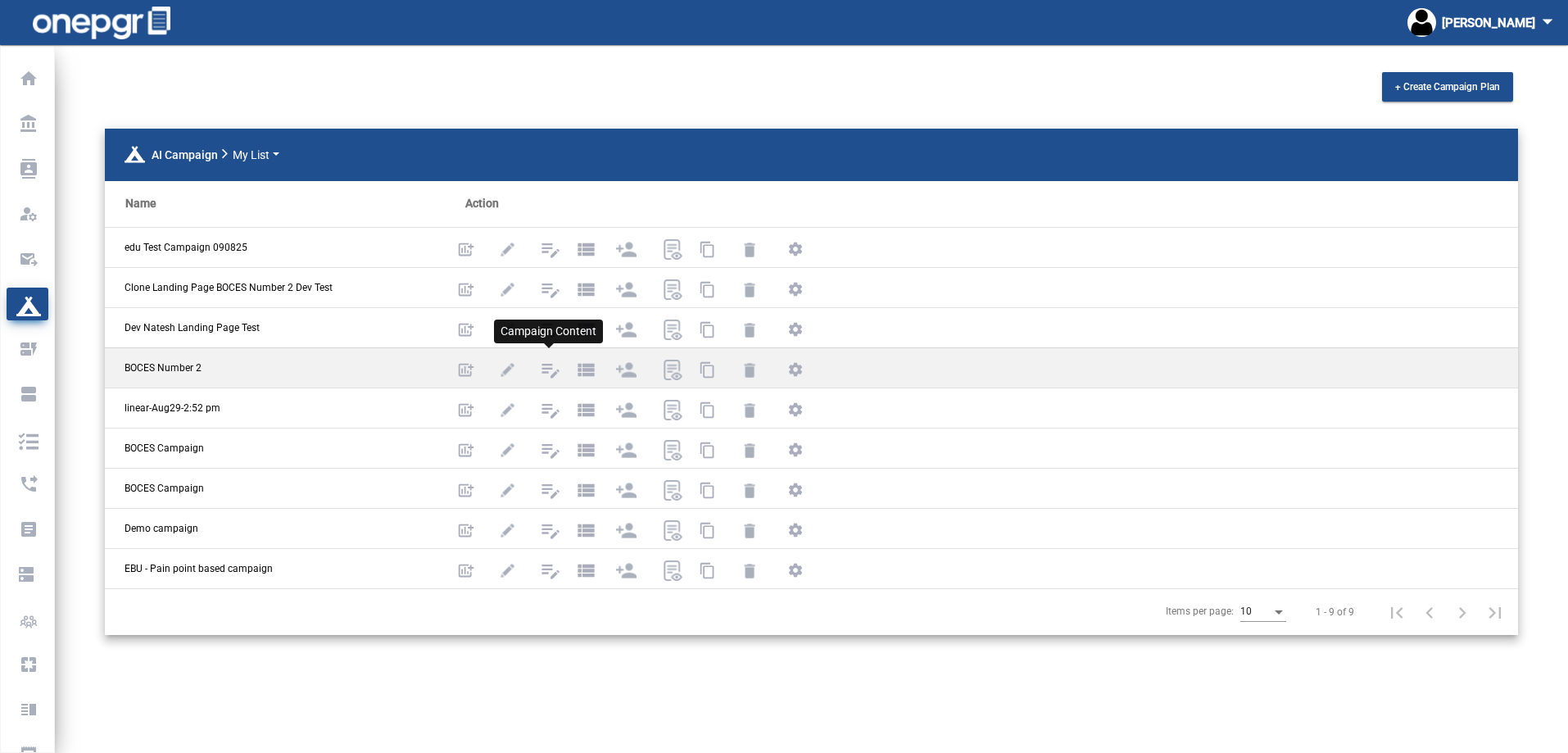
click at [548, 372] on mat-icon "edit_note" at bounding box center [549, 368] width 20 height 20
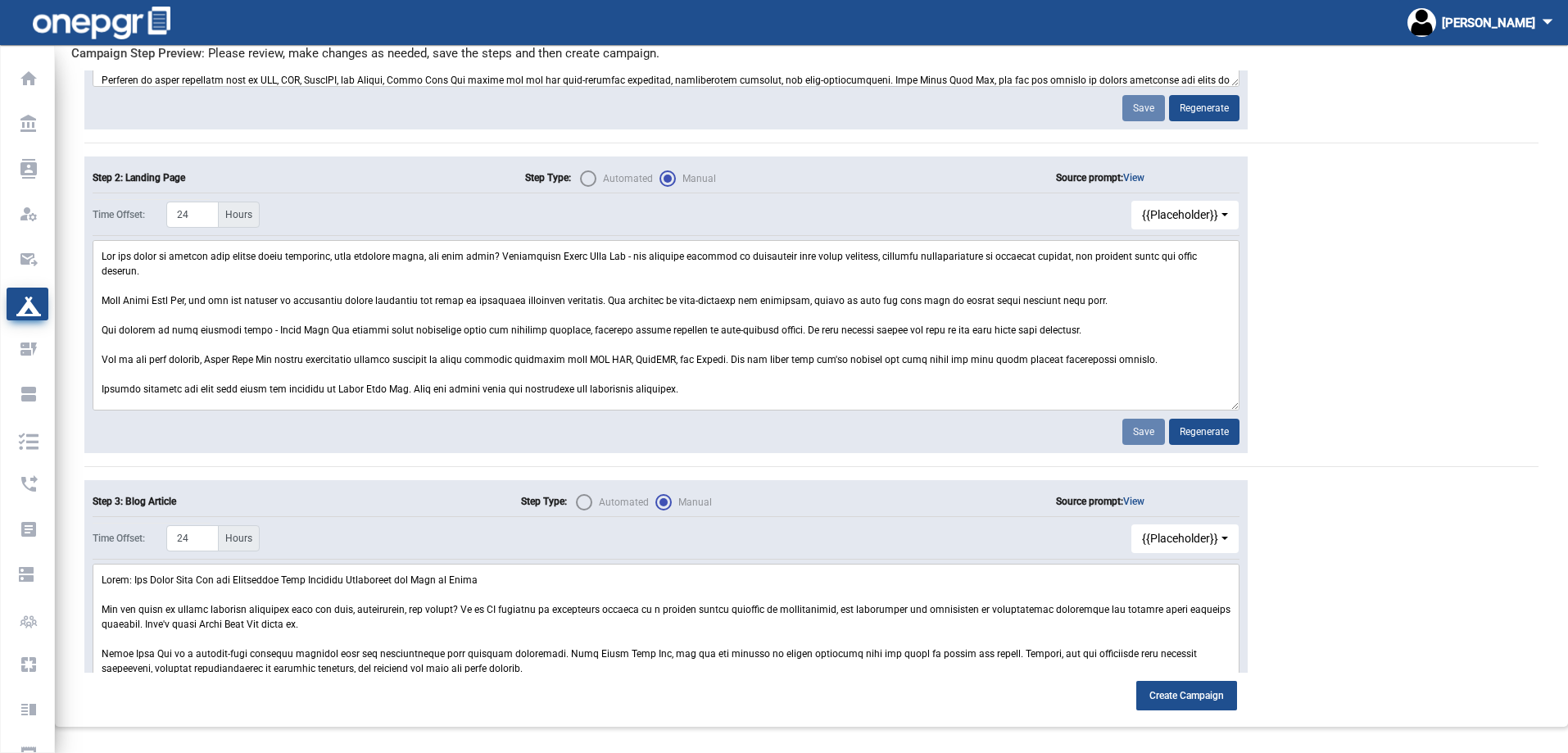
scroll to position [424, 0]
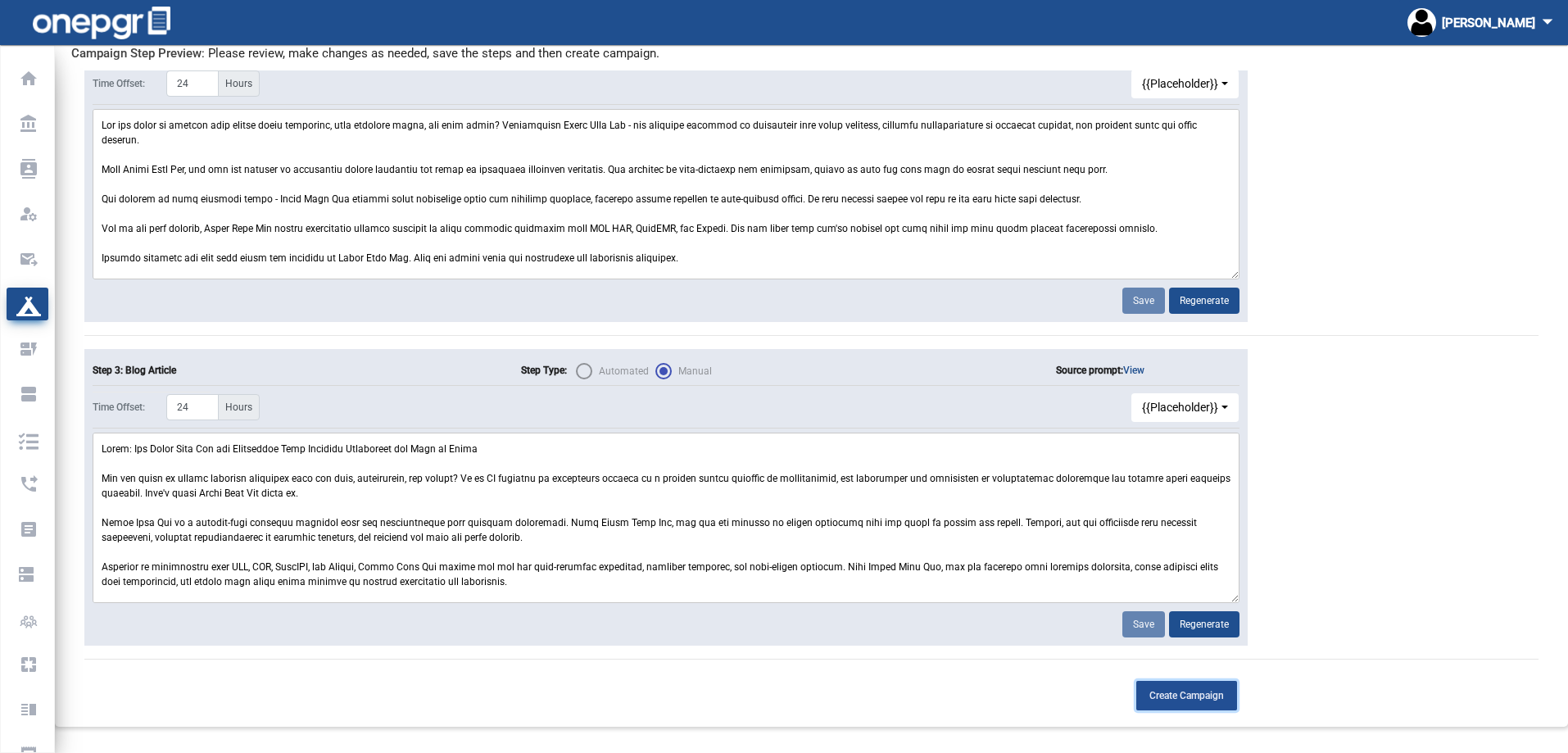
click at [1194, 692] on span "Create Campaign" at bounding box center [1187, 695] width 74 height 12
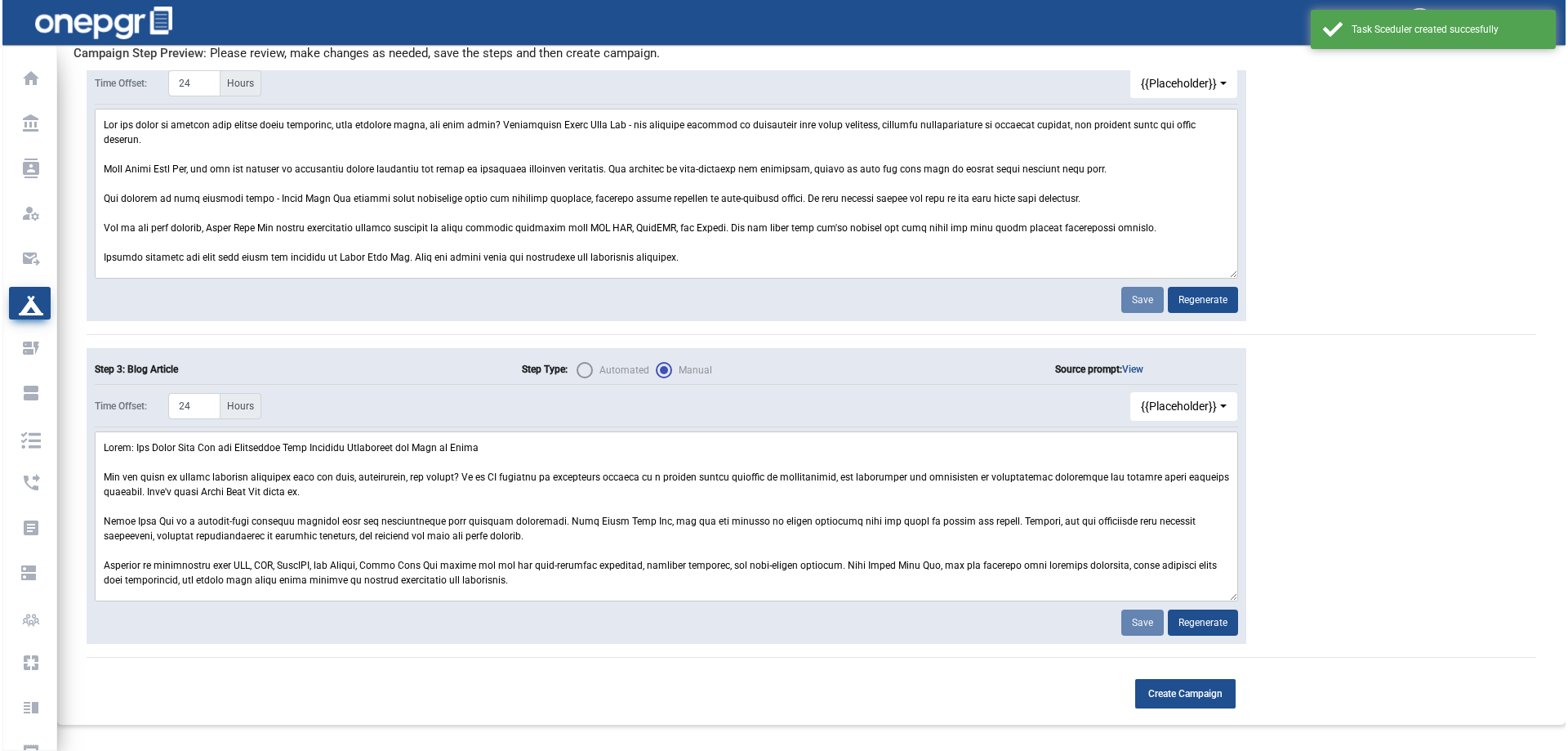
scroll to position [45, 0]
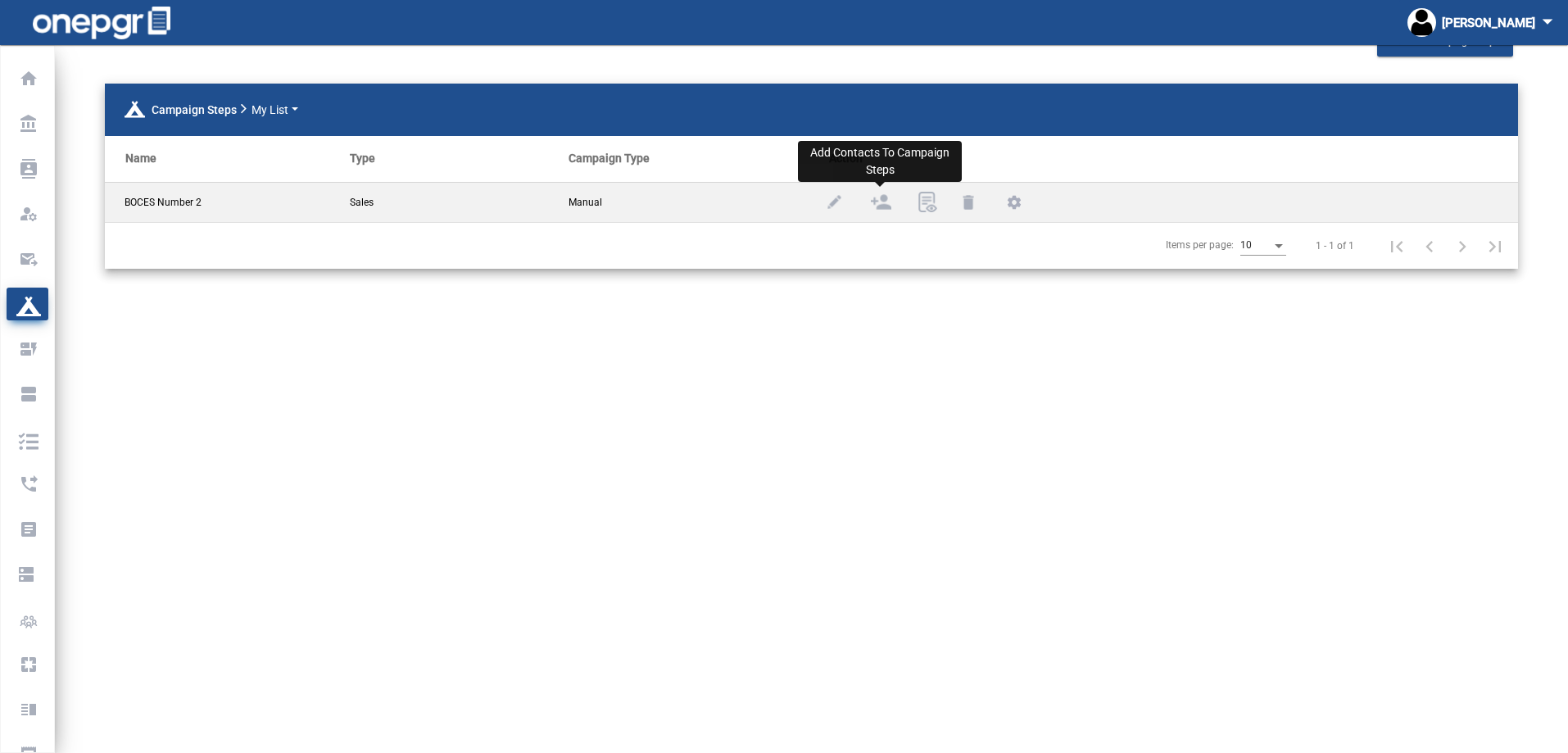
click at [887, 201] on img at bounding box center [881, 201] width 21 height 21
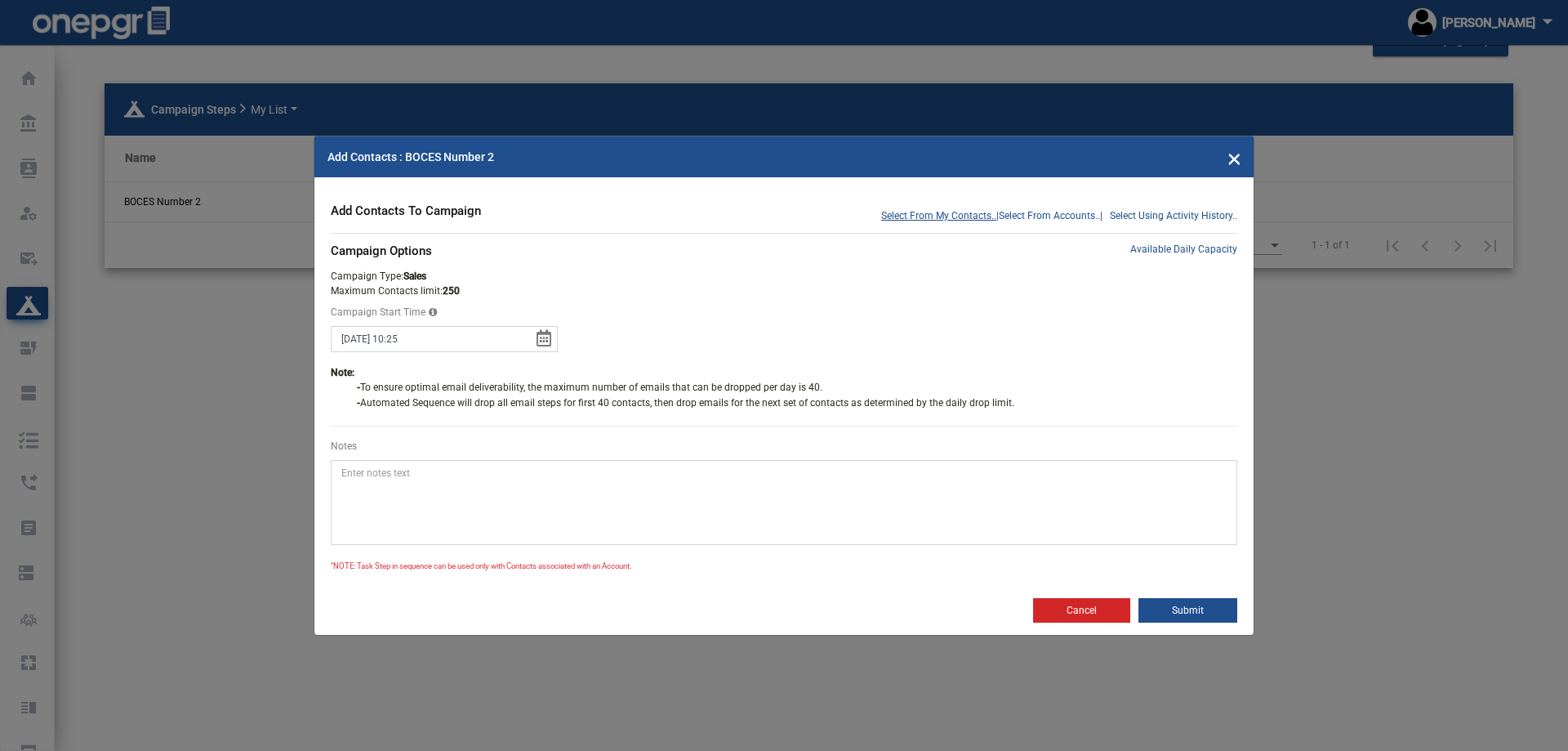
click at [933, 214] on span "Select From My Contacts.." at bounding box center [938, 215] width 115 height 14
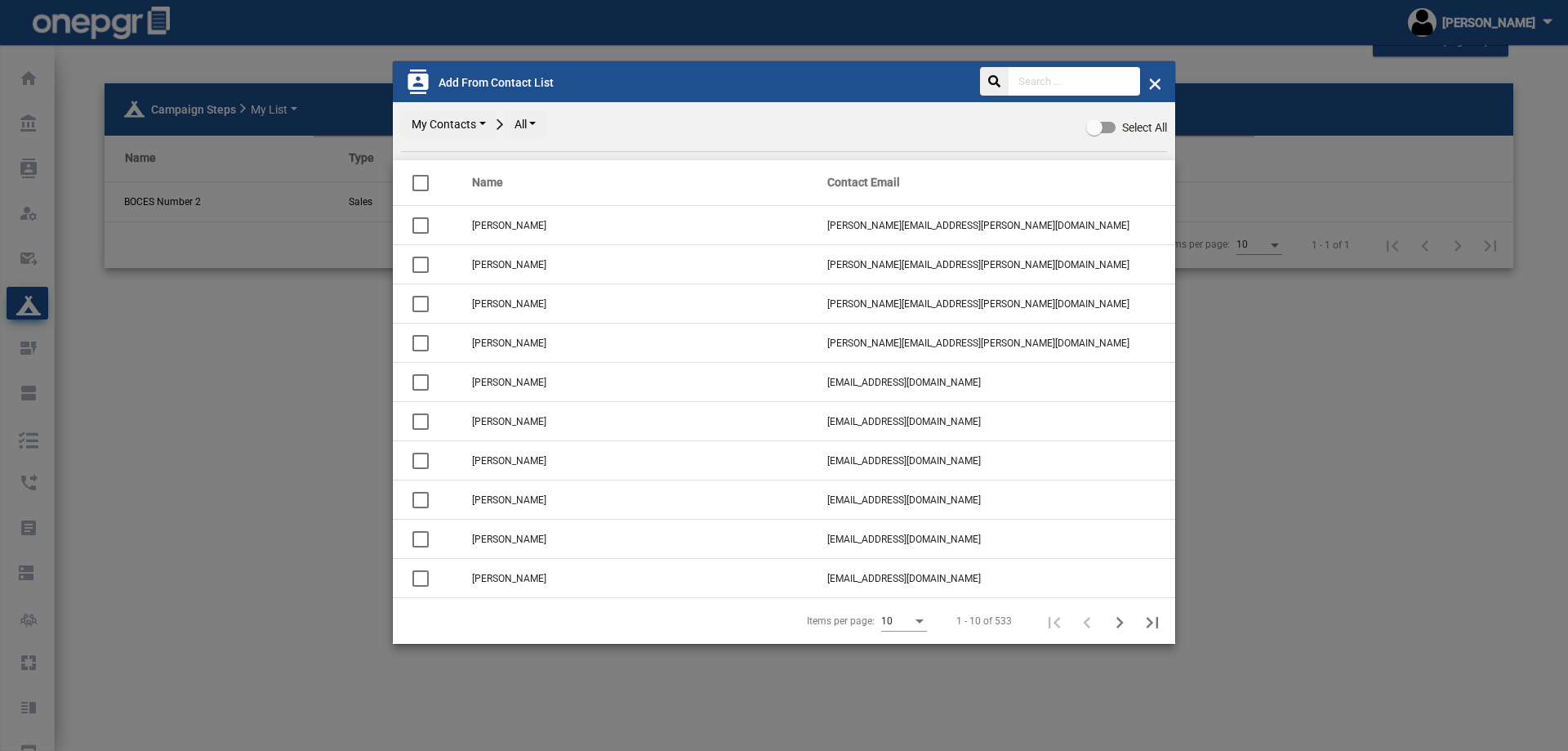
click at [525, 121] on button "All" at bounding box center [525, 125] width 43 height 29
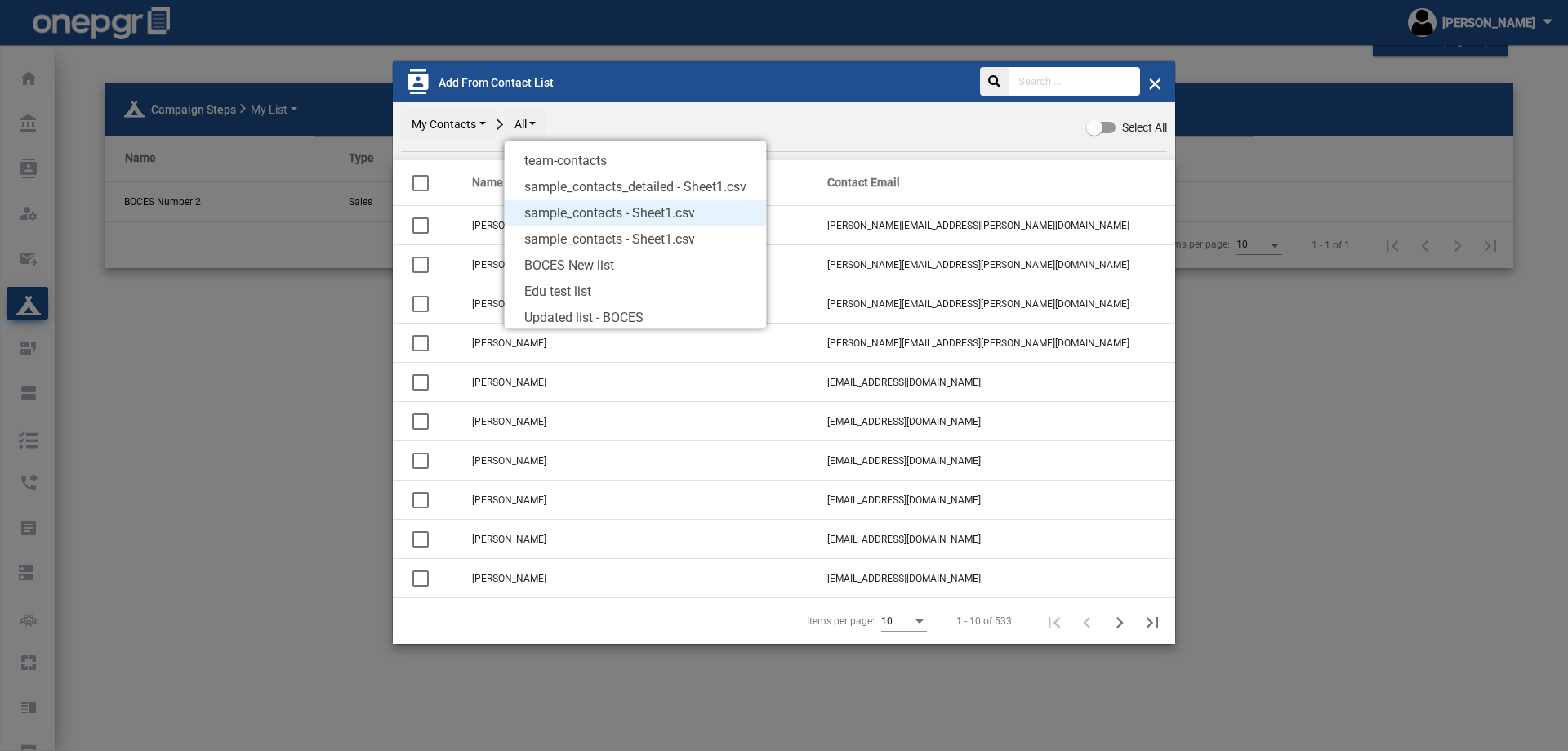
click at [555, 222] on span "sample_contacts - Sheet1.csv" at bounding box center [635, 213] width 261 height 26
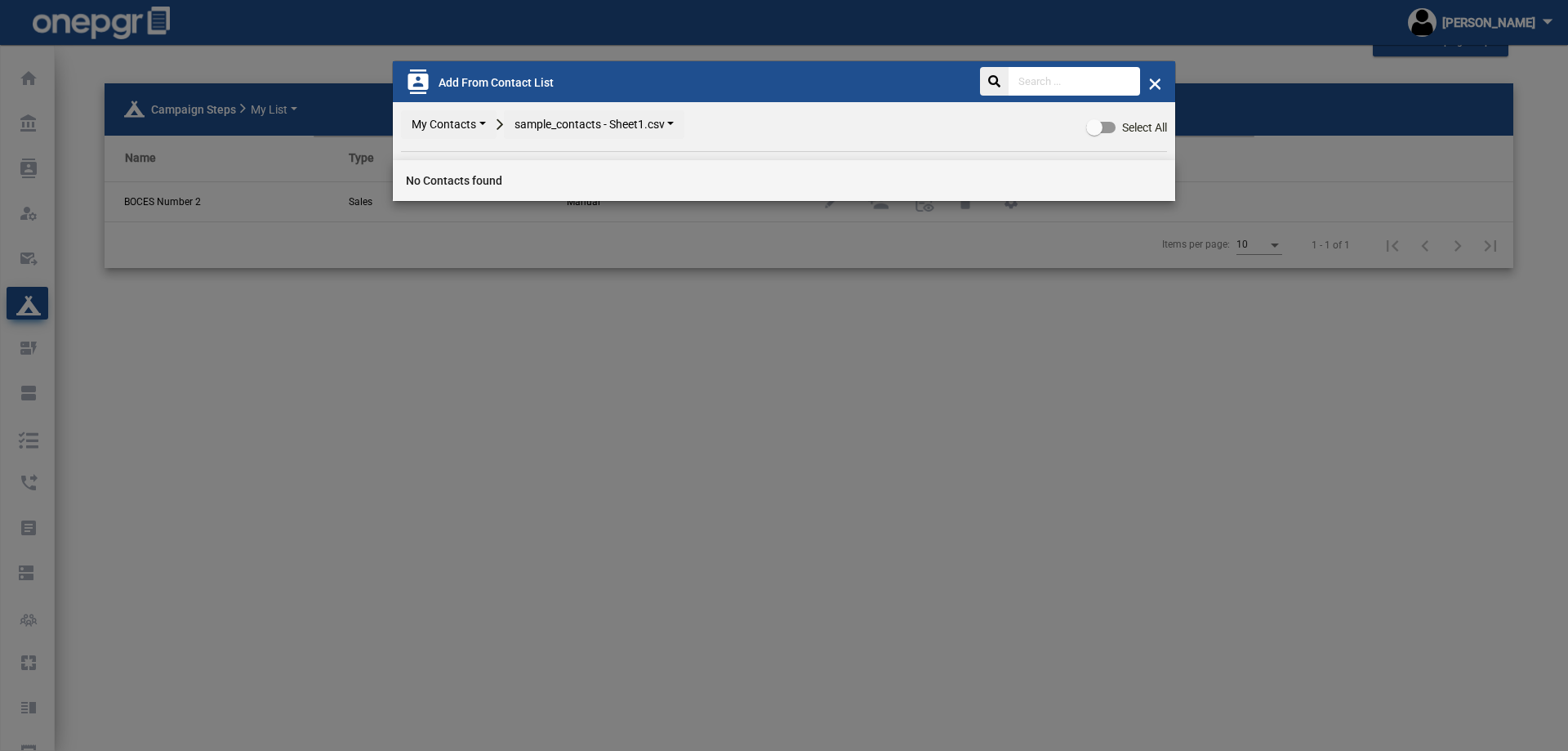
click at [561, 126] on button "sample_contacts - Sheet1.csv" at bounding box center [593, 125] width 181 height 29
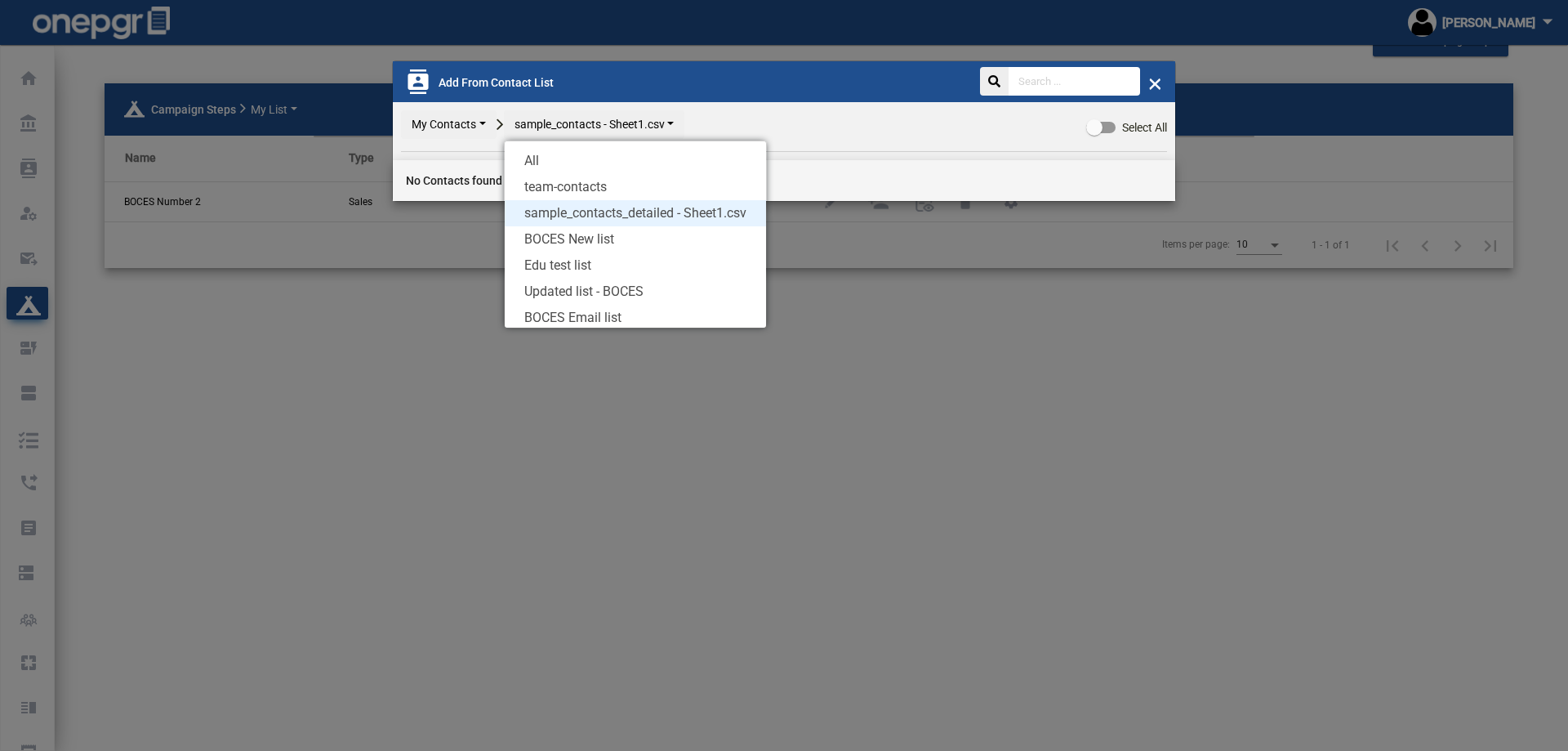
click at [581, 218] on span "sample_contacts_detailed - Sheet1.csv" at bounding box center [635, 213] width 261 height 26
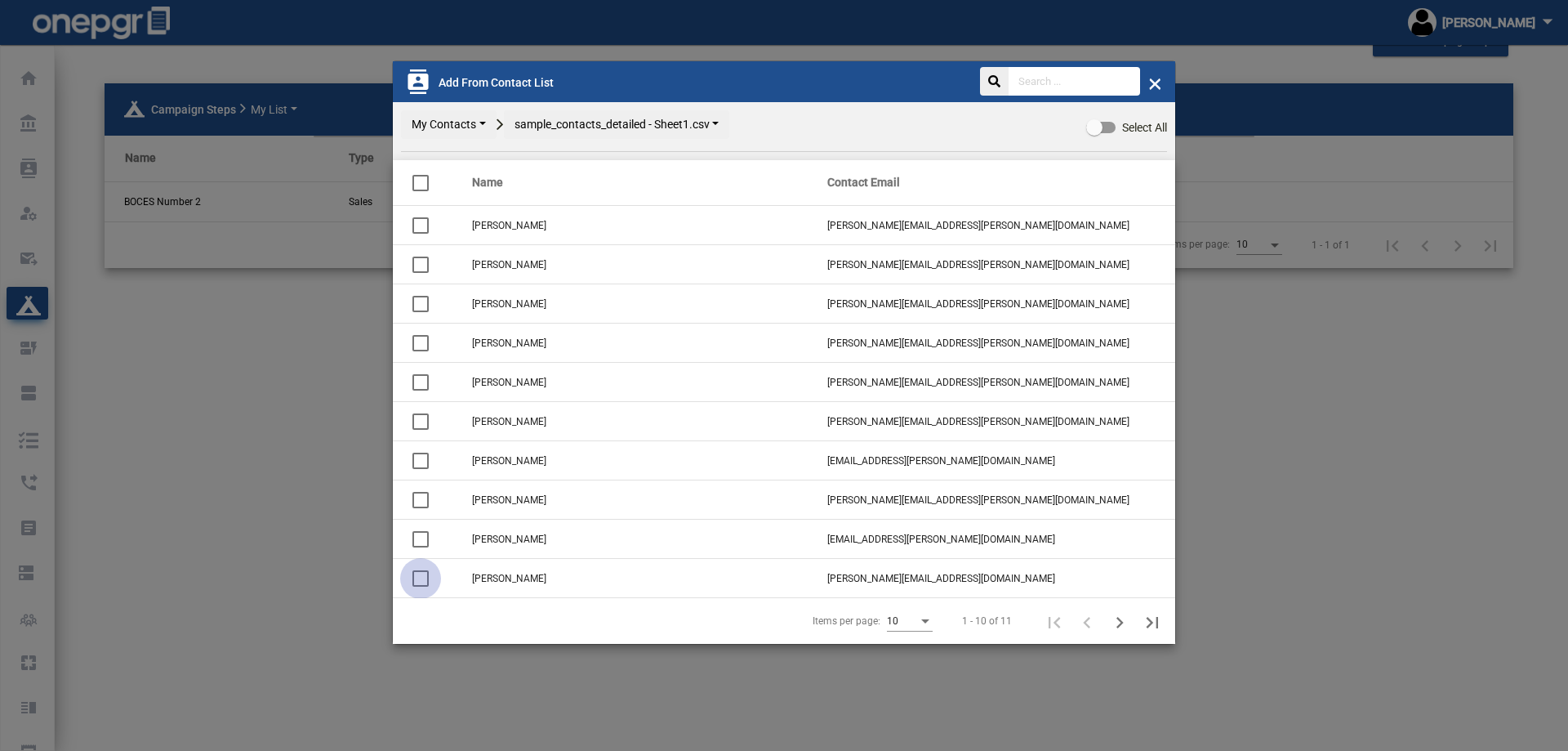
click at [422, 576] on div at bounding box center [420, 579] width 16 height 16
click at [420, 587] on input "checkbox" at bounding box center [419, 587] width 1 height 1
checkbox input "true"
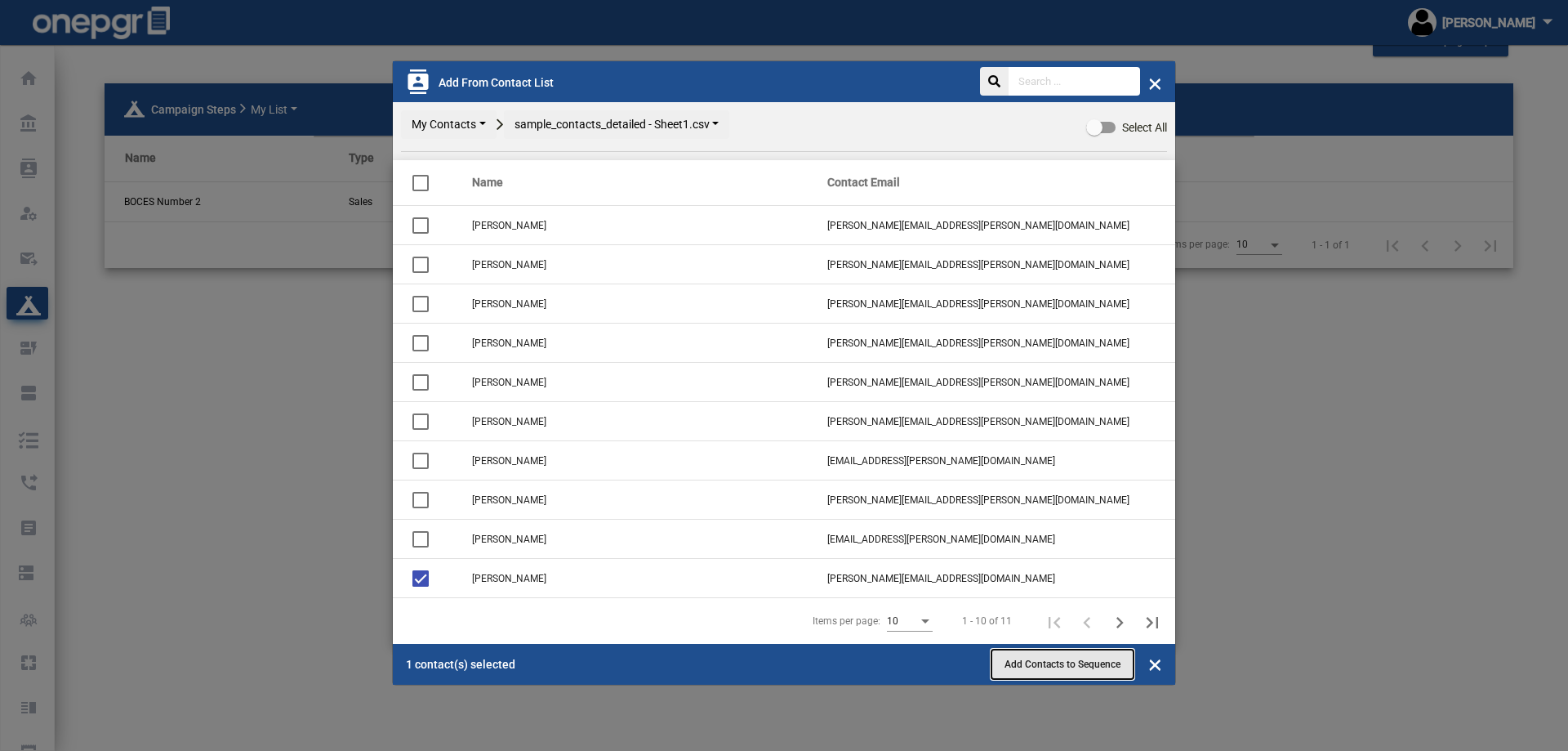
click at [1089, 663] on span "Add Contacts to Sequence" at bounding box center [1062, 663] width 116 height 12
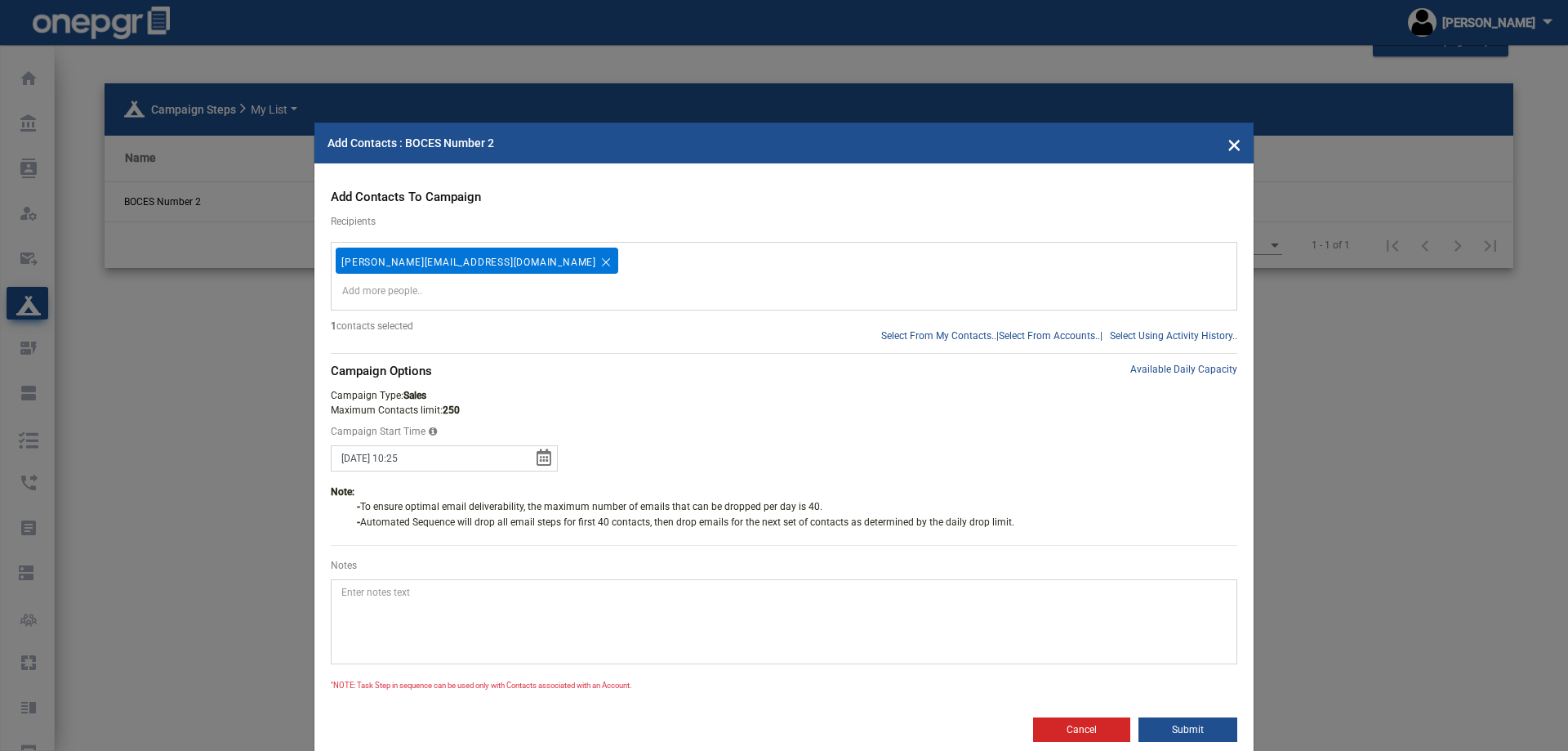
scroll to position [18, 0]
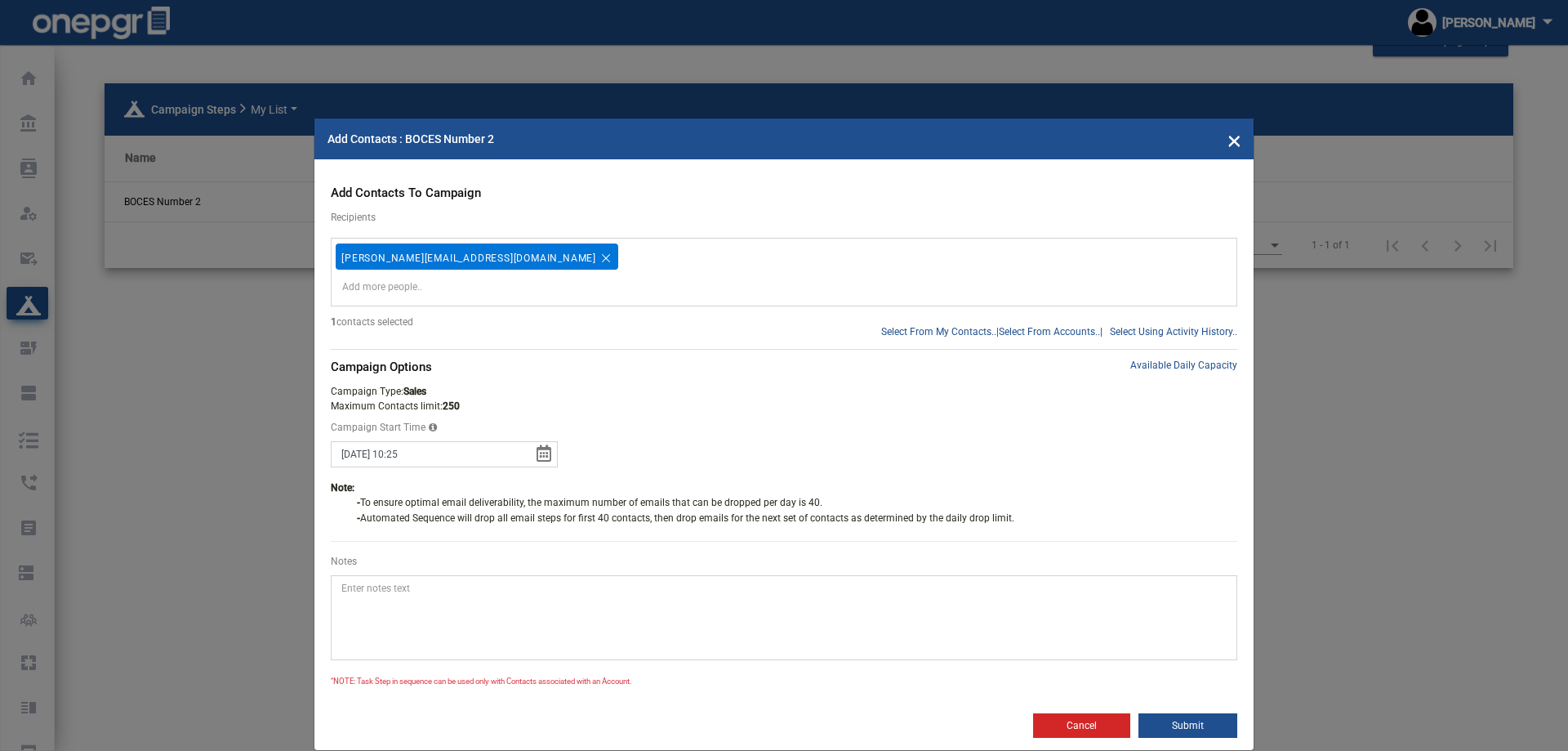
click at [561, 588] on textarea "Notes" at bounding box center [784, 617] width 907 height 85
click at [1179, 725] on button "Submit" at bounding box center [1187, 725] width 99 height 24
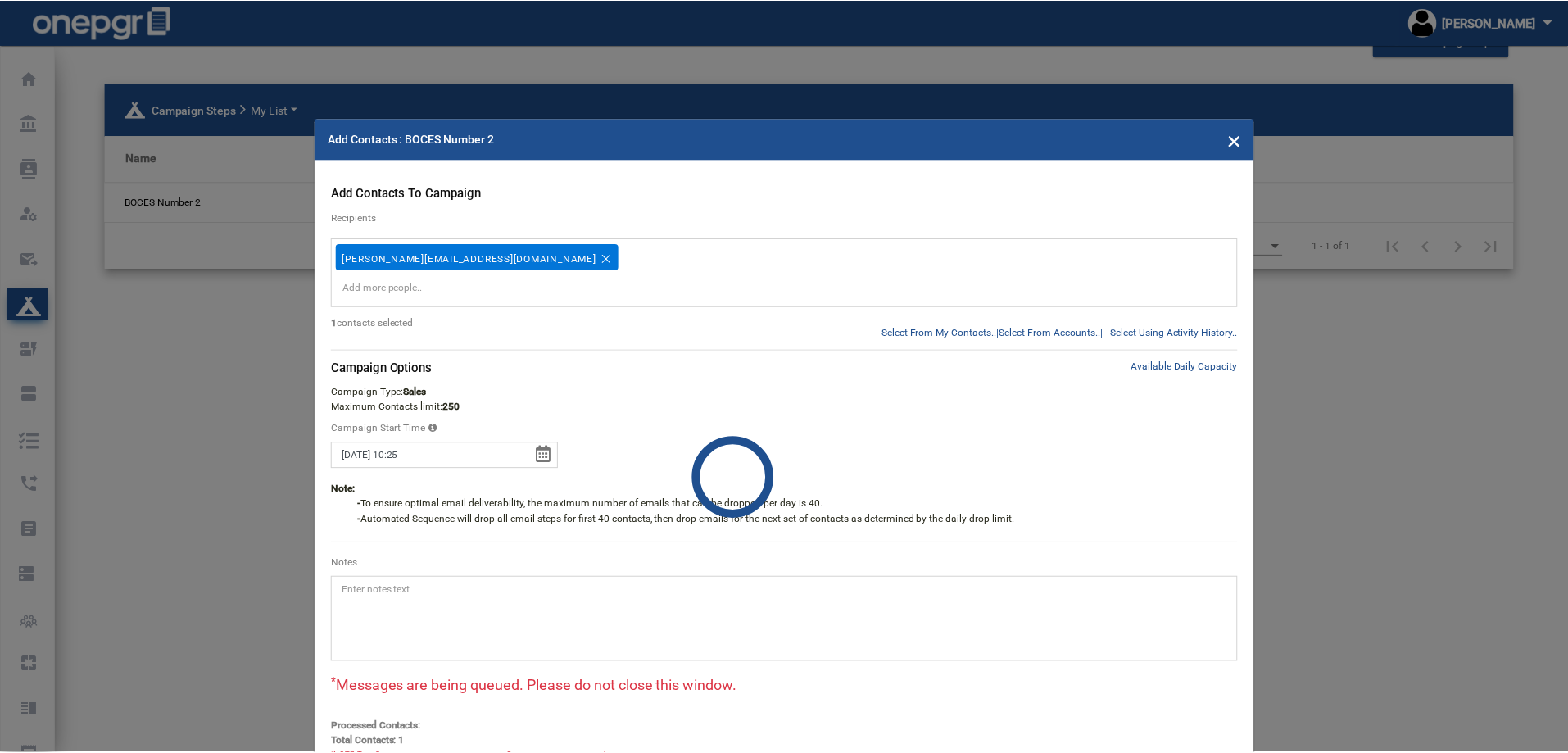
scroll to position [0, 0]
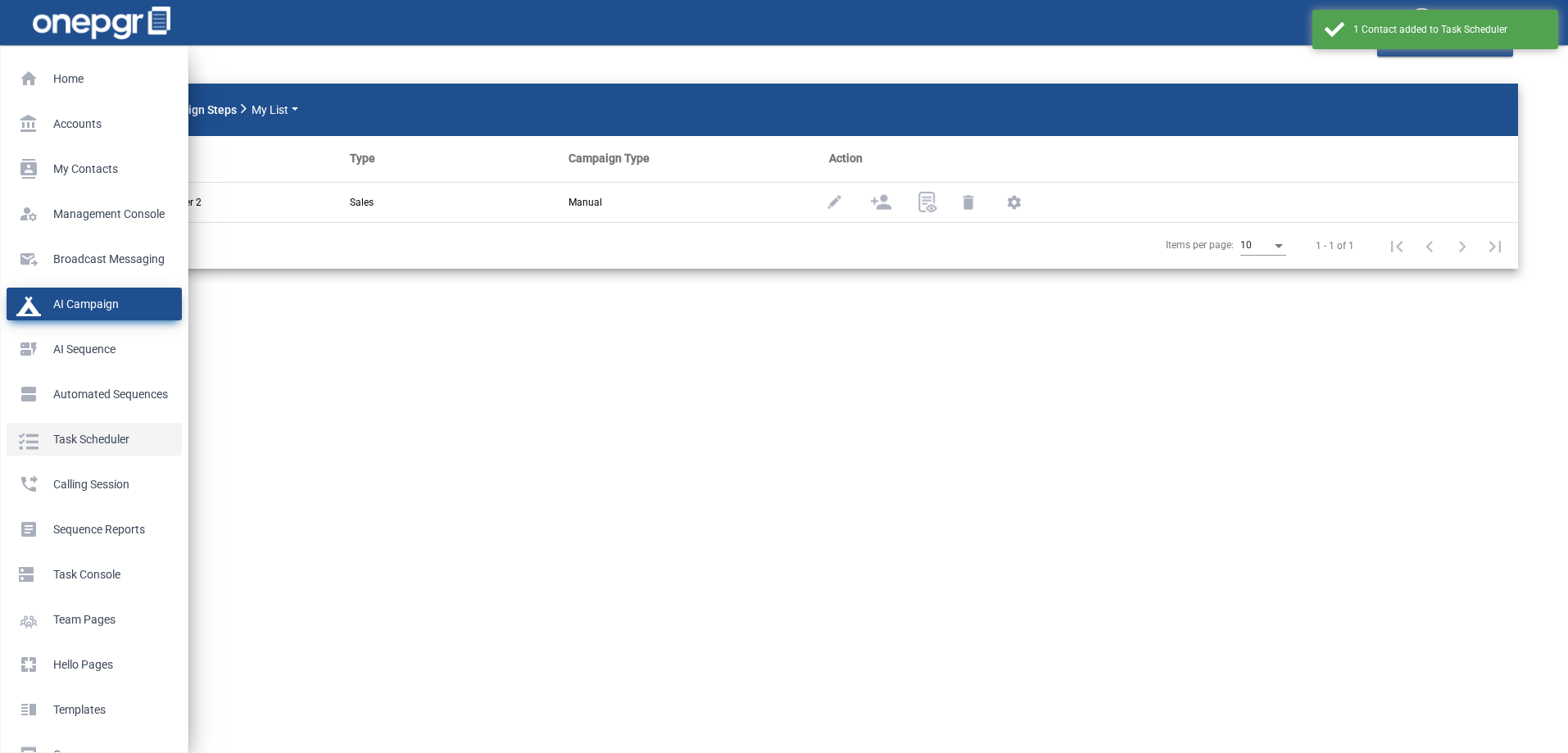
click at [75, 436] on p "Task Scheduler" at bounding box center [90, 439] width 150 height 24
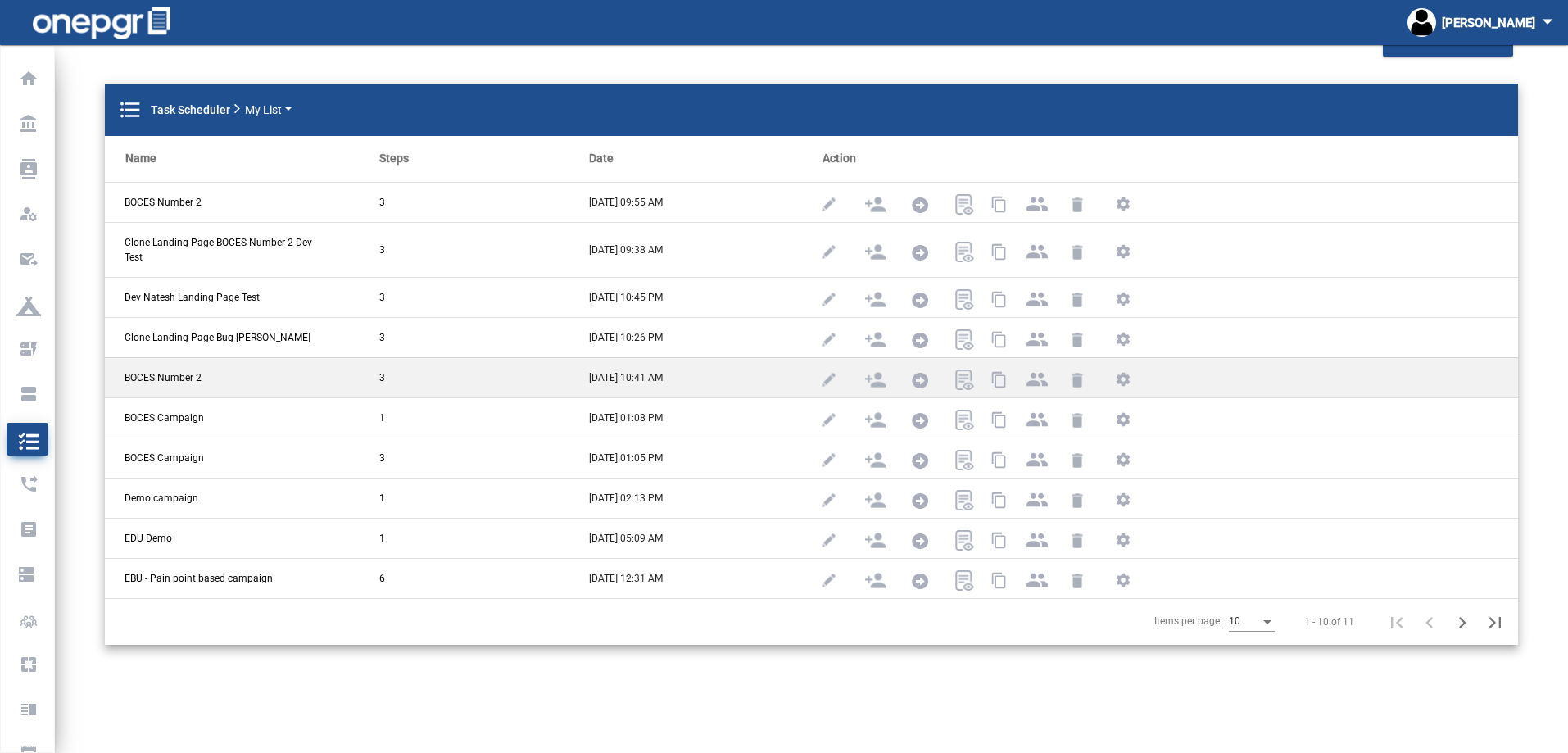
click at [173, 376] on span "BOCES Number 2" at bounding box center [163, 378] width 77 height 14
click at [912, 372] on icon at bounding box center [920, 381] width 16 height 16
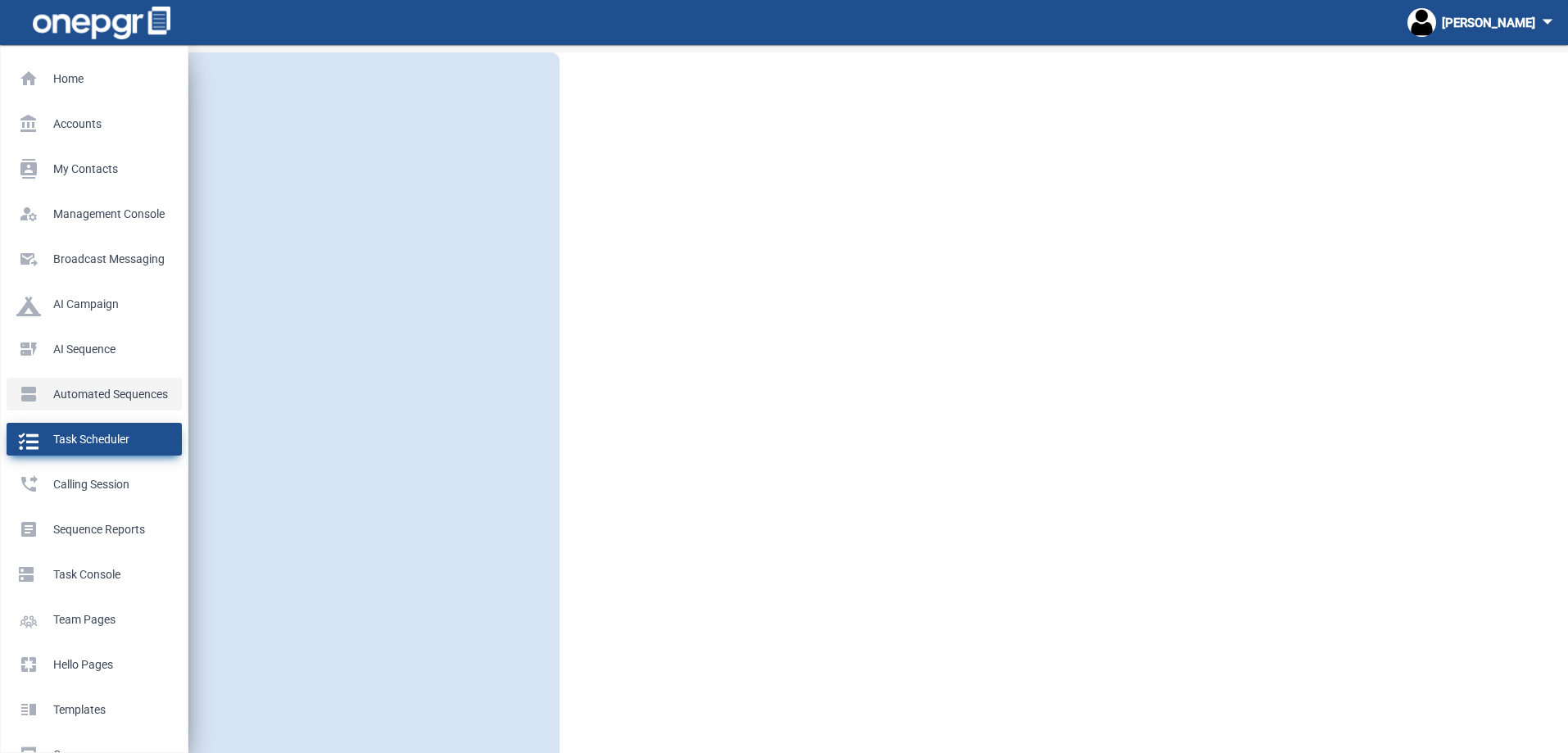
click at [37, 394] on p "Automated Sequences" at bounding box center [90, 393] width 150 height 24
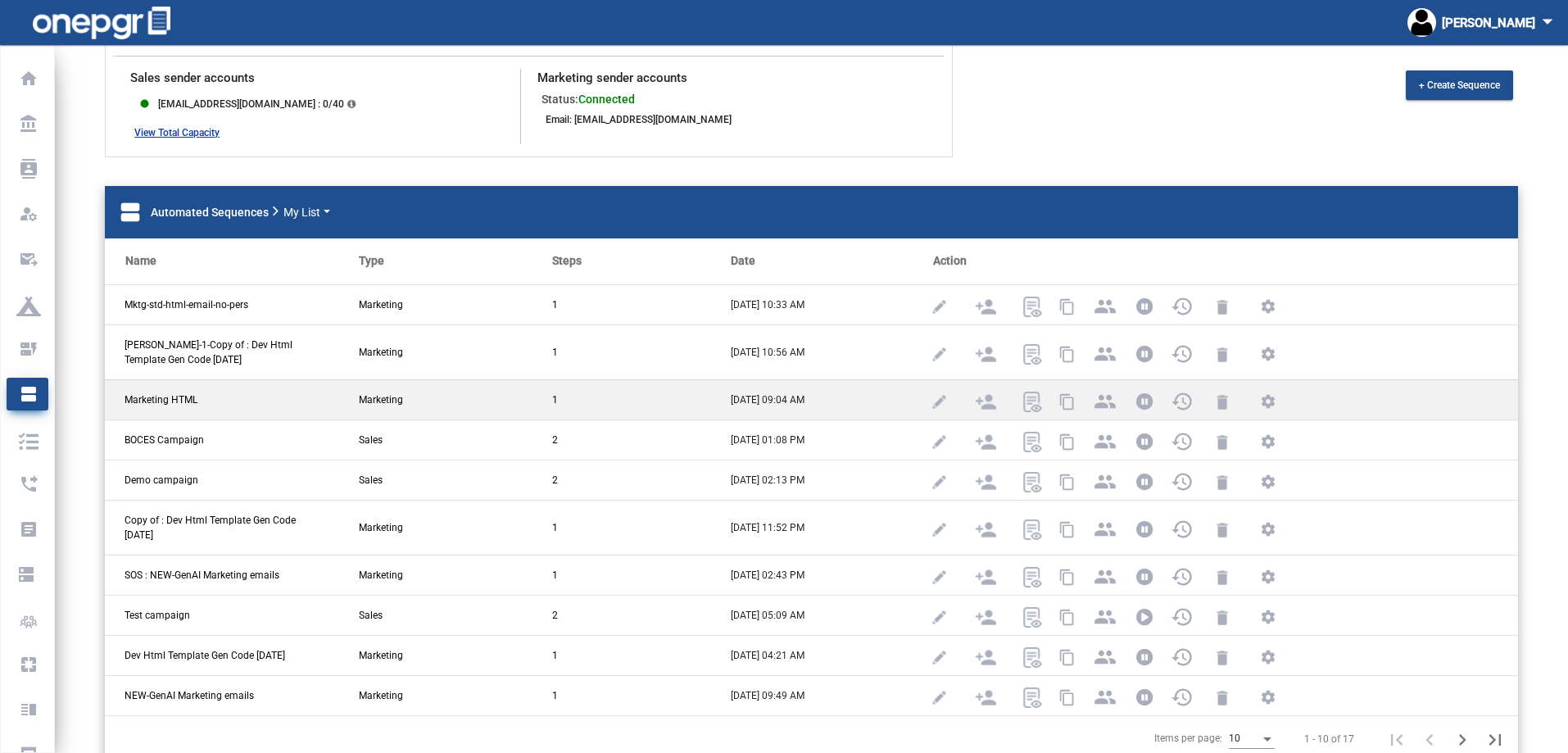
scroll to position [124, 0]
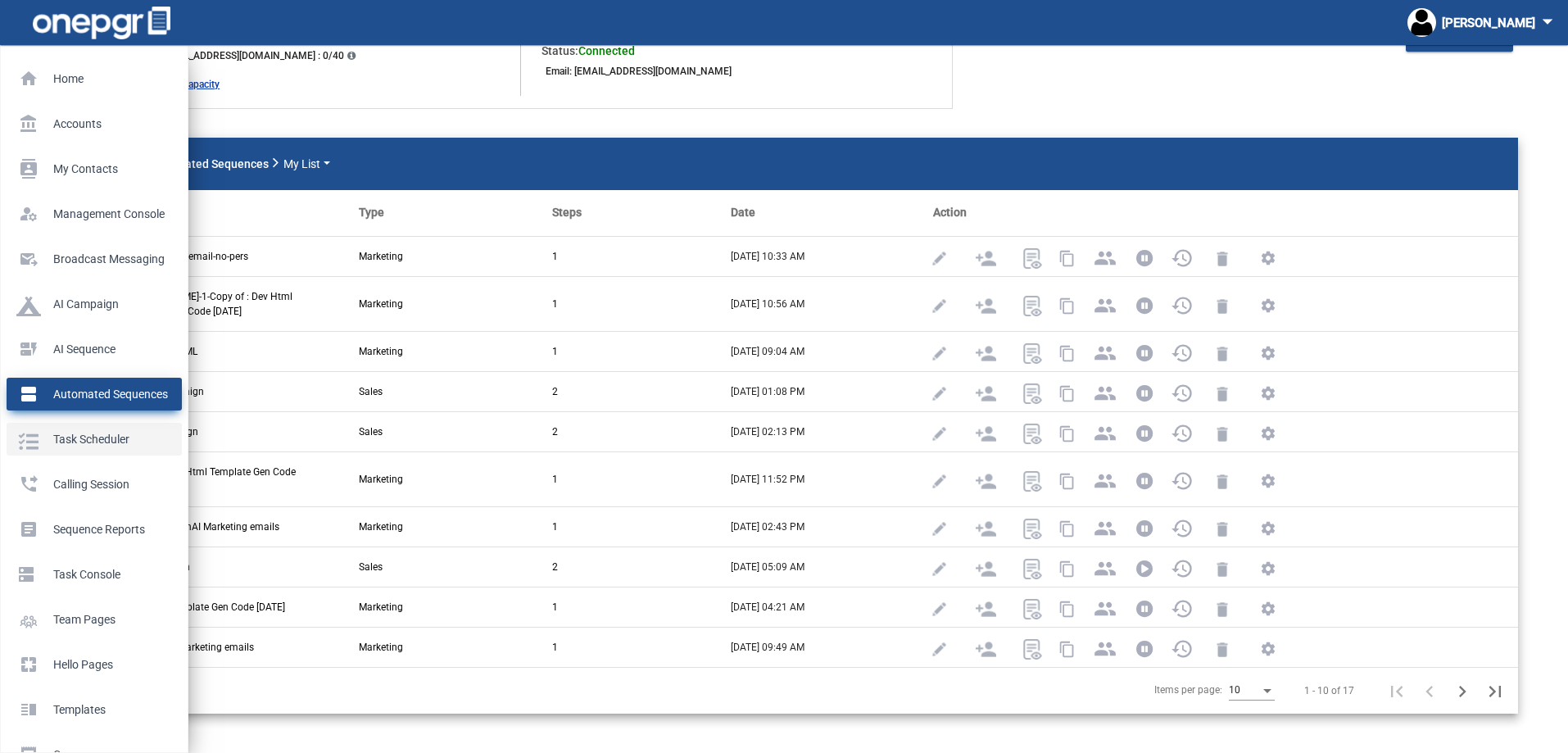
click at [33, 438] on p "Task Scheduler" at bounding box center [90, 439] width 150 height 24
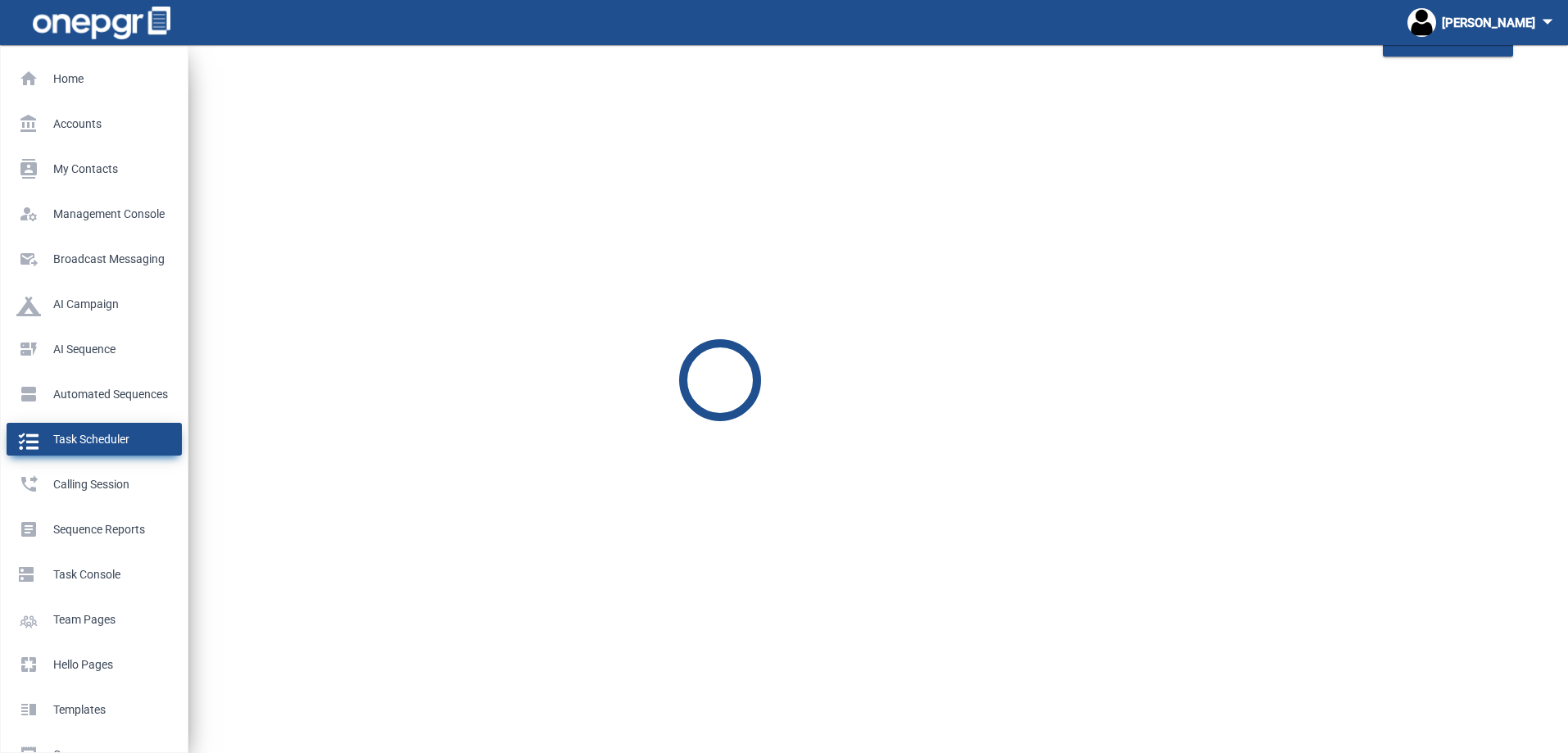
scroll to position [45, 0]
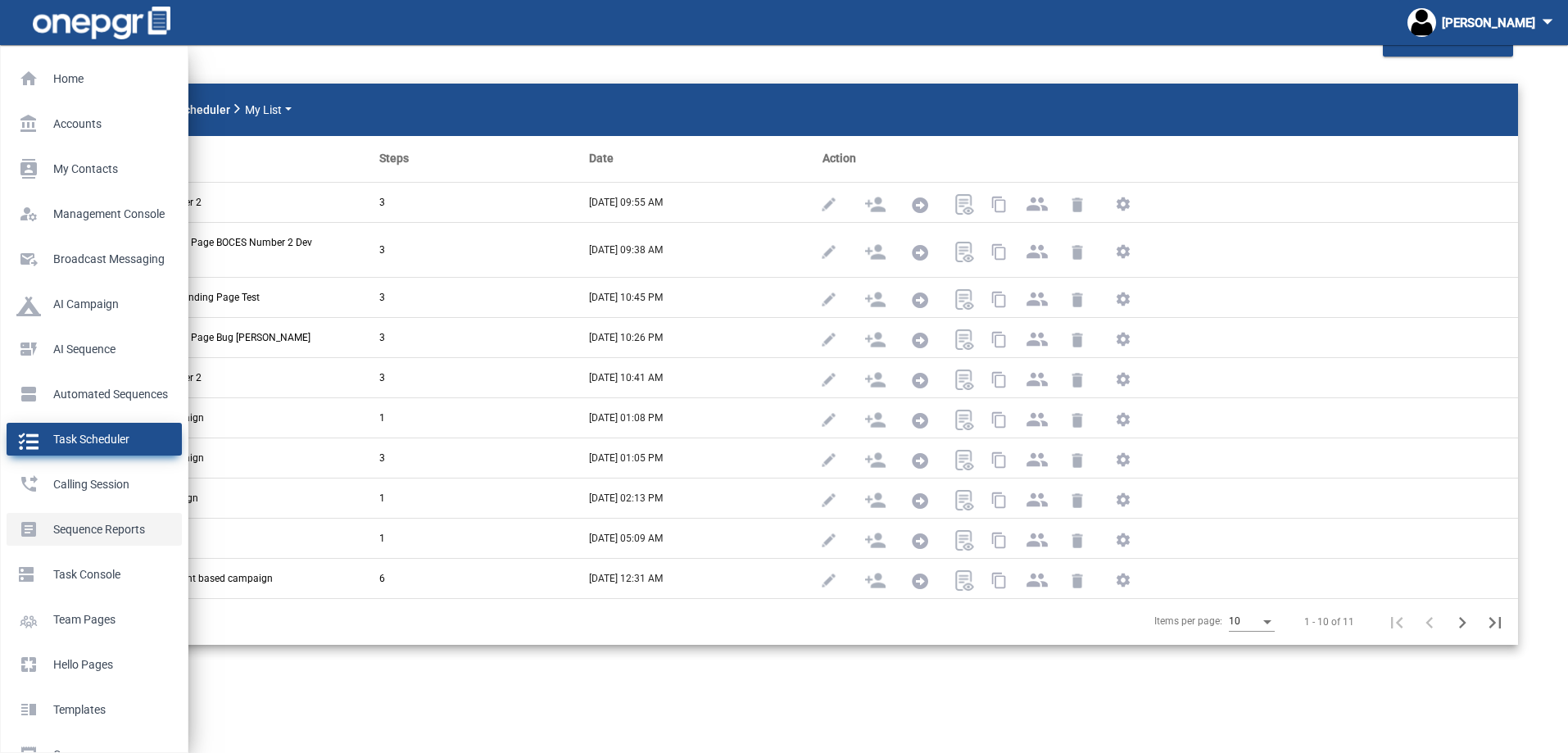
click at [87, 530] on p "Sequence Reports" at bounding box center [90, 528] width 150 height 24
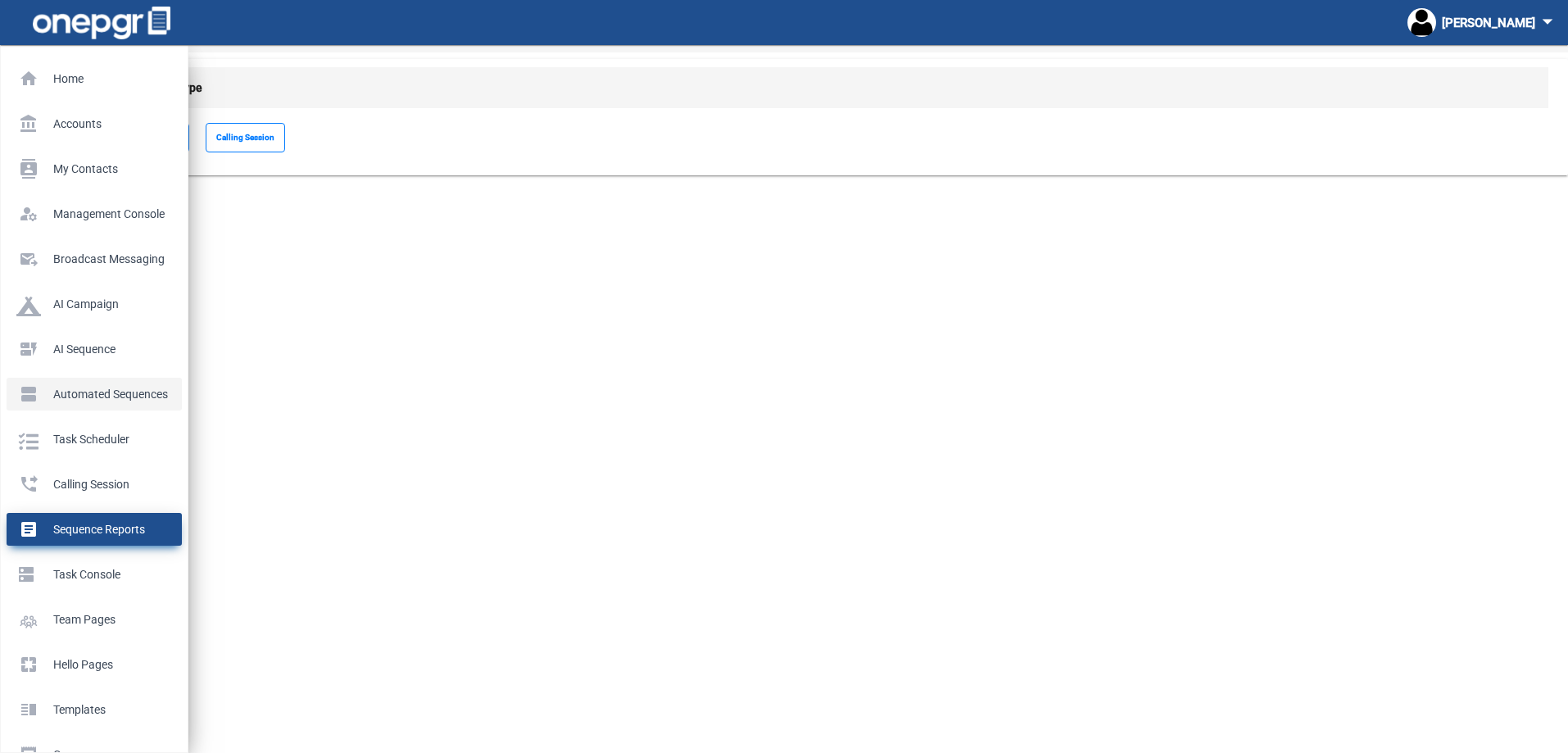
click at [75, 383] on p "Automated Sequences" at bounding box center [90, 393] width 150 height 24
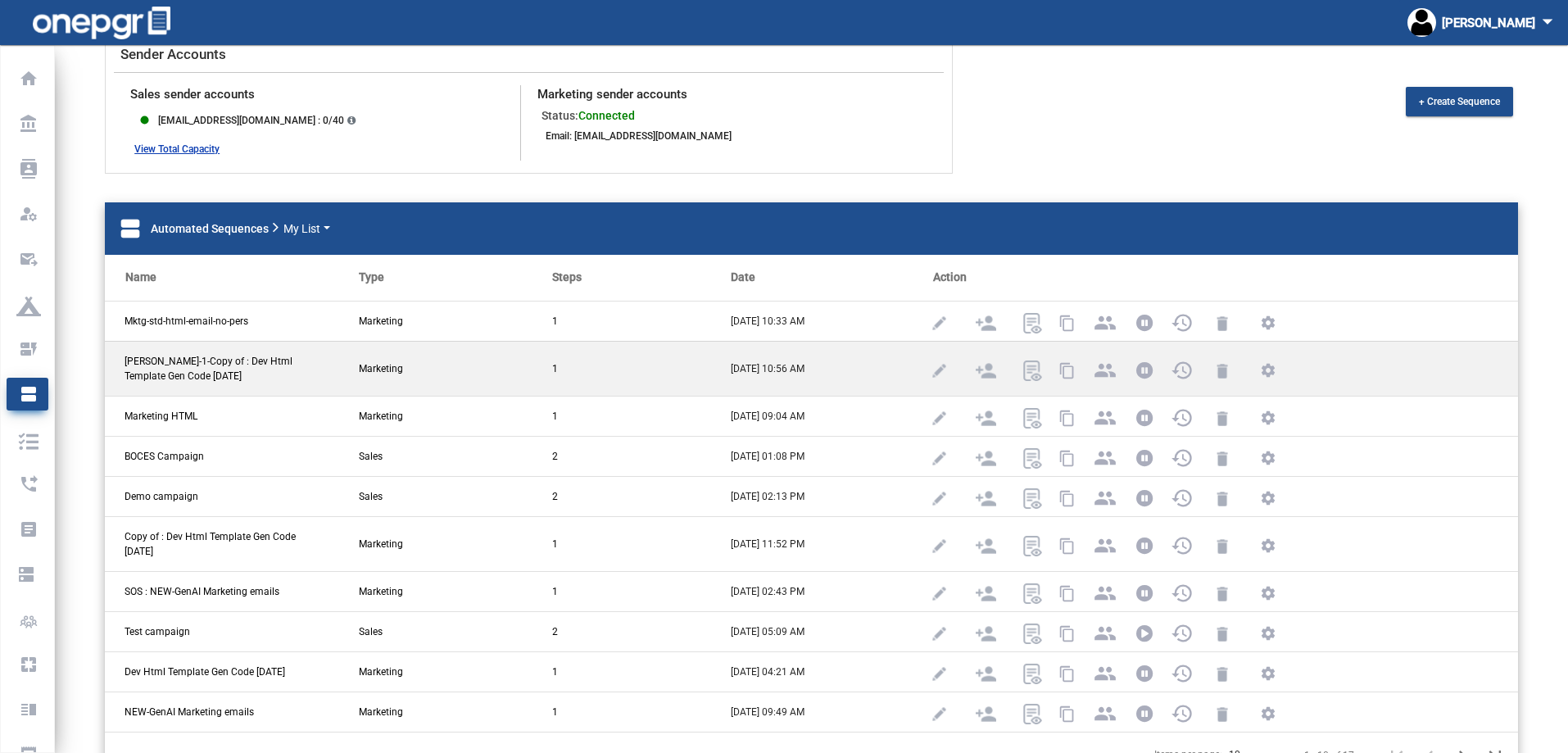
click at [201, 368] on span "[PERSON_NAME]-1-Copy of : Dev Html Template Gen Code [DATE]" at bounding box center [218, 368] width 188 height 30
click at [976, 374] on img at bounding box center [986, 371] width 21 height 21
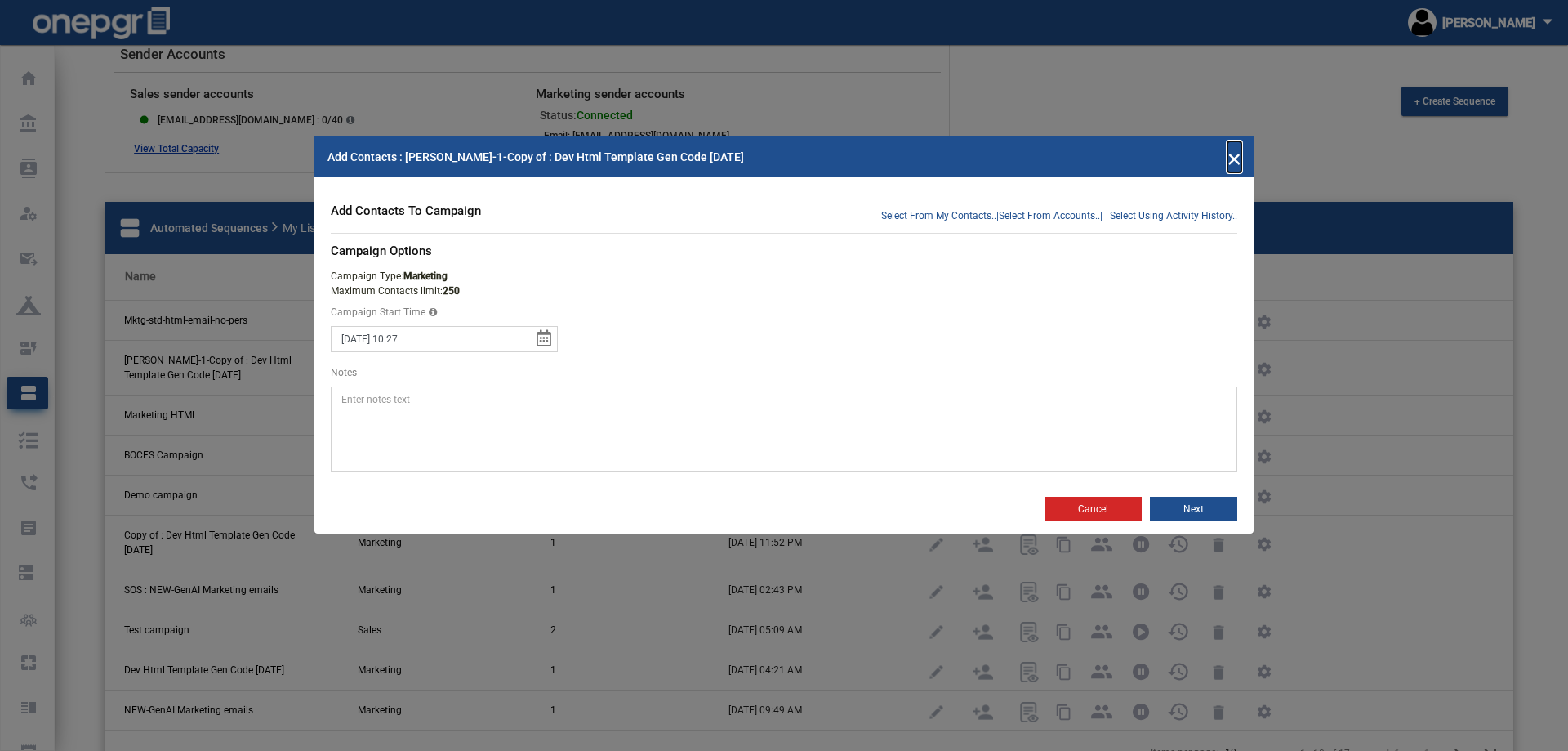
click at [1239, 155] on span "×" at bounding box center [1234, 156] width 14 height 31
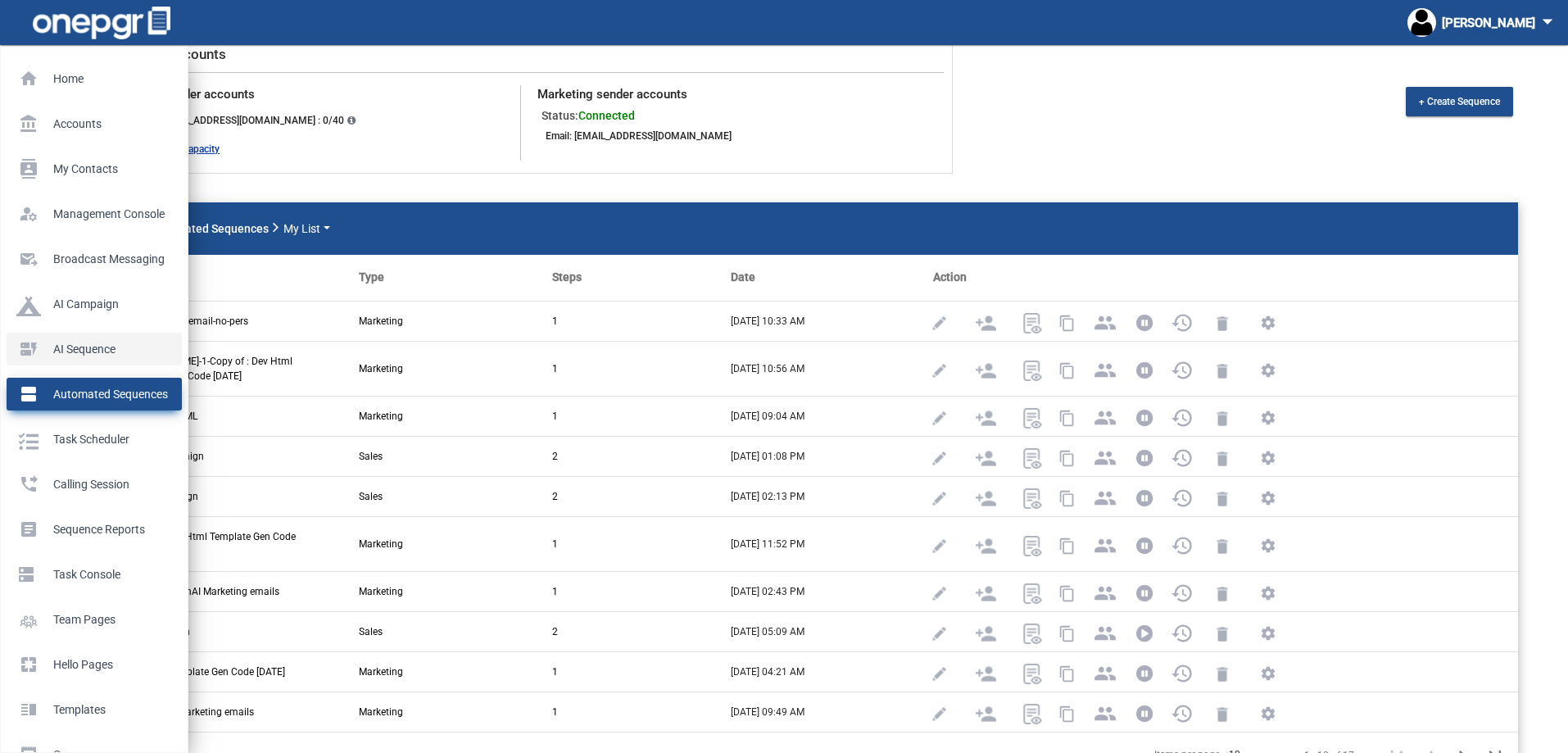
click at [92, 342] on p "AI Sequence" at bounding box center [90, 348] width 150 height 24
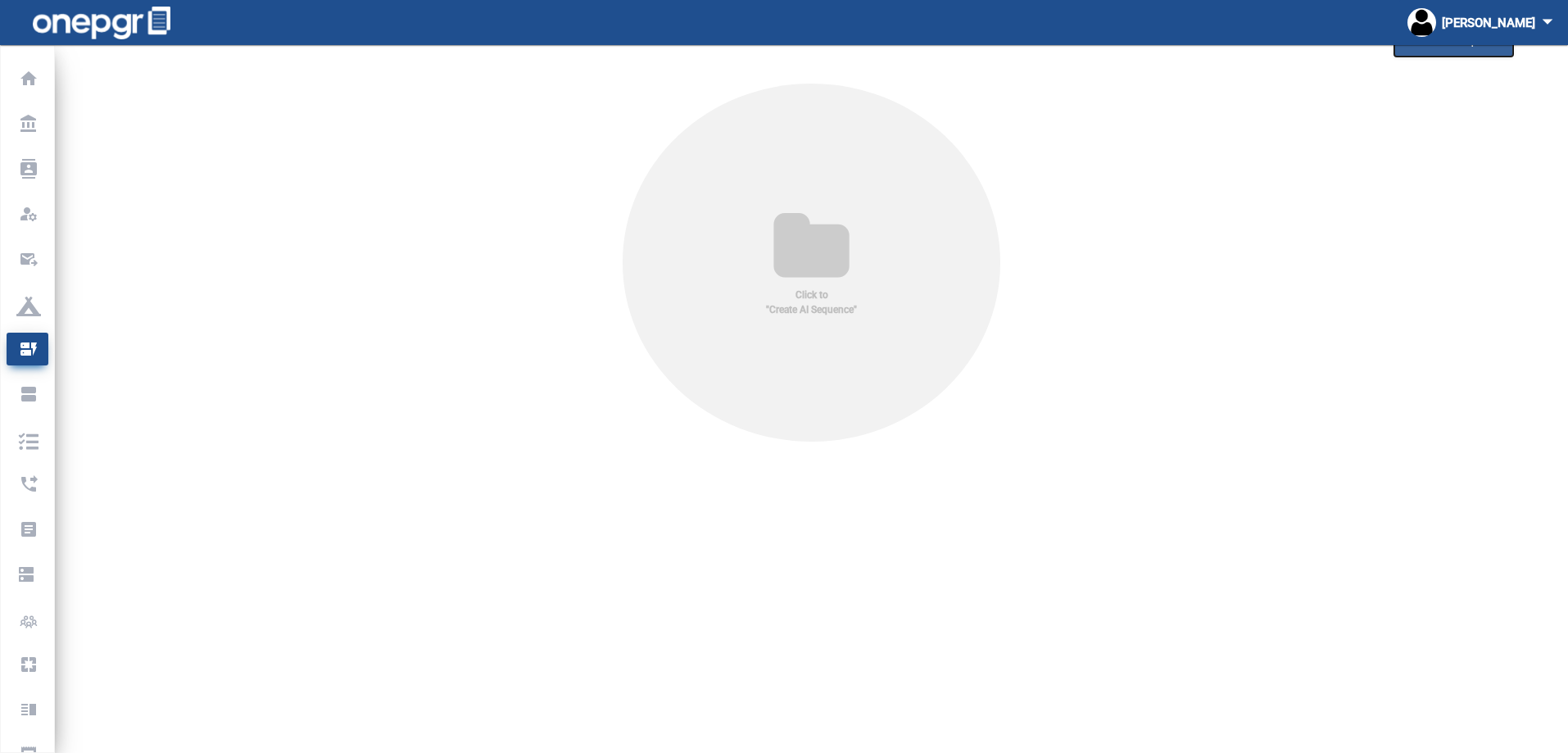
click at [1416, 52] on button "+ Create AI Sequence" at bounding box center [1453, 41] width 119 height 30
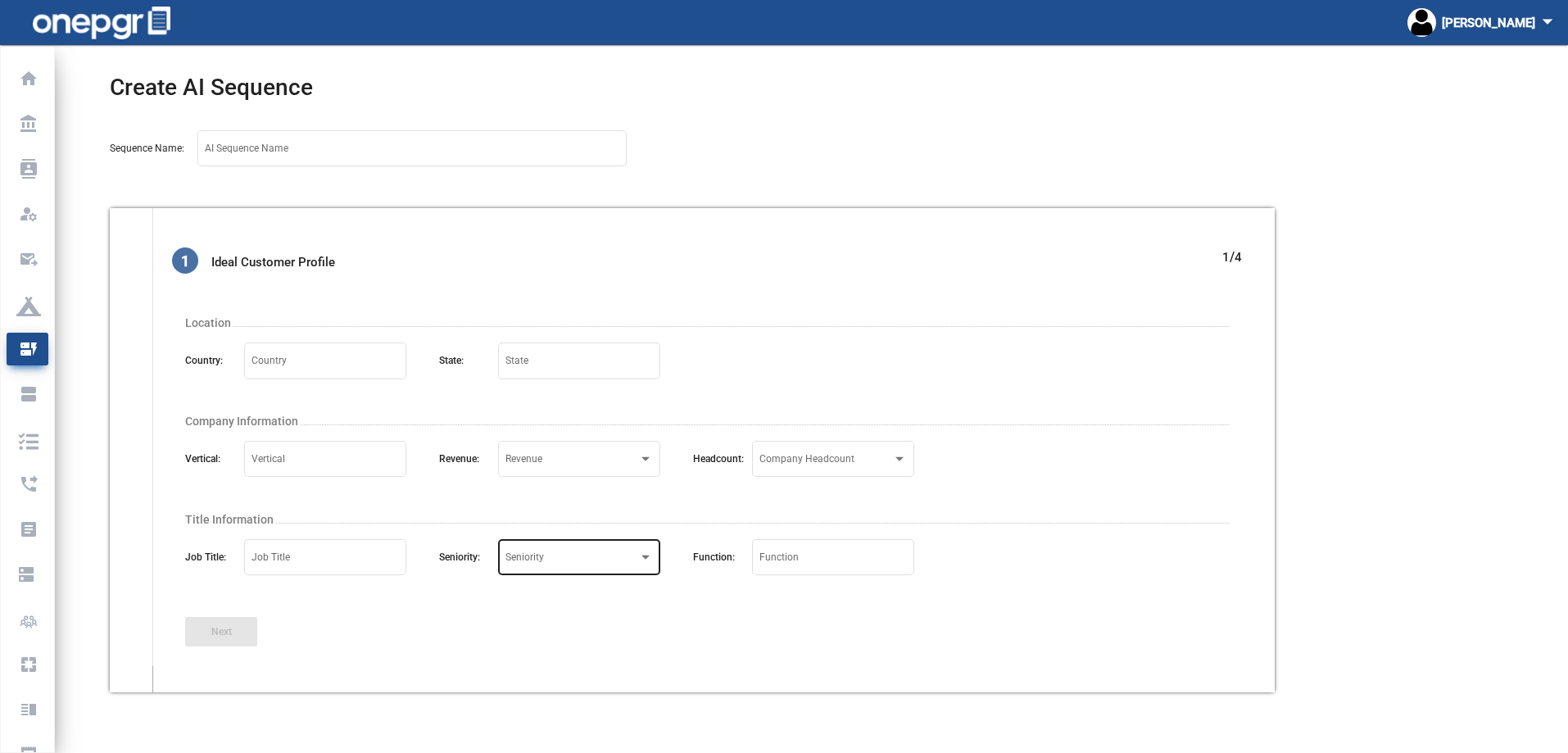
click at [642, 570] on div "Select Seniority Seniority" at bounding box center [578, 556] width 148 height 39
click at [589, 659] on div at bounding box center [784, 376] width 1568 height 753
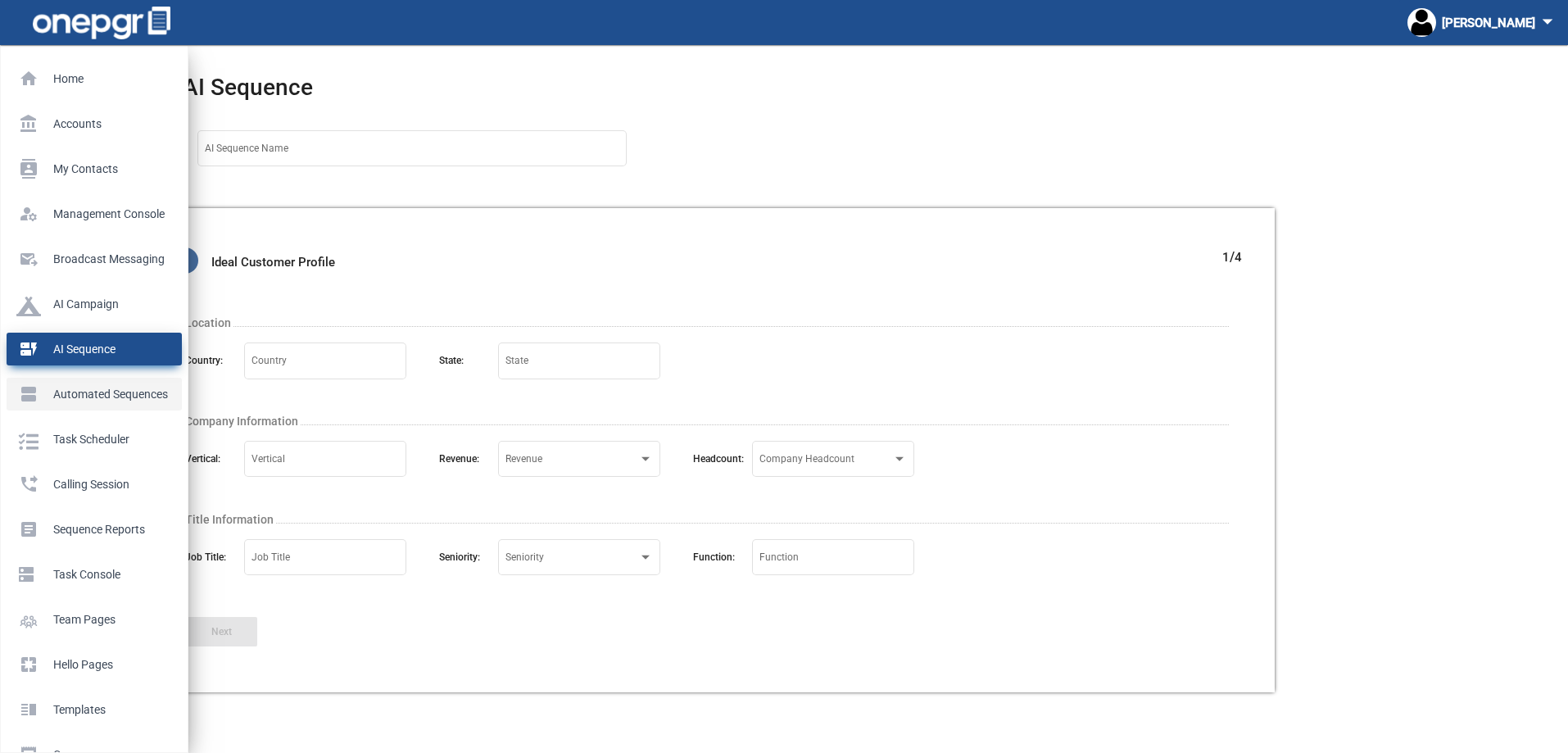
click at [47, 397] on p "Automated Sequences" at bounding box center [90, 393] width 150 height 24
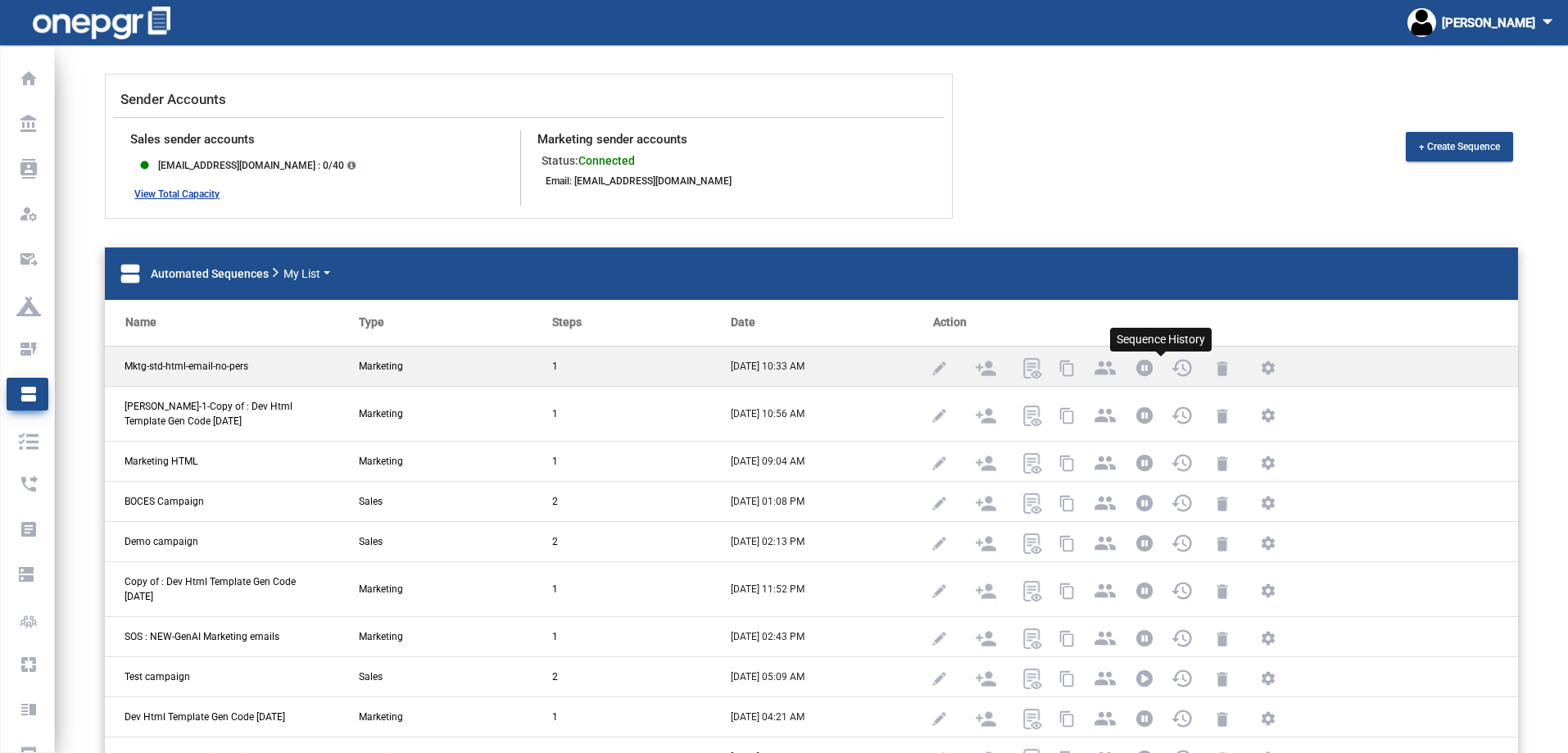
click at [1170, 371] on mat-icon "history" at bounding box center [1180, 366] width 20 height 20
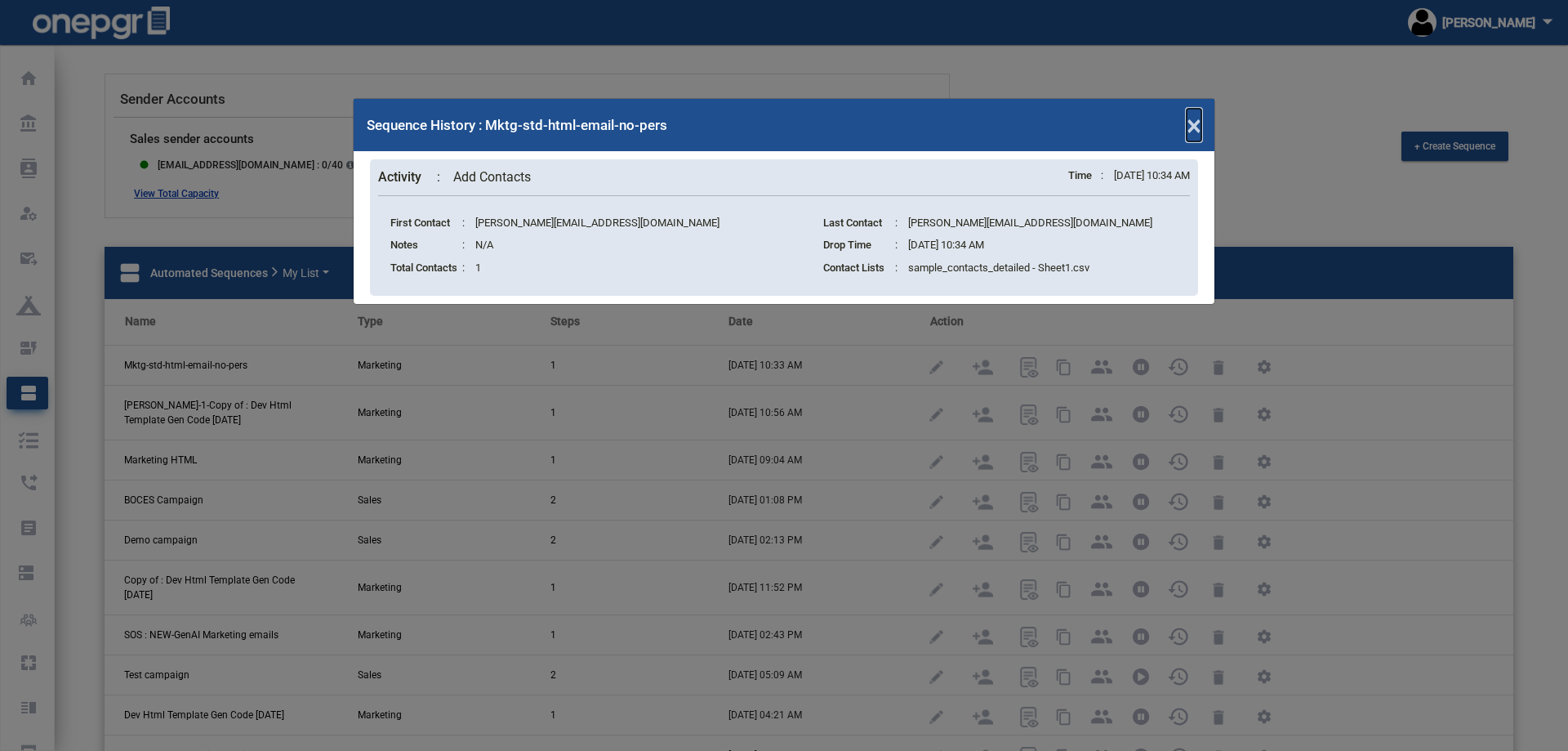
click at [1194, 124] on span "×" at bounding box center [1193, 125] width 14 height 33
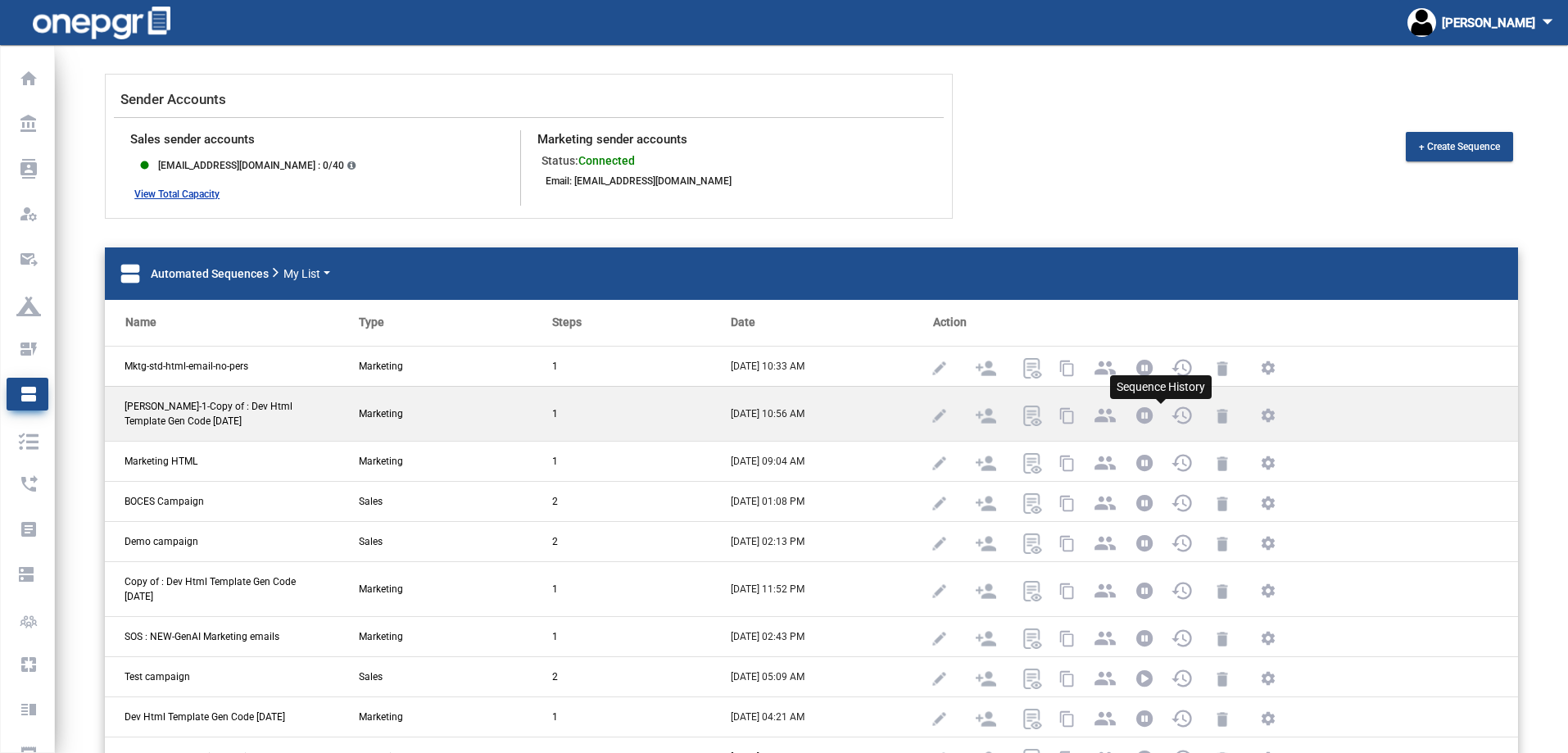
click at [1170, 412] on mat-icon "history" at bounding box center [1180, 414] width 20 height 20
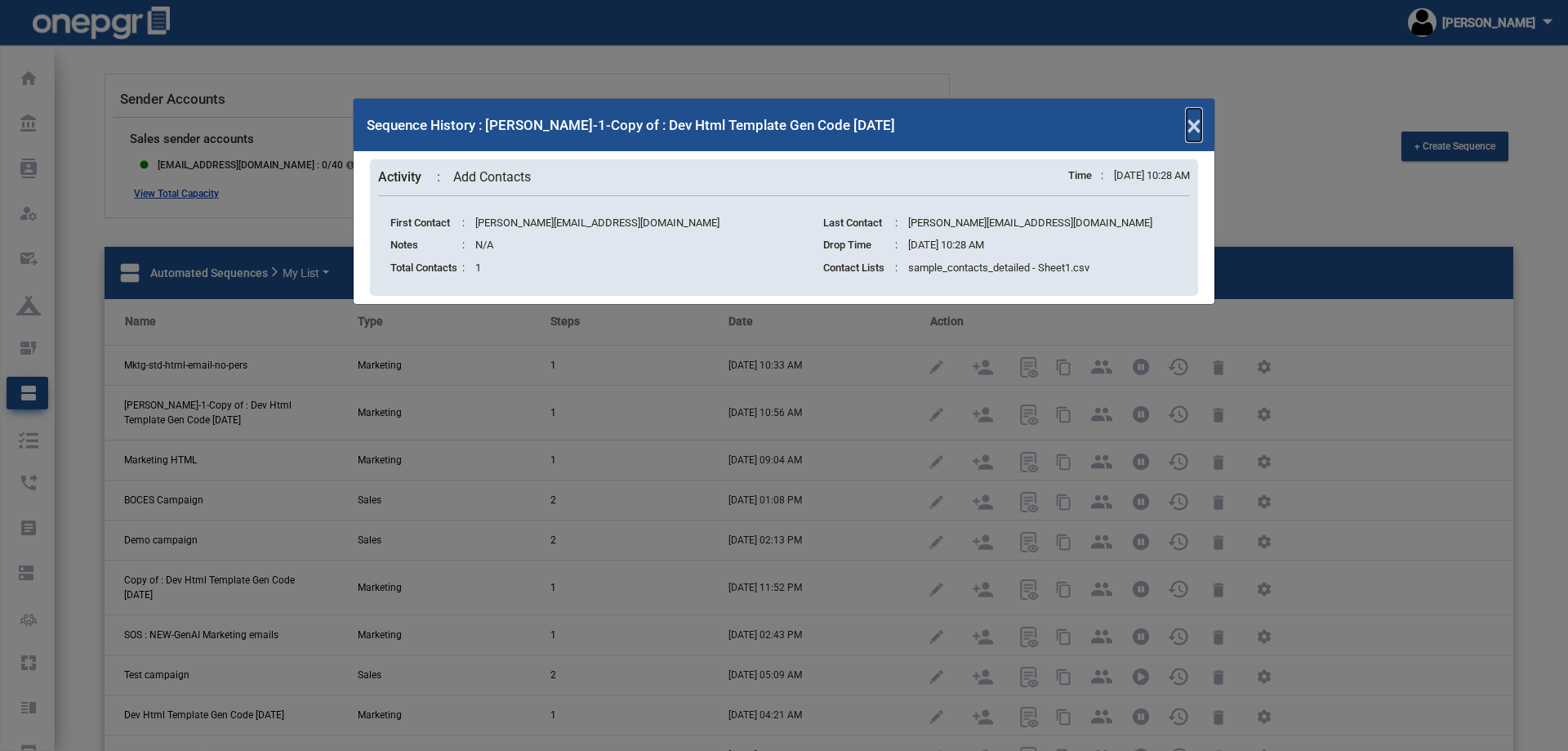
click at [1194, 126] on span "×" at bounding box center [1193, 125] width 14 height 33
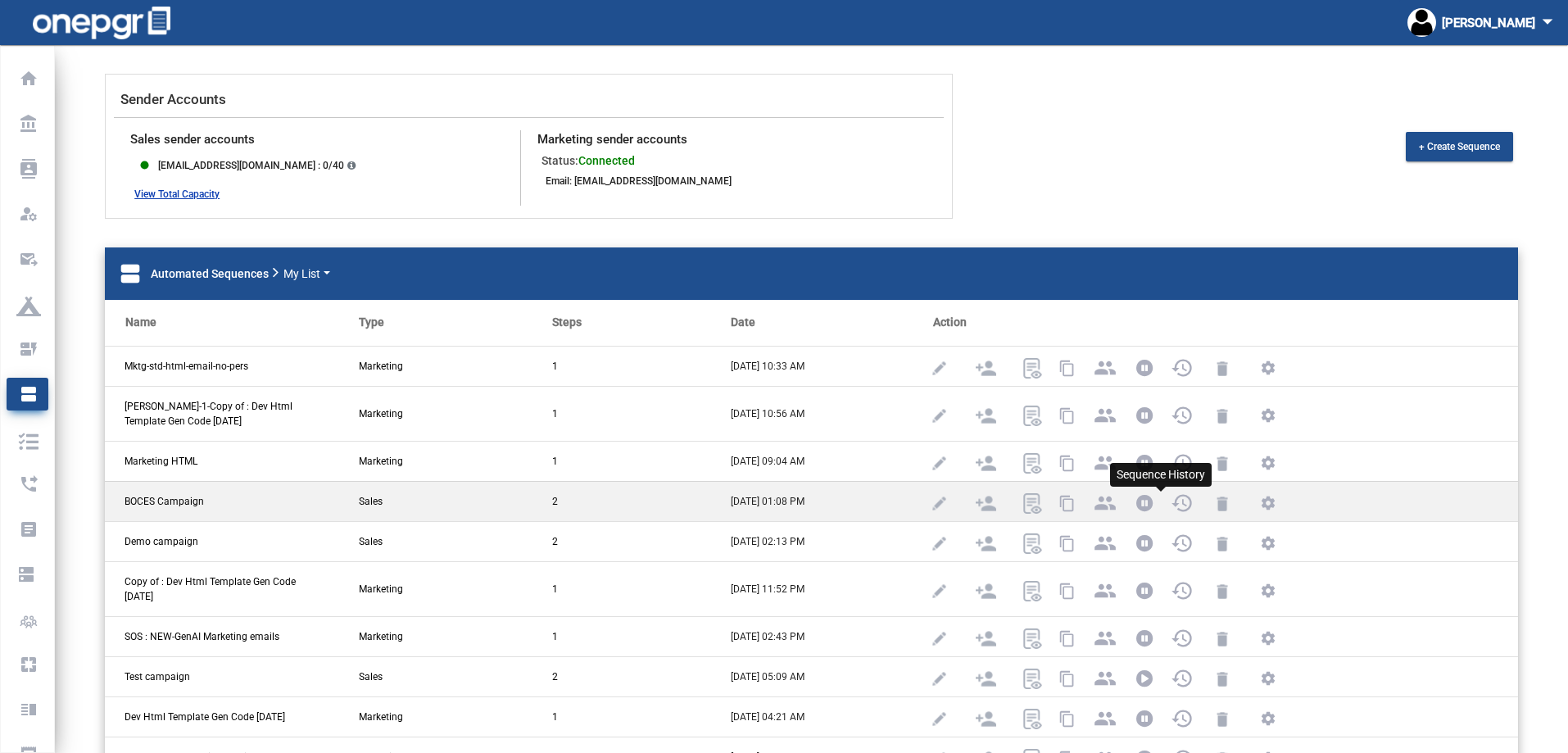
click at [1170, 496] on mat-icon "history" at bounding box center [1180, 501] width 20 height 20
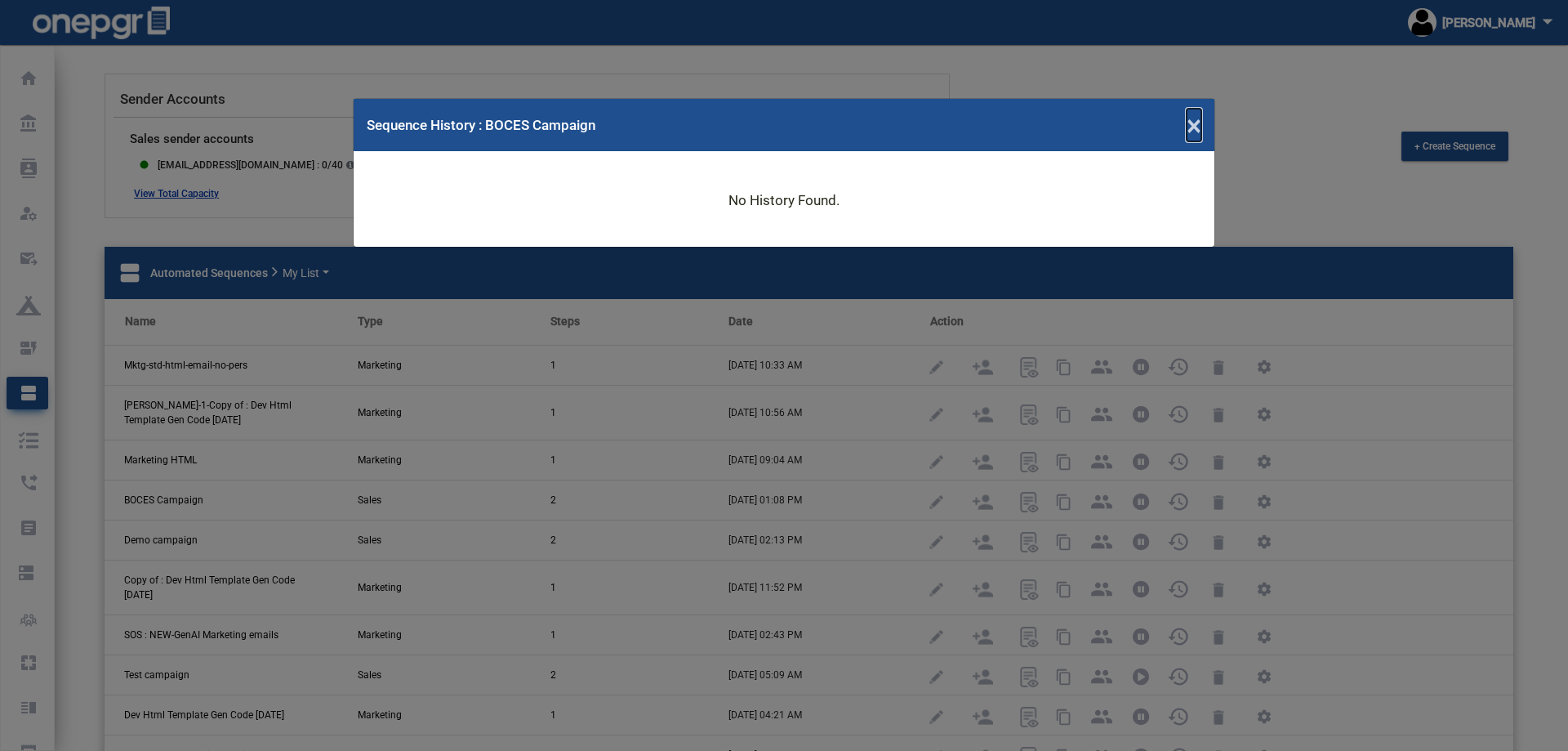
click at [1194, 124] on span "×" at bounding box center [1193, 125] width 14 height 33
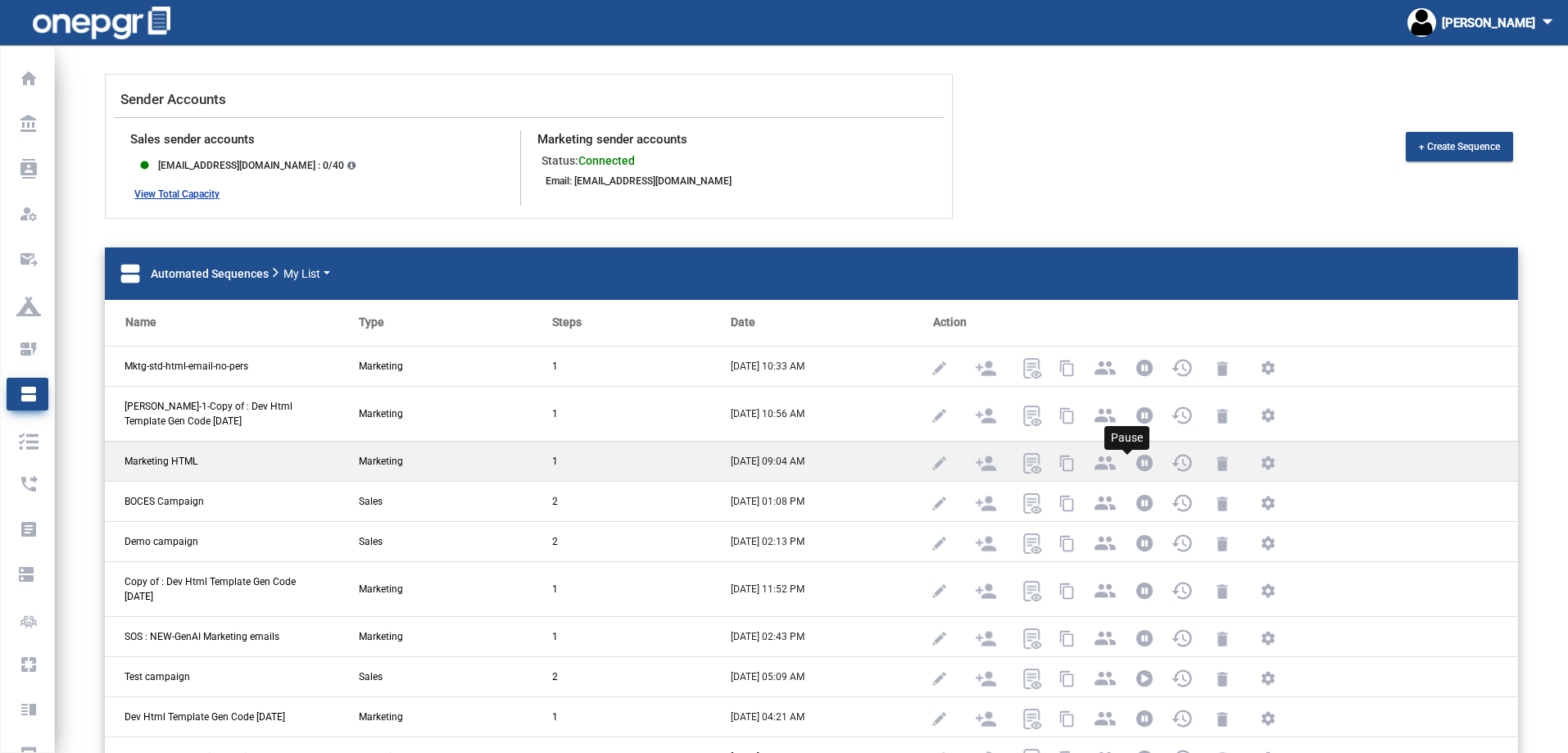
click at [1130, 466] on icon at bounding box center [1145, 463] width 31 height 17
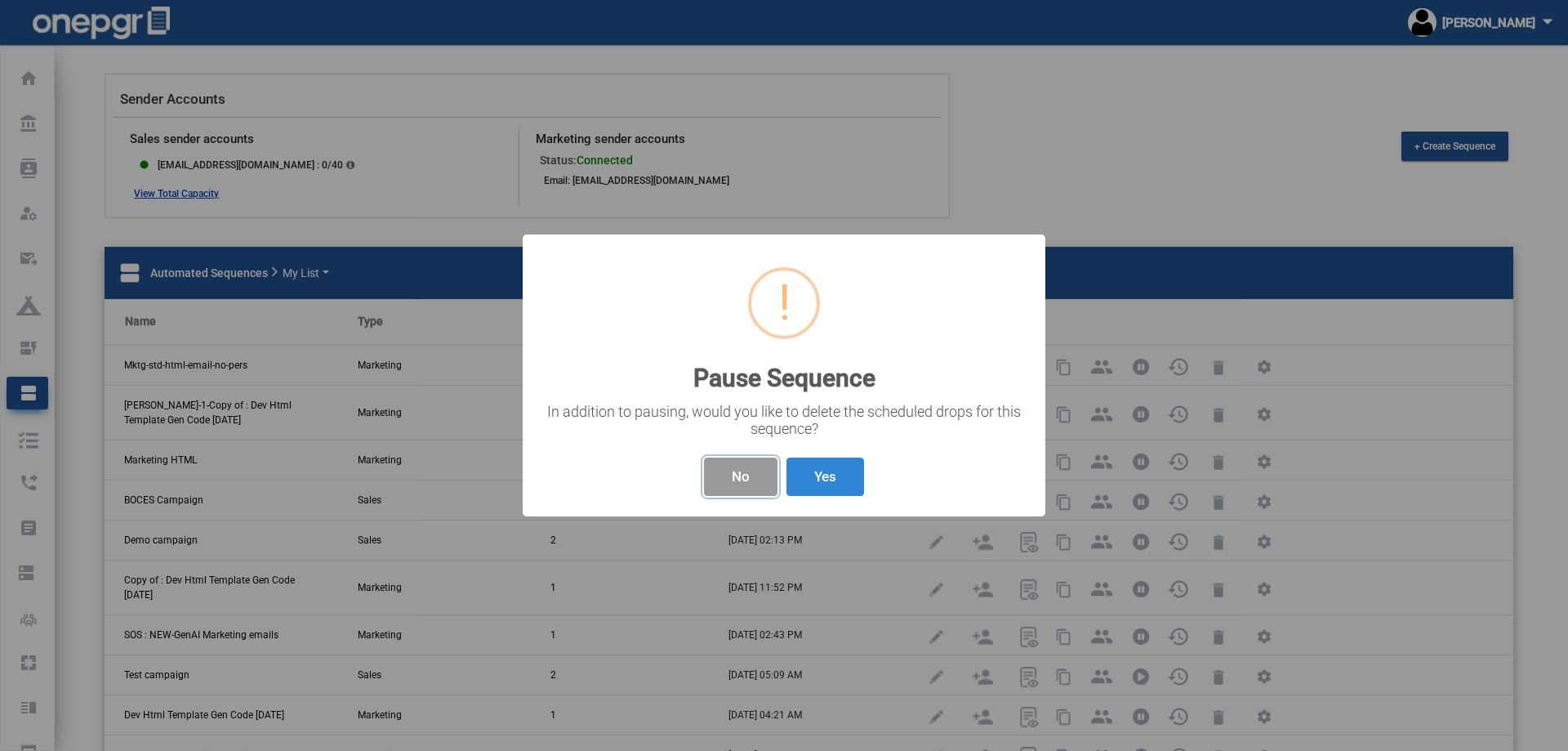
click at [741, 478] on button "No" at bounding box center [741, 476] width 73 height 38
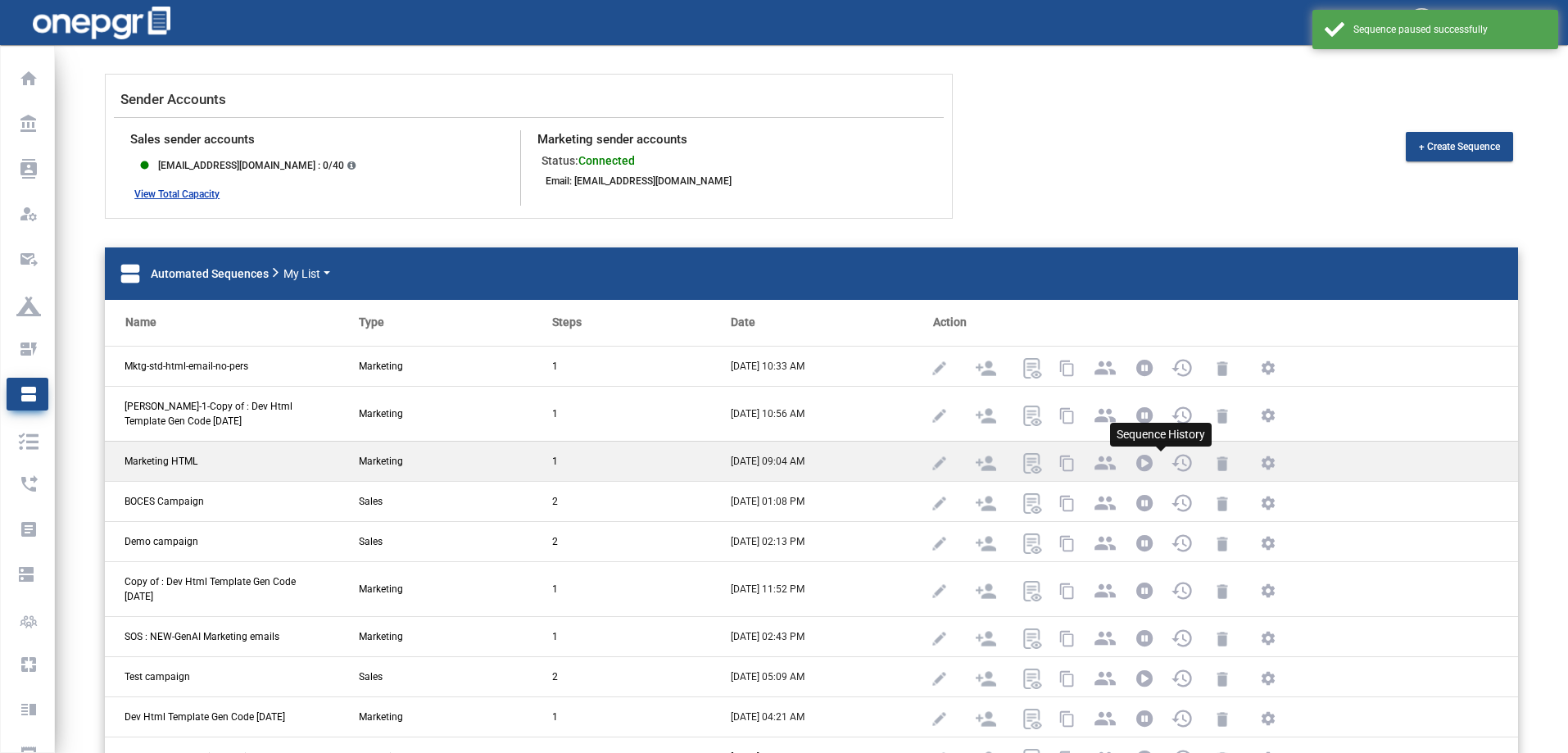
click at [1170, 466] on mat-icon "history" at bounding box center [1180, 461] width 20 height 20
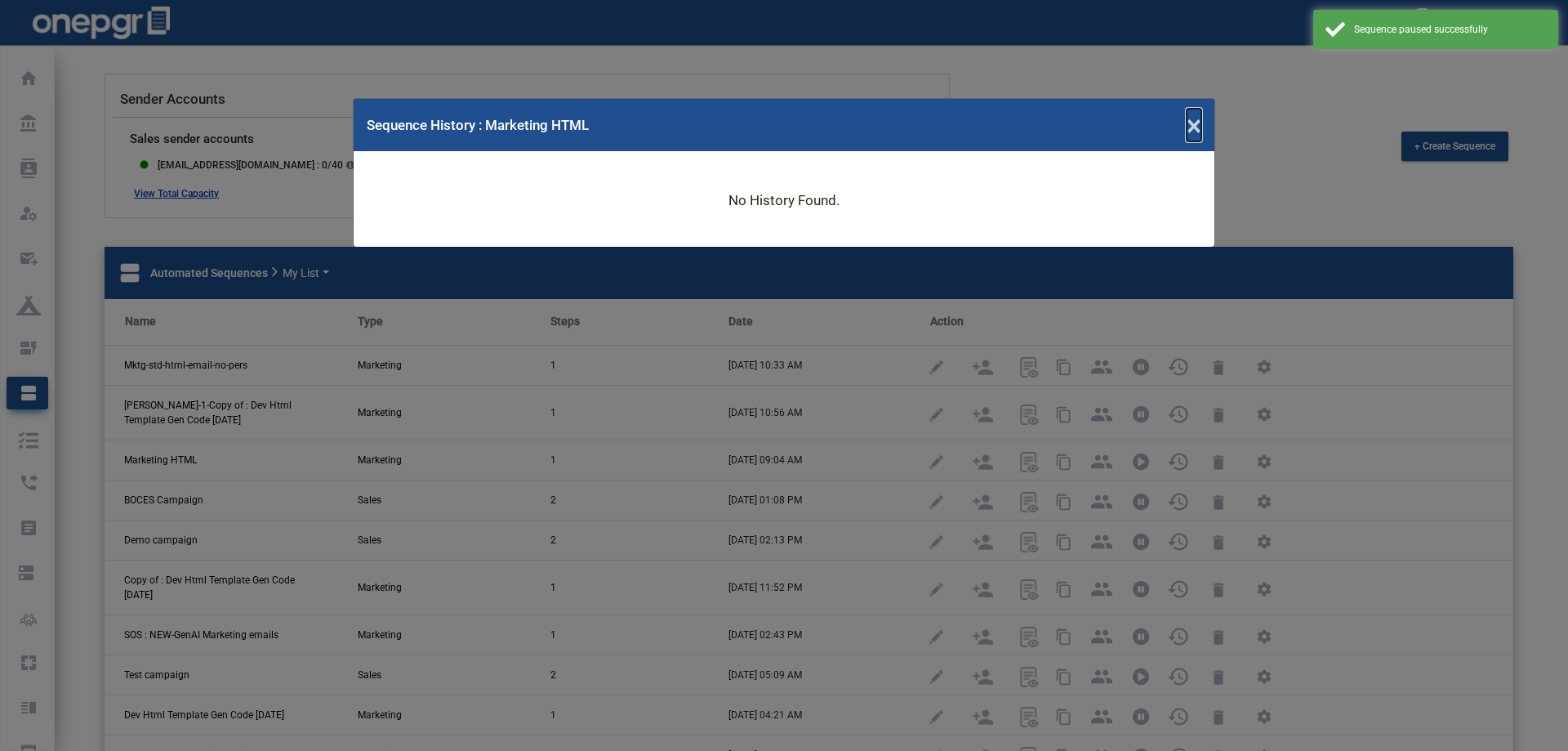
click at [1198, 120] on span "×" at bounding box center [1193, 125] width 14 height 33
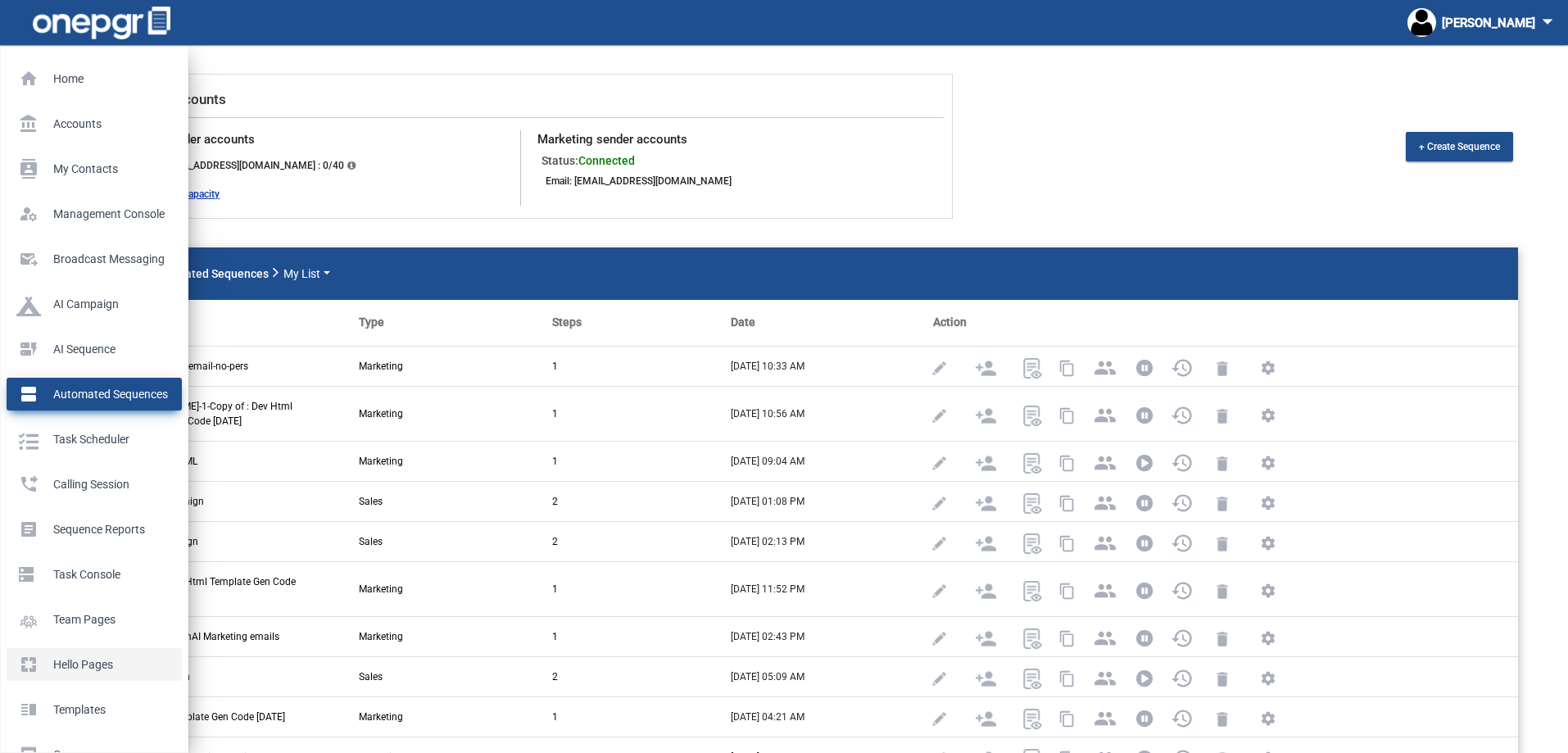
click at [94, 661] on p "Hello Pages" at bounding box center [90, 663] width 150 height 24
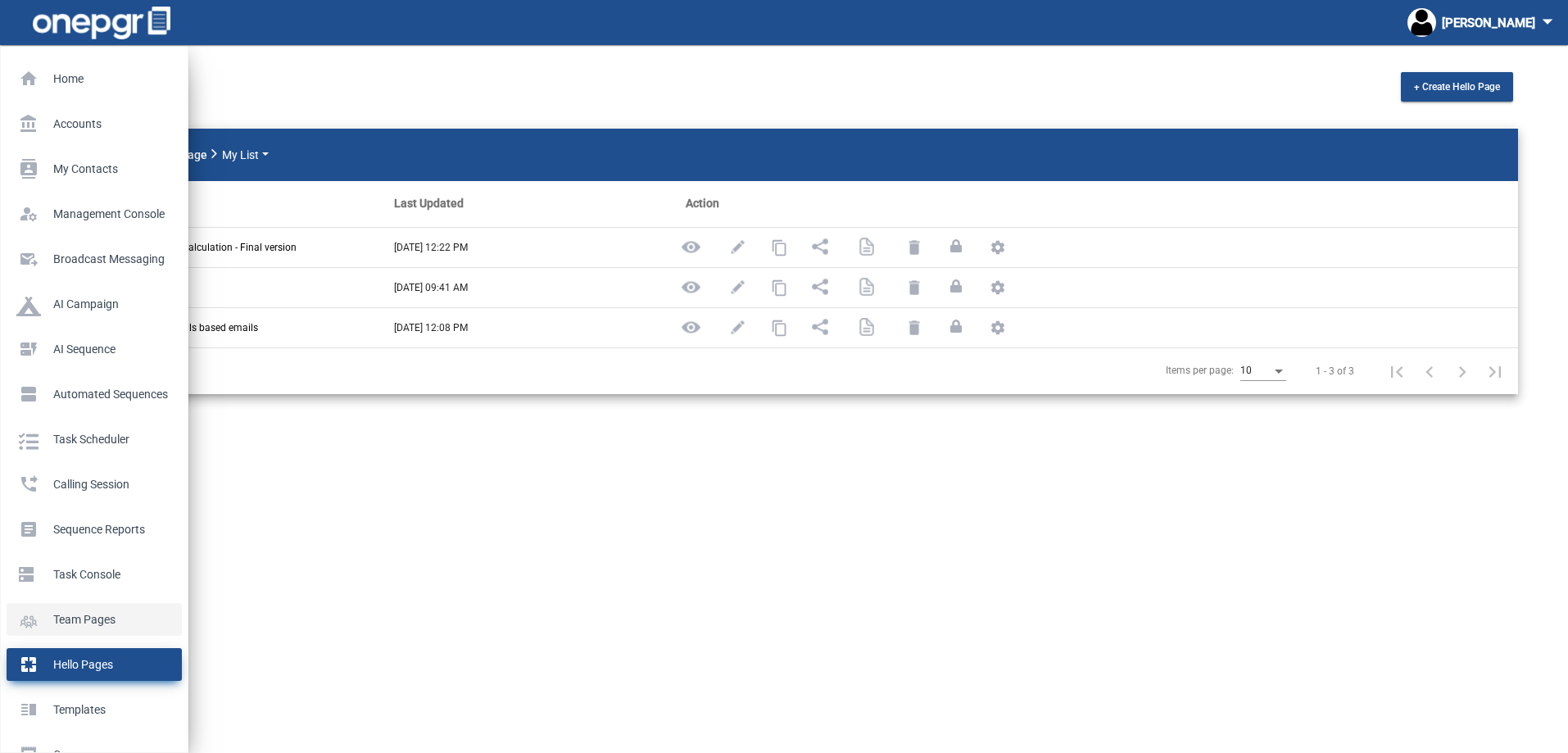
click at [90, 612] on p "Team Pages" at bounding box center [90, 619] width 150 height 24
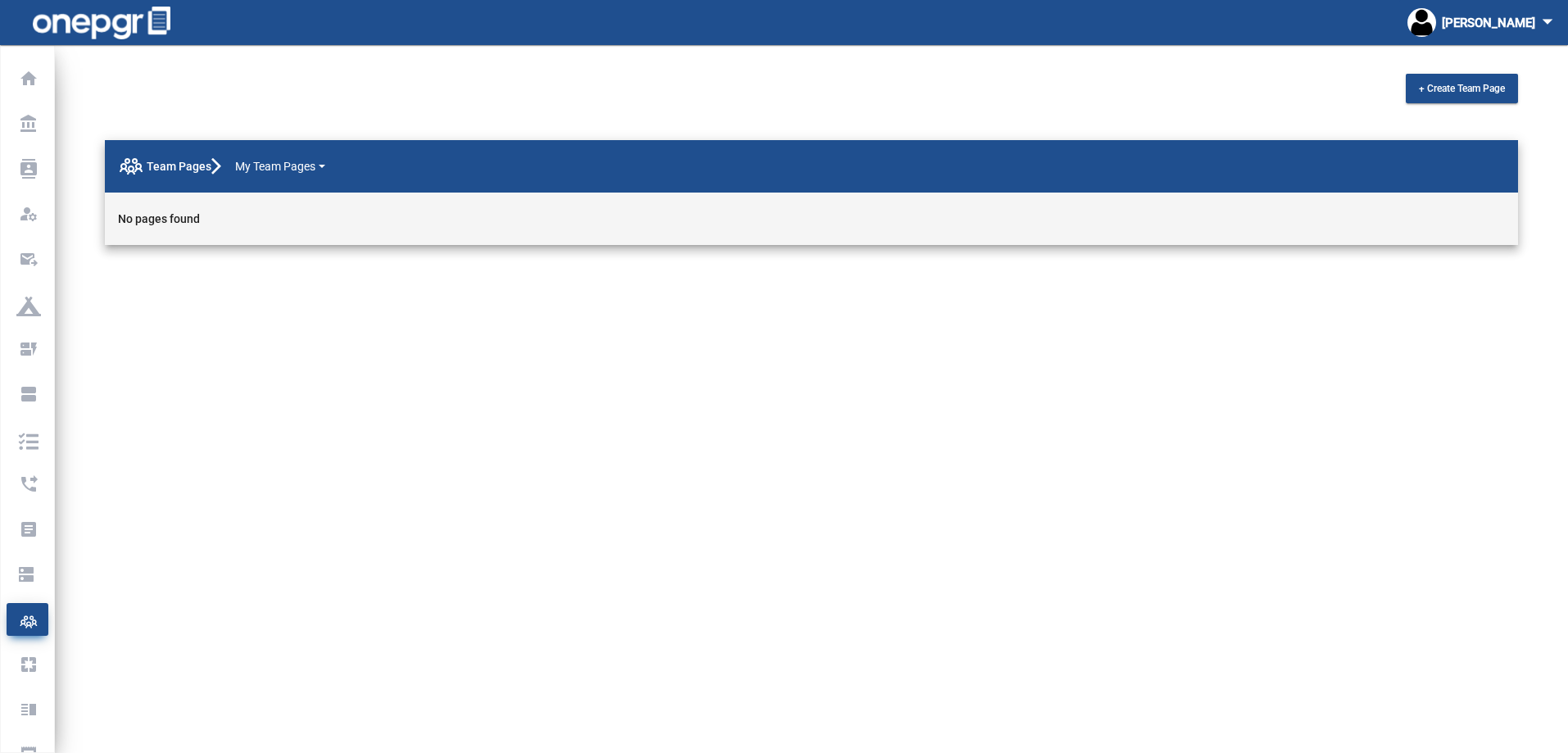
click at [296, 504] on mat-sidenav-content "+ Create Team Page Team Pages My Team Pages No pages found" at bounding box center [811, 398] width 1513 height 707
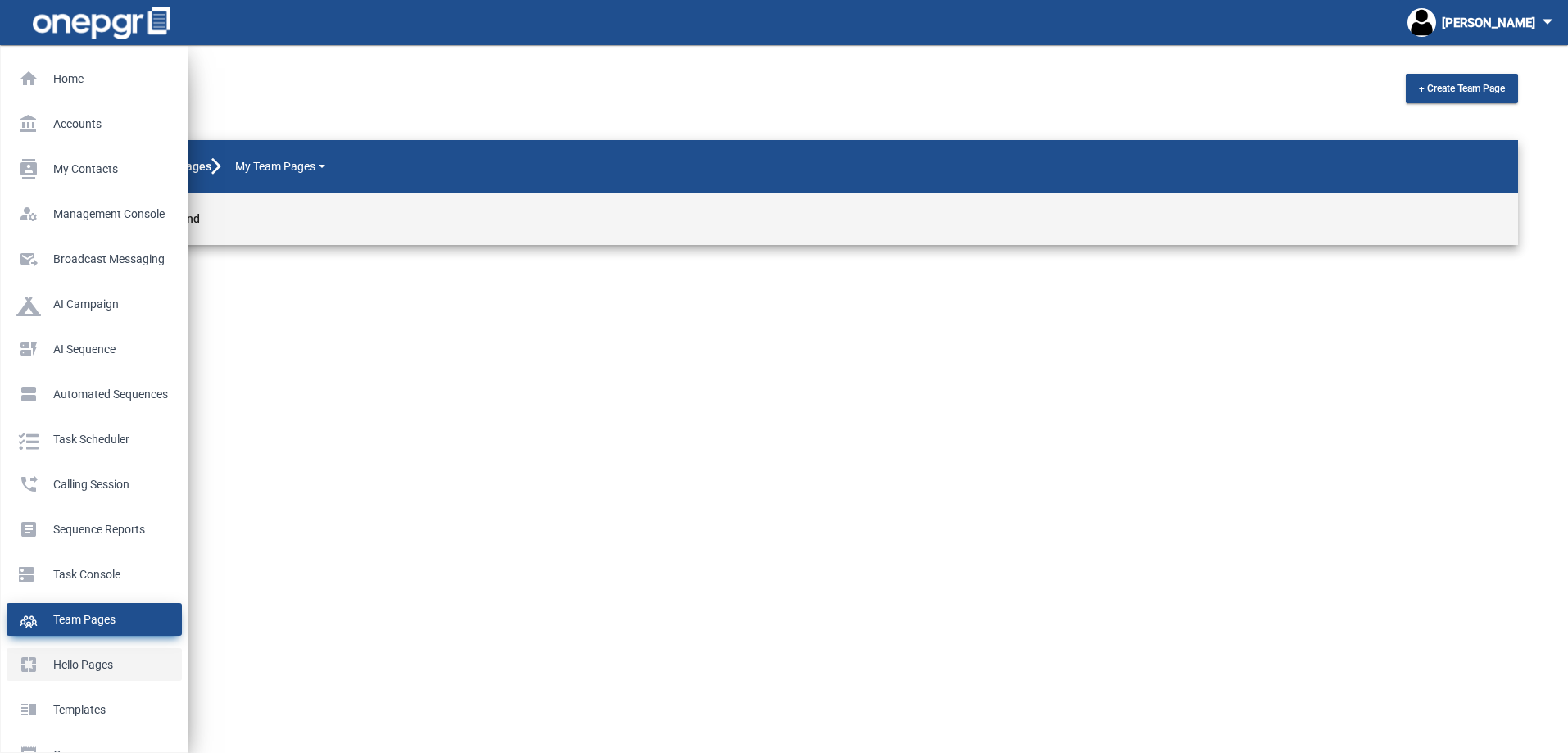
click at [73, 672] on p "Hello Pages" at bounding box center [90, 663] width 150 height 24
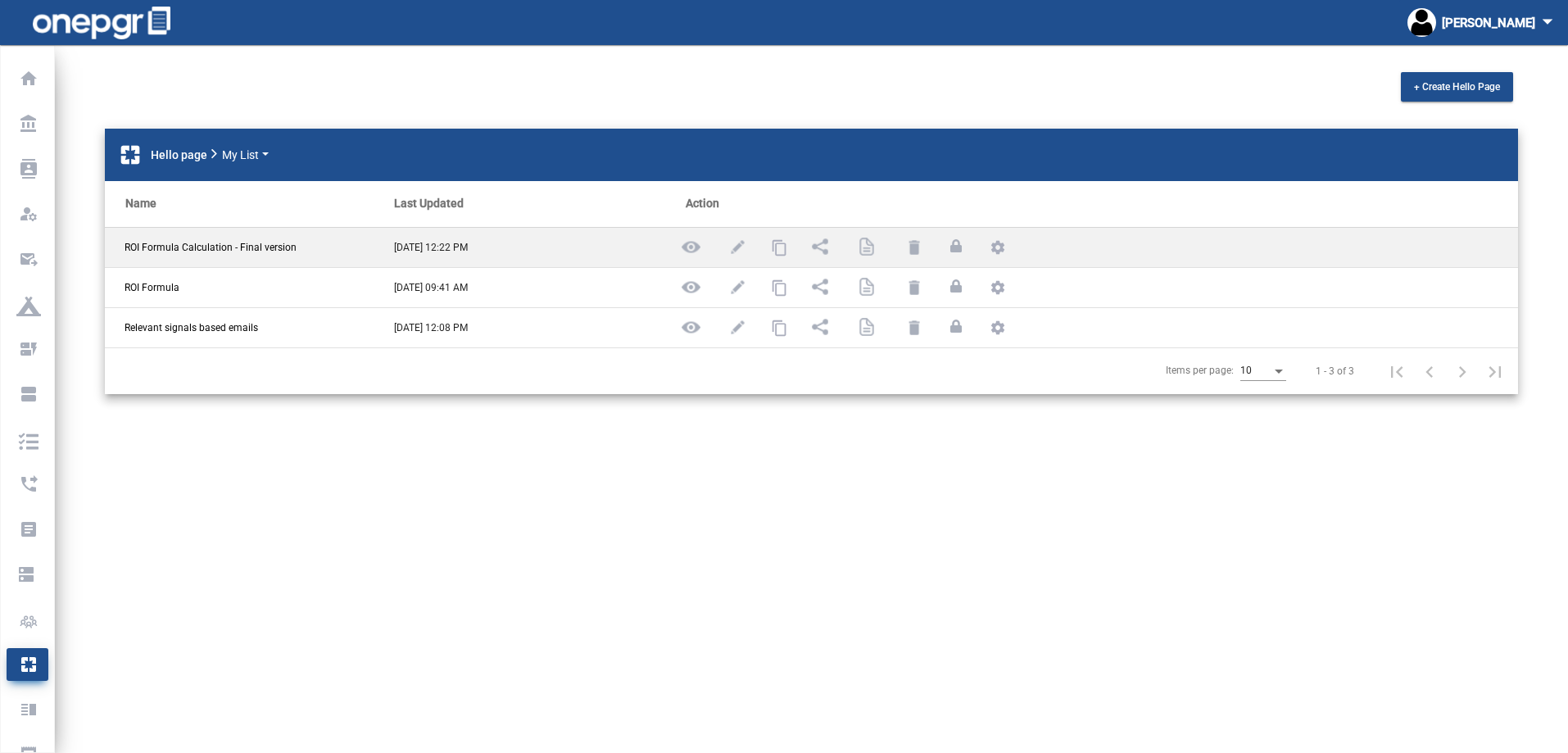
click at [275, 244] on span "ROI Formula Calculation - Final version" at bounding box center [210, 247] width 172 height 14
click at [698, 247] on img at bounding box center [690, 246] width 21 height 21
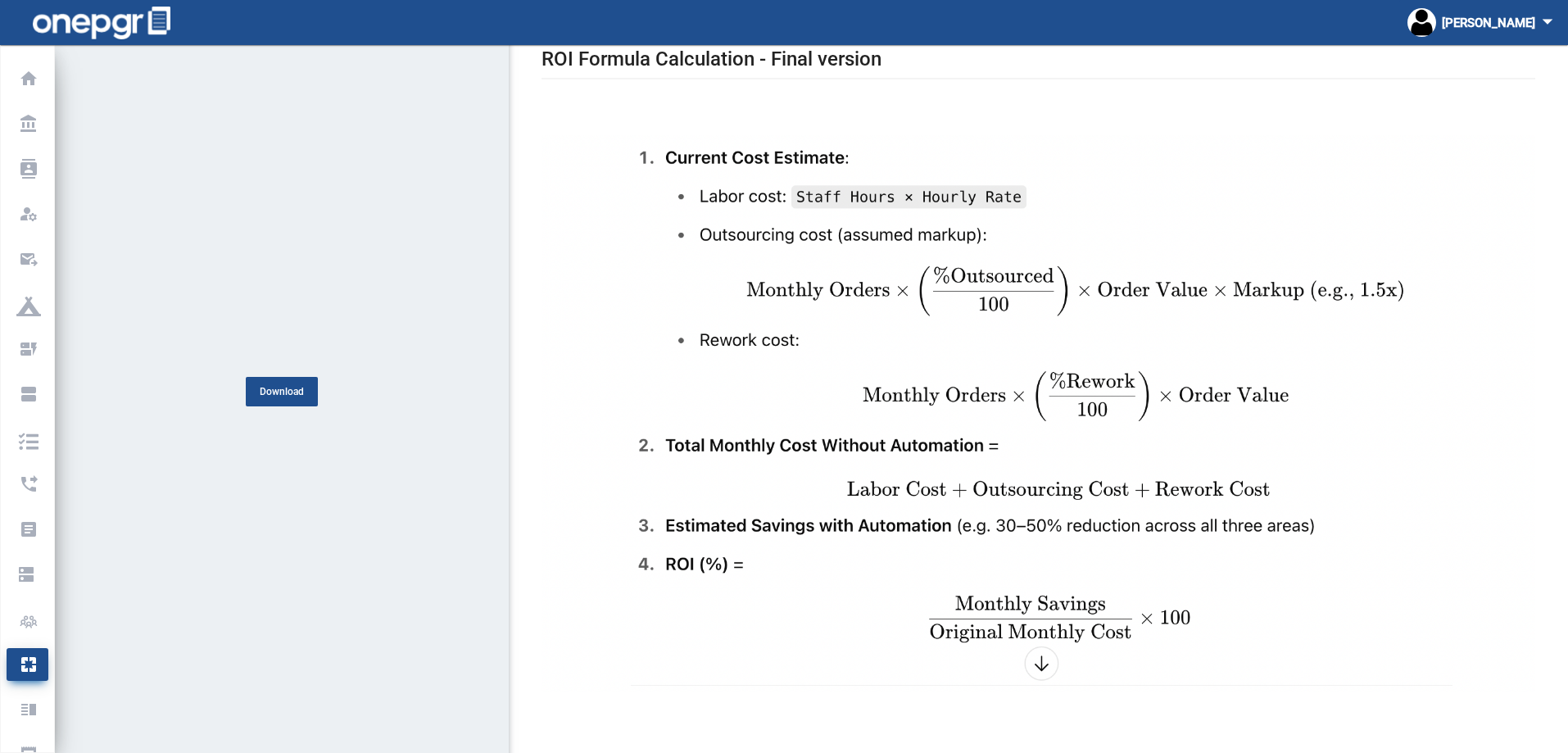
scroll to position [45, 0]
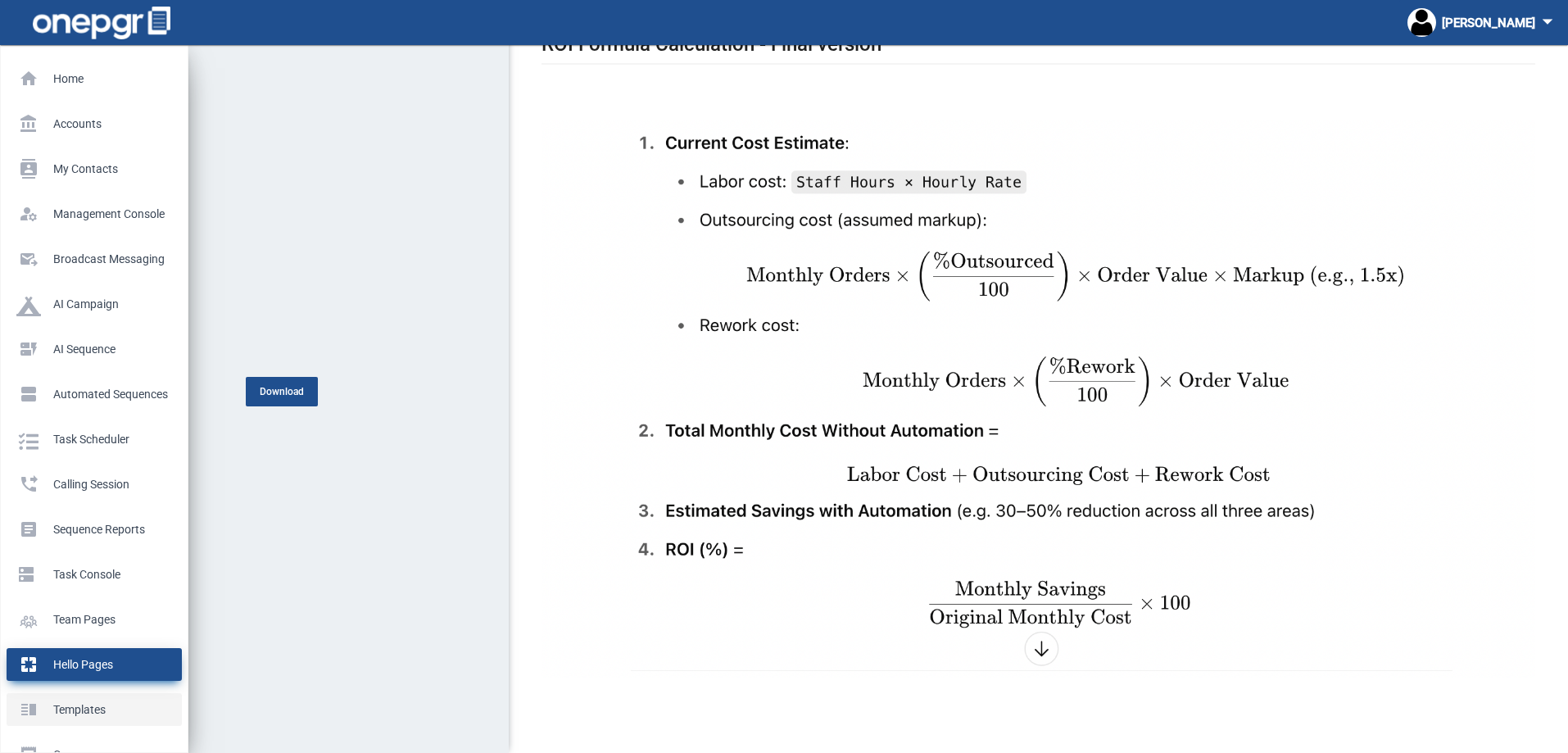
click at [77, 702] on p "Templates" at bounding box center [90, 709] width 150 height 24
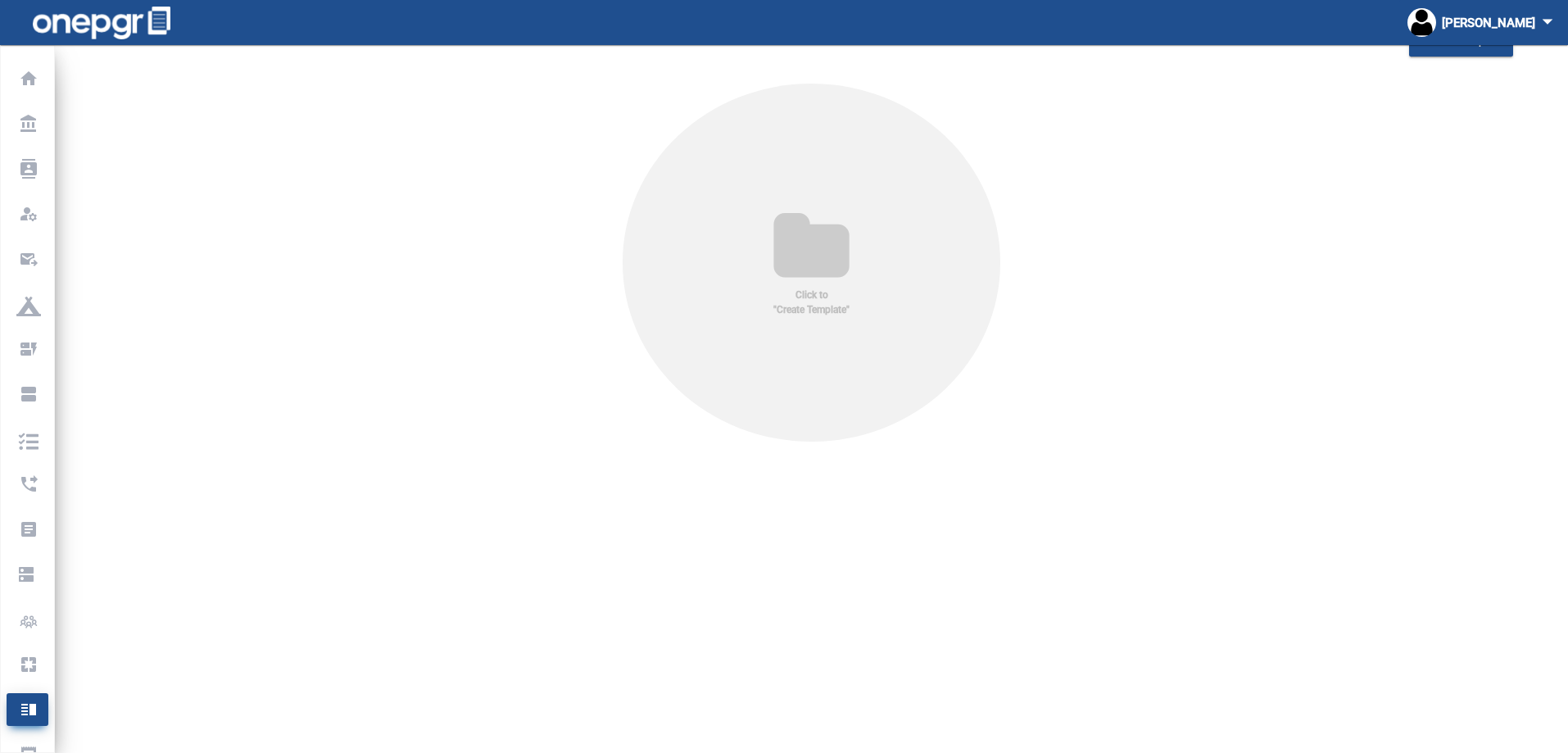
click at [833, 271] on icon at bounding box center [811, 248] width 129 height 79
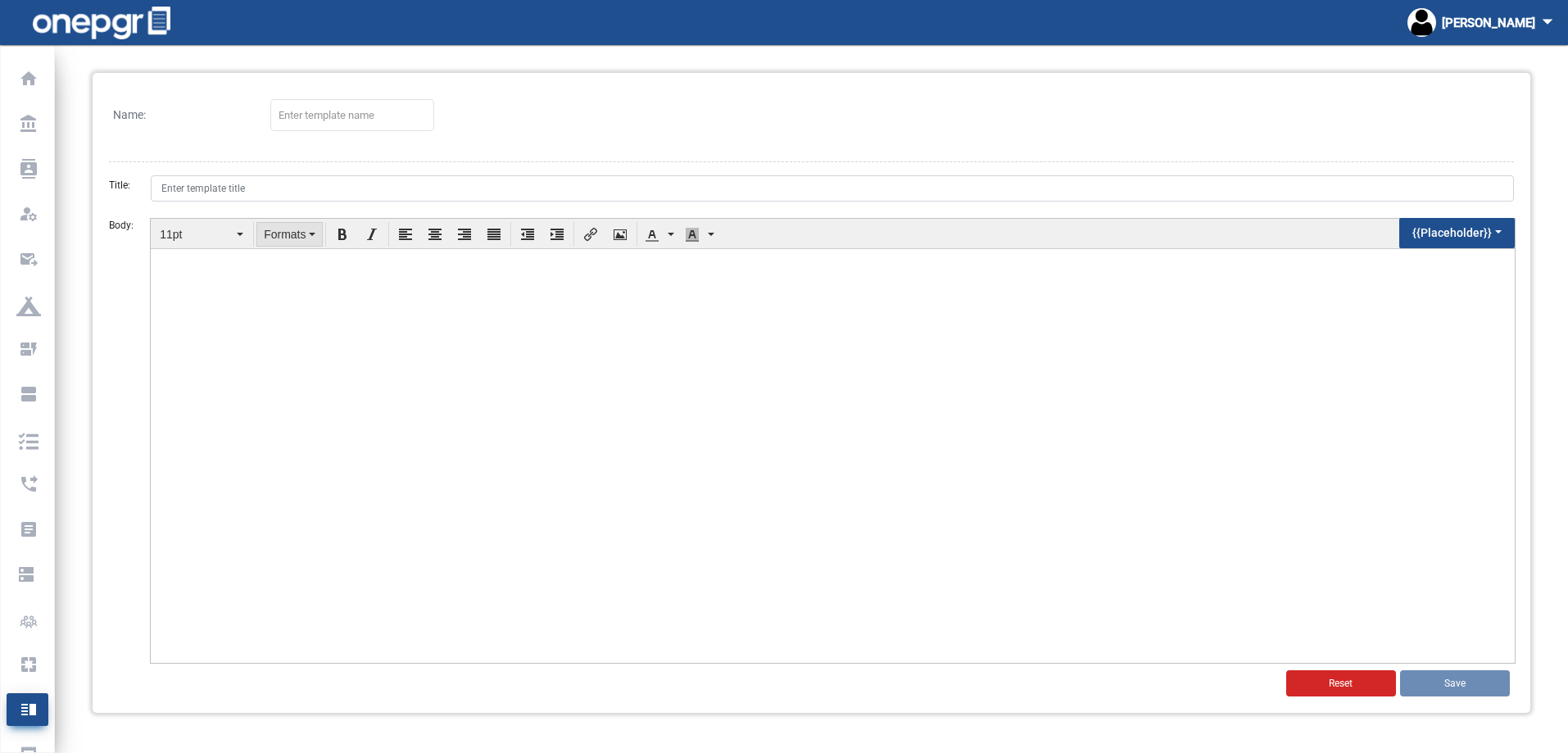
click at [294, 231] on span "Formats" at bounding box center [285, 234] width 42 height 13
click at [362, 167] on div "Name: Title: Body: 11pt Formats {{Placeholder}} Reset Save" at bounding box center [811, 392] width 1438 height 640
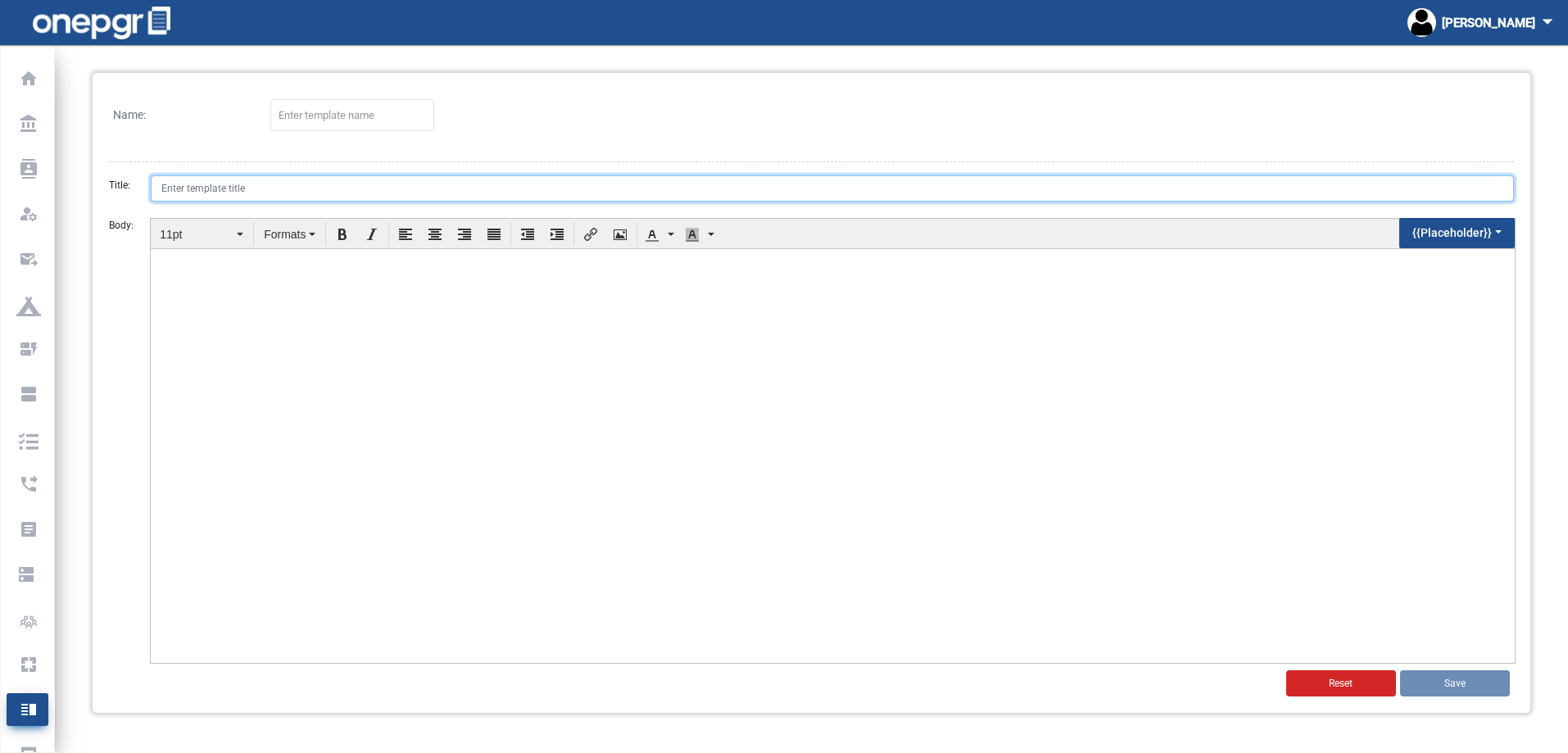
click at [360, 178] on input "Title:" at bounding box center [832, 188] width 1363 height 26
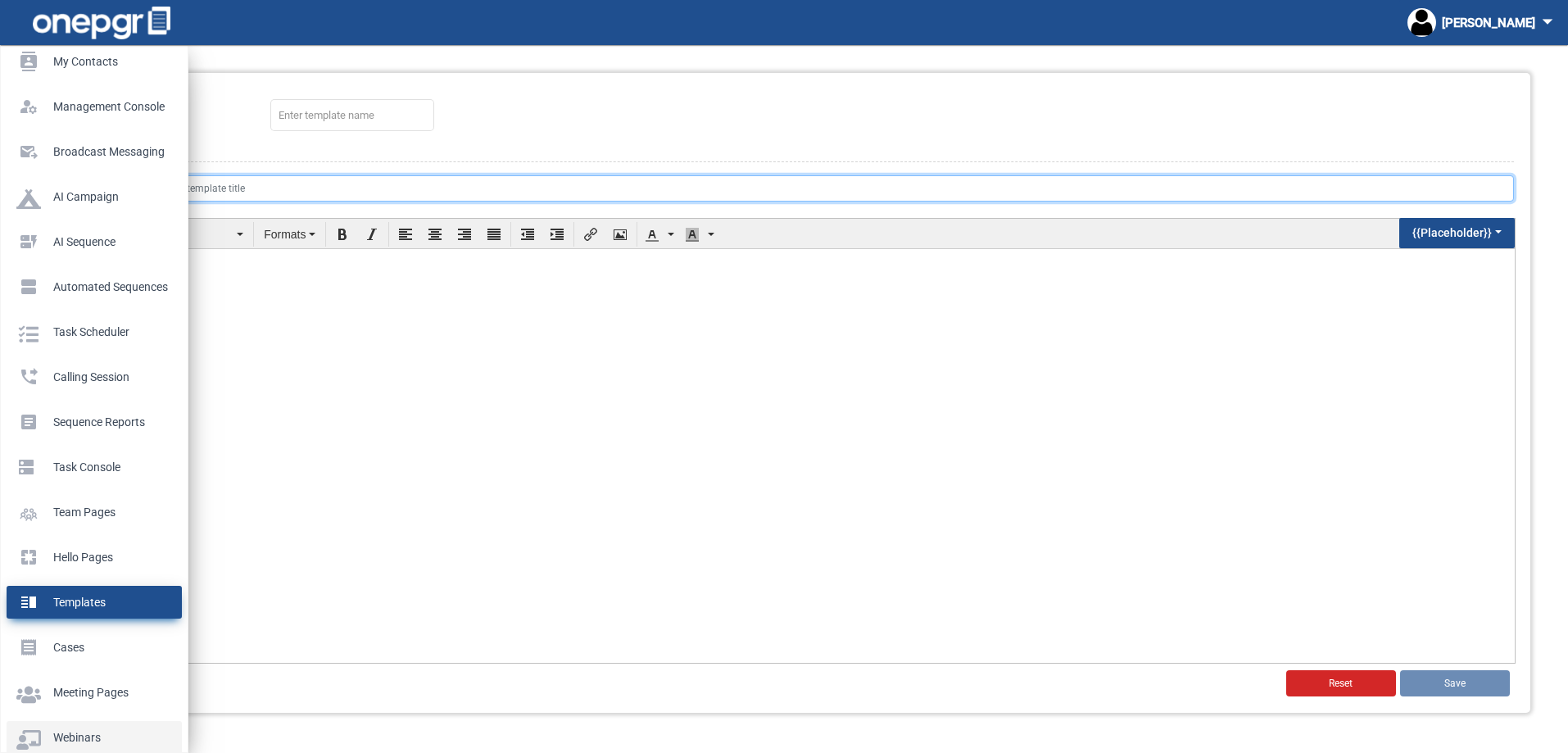
scroll to position [245, 0]
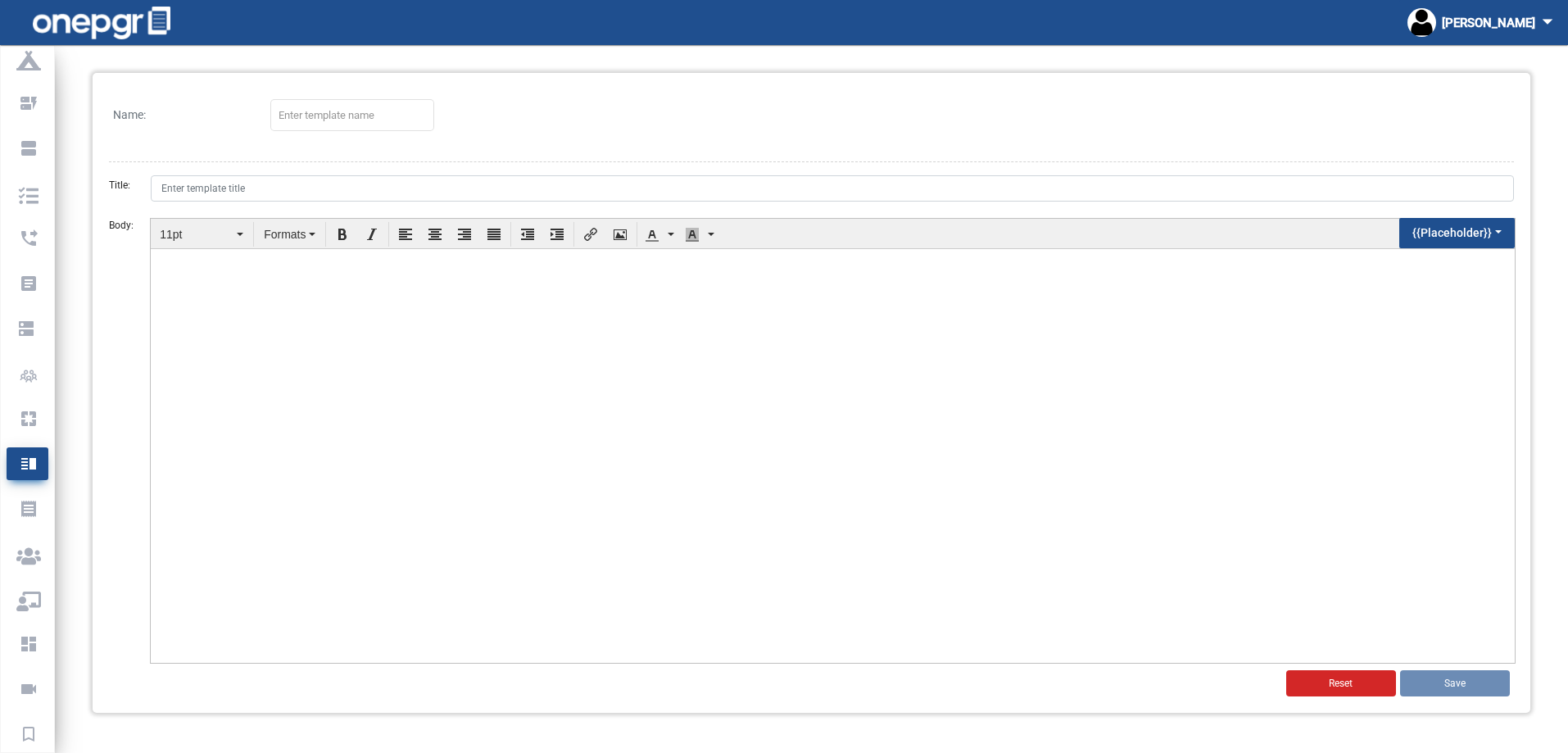
click at [406, 315] on html at bounding box center [832, 281] width 1364 height 67
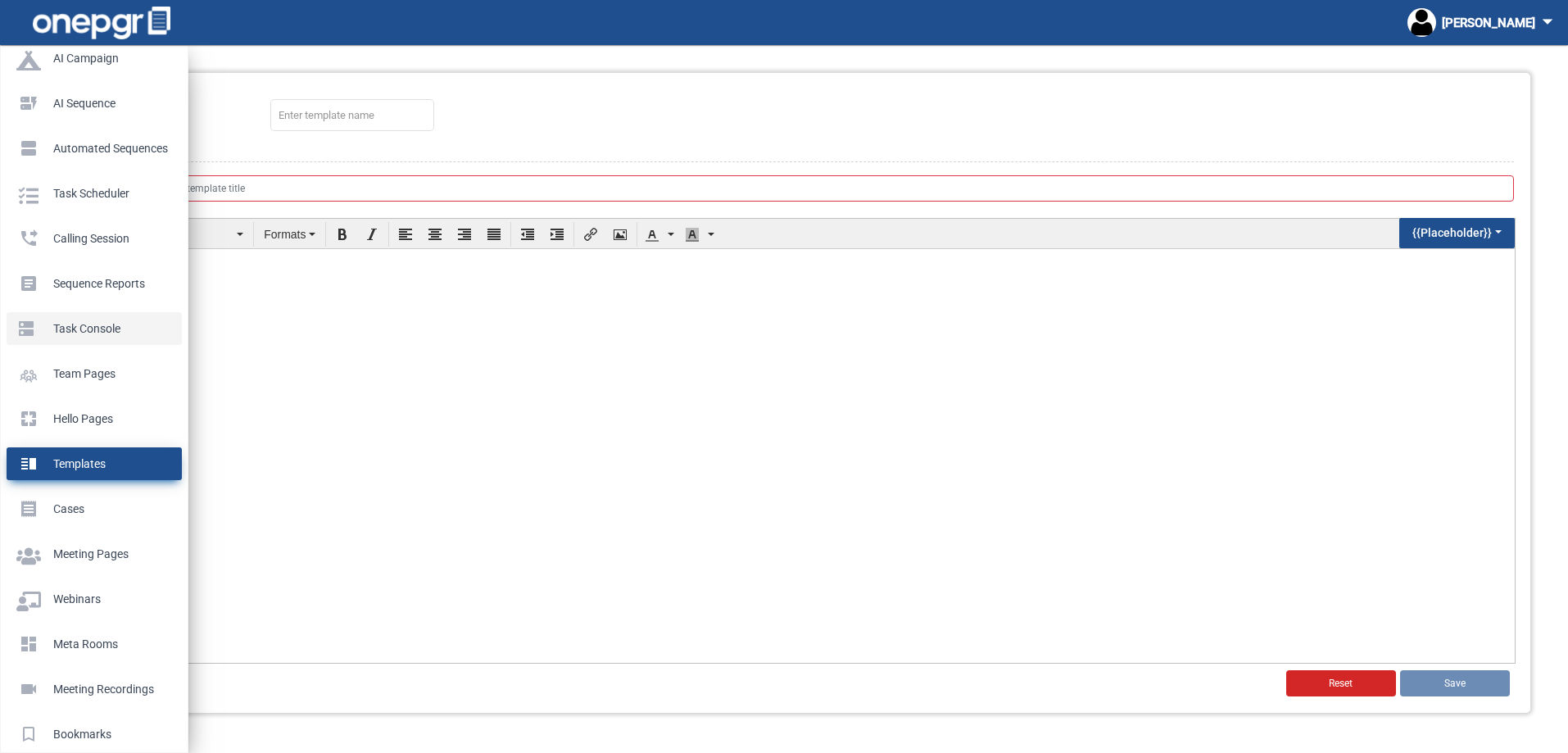
click at [17, 328] on p "Task Console" at bounding box center [90, 328] width 150 height 24
